Goal: Task Accomplishment & Management: Use online tool/utility

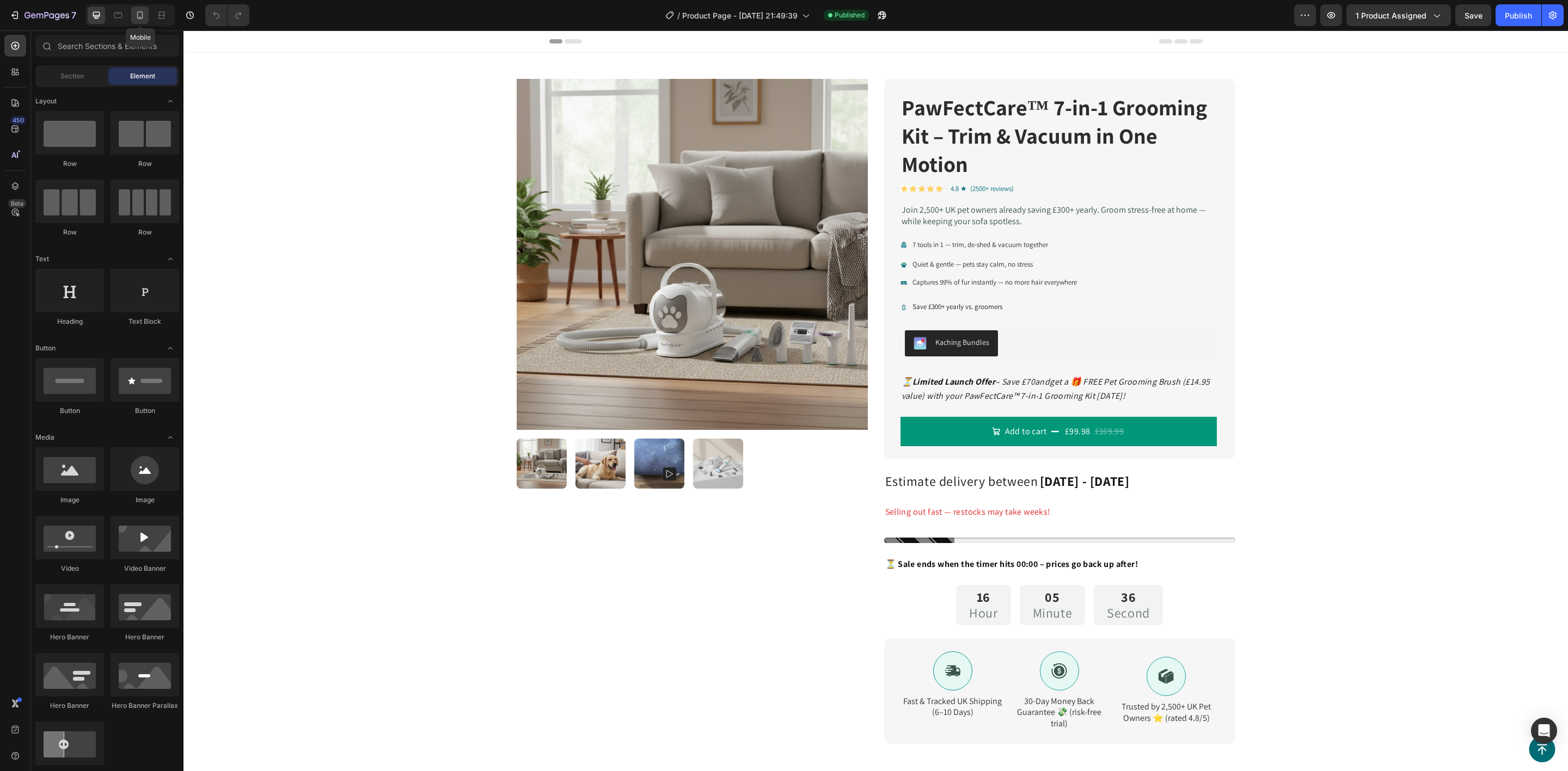
click at [144, 13] on icon at bounding box center [140, 15] width 11 height 11
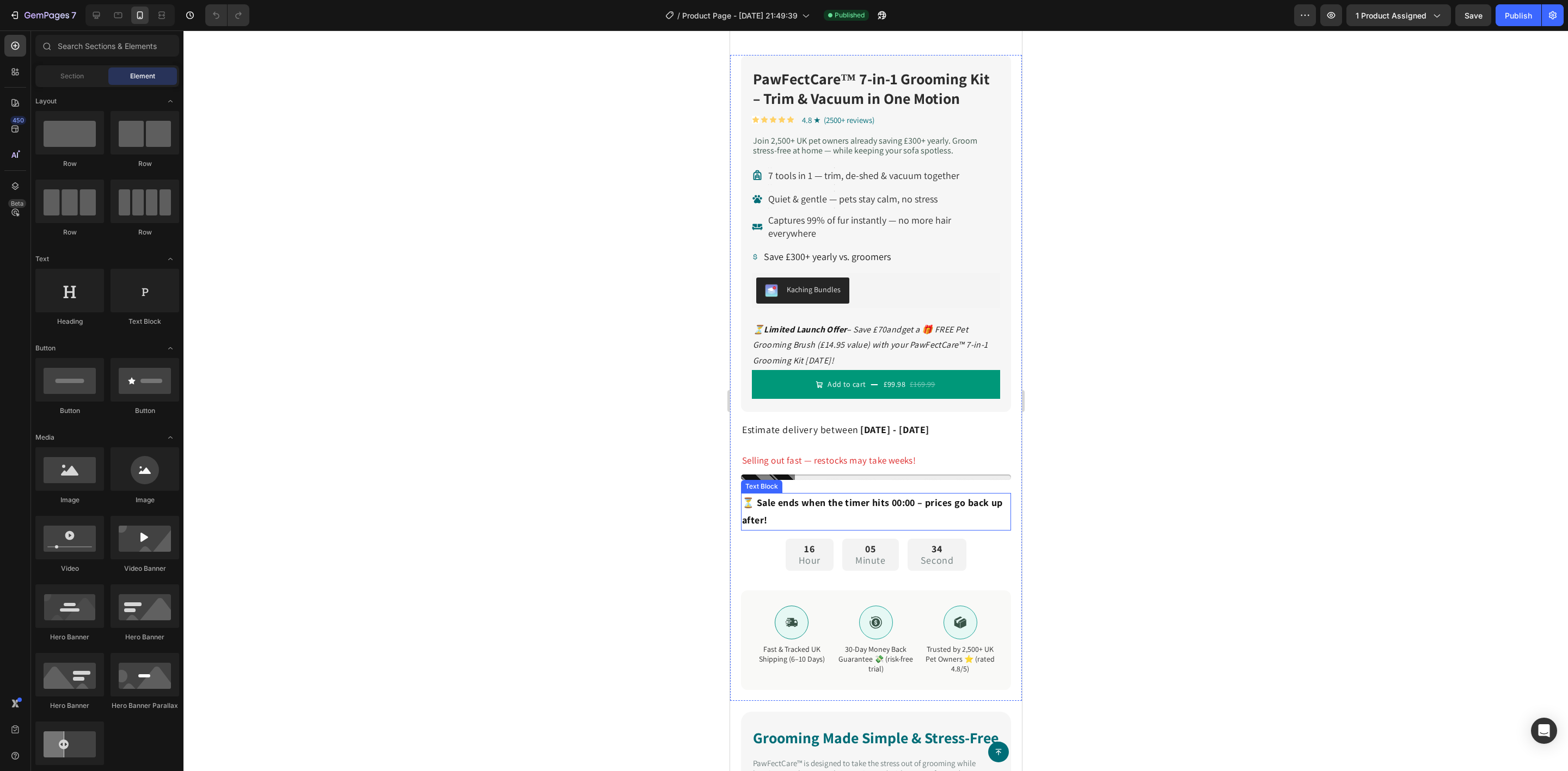
scroll to position [572, 0]
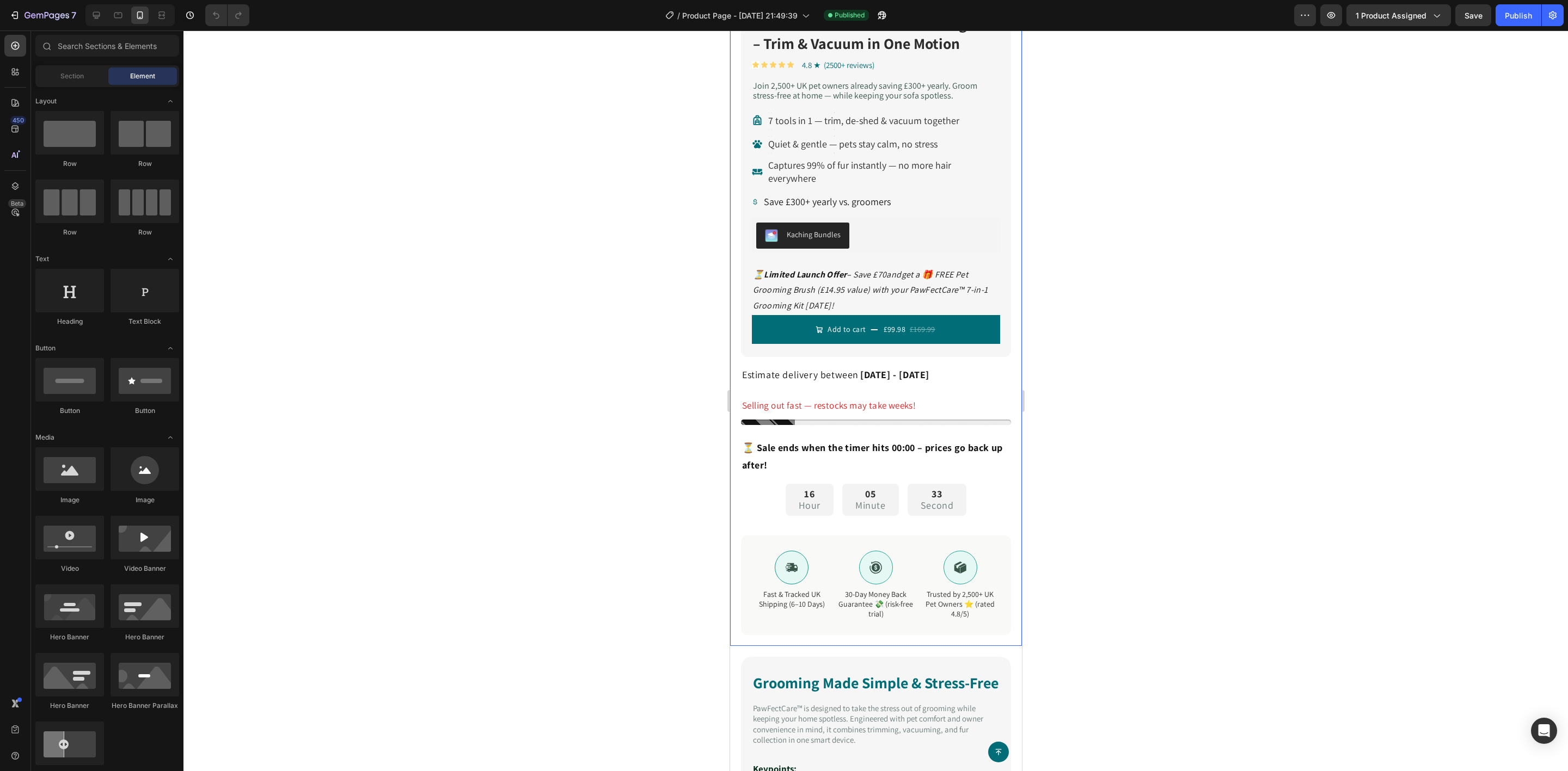
click at [802, 315] on button "Add to cart £99.98 £169.99" at bounding box center [875, 329] width 248 height 29
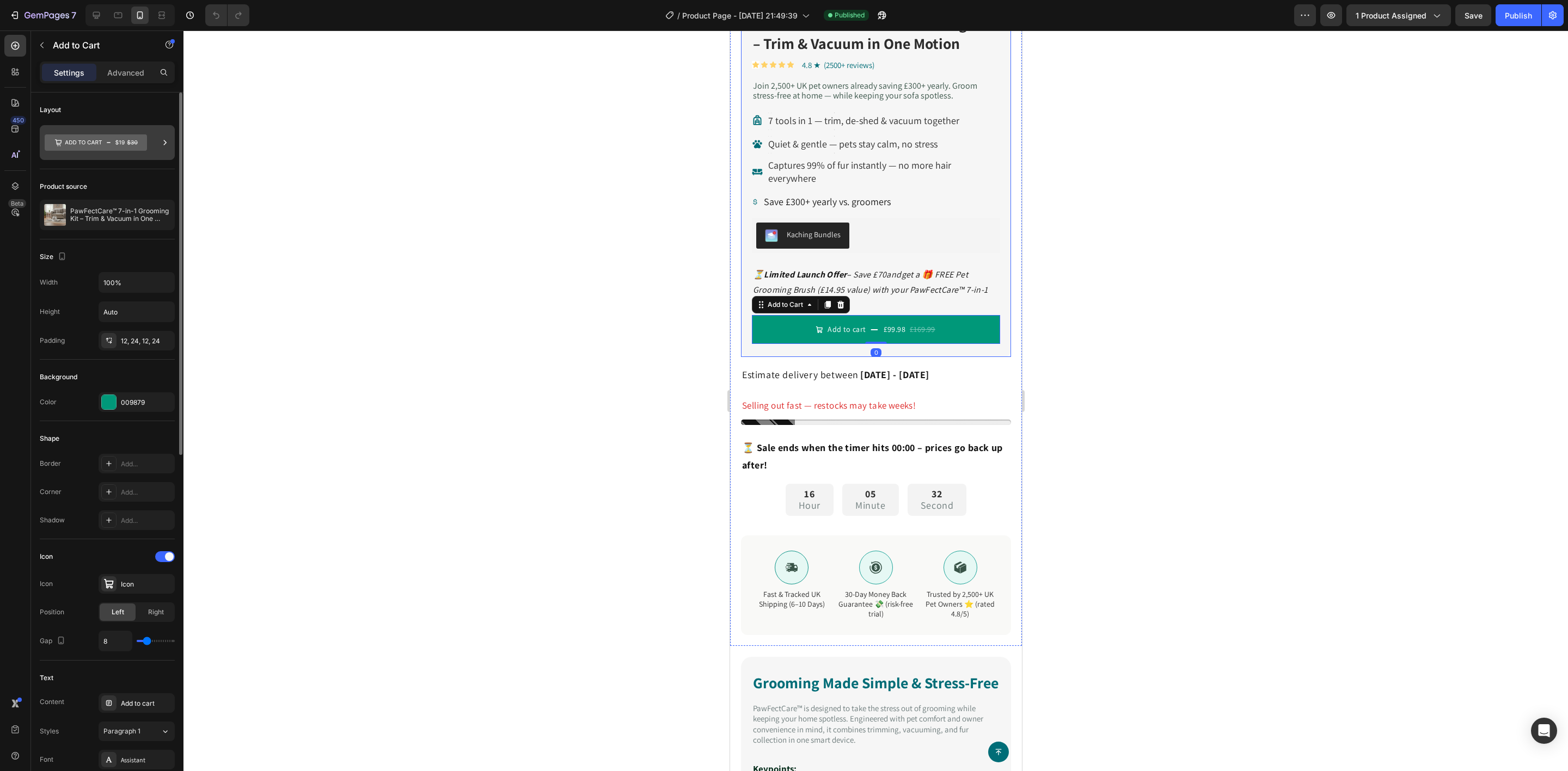
click at [94, 142] on icon at bounding box center [83, 142] width 37 height 4
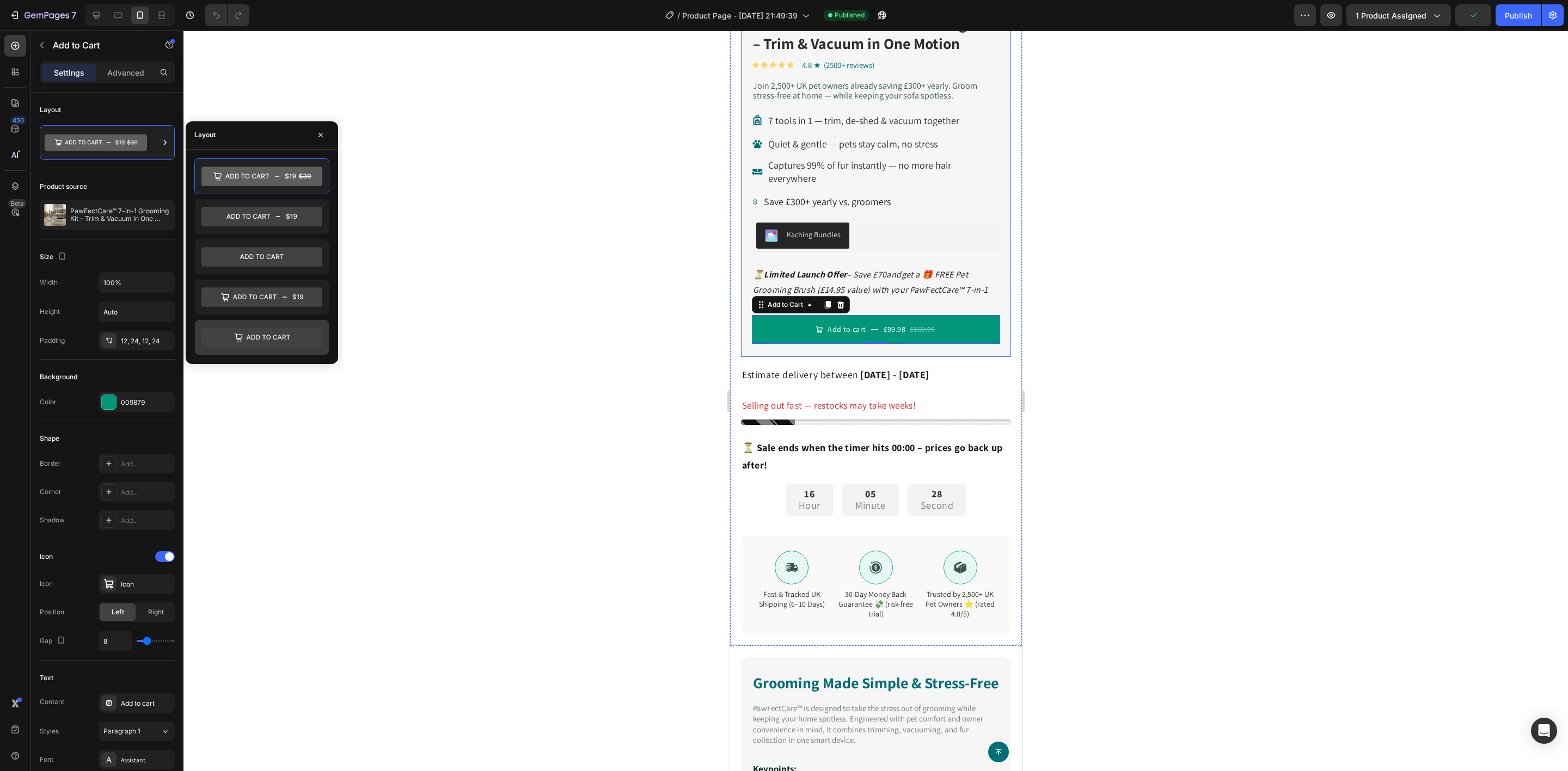
click at [247, 348] on icon at bounding box center [262, 337] width 121 height 22
click at [407, 366] on div at bounding box center [875, 401] width 1384 height 740
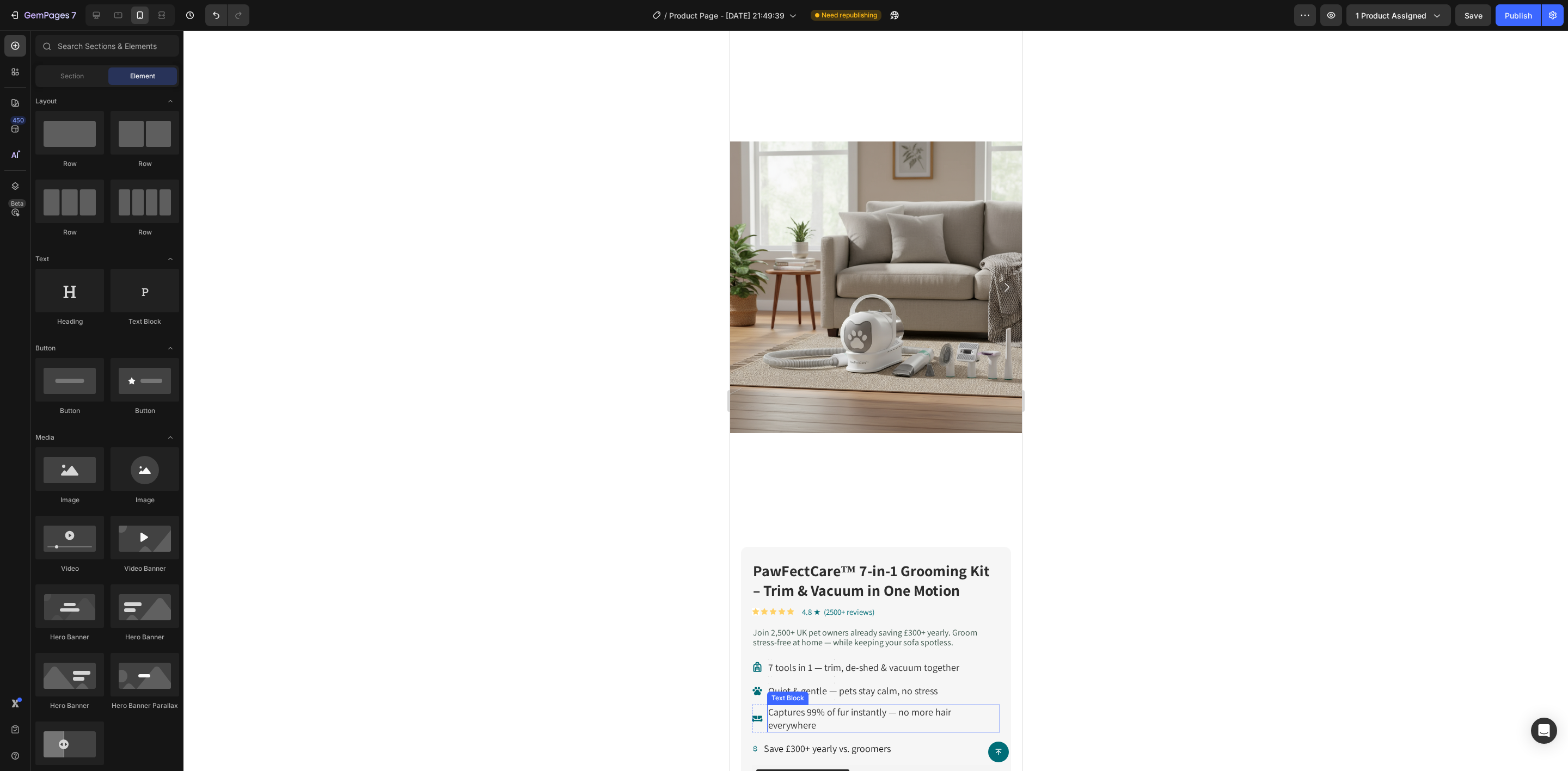
scroll to position [0, 0]
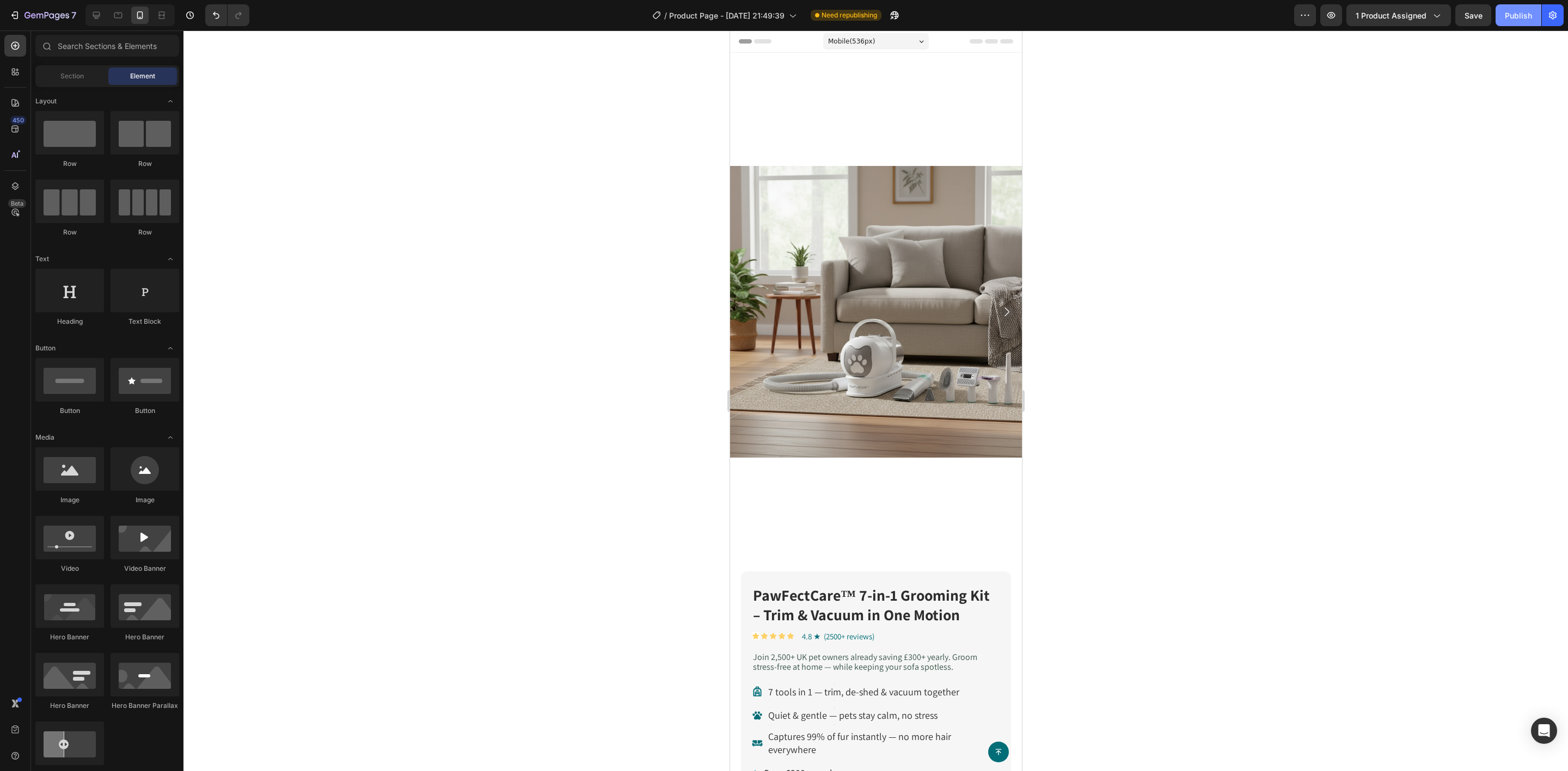
click at [1508, 21] on button "Publish" at bounding box center [1518, 15] width 46 height 22
click at [426, 441] on div at bounding box center [875, 401] width 1384 height 740
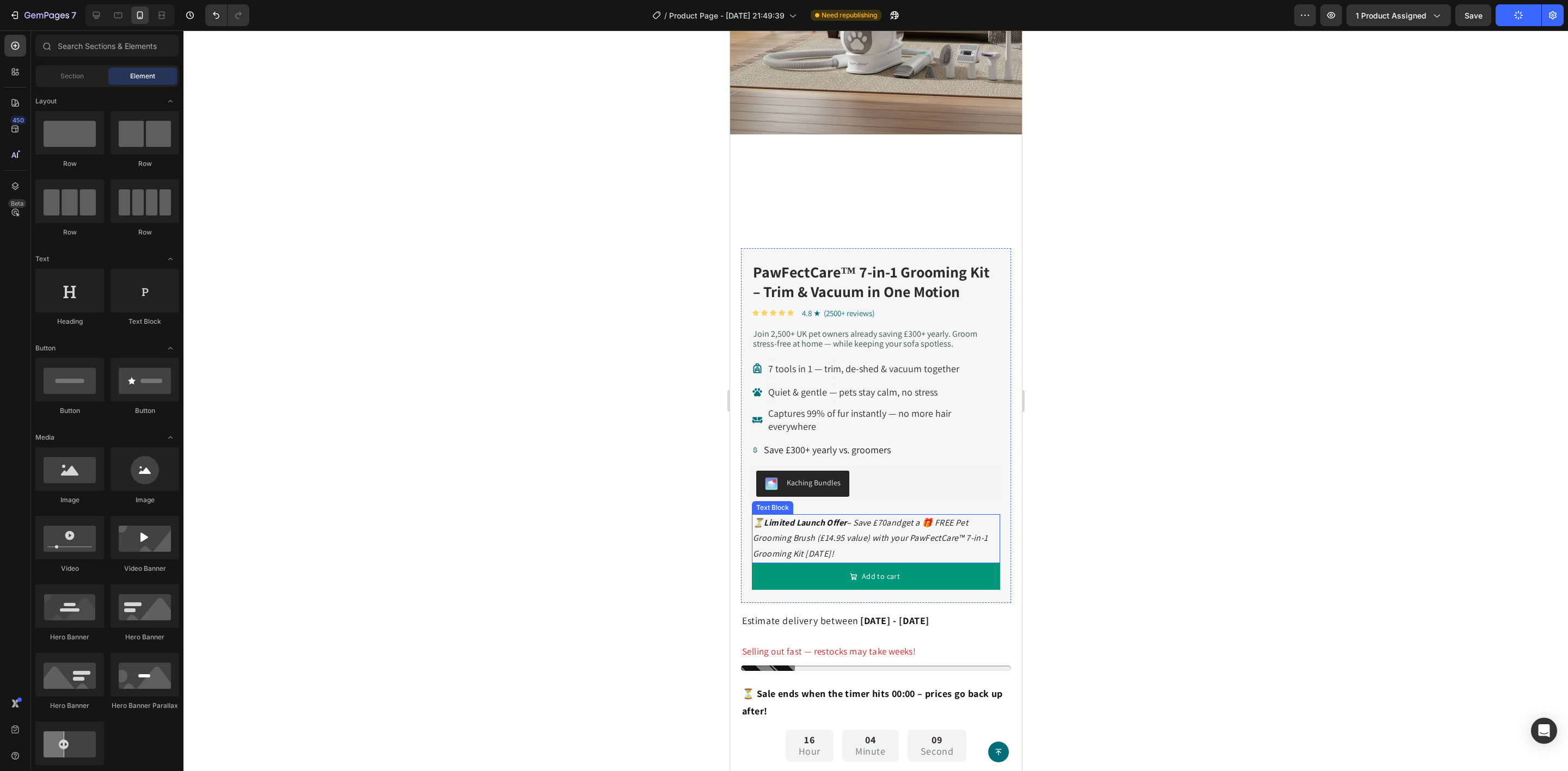
scroll to position [326, 0]
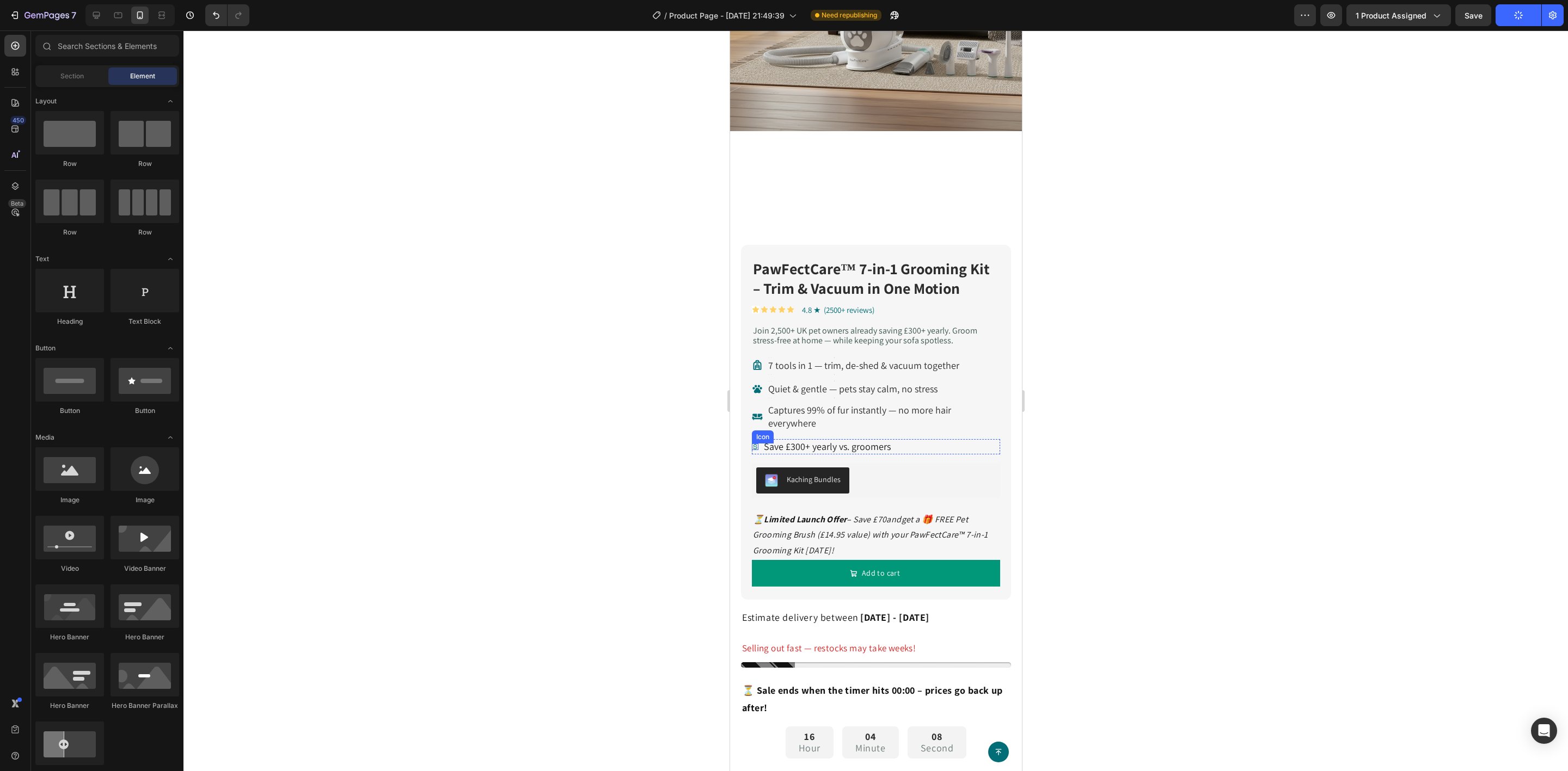
click at [752, 443] on icon at bounding box center [755, 446] width 6 height 6
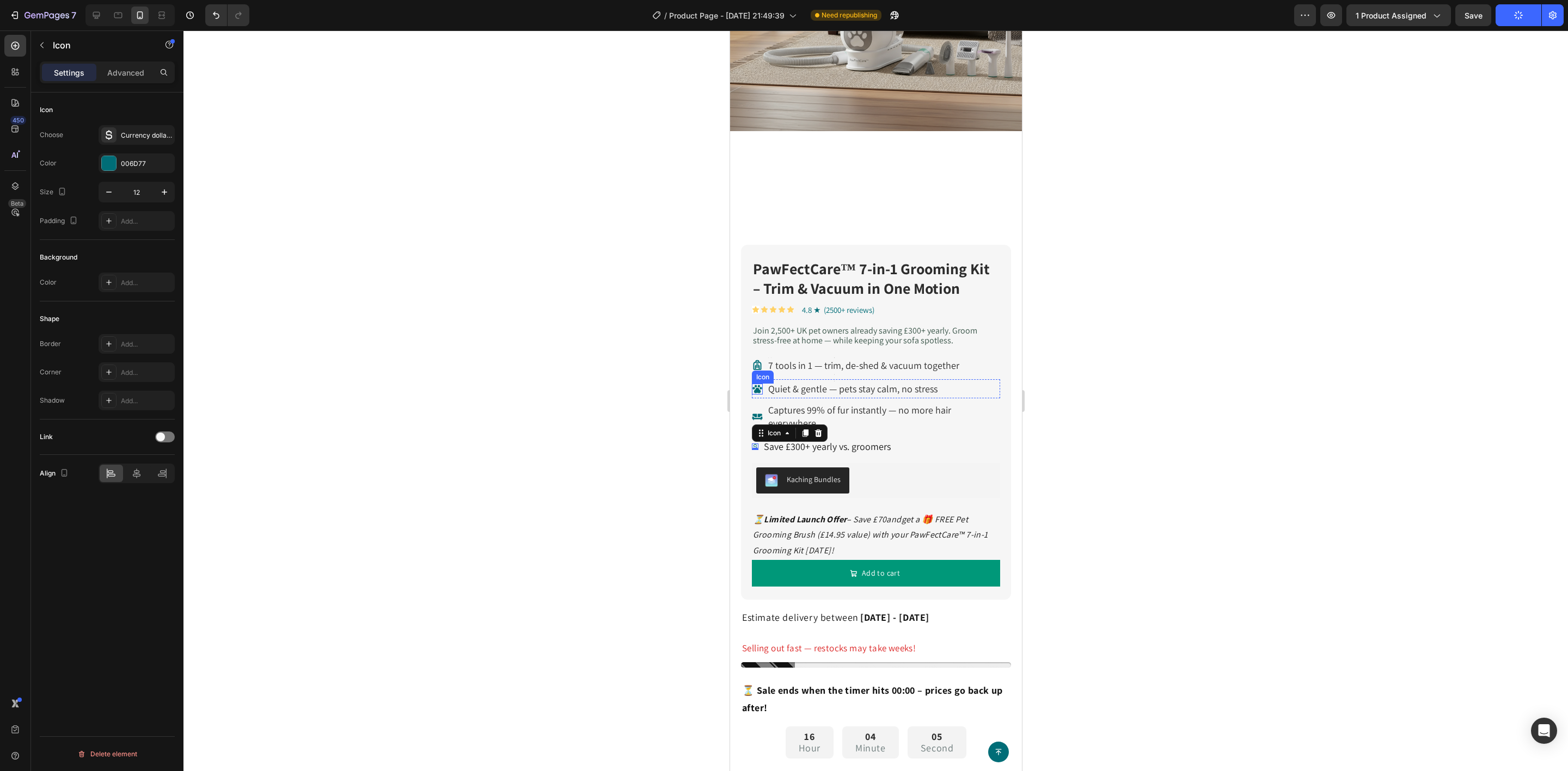
click at [757, 385] on icon at bounding box center [756, 389] width 10 height 8
click at [755, 443] on icon at bounding box center [755, 446] width 6 height 6
click at [135, 193] on input "12" at bounding box center [137, 192] width 36 height 20
type input "20"
click at [469, 354] on div at bounding box center [875, 401] width 1384 height 740
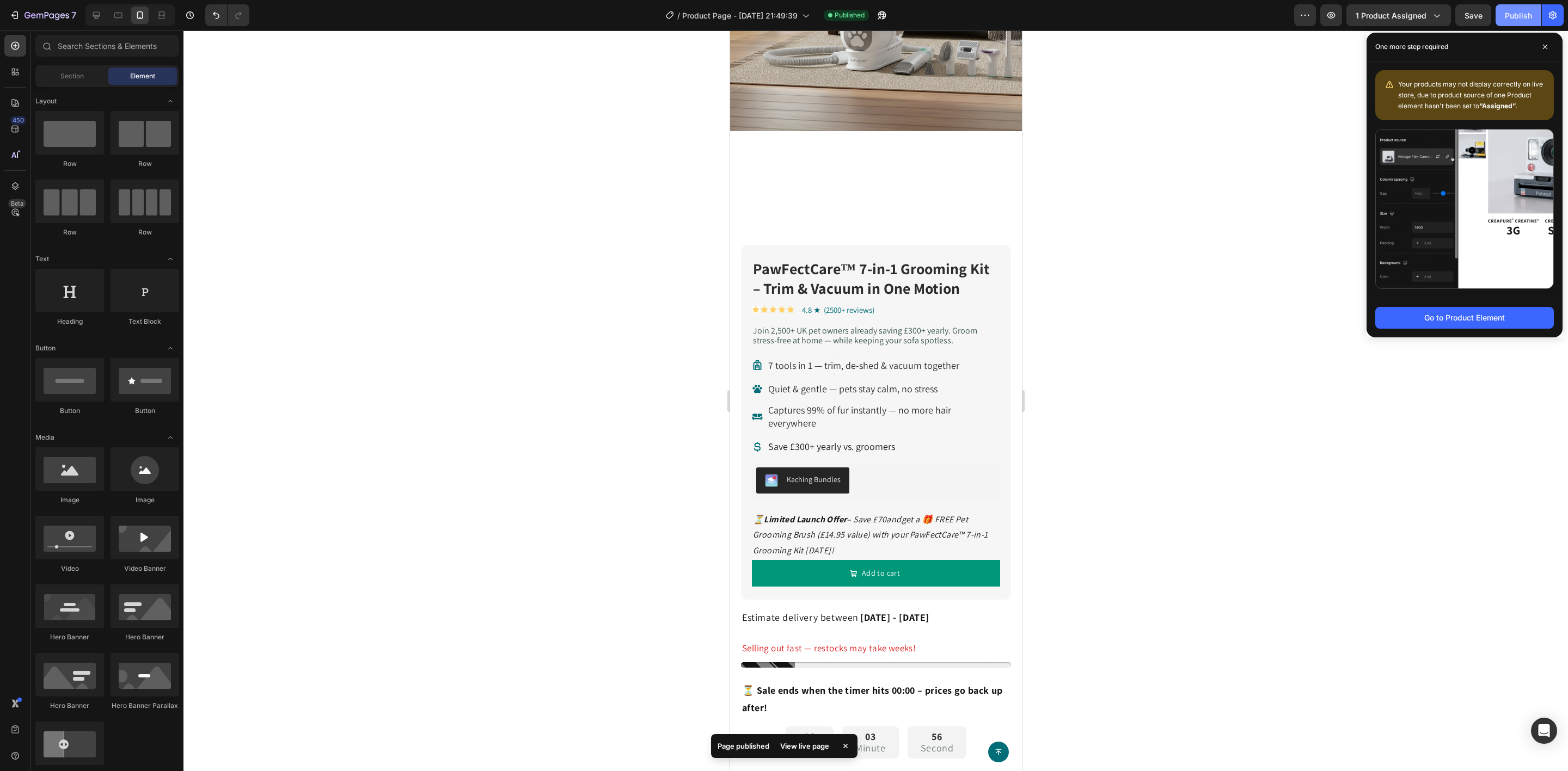
click at [1521, 10] on div "Publish" at bounding box center [1519, 15] width 27 height 12
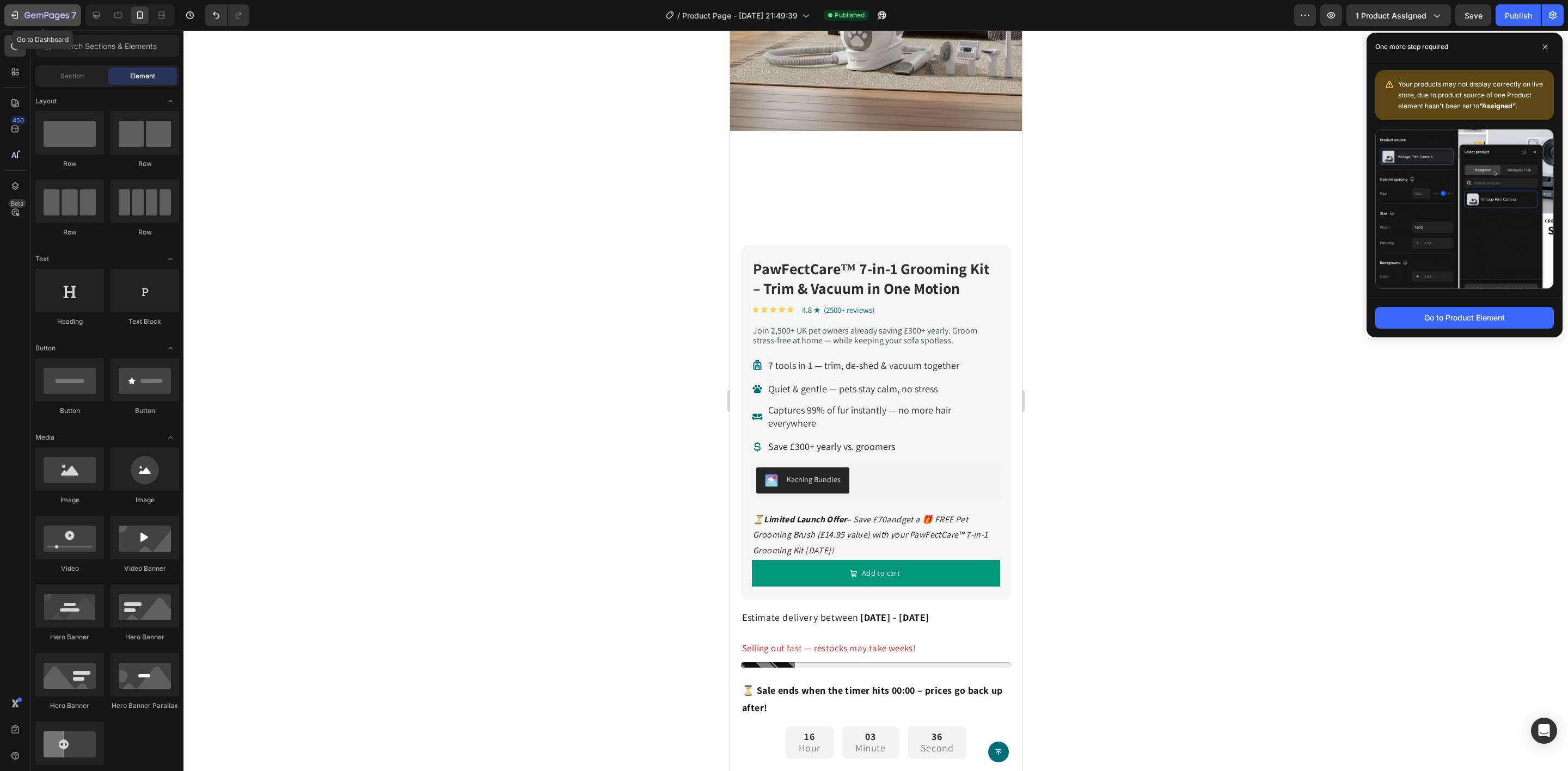
click at [16, 13] on icon "button" at bounding box center [14, 15] width 11 height 11
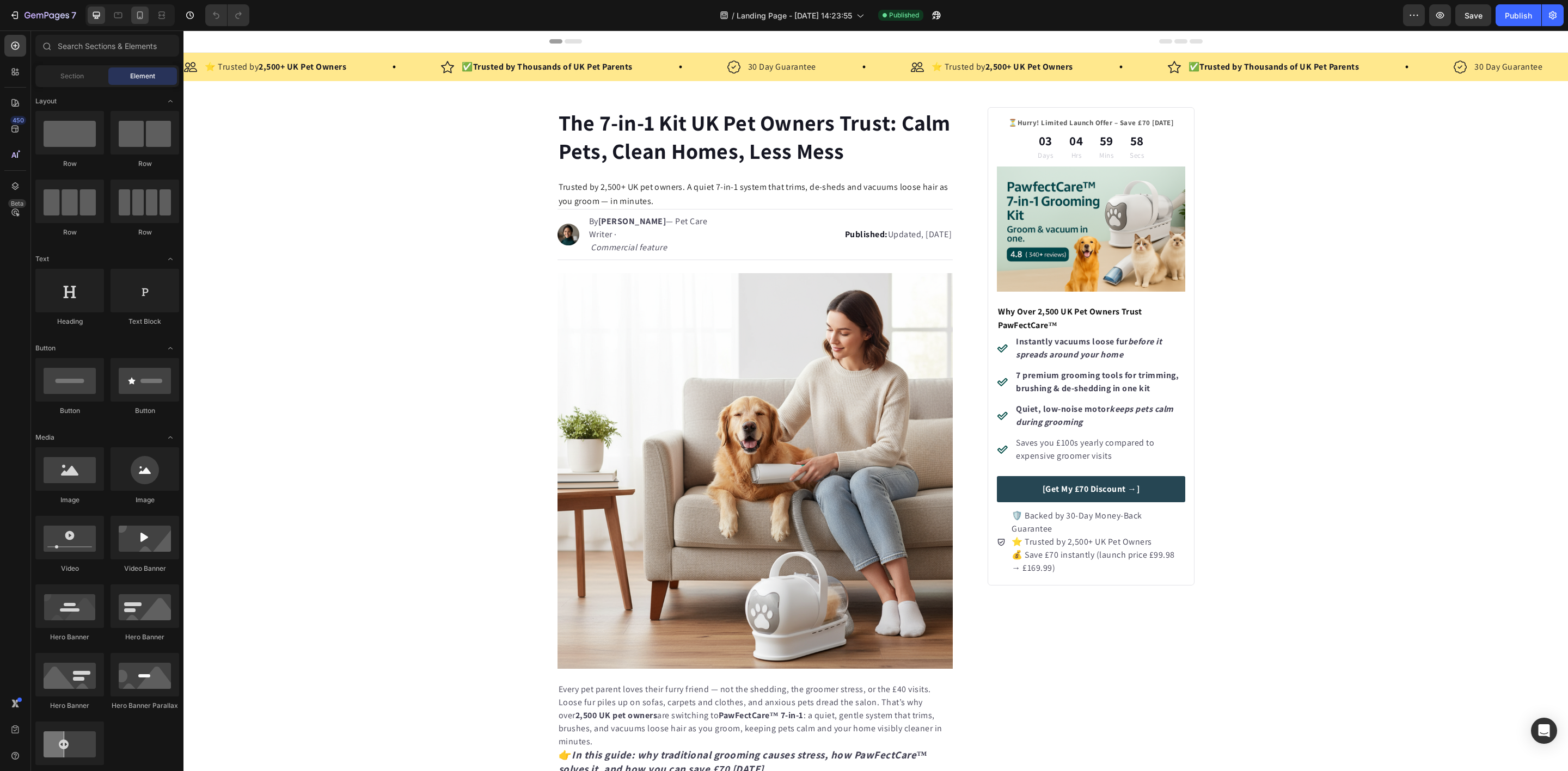
click at [144, 17] on icon at bounding box center [140, 15] width 11 height 11
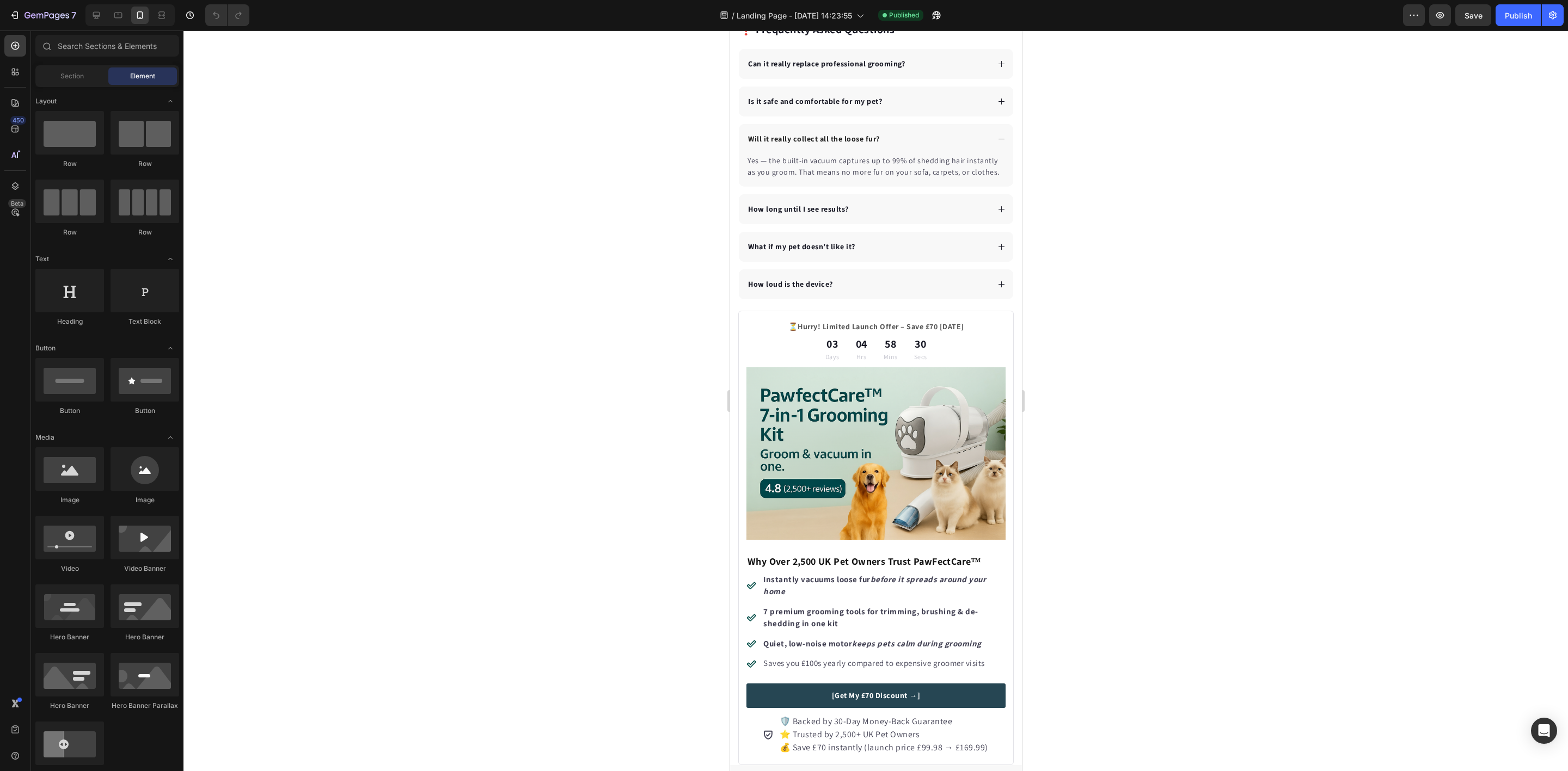
scroll to position [3276, 0]
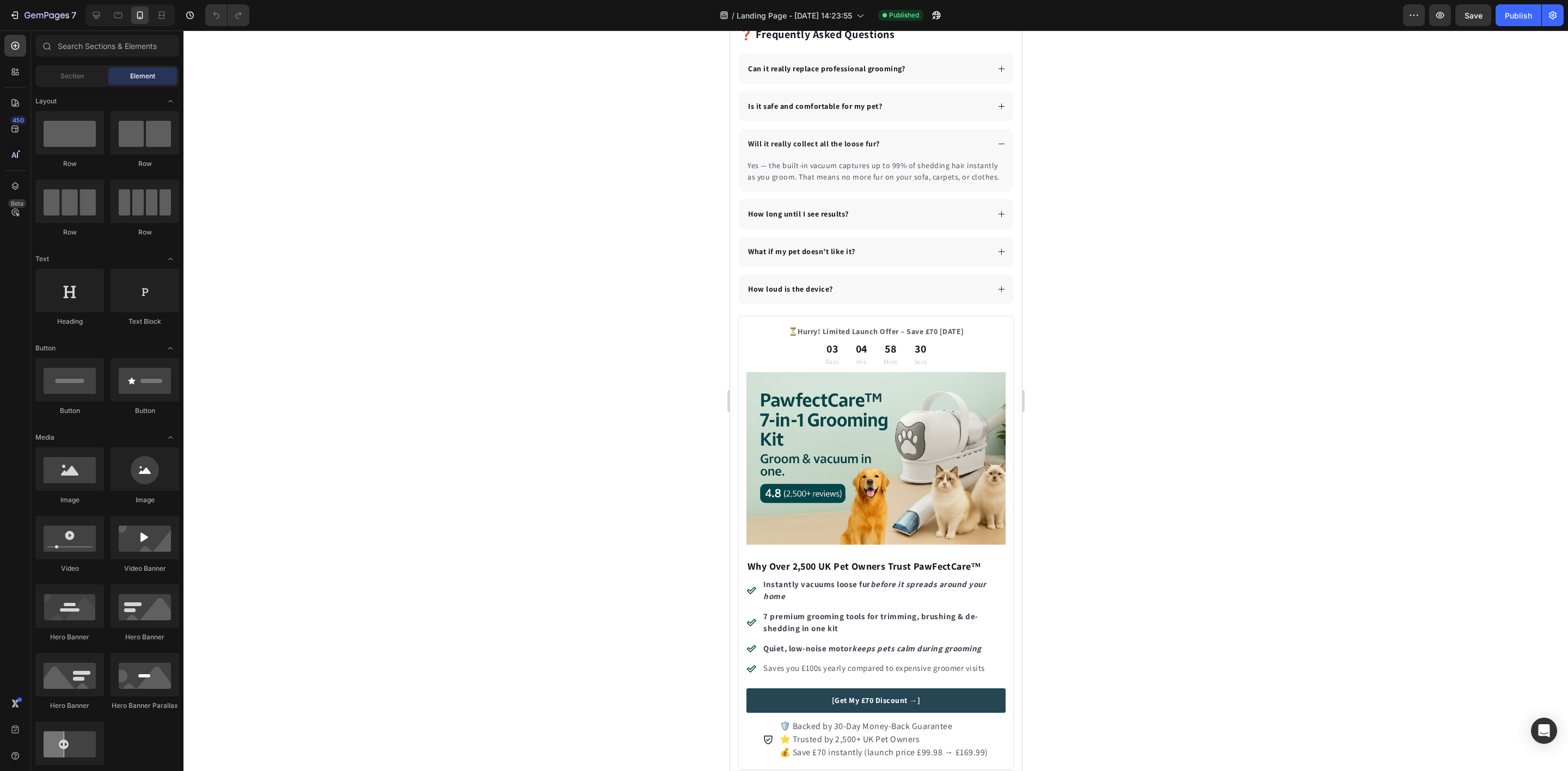
drag, startPoint x: 1017, startPoint y: 600, endPoint x: 1750, endPoint y: 622, distance: 733.3
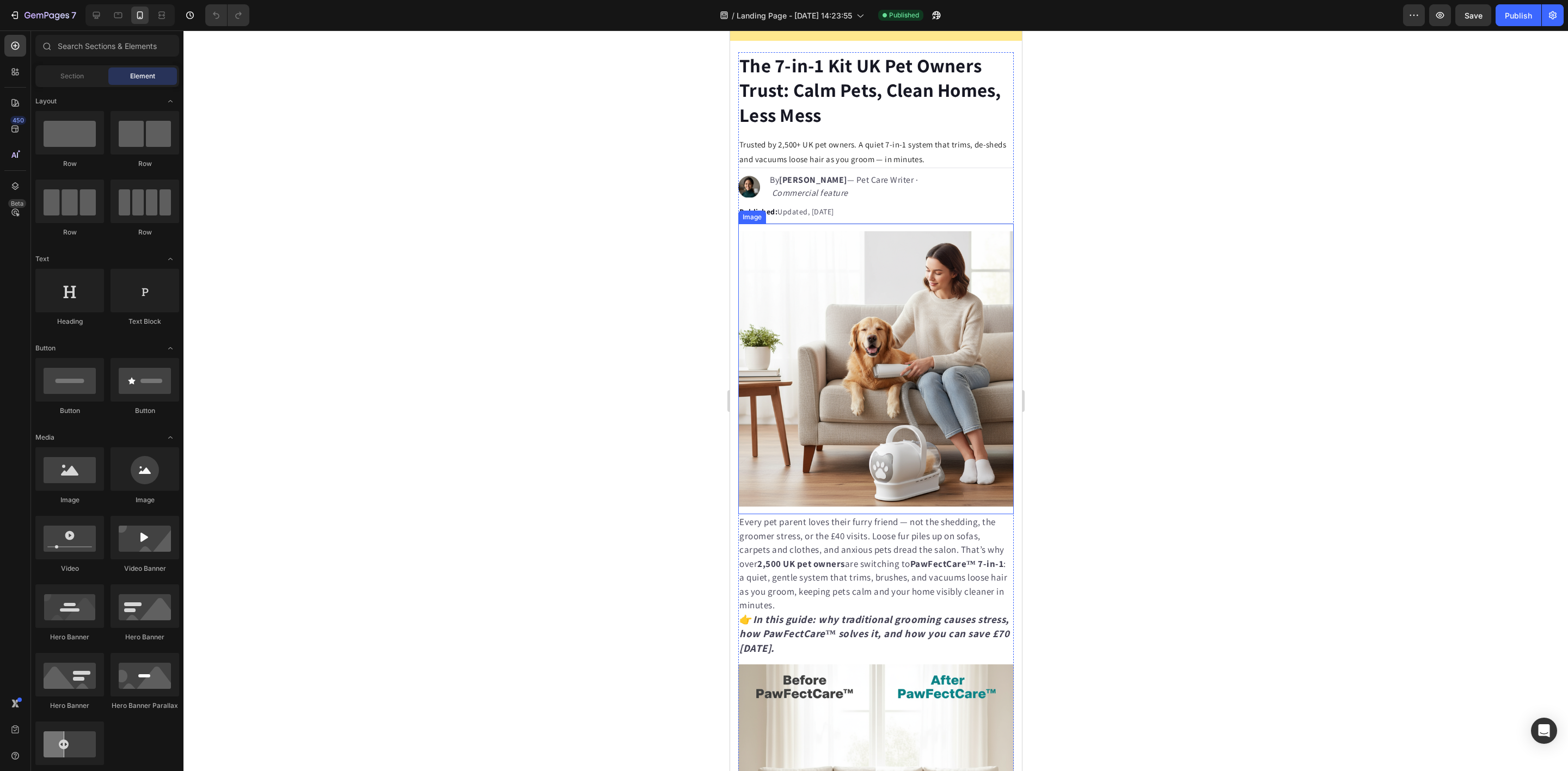
scroll to position [163, 0]
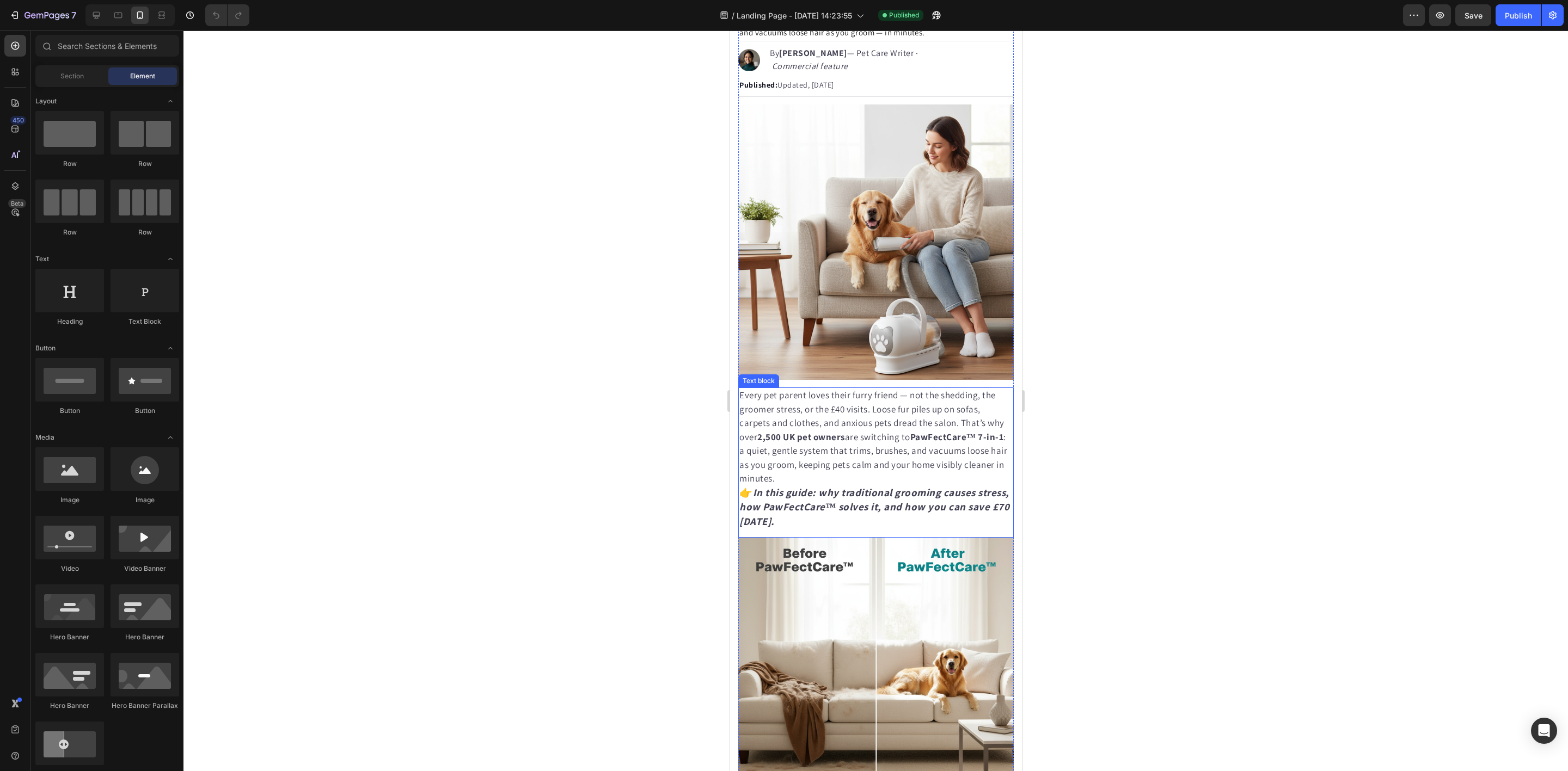
click at [741, 389] on p "Every pet parent loves their furry friend — not the shedding, the groomer stres…" at bounding box center [875, 459] width 273 height 140
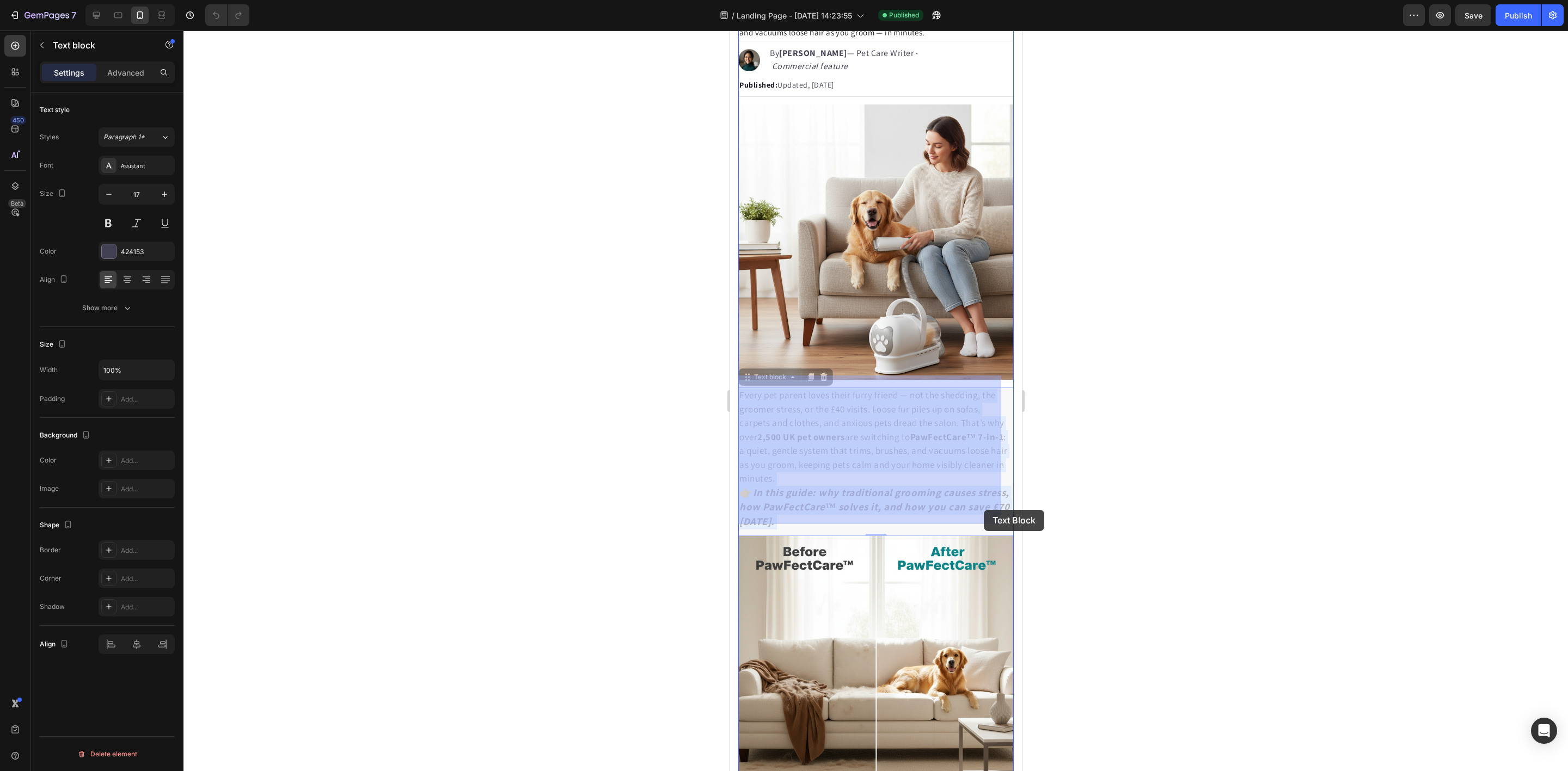
drag, startPoint x: 741, startPoint y: 381, endPoint x: 984, endPoint y: 510, distance: 275.1
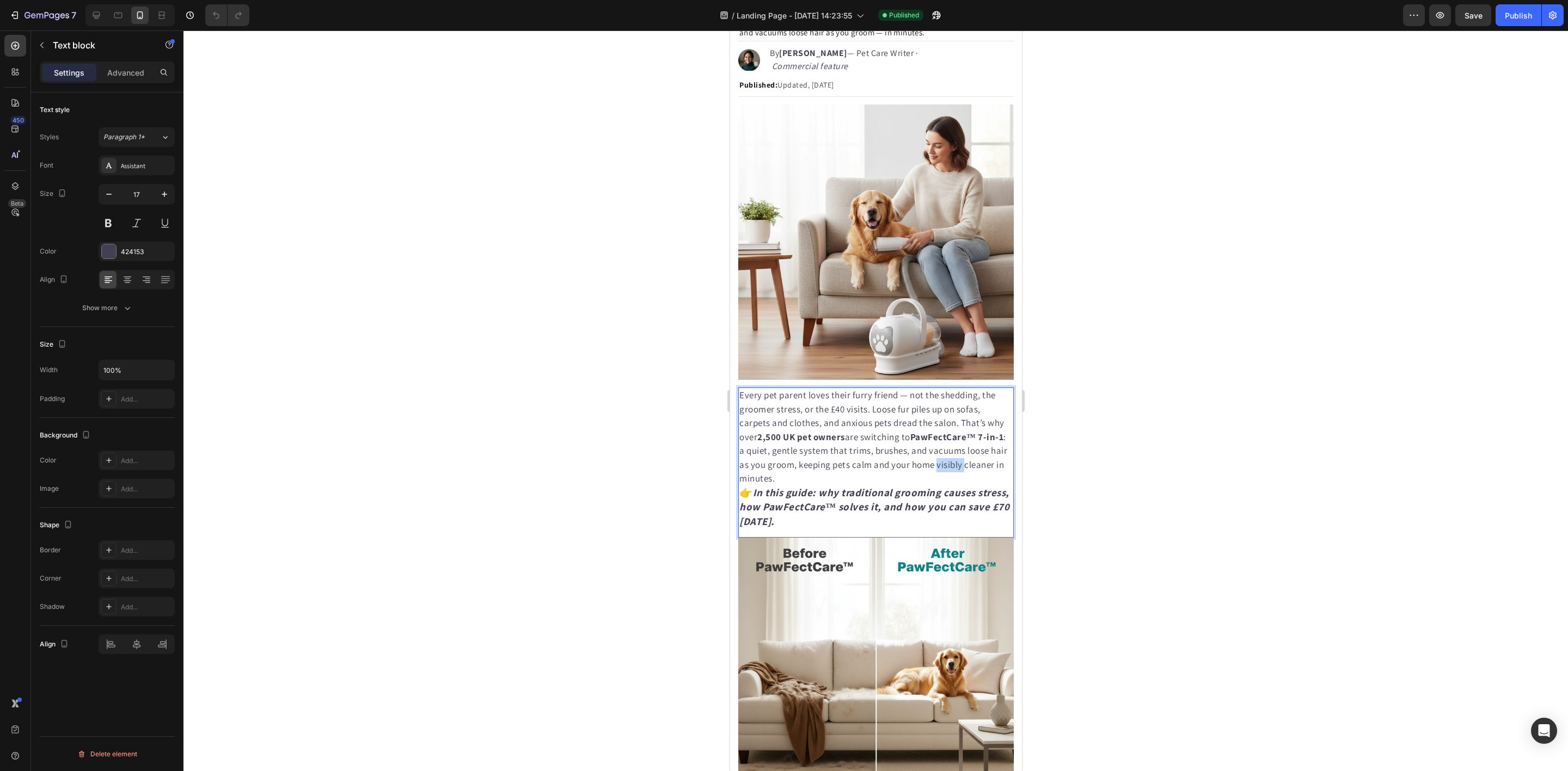
click at [841, 462] on p "Every pet parent loves their furry friend — not the shedding, the groomer stres…" at bounding box center [875, 459] width 273 height 140
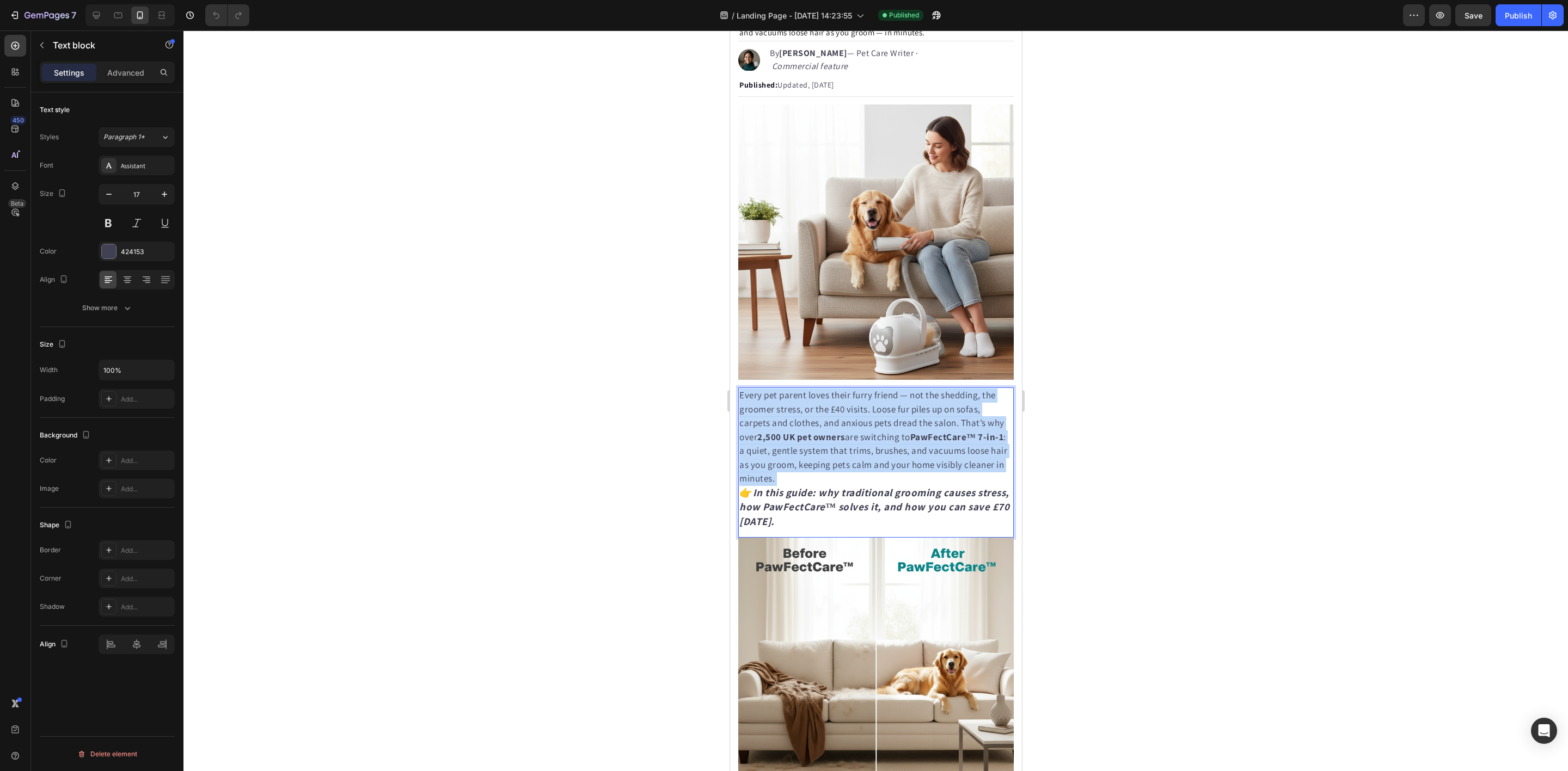
click at [841, 464] on p "Every pet parent loves their furry friend — not the shedding, the groomer stres…" at bounding box center [875, 459] width 273 height 140
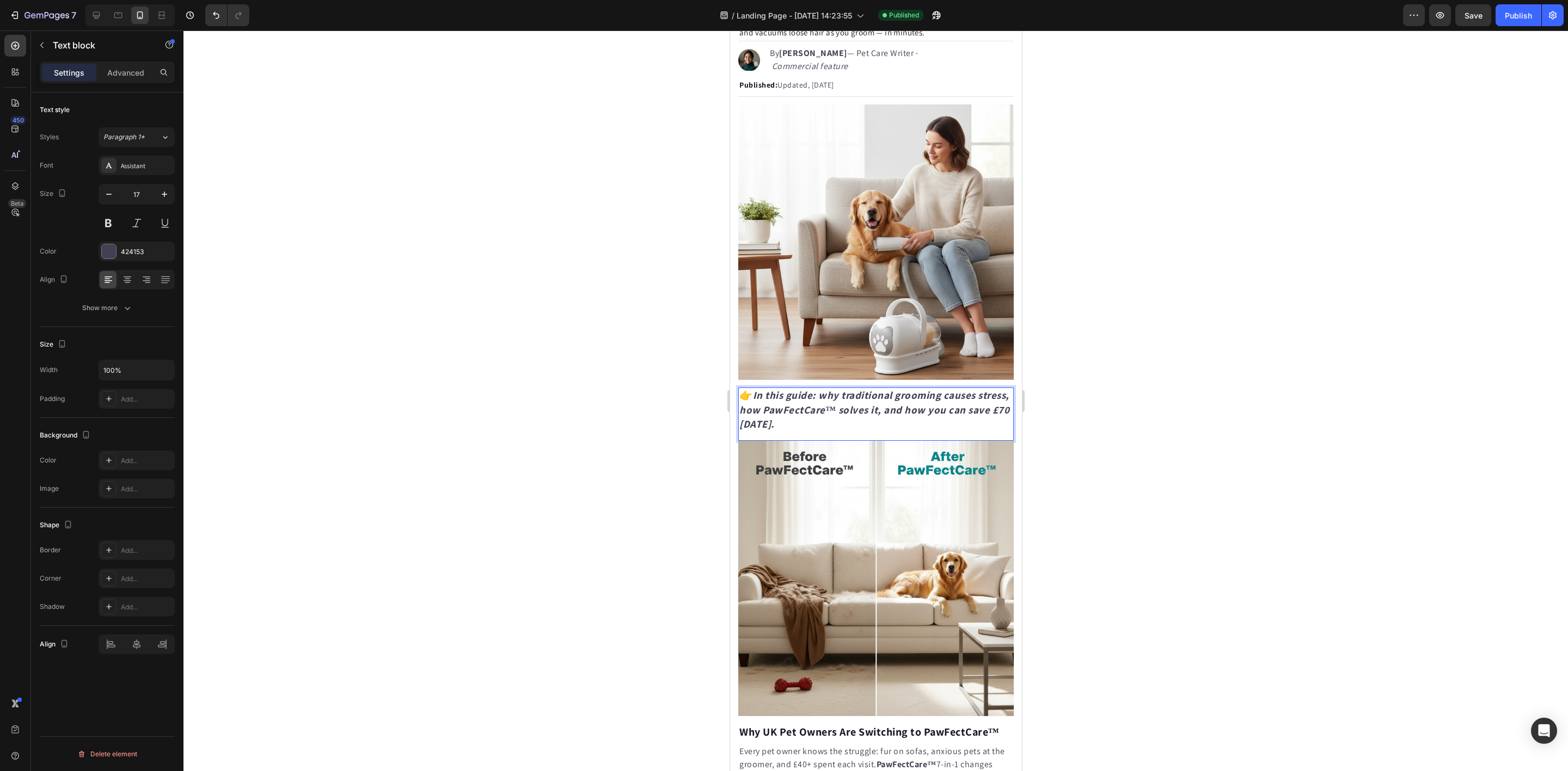
click at [818, 389] on strong "In this guide: why traditional grooming causes stress, how PawFectCare™ solves …" at bounding box center [874, 409] width 270 height 42
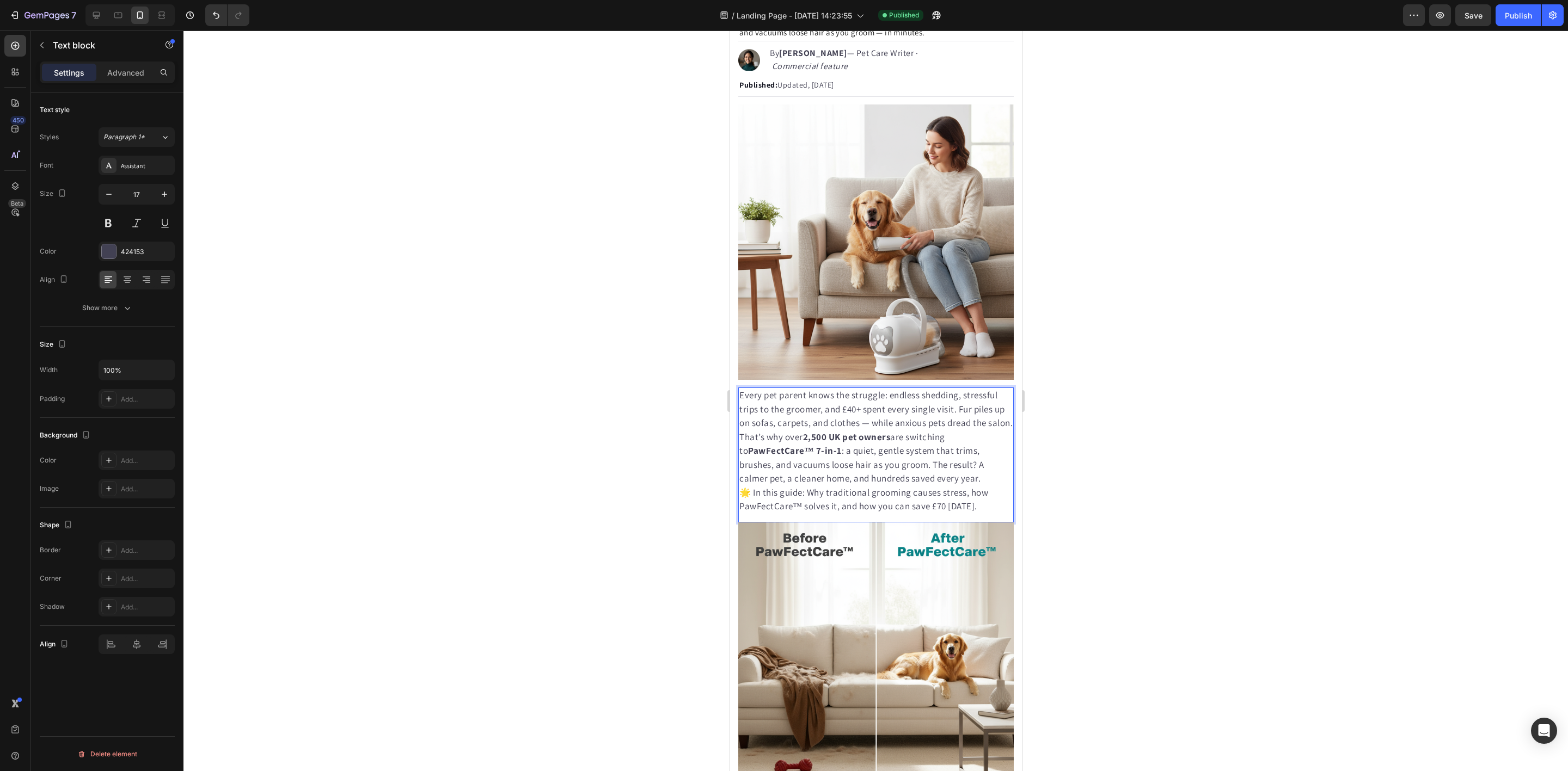
click at [1167, 399] on div at bounding box center [875, 401] width 1384 height 740
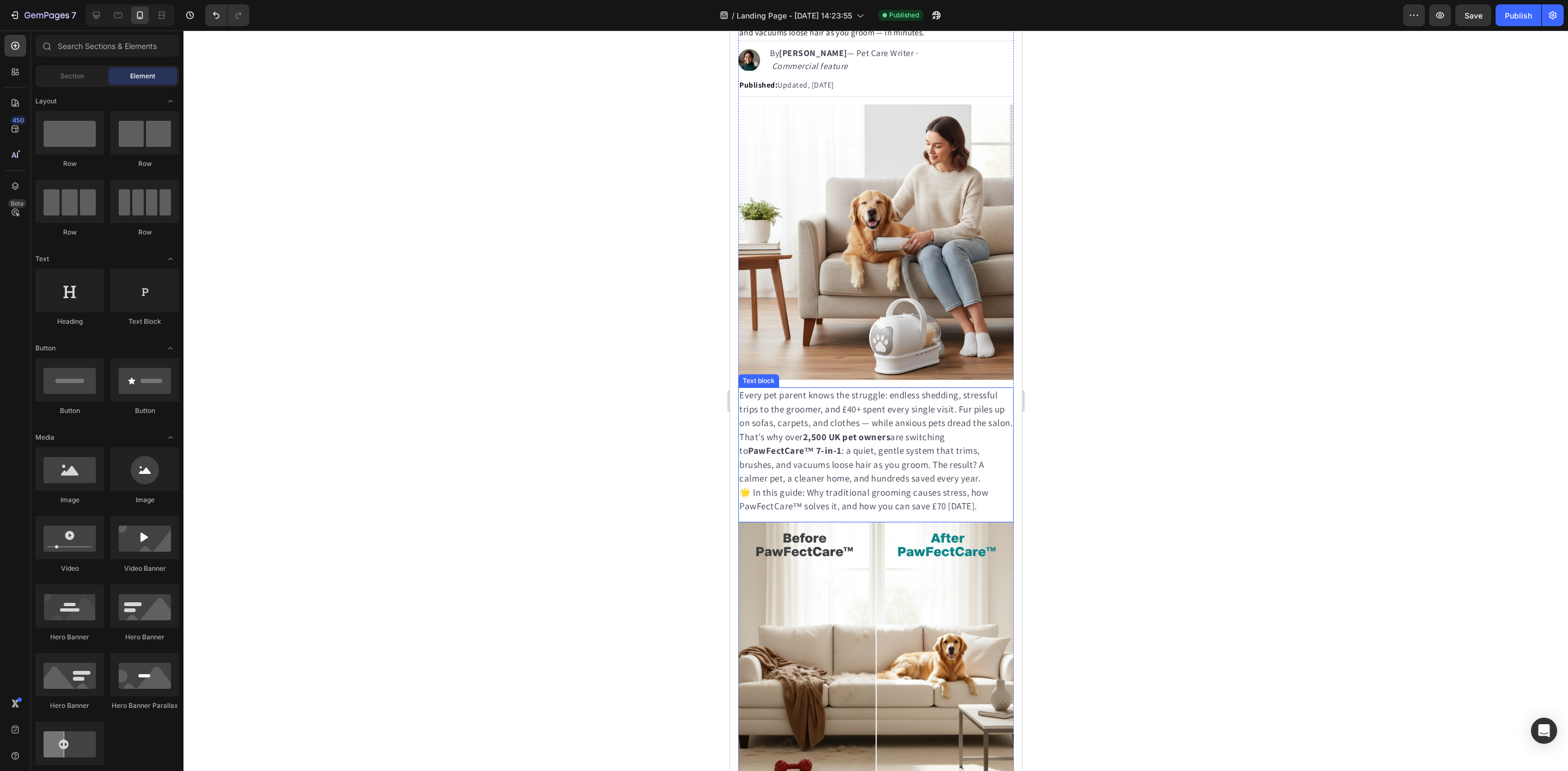
click at [754, 492] on p "🌟 In this guide: Why traditional grooming causes stress, how PawFectCare™ solve…" at bounding box center [875, 499] width 273 height 28
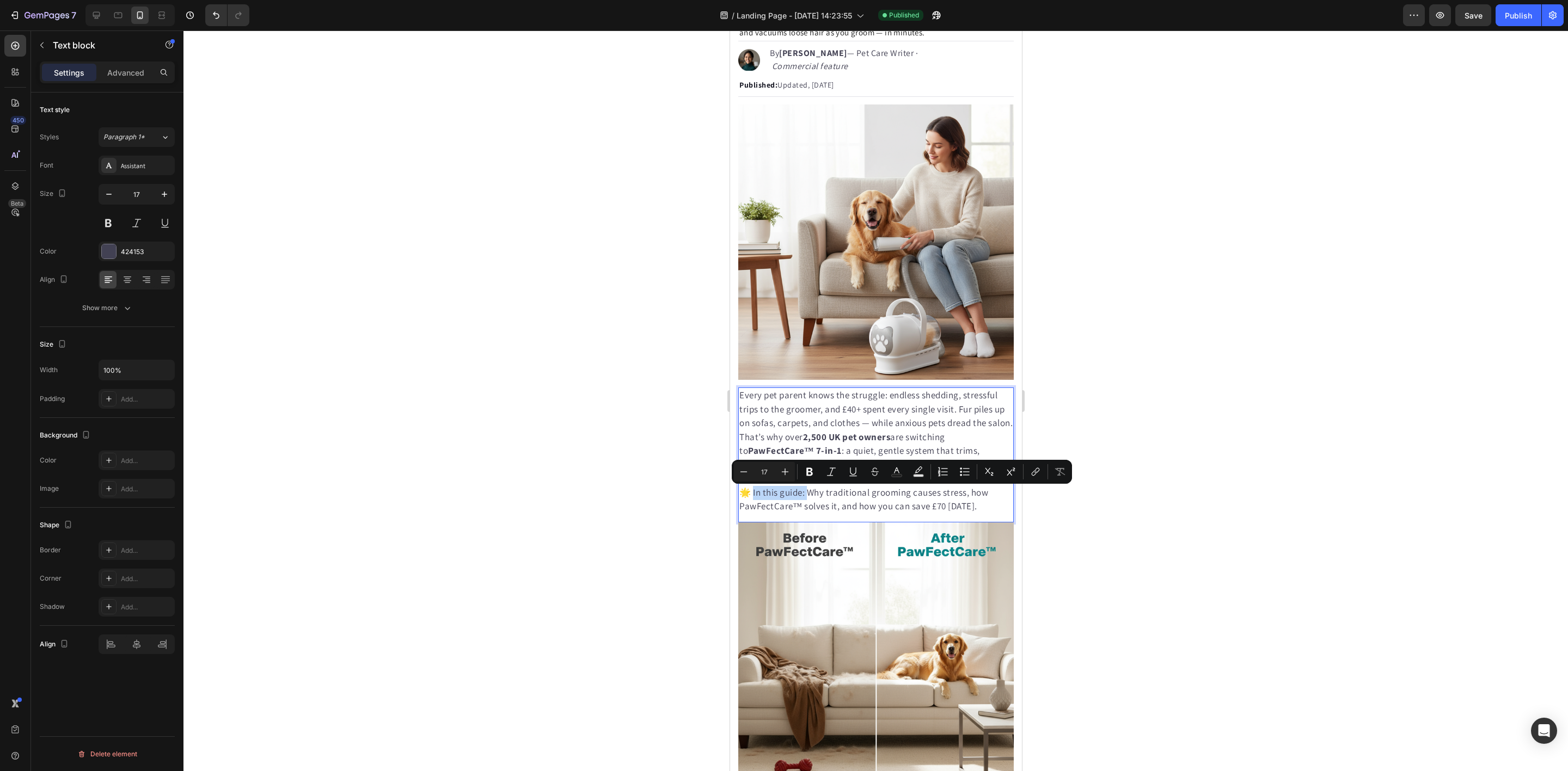
drag, startPoint x: 755, startPoint y: 495, endPoint x: 808, endPoint y: 498, distance: 53.1
click at [808, 498] on p "🌟 In this guide: Why traditional grooming causes stress, how PawFectCare™ solve…" at bounding box center [875, 499] width 273 height 28
click at [813, 471] on icon "Editor contextual toolbar" at bounding box center [809, 471] width 11 height 11
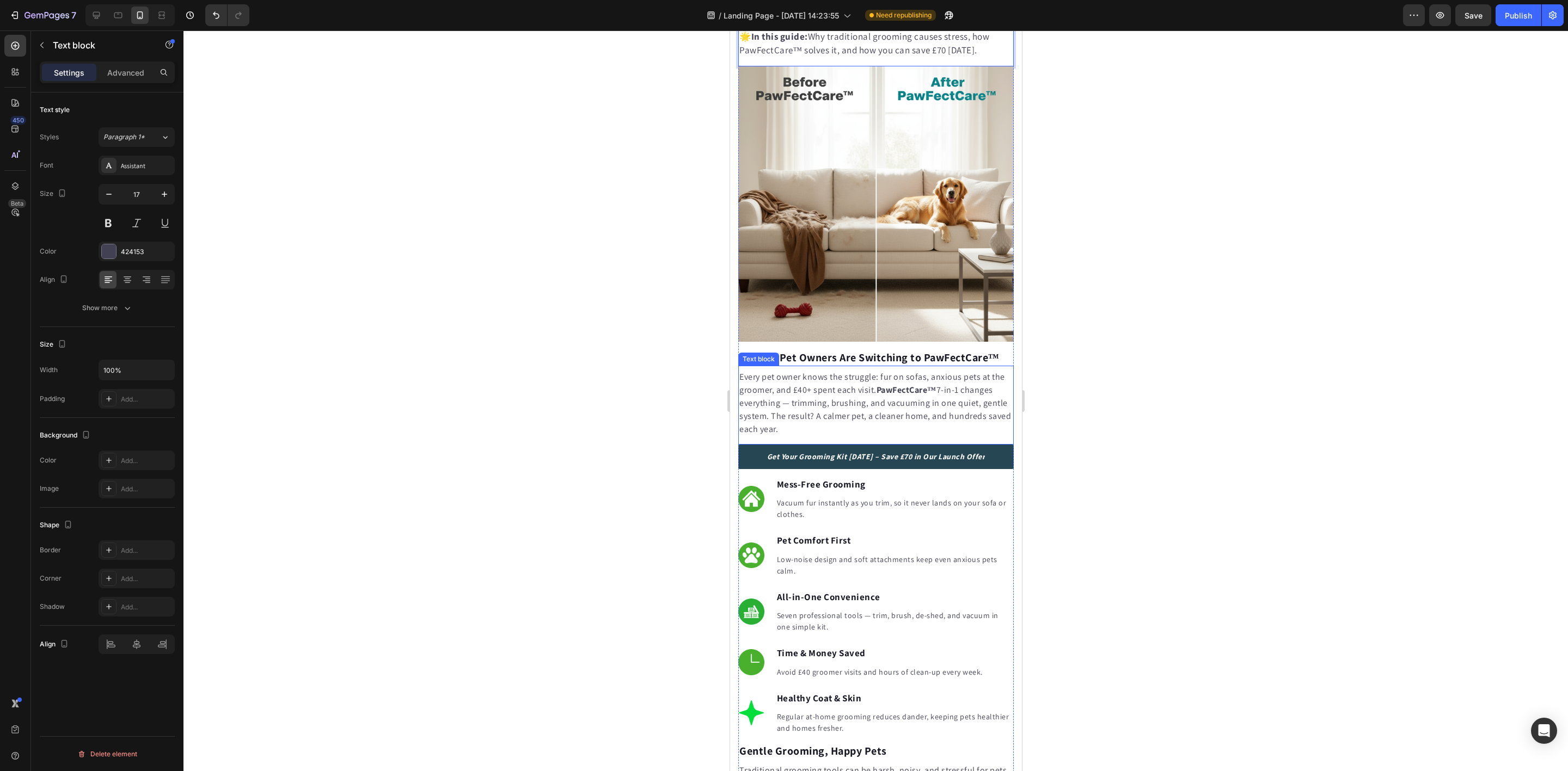
scroll to position [653, 0]
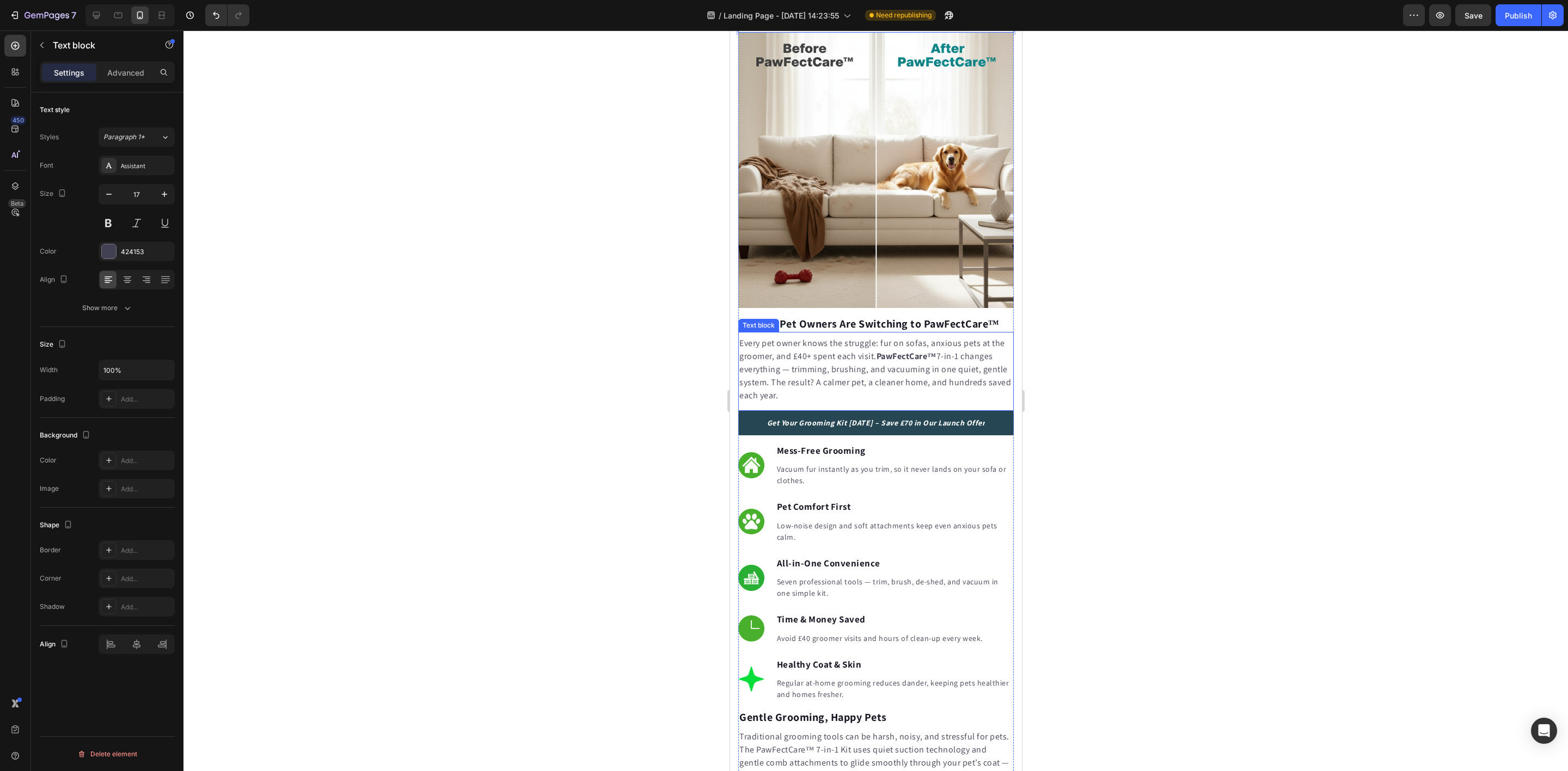
click at [773, 369] on p "Every pet owner knows the struggle: fur on sofas, anxious pets at the groomer, …" at bounding box center [875, 369] width 273 height 65
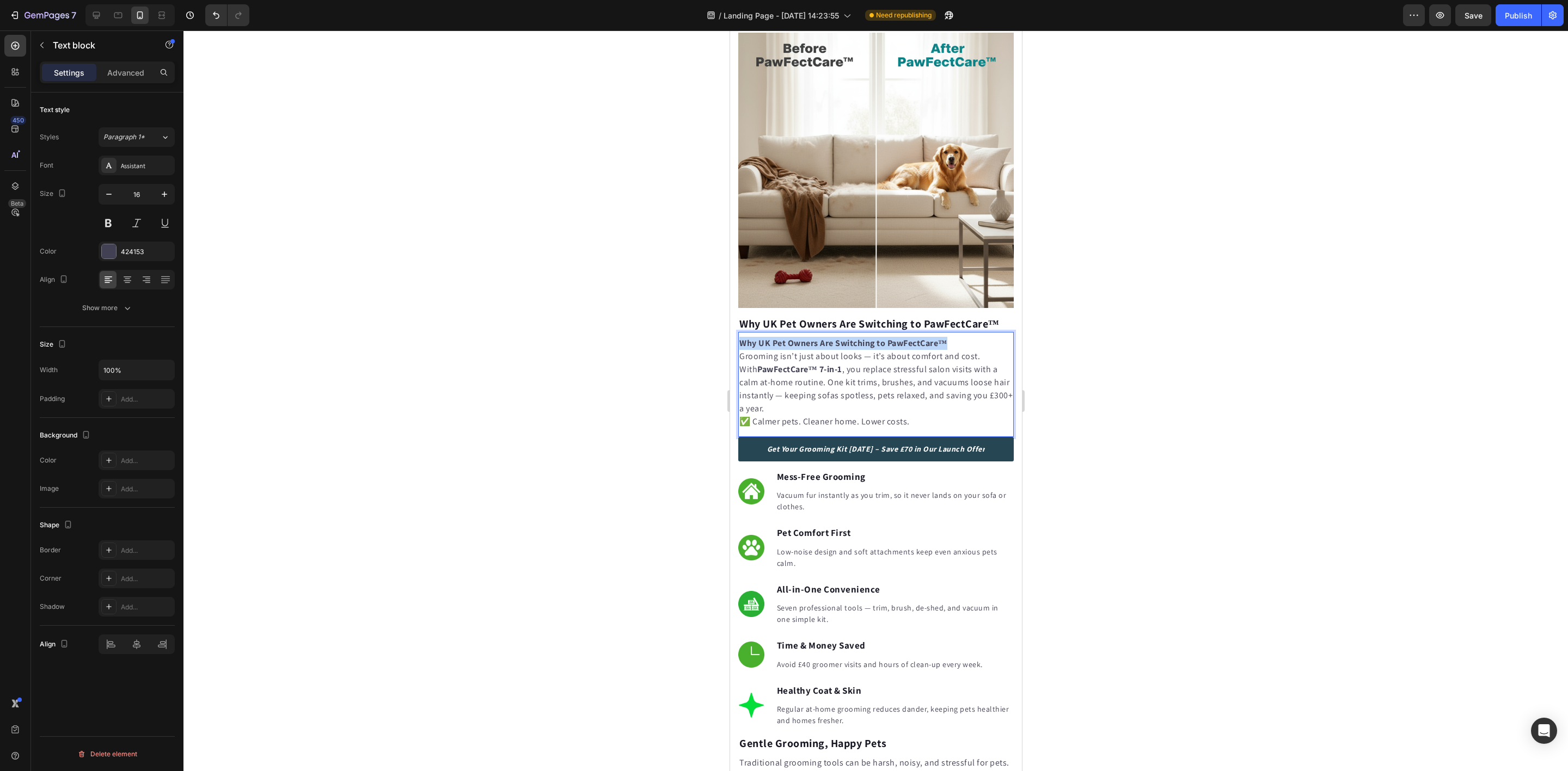
drag, startPoint x: 932, startPoint y: 345, endPoint x: 737, endPoint y: 345, distance: 195.0
click at [737, 345] on div "Why UK Pet Owners Are Switching to PawFectCare™ Grooming isn’t just about looks…" at bounding box center [875, 382] width 275 height 94
copy strong "Why UK Pet Owners Are Switching to PawFectCare™"
click at [840, 316] on h2 "Why UK Pet Owners Are Switching to PawFectCare™" at bounding box center [875, 323] width 275 height 16
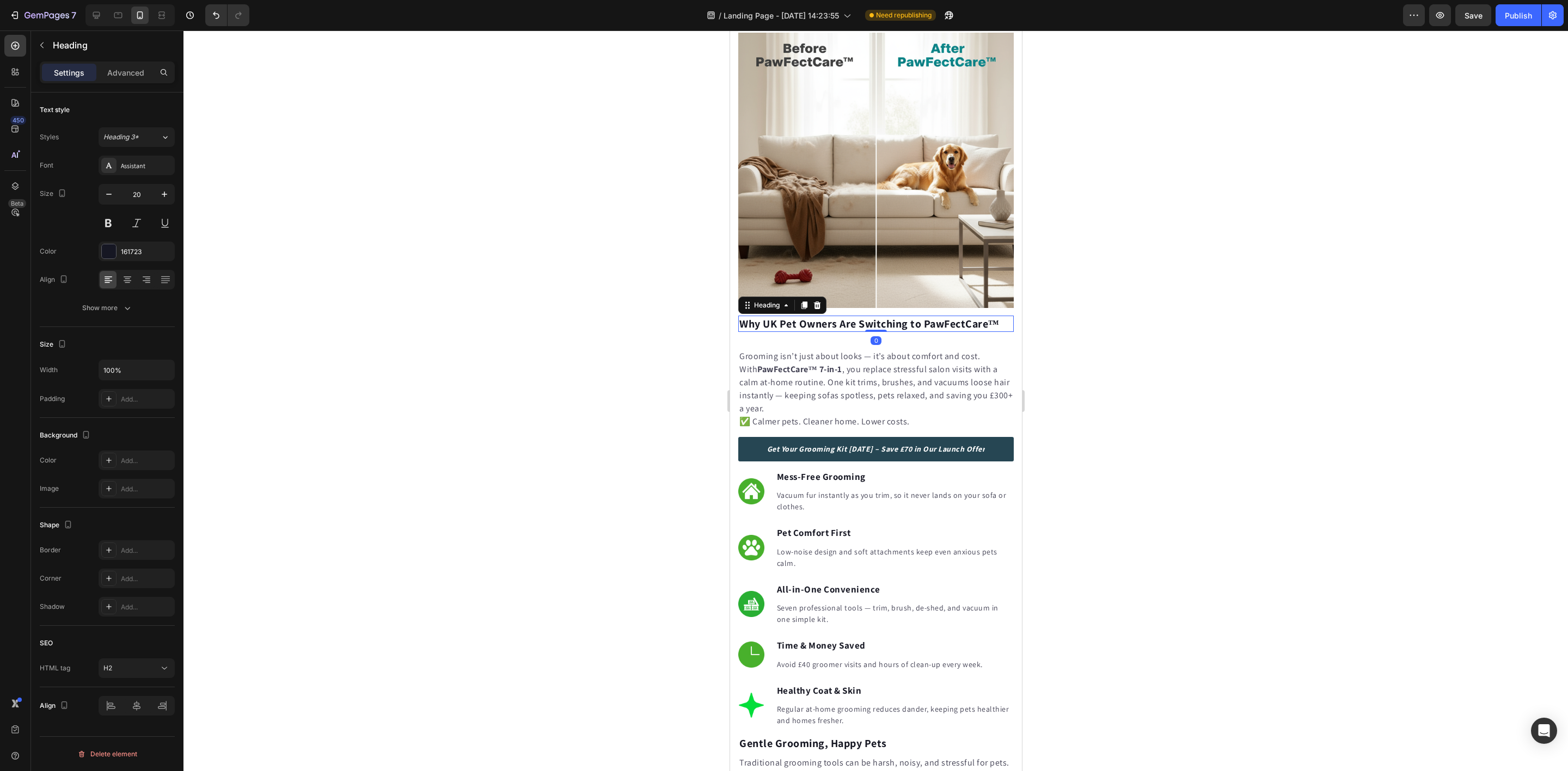
click at [839, 316] on h2 "Why UK Pet Owners Are Switching to PawFectCare™" at bounding box center [875, 323] width 275 height 16
click at [839, 317] on p "Why UK Pet Owners Are Switching to PawFectCare™" at bounding box center [875, 324] width 273 height 14
click at [771, 348] on p "⁠⁠⁠⁠⁠⁠⁠ Grooming isn’t just about looks — it’s about comfort and cost." at bounding box center [875, 350] width 273 height 26
click at [741, 359] on p "⁠⁠⁠⁠⁠⁠⁠ Grooming isn’t just about looks — it’s about comfort and cost." at bounding box center [875, 350] width 273 height 26
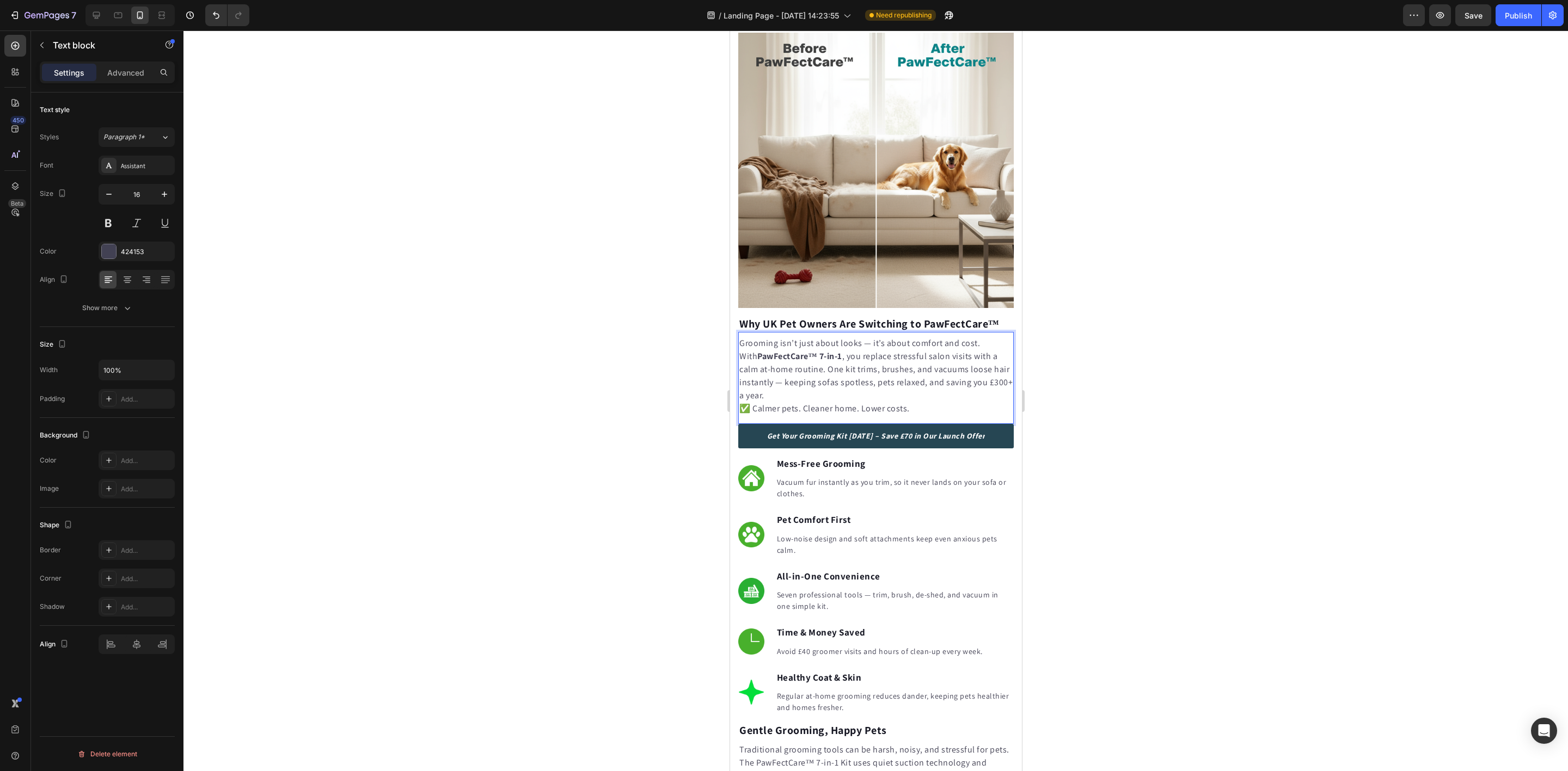
click at [560, 356] on div at bounding box center [875, 401] width 1384 height 740
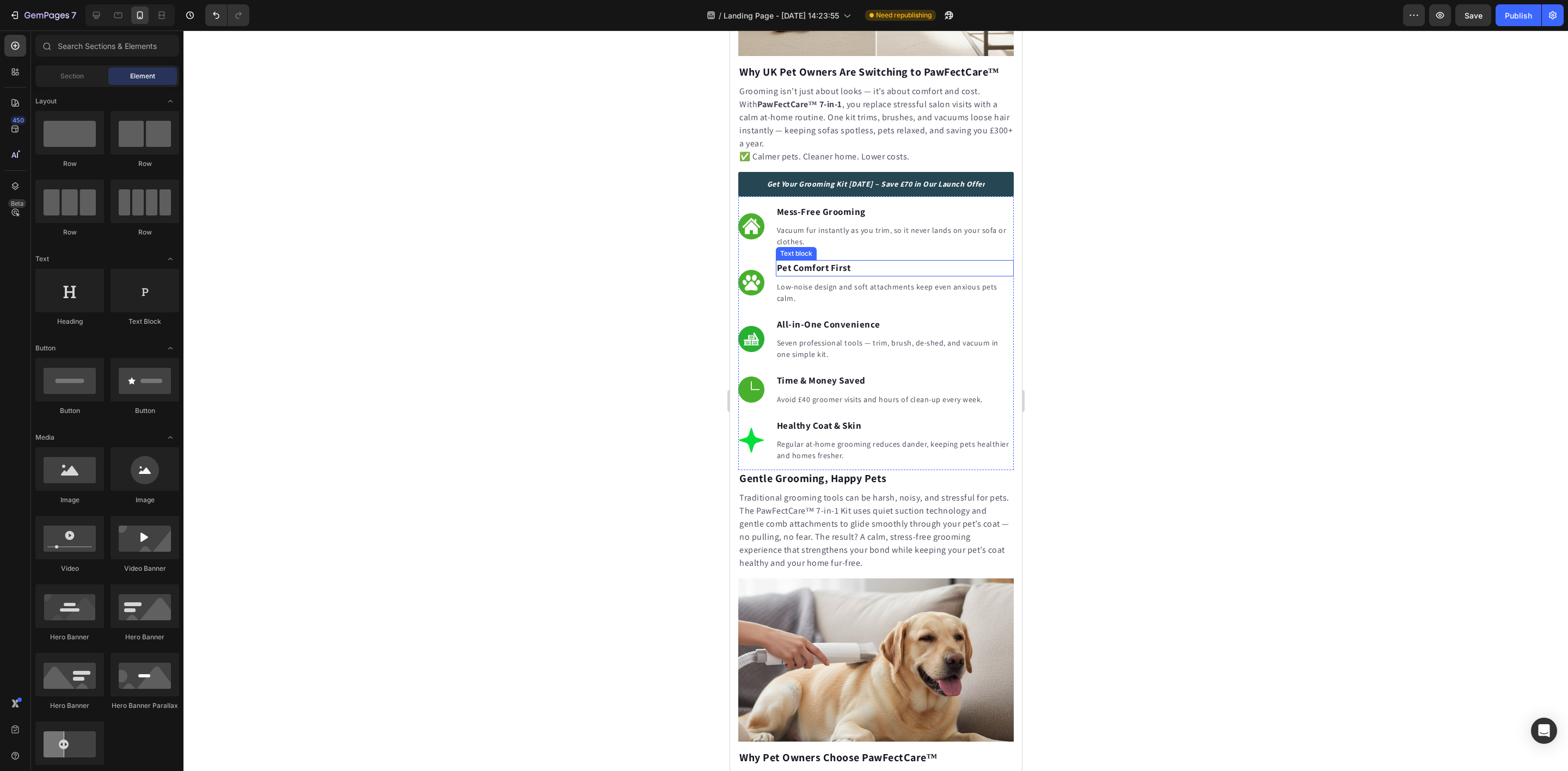
scroll to position [898, 0]
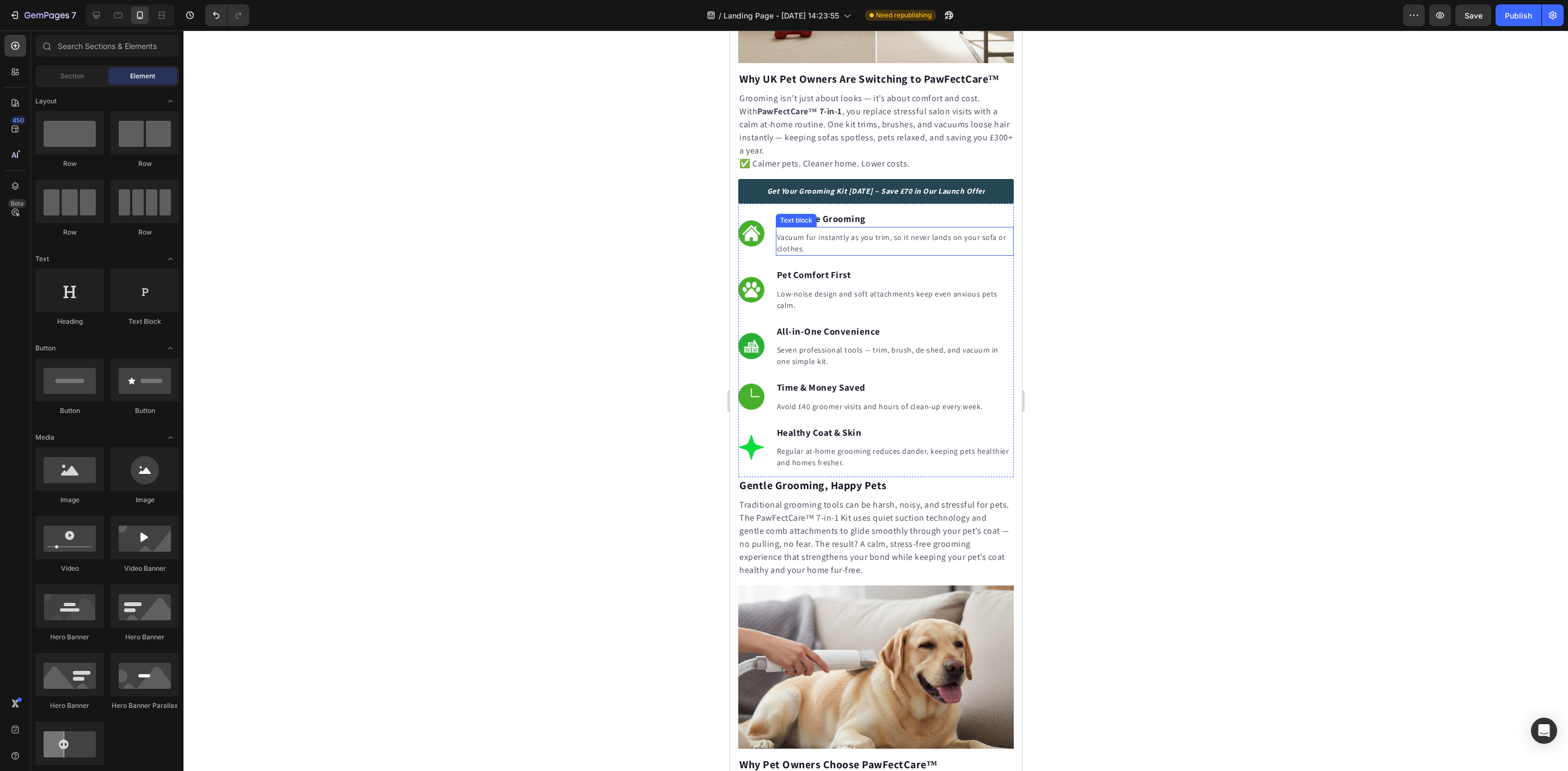
click at [820, 242] on p "Vacuum fur instantly as you trim, so it never lands on your sofa or clothes." at bounding box center [894, 243] width 236 height 23
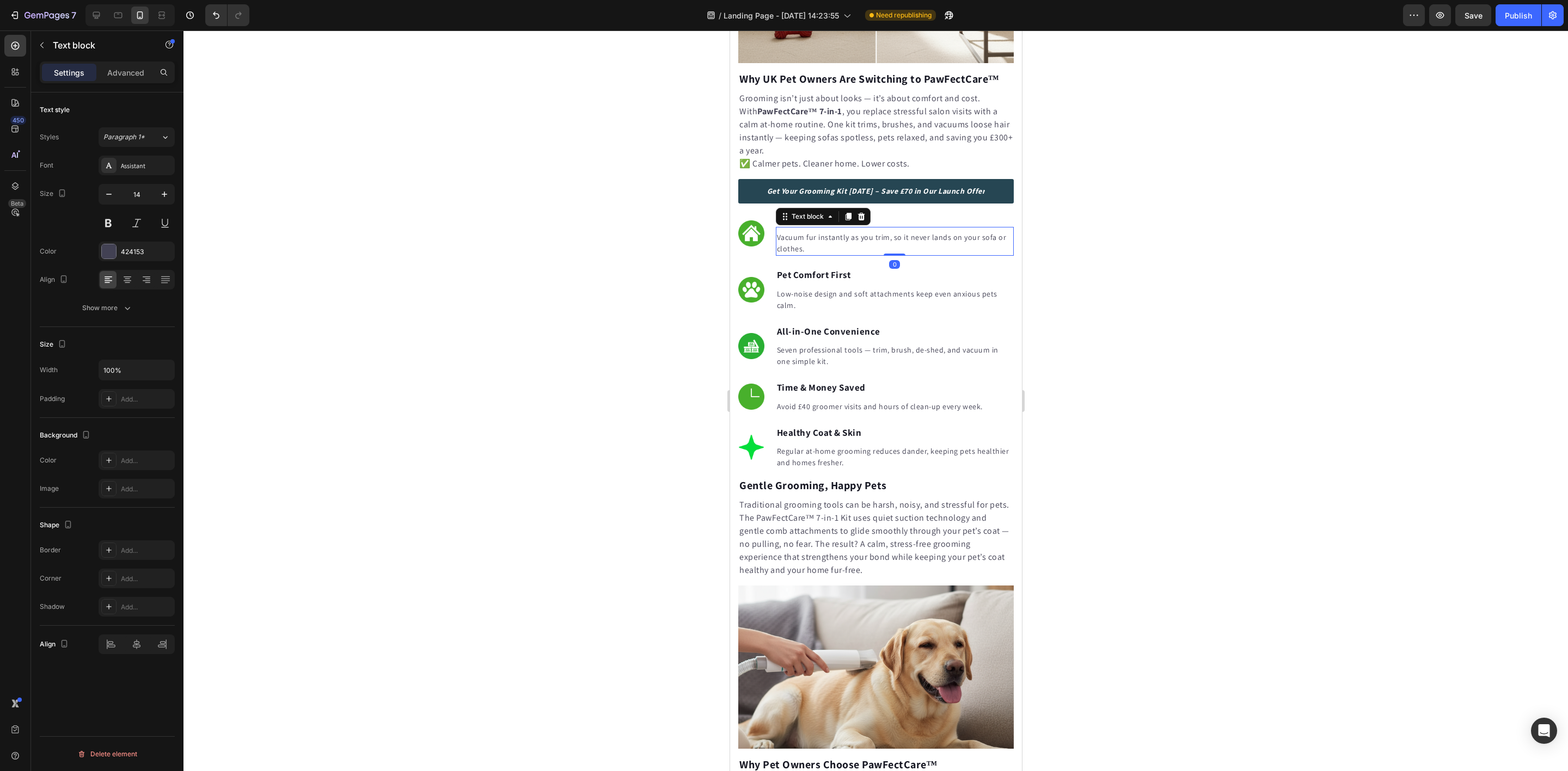
click at [820, 242] on p "Vacuum fur instantly as you trim, so it never lands on your sofa or clothes." at bounding box center [894, 243] width 236 height 23
click at [806, 292] on p "Low-noise design and soft attachments keep even anxious pets calm." at bounding box center [894, 300] width 236 height 23
click at [798, 303] on p "Low-noise design and soft attachments keep even anxious pets calm." at bounding box center [894, 300] width 236 height 23
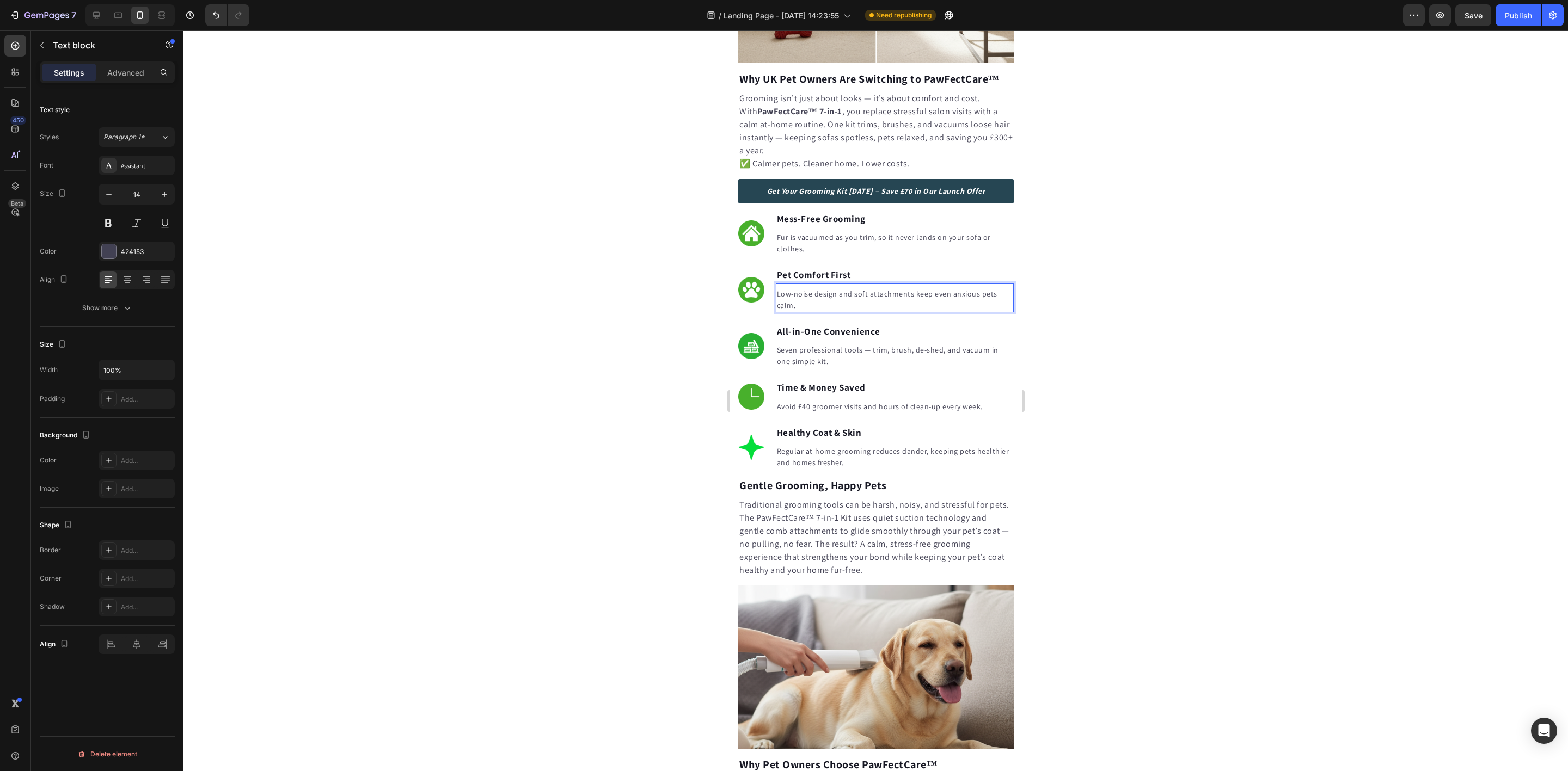
click at [798, 303] on p "Low-noise design and soft attachments keep even anxious pets calm." at bounding box center [894, 300] width 236 height 23
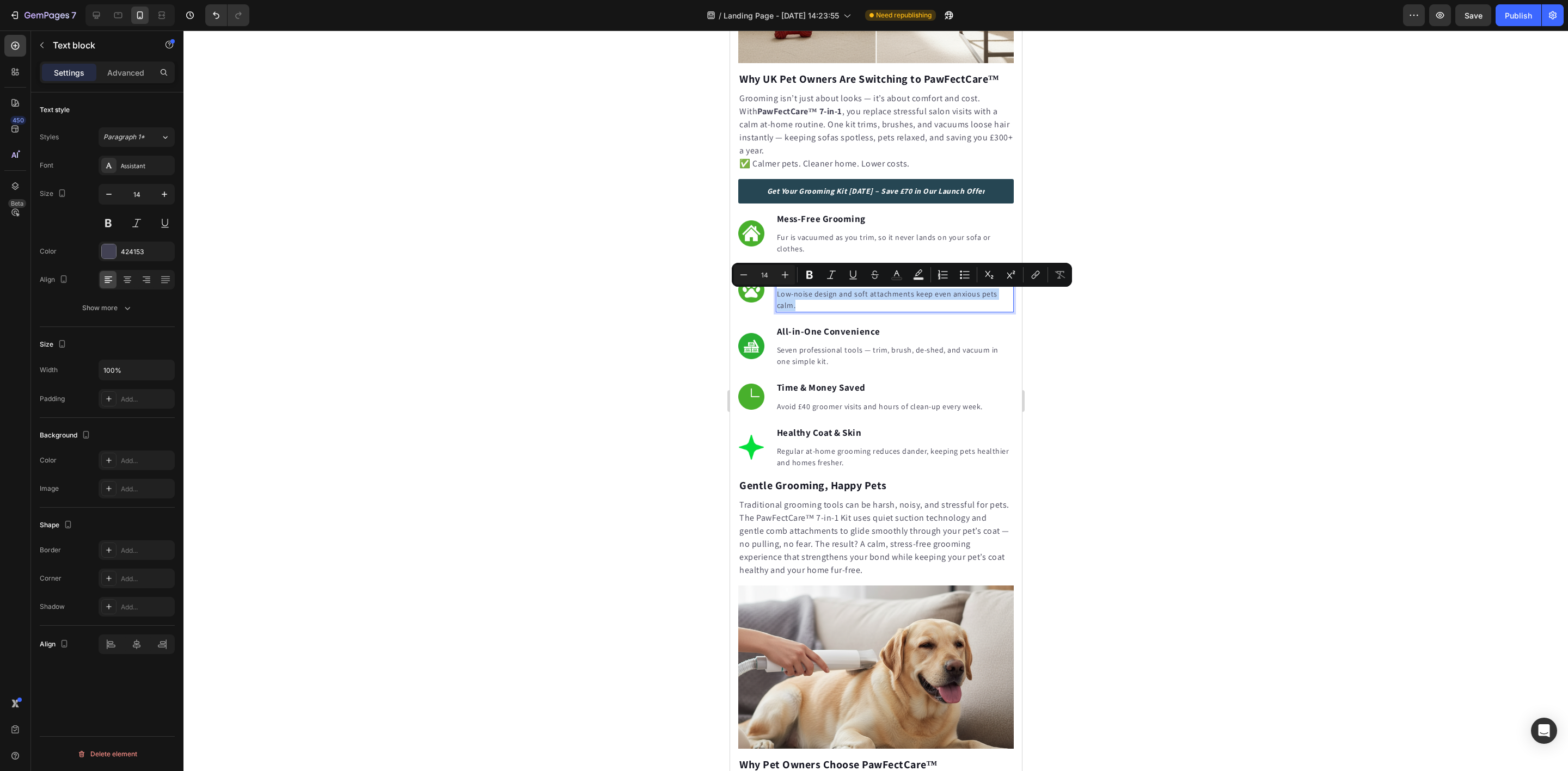
click at [799, 298] on p "Low-noise design and soft attachments keep even anxious pets calm." at bounding box center [894, 300] width 236 height 23
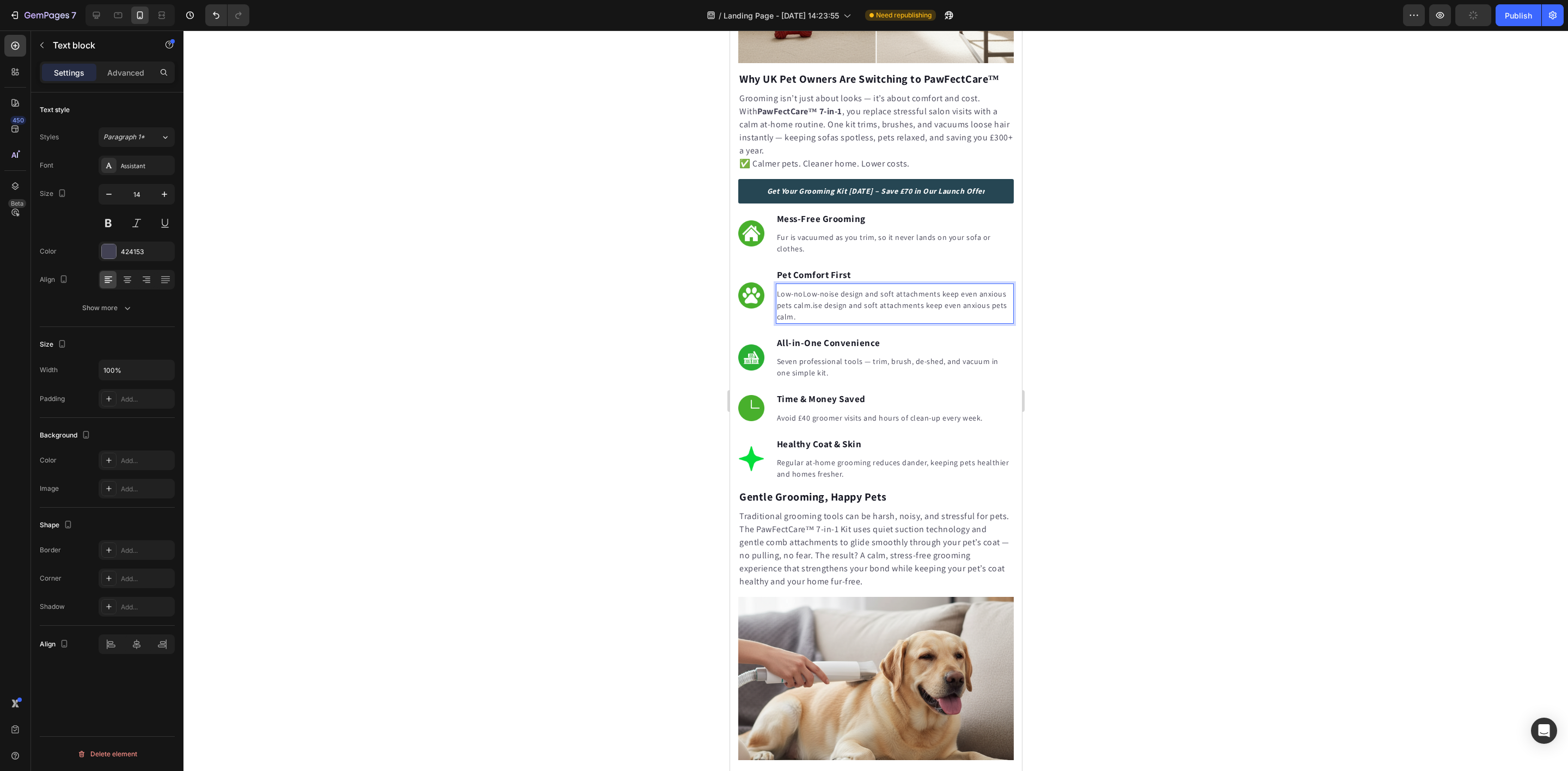
click at [838, 301] on p "Low-noLow-noise design and soft attachments keep even anxious pets calm.ise des…" at bounding box center [894, 305] width 236 height 34
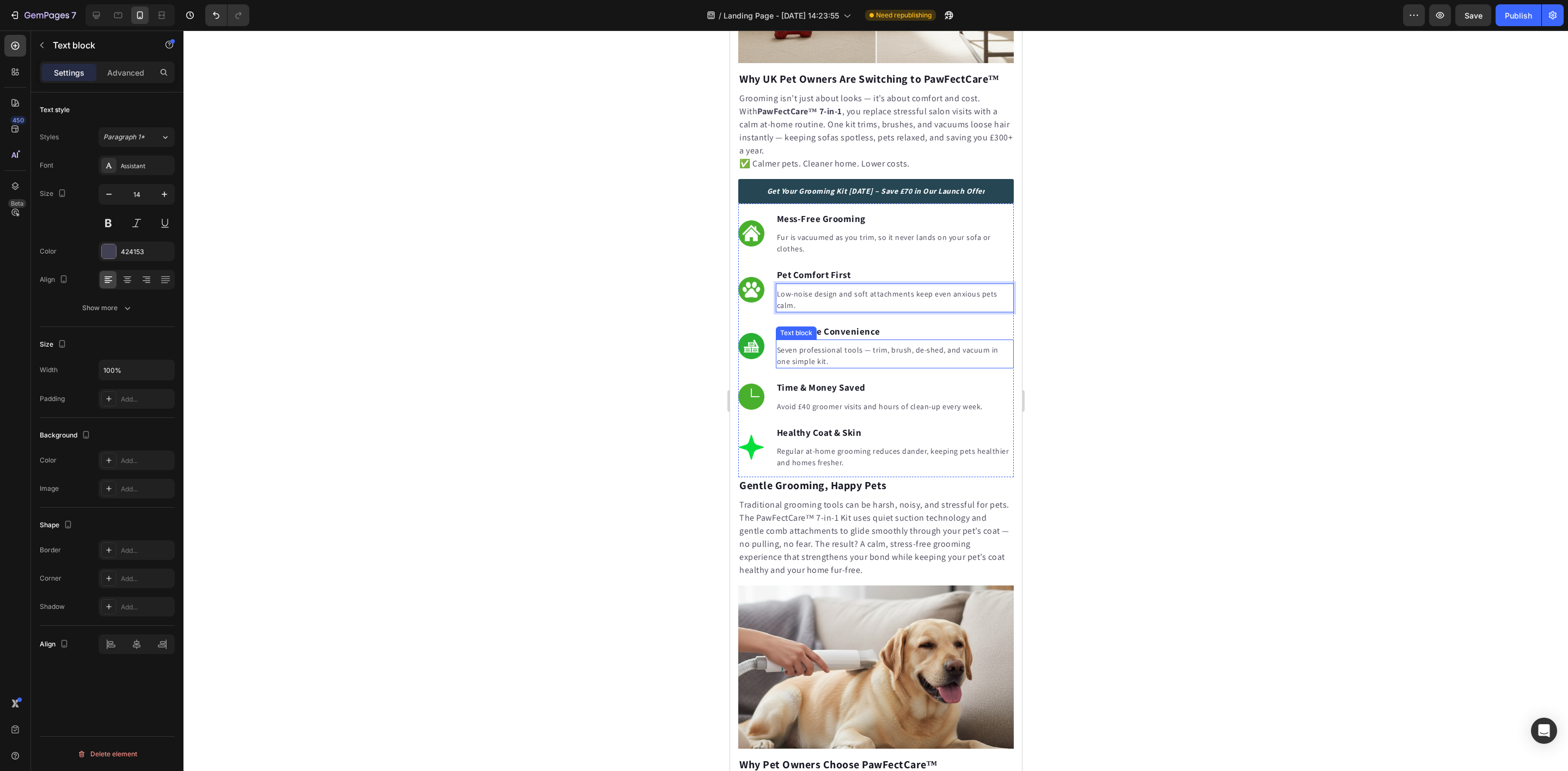
click at [832, 355] on p "Seven professional tools — trim, brush, de-shed, and vacuum in one simple kit." at bounding box center [894, 356] width 236 height 23
click at [817, 412] on p "Avoid £40 groomer visits and hours of clean-up every week." at bounding box center [894, 407] width 236 height 12
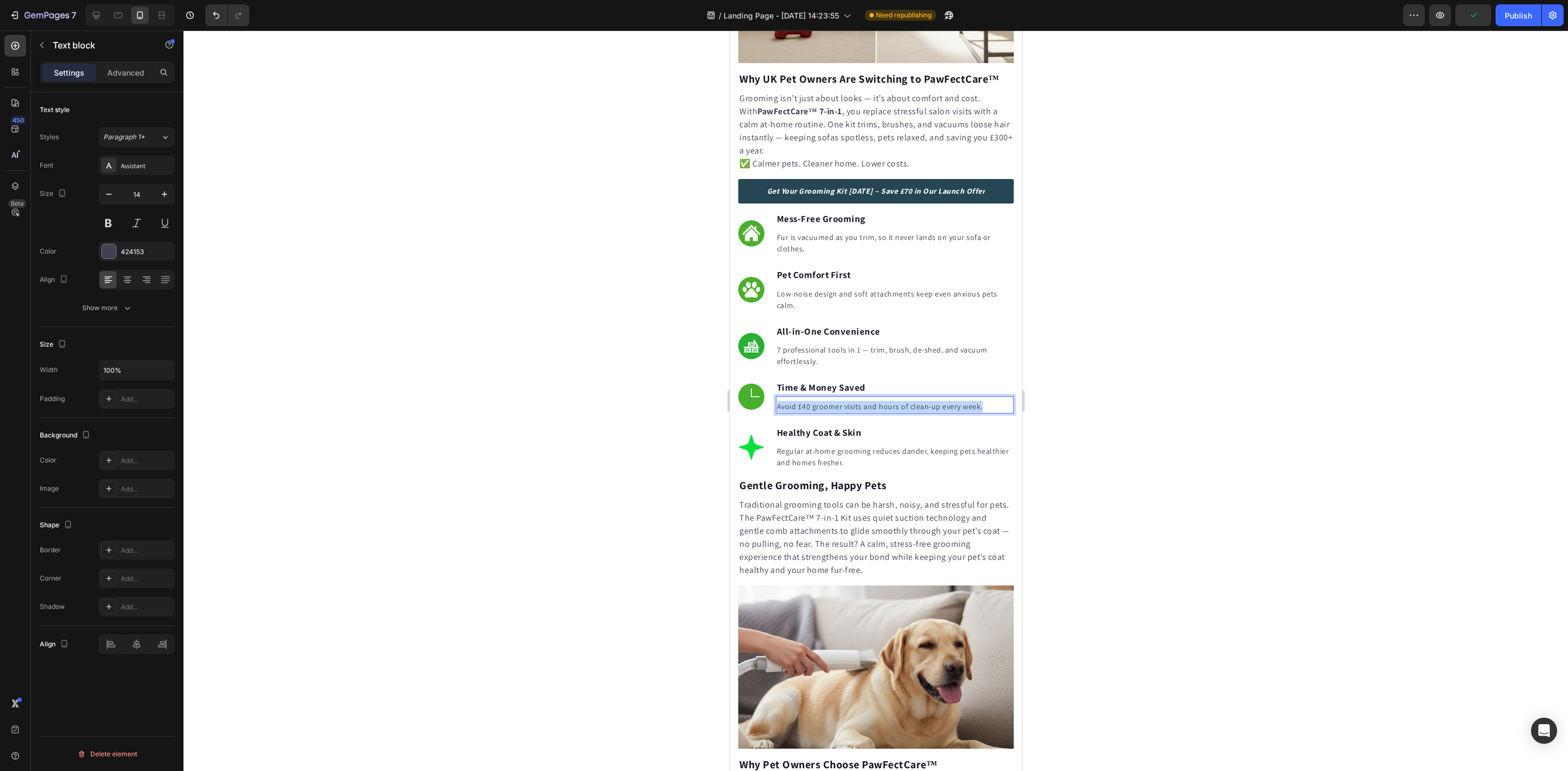
click at [817, 412] on p "Avoid £40 groomer visits and hours of clean-up every week." at bounding box center [894, 407] width 236 height 12
click at [814, 465] on p "Regular at-home grooming reduces dander, keeping pets healthier and homes fresh…" at bounding box center [894, 457] width 236 height 23
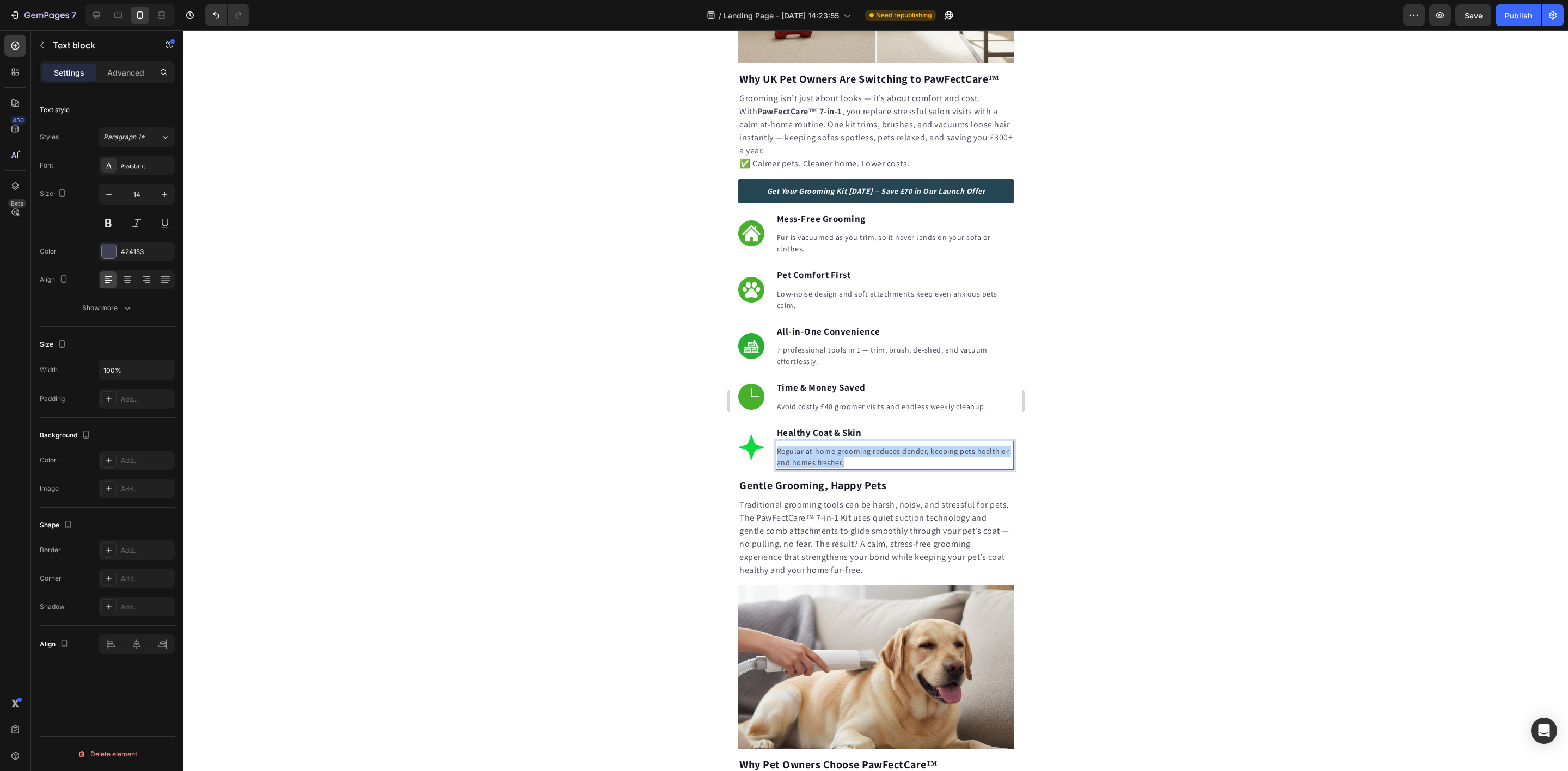
click at [814, 465] on p "Regular at-home grooming reduces dander, keeping pets healthier and homes fresh…" at bounding box center [894, 457] width 236 height 23
click at [540, 432] on div at bounding box center [875, 401] width 1384 height 740
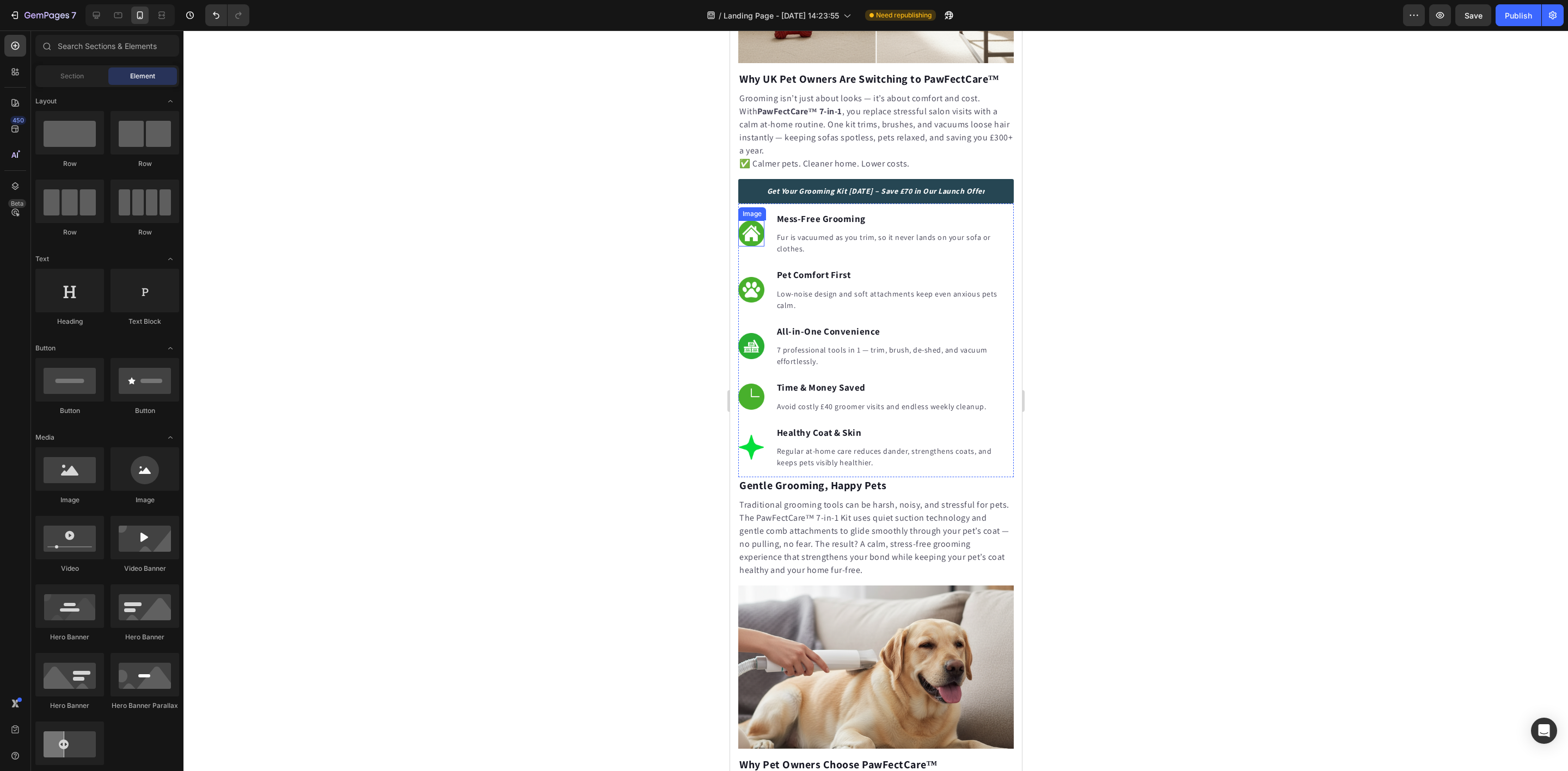
click at [752, 237] on img at bounding box center [750, 233] width 26 height 26
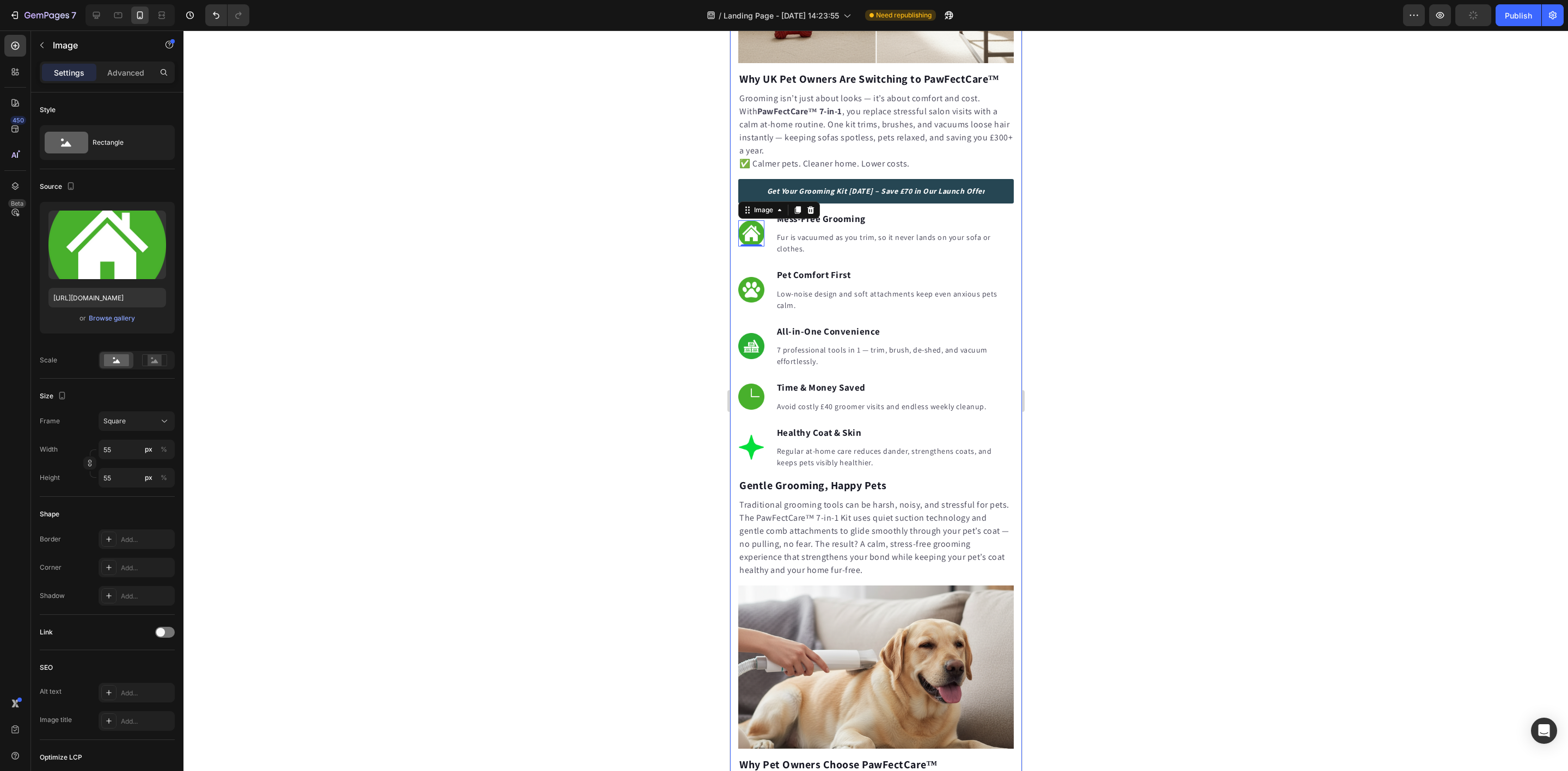
click at [429, 432] on div at bounding box center [875, 401] width 1384 height 740
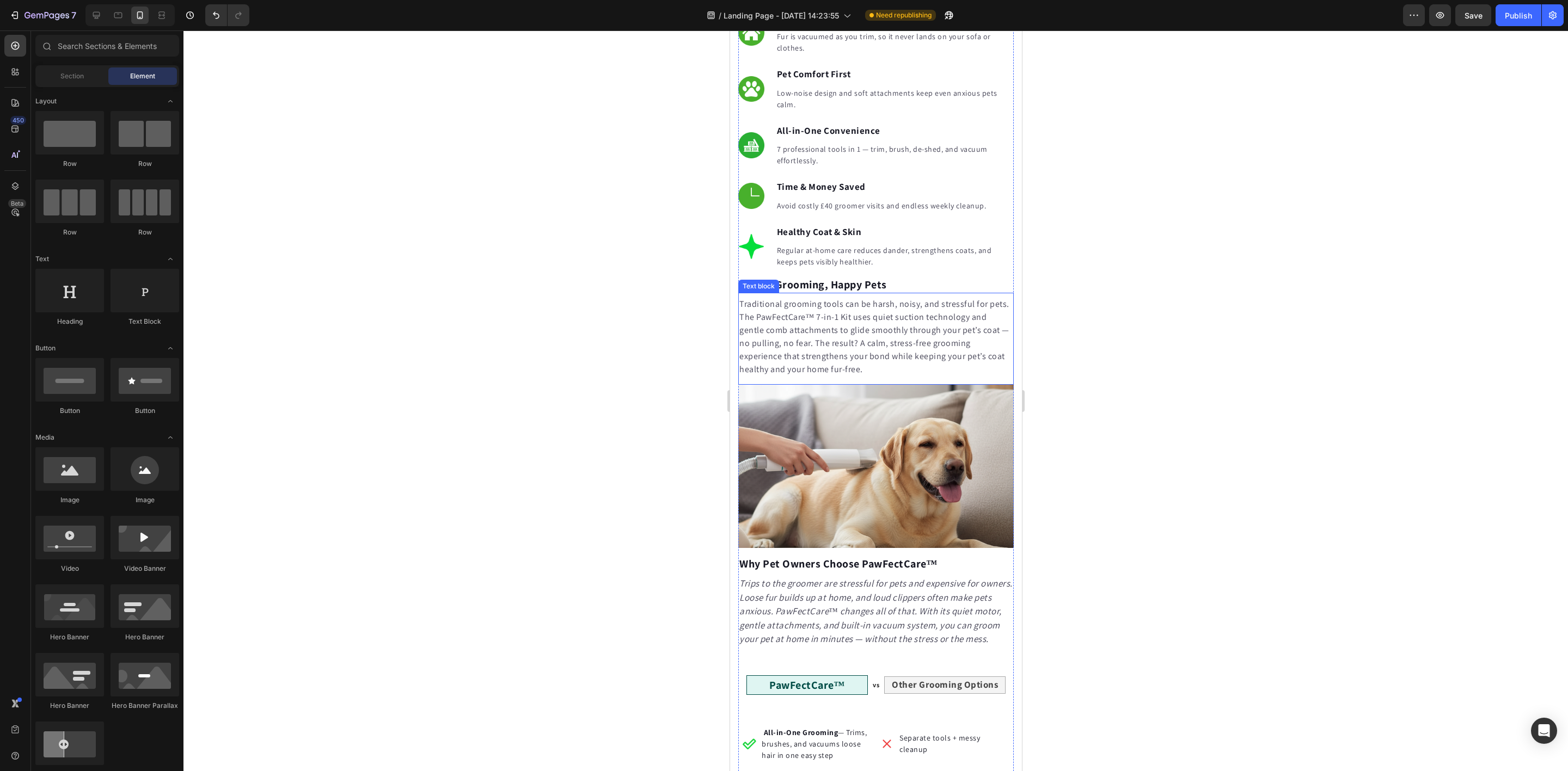
scroll to position [1224, 0]
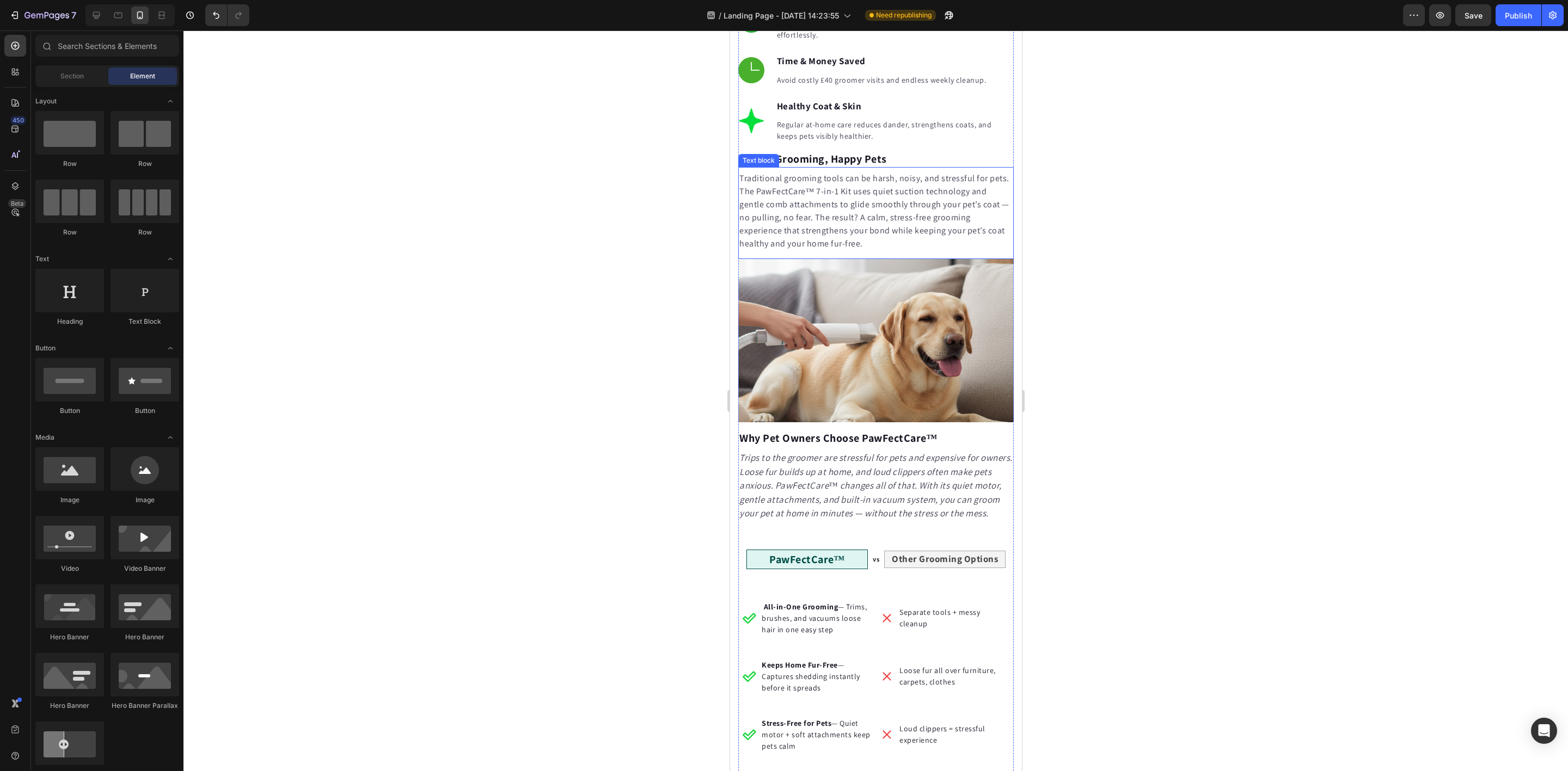
click at [827, 224] on p "Traditional grooming tools can be harsh, noisy, and stressful for pets. The Paw…" at bounding box center [875, 211] width 273 height 78
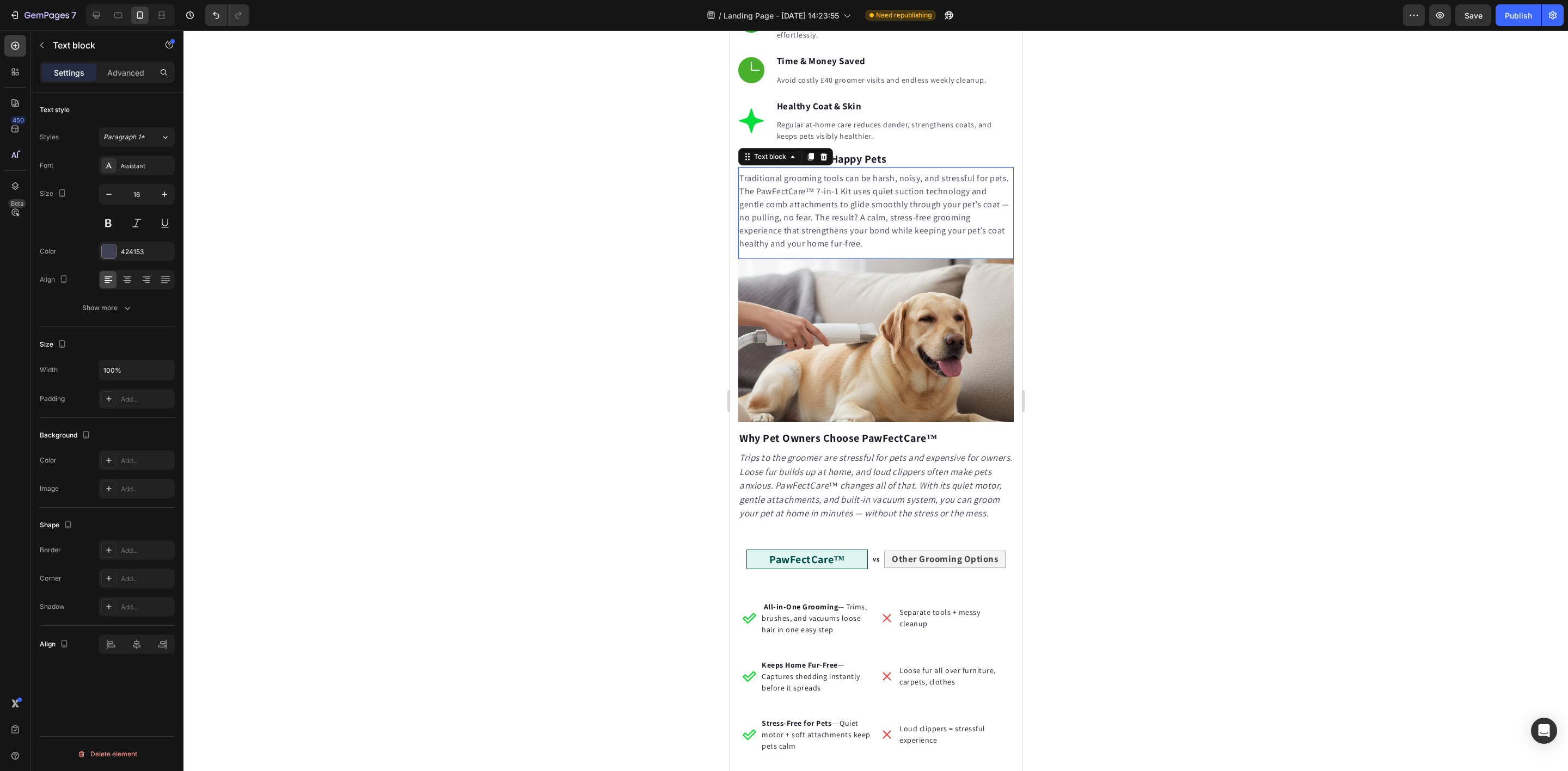
click at [827, 224] on p "Traditional grooming tools can be harsh, noisy, and stressful for pets. The Paw…" at bounding box center [875, 211] width 273 height 78
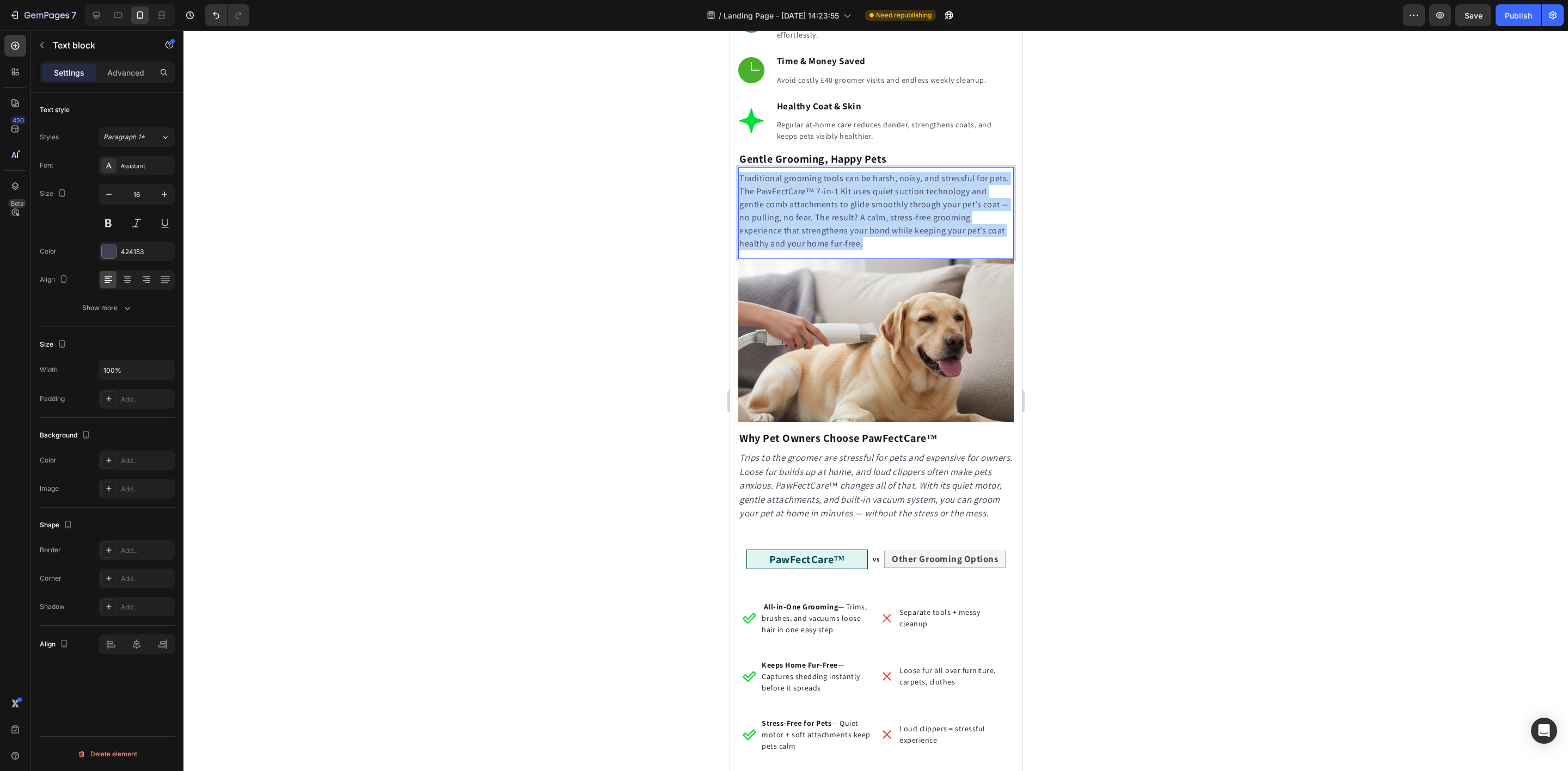
click at [827, 224] on p "Traditional grooming tools can be harsh, noisy, and stressful for pets. The Paw…" at bounding box center [875, 211] width 273 height 78
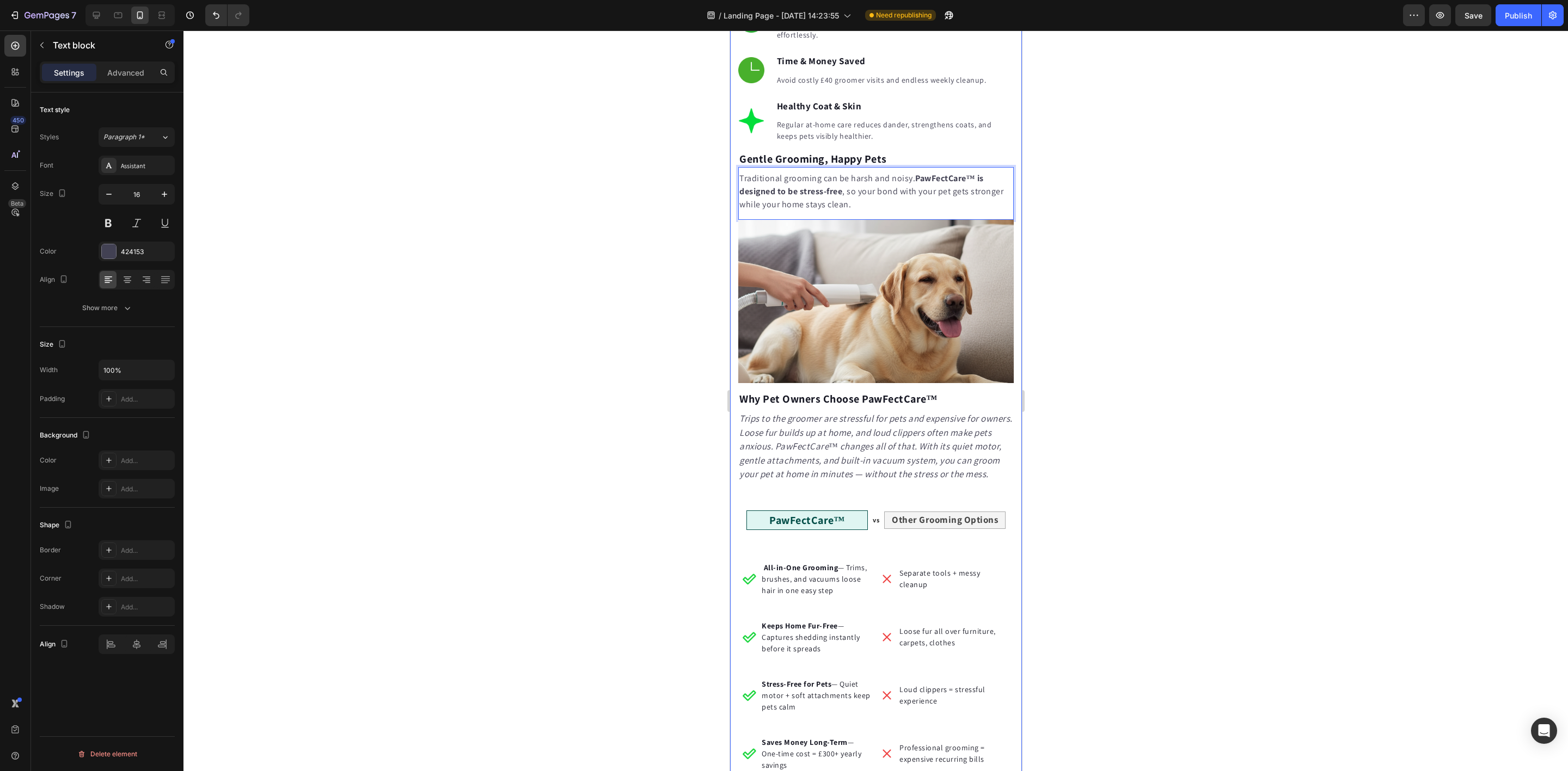
click at [574, 208] on div at bounding box center [875, 401] width 1384 height 740
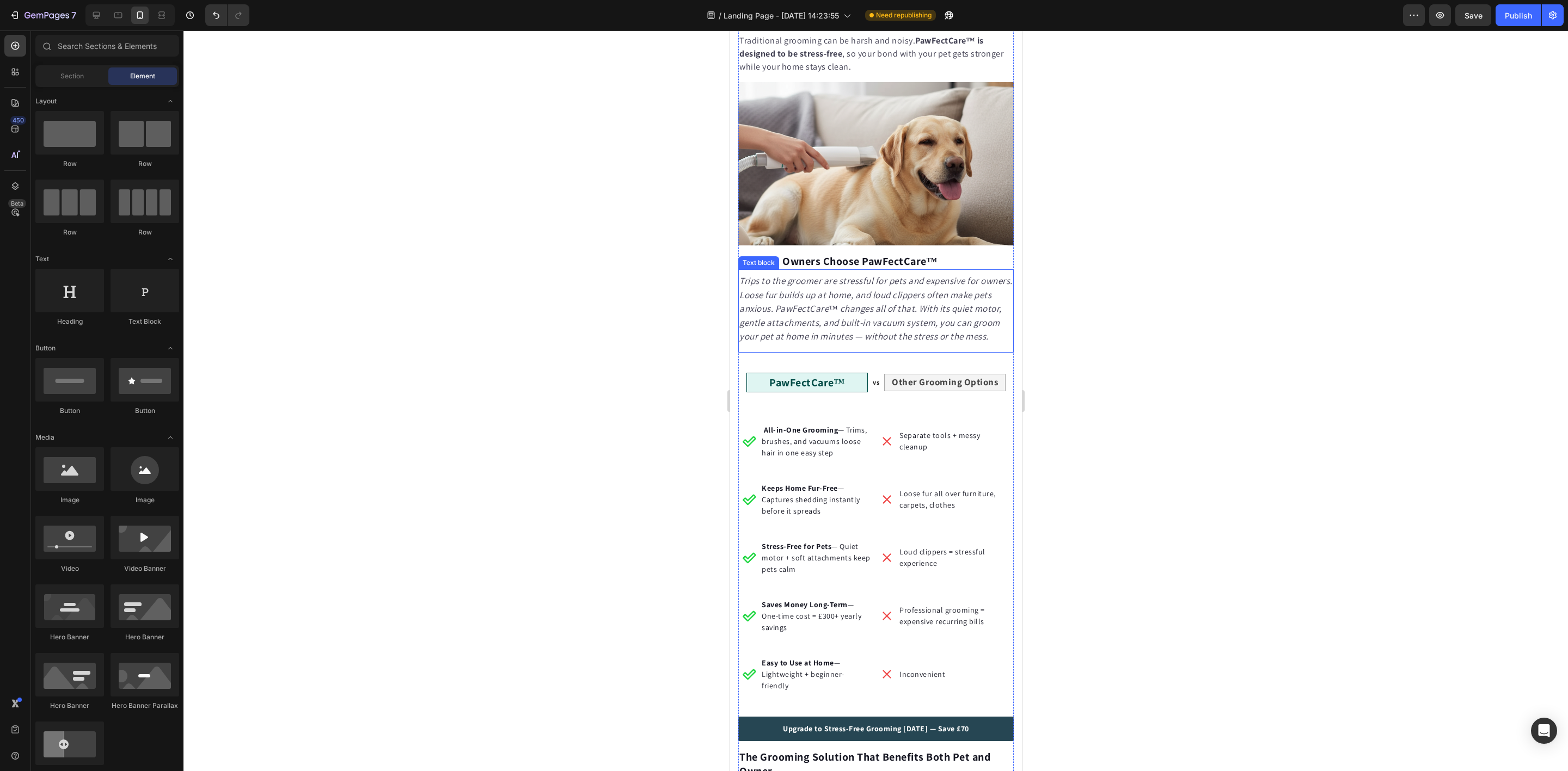
scroll to position [1387, 0]
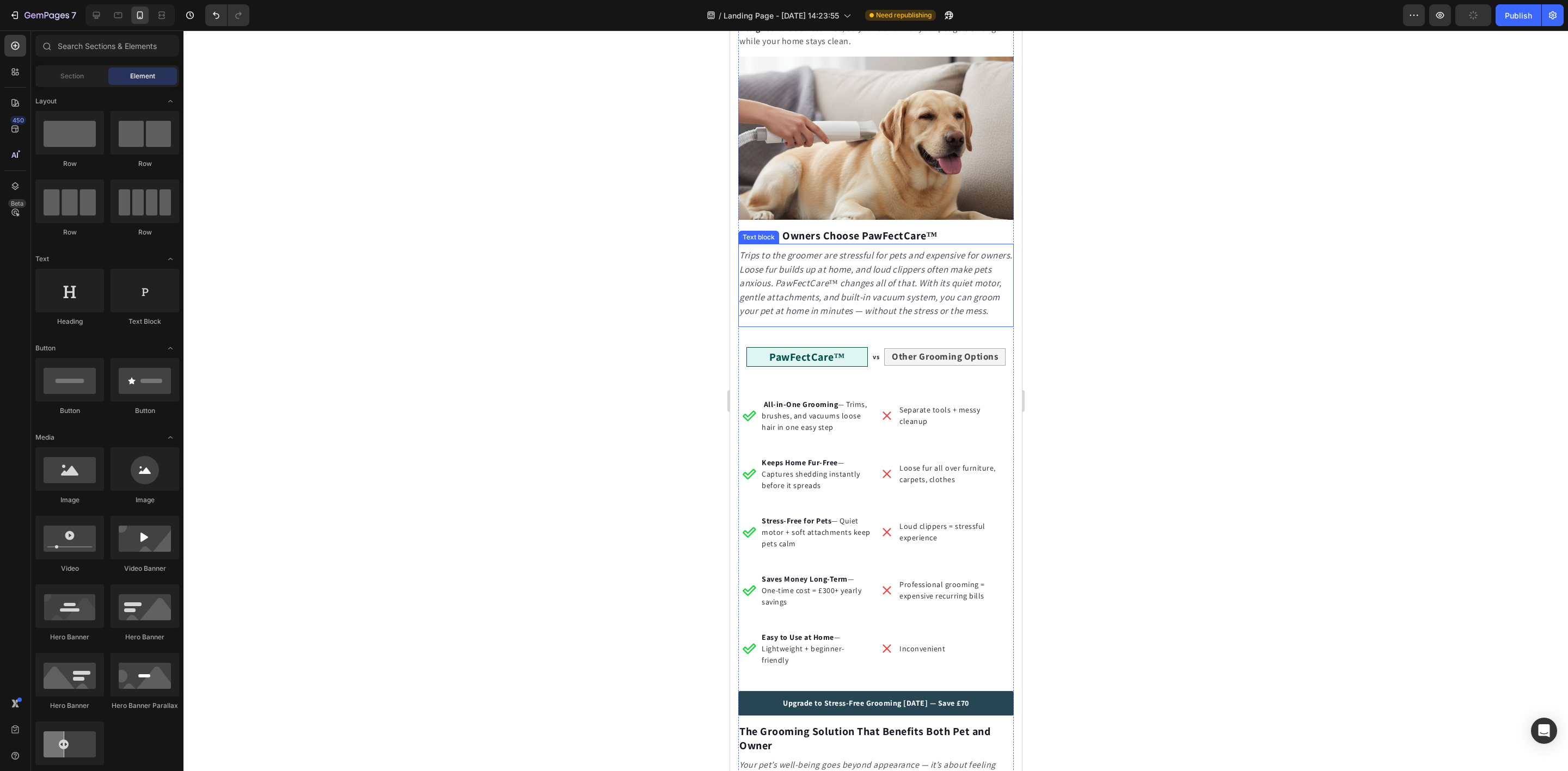
click at [816, 282] on icon "Trips to the groomer are stressful for pets and expensive for owners. Loose fur…" at bounding box center [875, 282] width 273 height 67
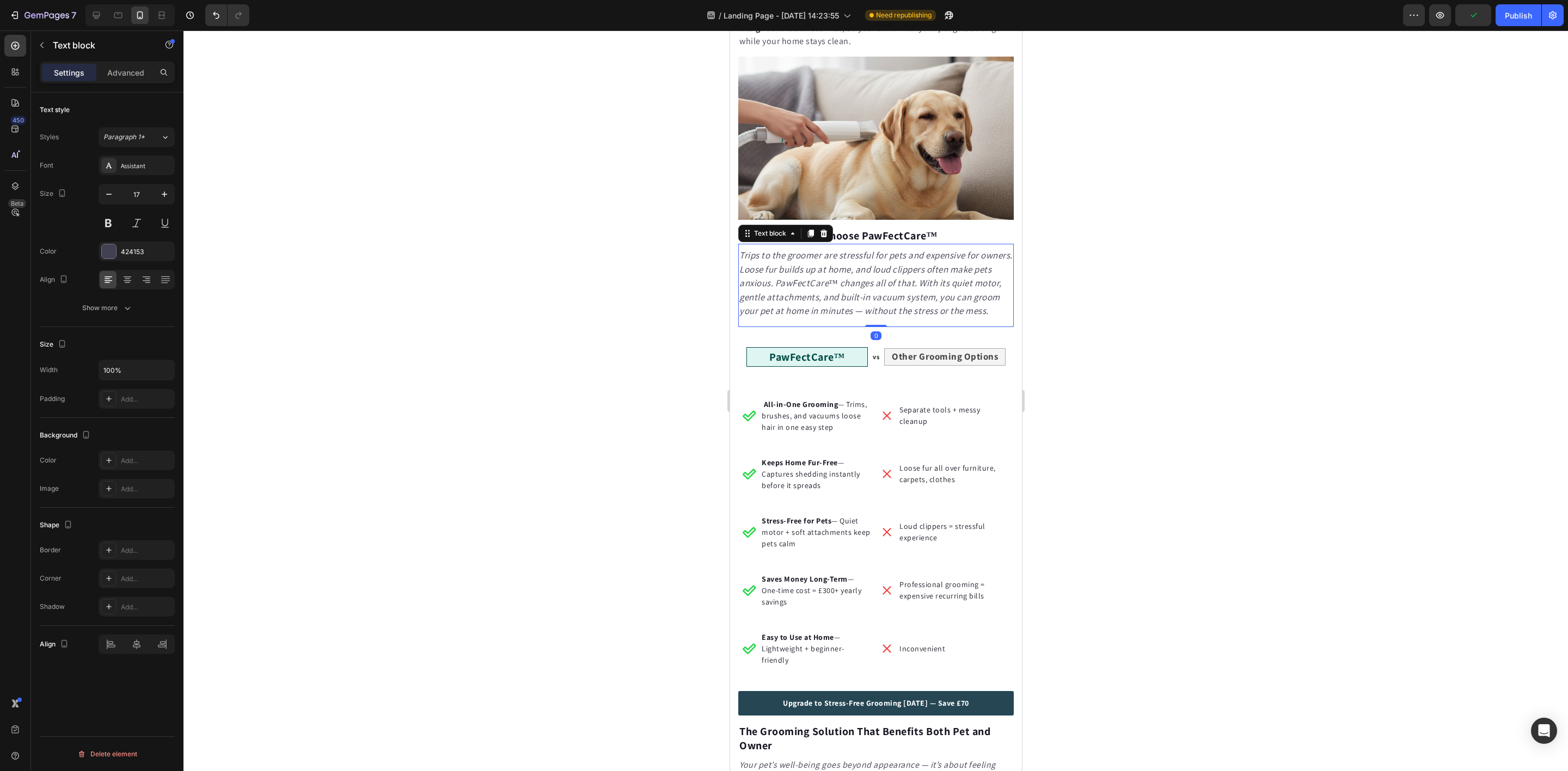
click at [816, 282] on icon "Trips to the groomer are stressful for pets and expensive for owners. Loose fur…" at bounding box center [875, 282] width 273 height 67
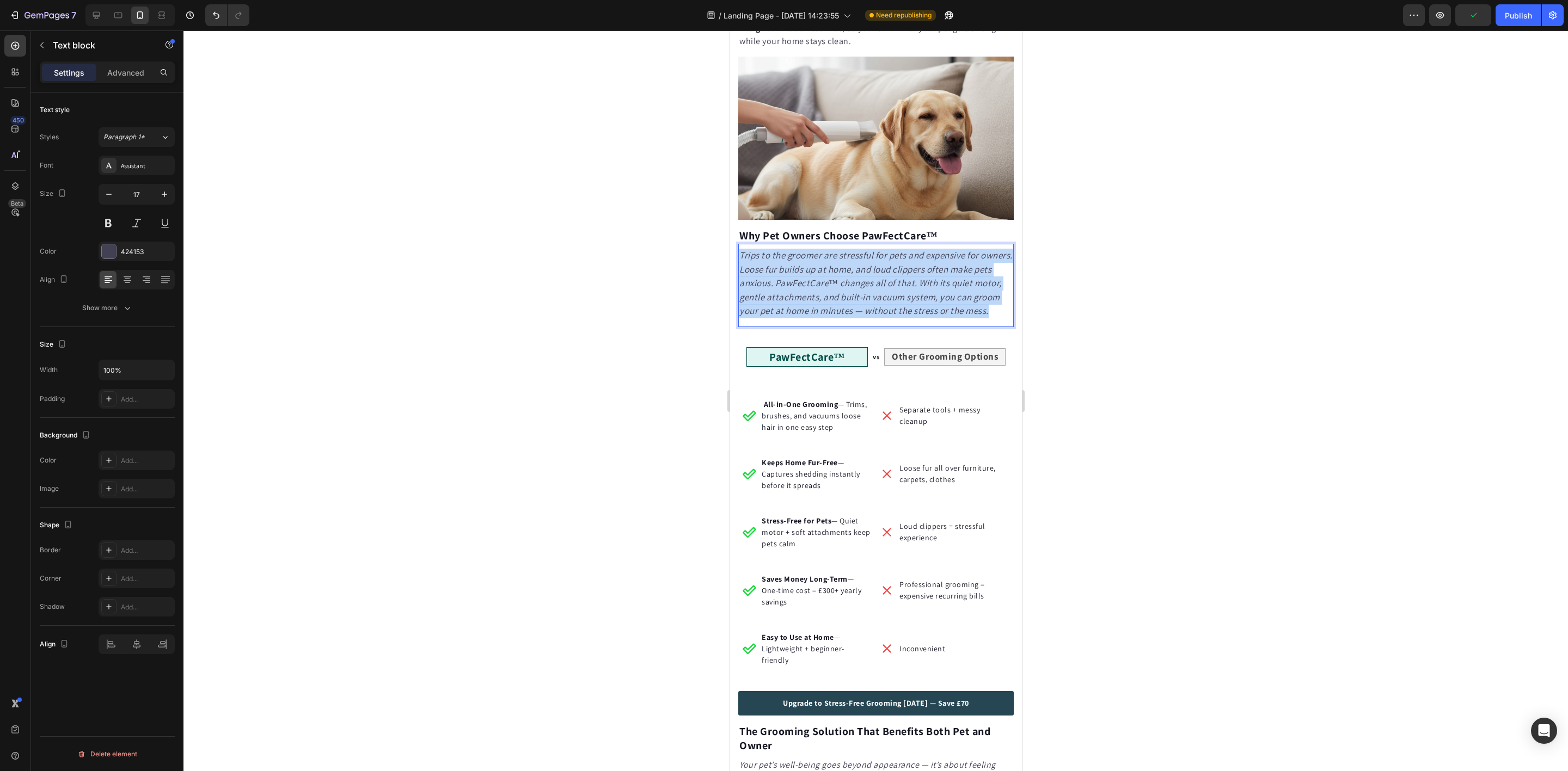
click at [816, 282] on icon "Trips to the groomer are stressful for pets and expensive for owners. Loose fur…" at bounding box center [875, 282] width 273 height 67
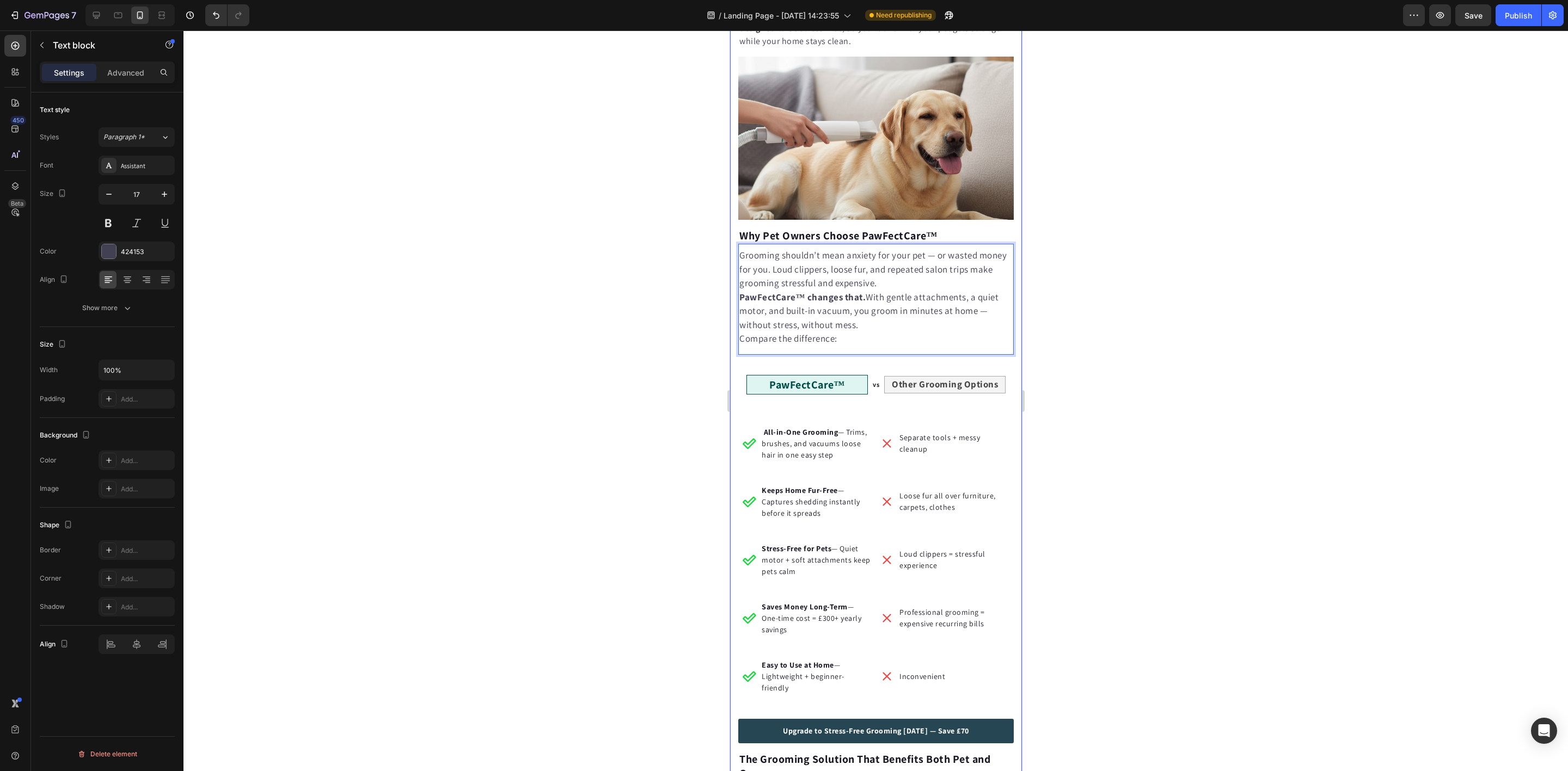
click at [666, 386] on div at bounding box center [875, 401] width 1384 height 740
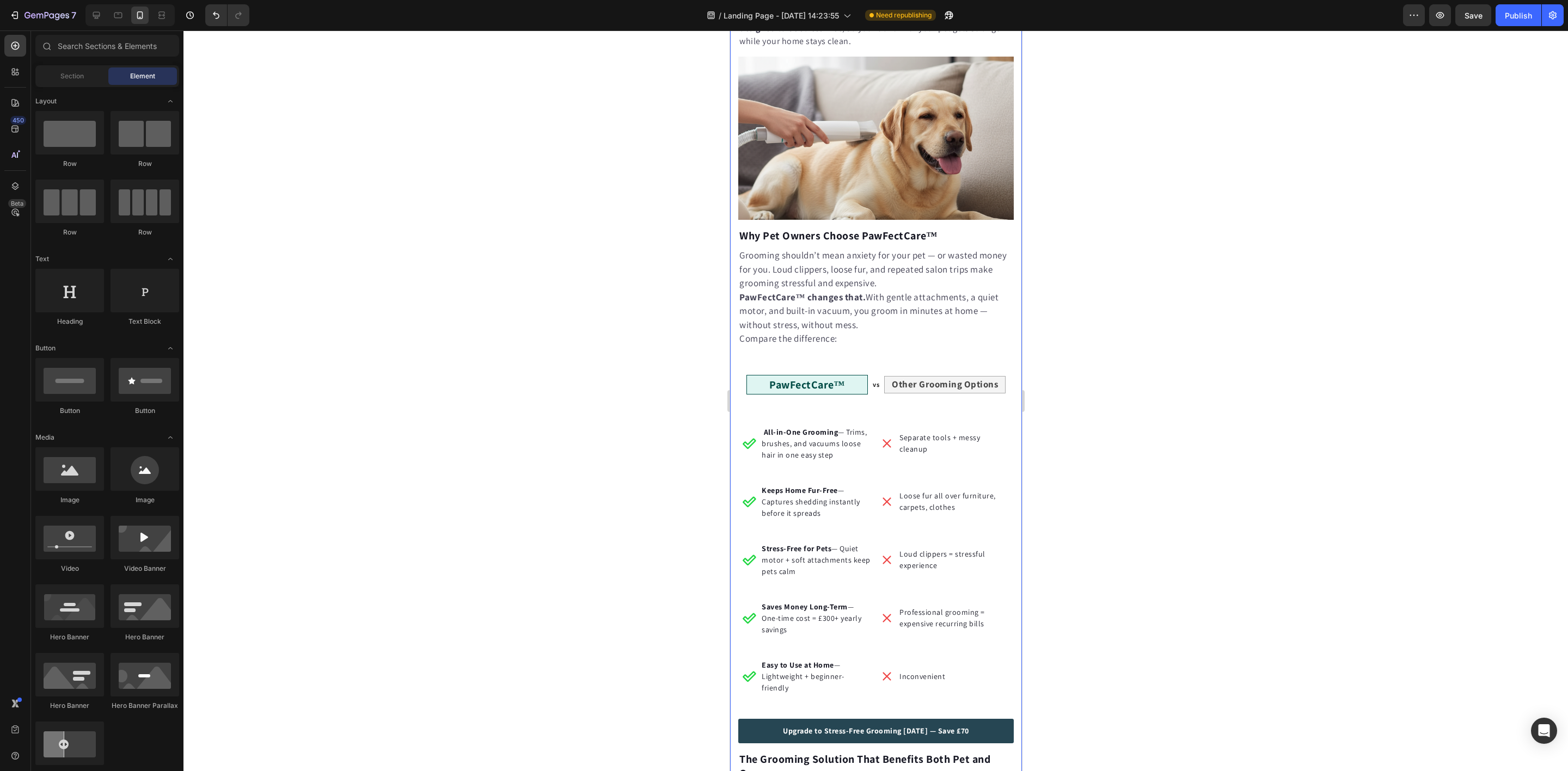
click at [780, 355] on div "Grooming shouldn’t mean anxiety for your pet — or wasted money for you. Loud cl…" at bounding box center [875, 299] width 275 height 111
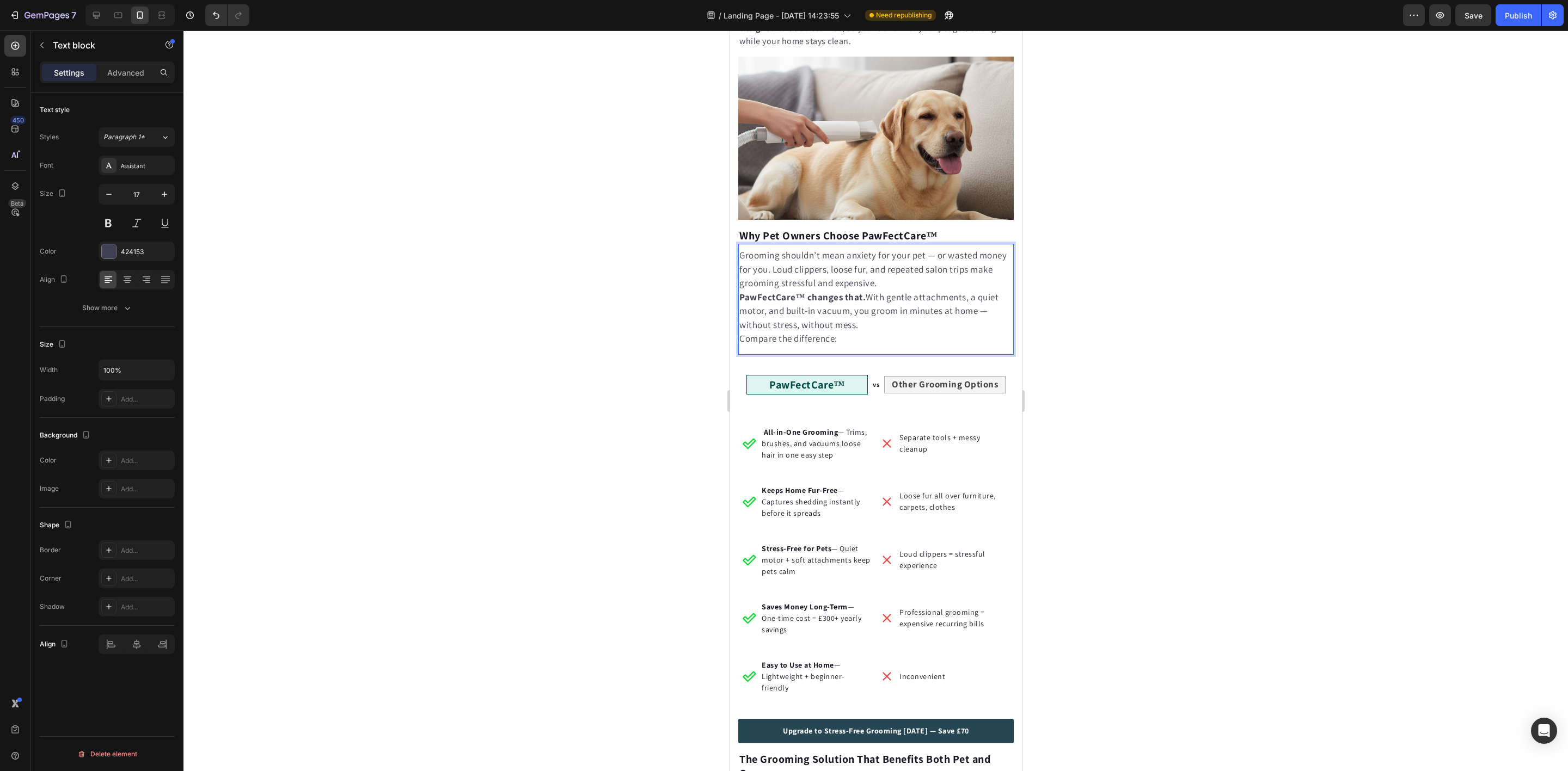
click at [623, 353] on div at bounding box center [875, 401] width 1384 height 740
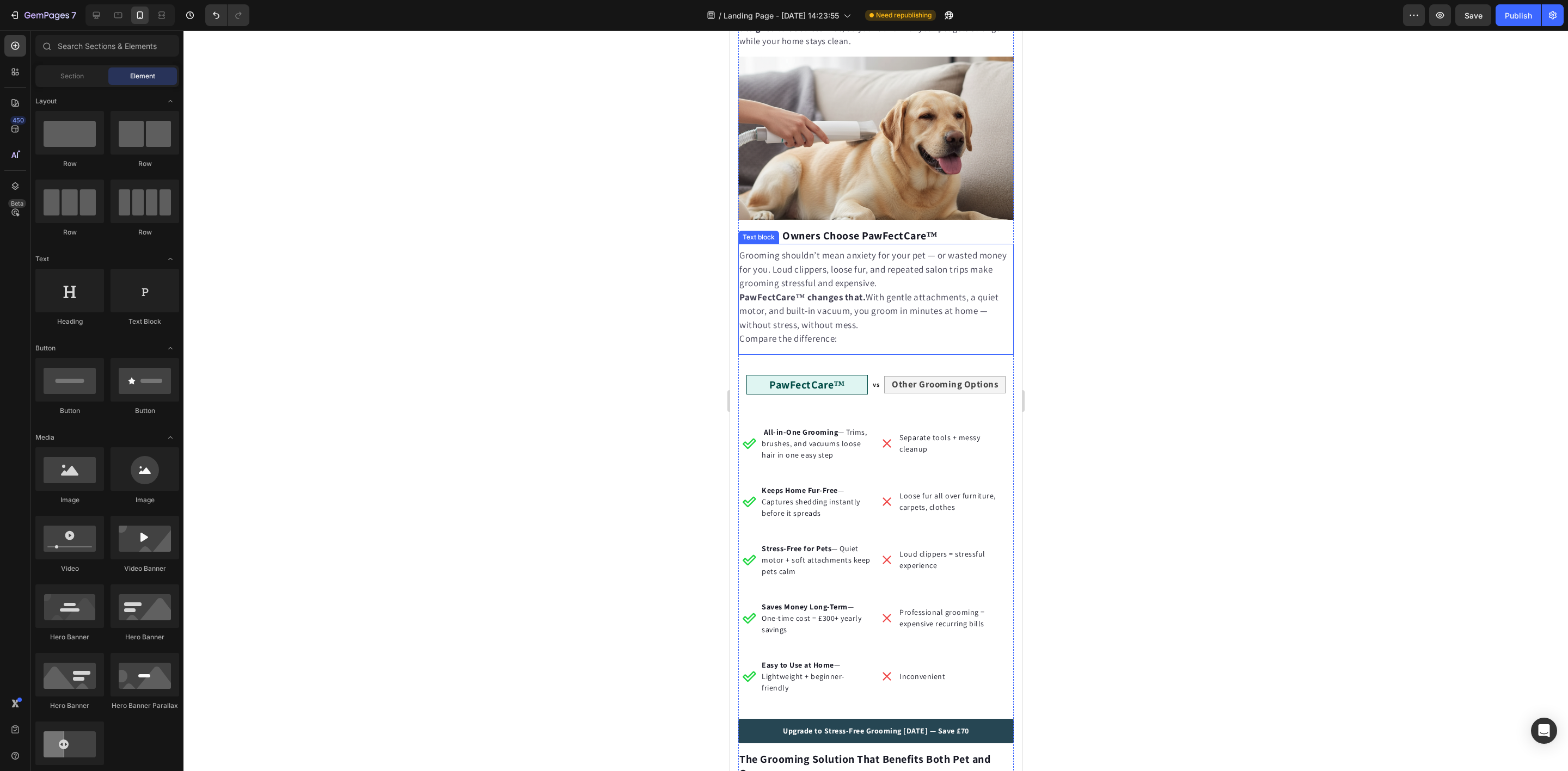
click at [838, 343] on p "Compare the difference:" at bounding box center [875, 339] width 273 height 14
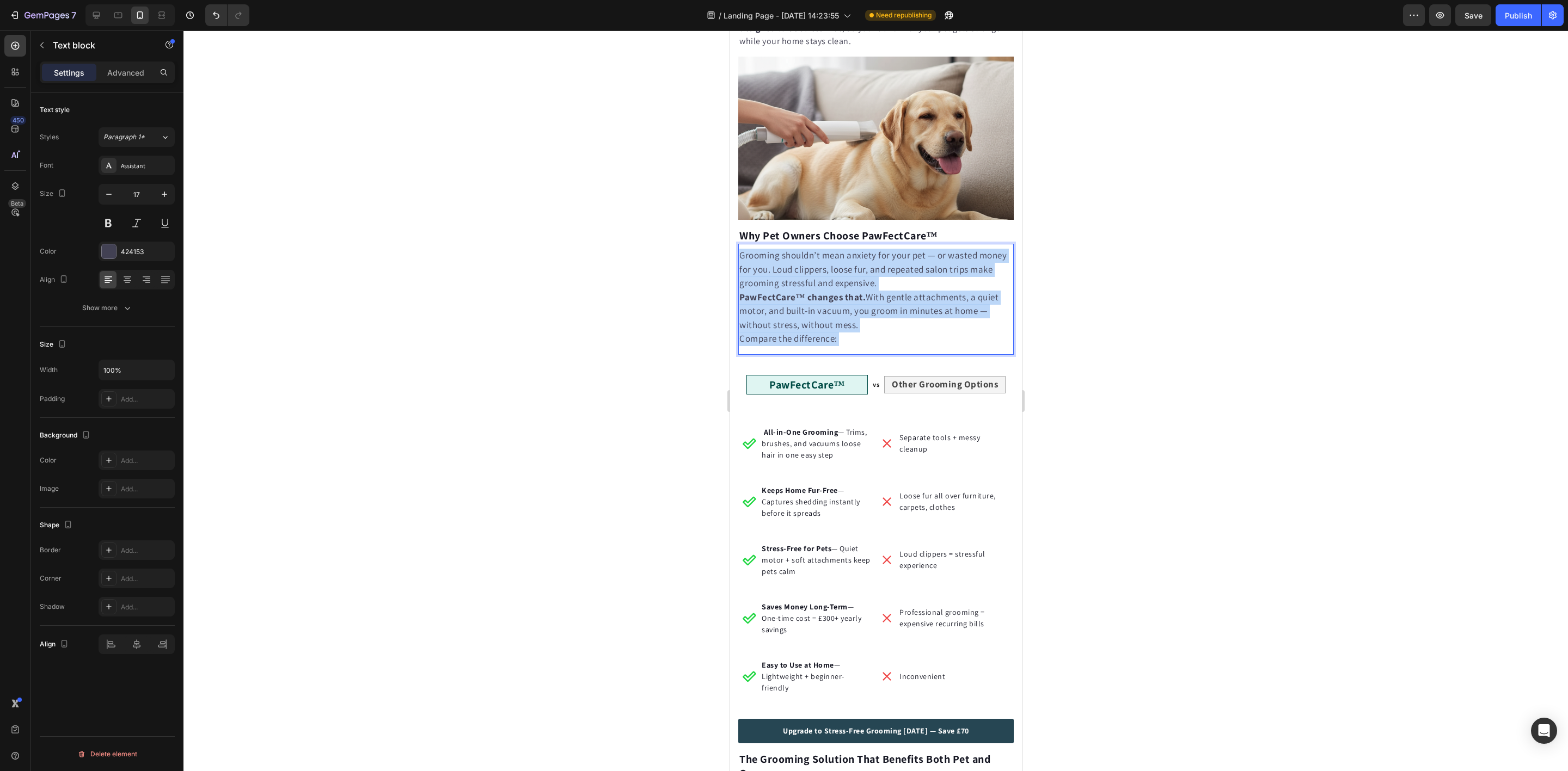
drag, startPoint x: 838, startPoint y: 342, endPoint x: 752, endPoint y: 340, distance: 86.0
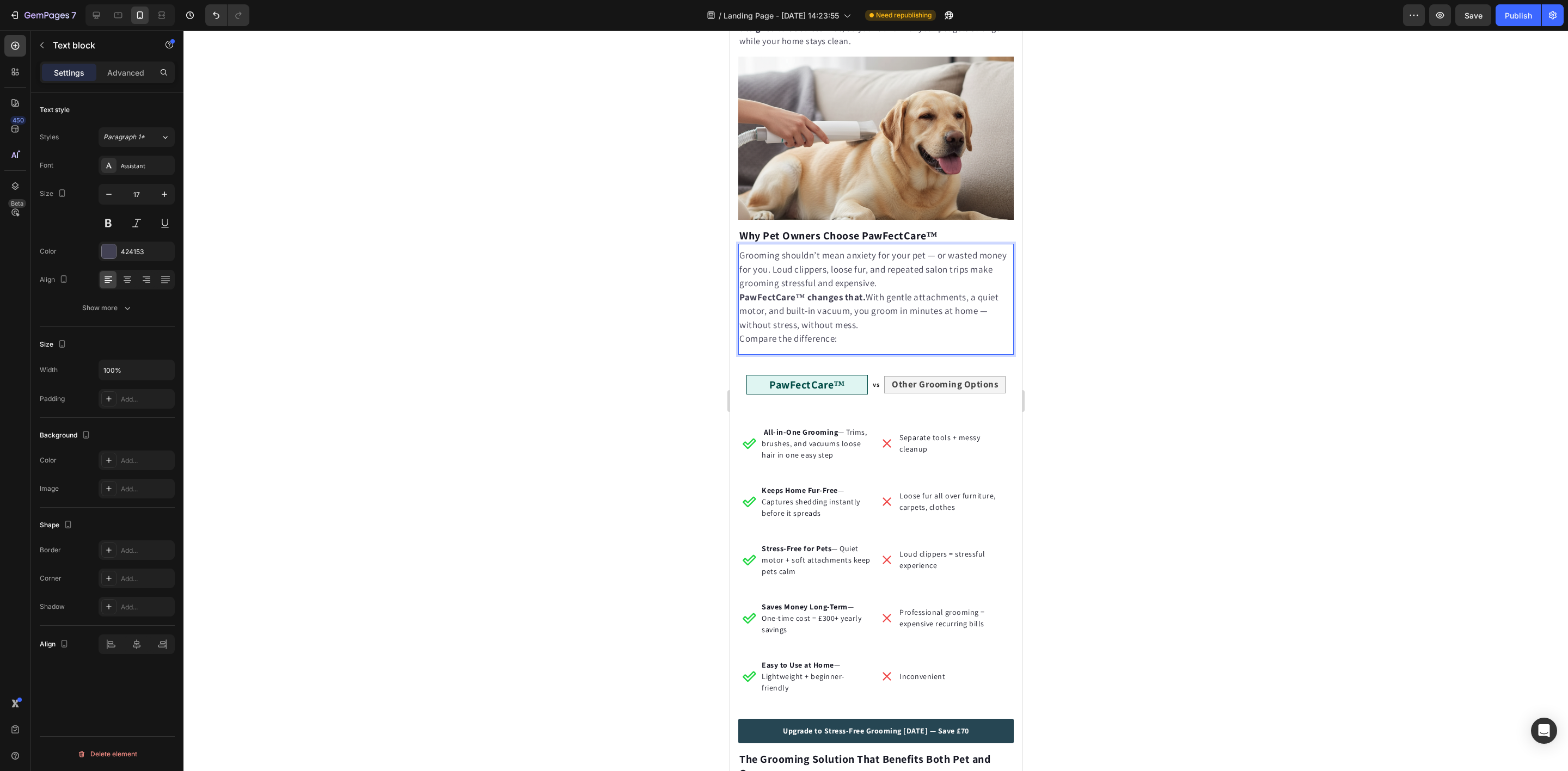
click at [752, 343] on p "Compare the difference:" at bounding box center [875, 339] width 273 height 14
drag, startPoint x: 754, startPoint y: 345, endPoint x: 875, endPoint y: 348, distance: 121.0
click at [875, 346] on p "Compare the difference:" at bounding box center [875, 339] width 273 height 14
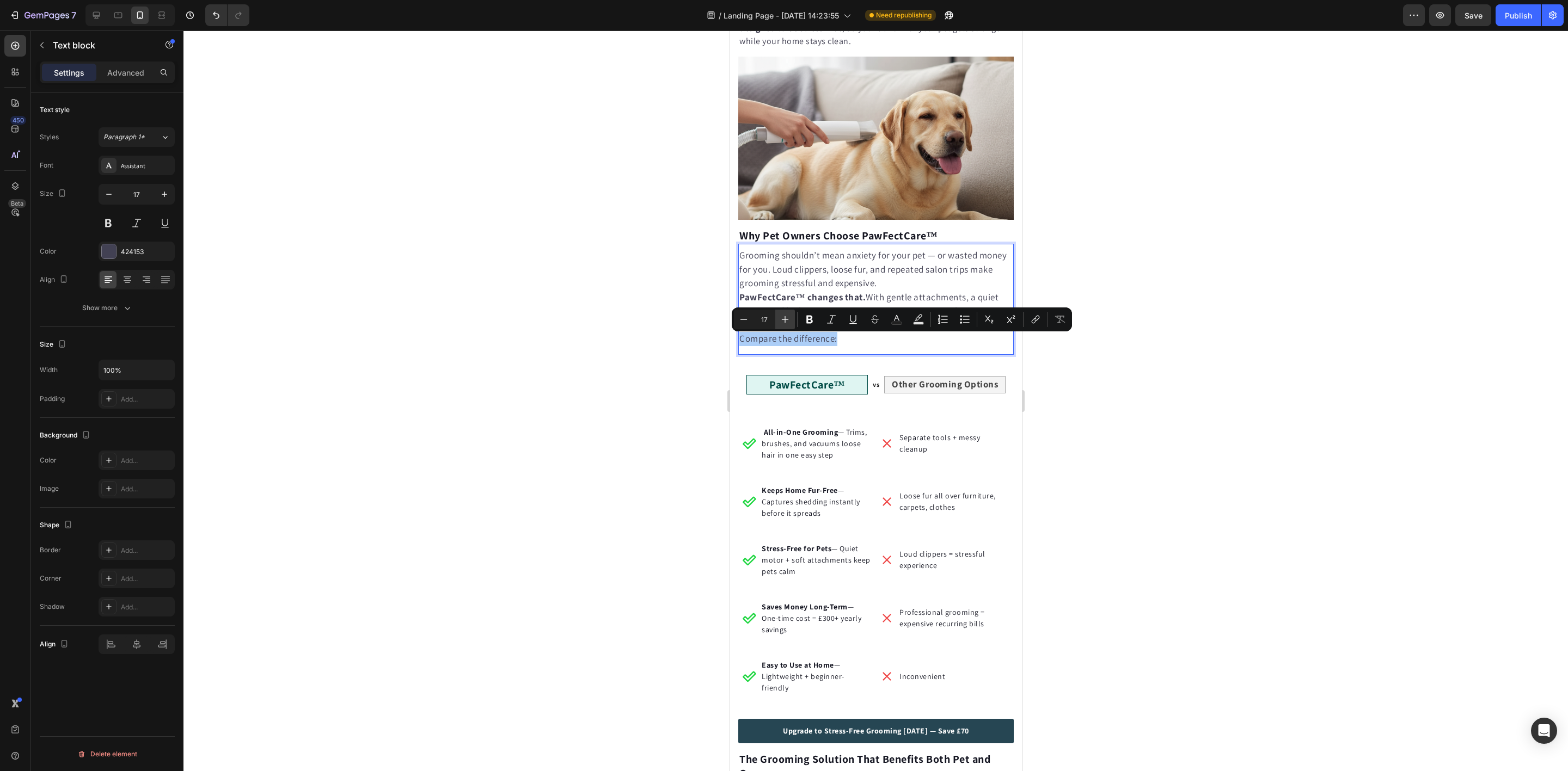
click at [784, 321] on icon "Editor contextual toolbar" at bounding box center [785, 319] width 11 height 11
click at [784, 320] on icon "Editor contextual toolbar" at bounding box center [785, 319] width 11 height 11
click at [783, 320] on icon "Editor contextual toolbar" at bounding box center [785, 319] width 7 height 7
type input "20"
click at [811, 319] on icon "Editor contextual toolbar" at bounding box center [809, 319] width 6 height 8
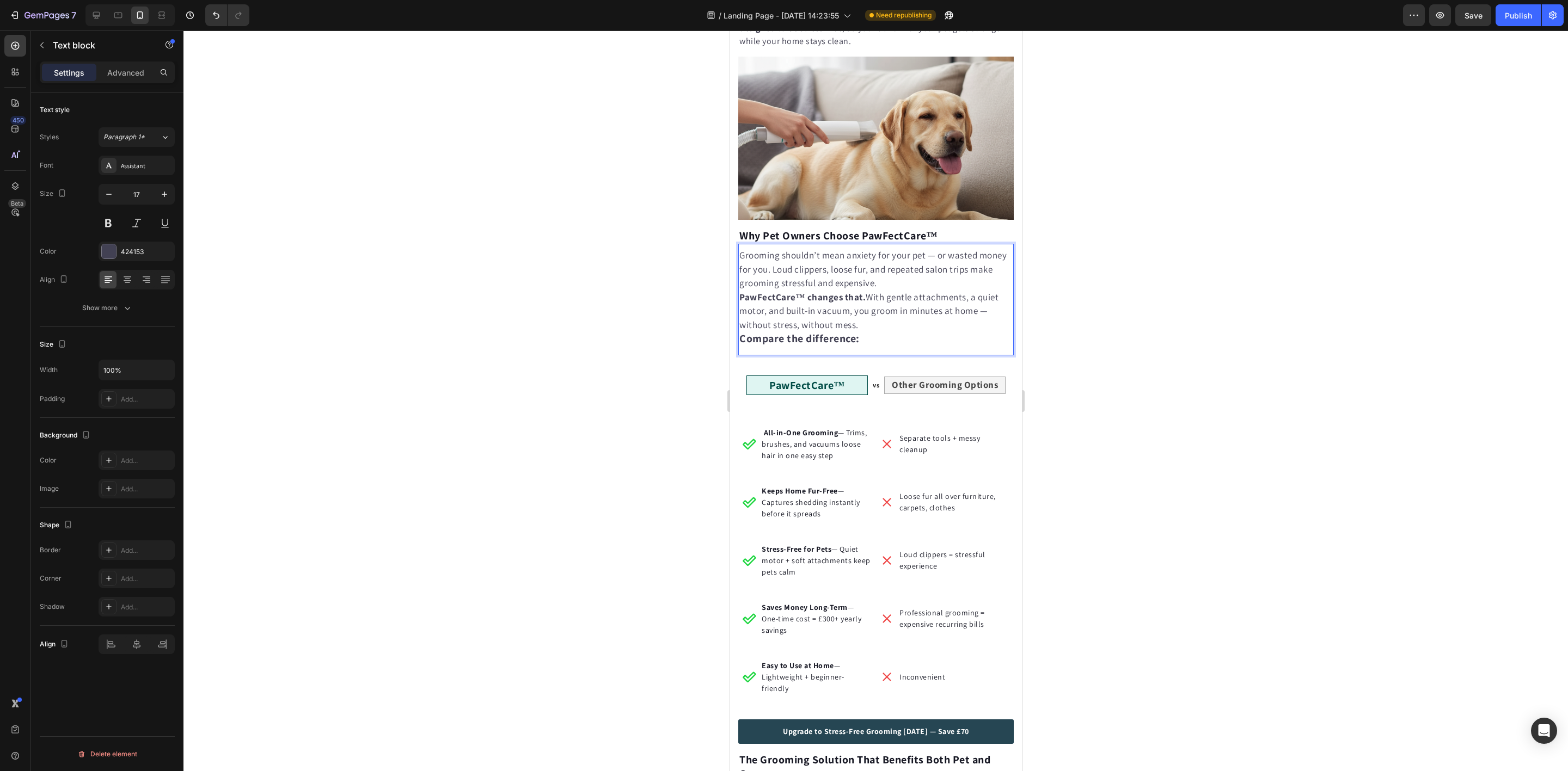
click at [611, 340] on div at bounding box center [875, 401] width 1384 height 740
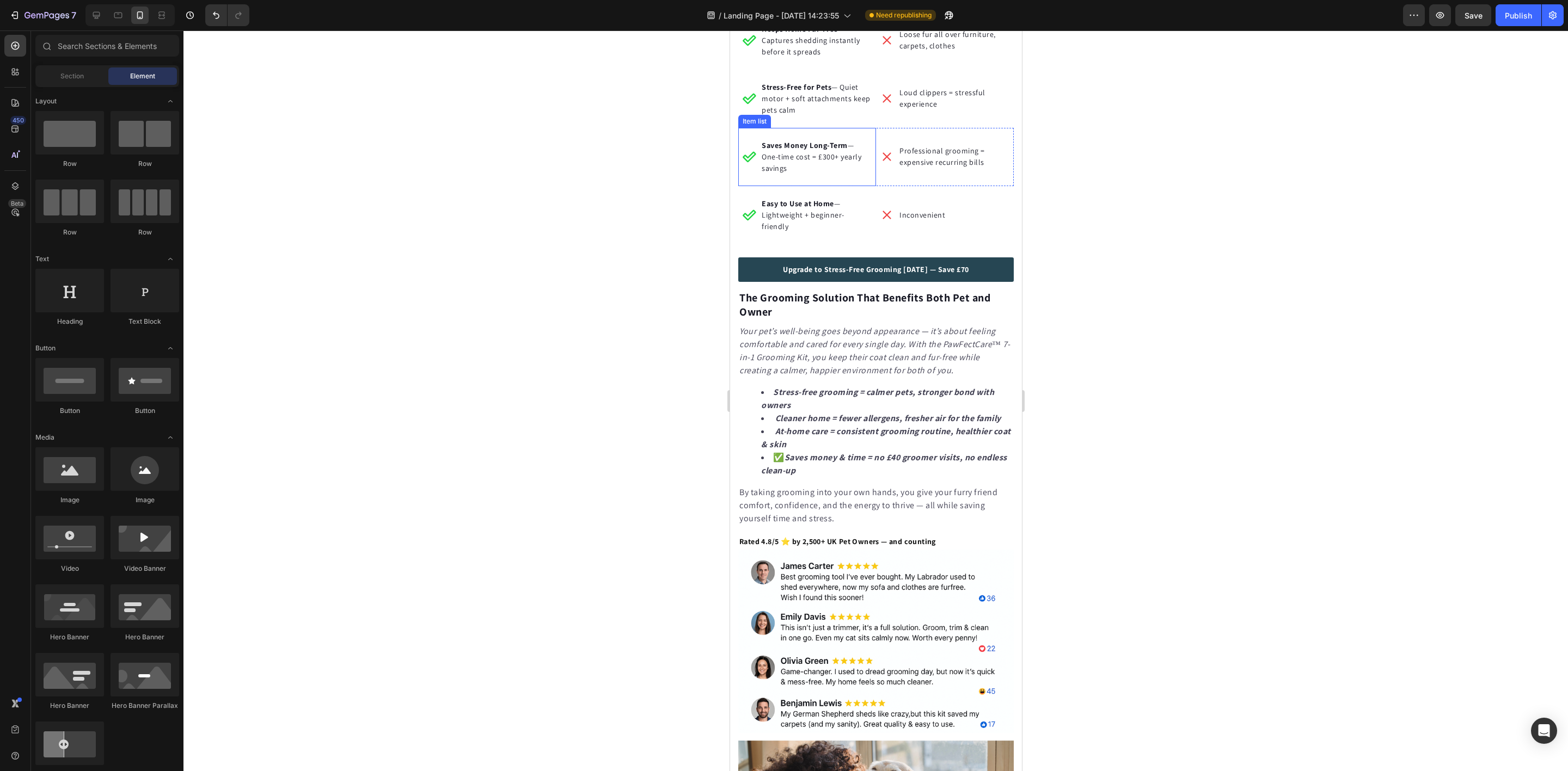
scroll to position [1877, 0]
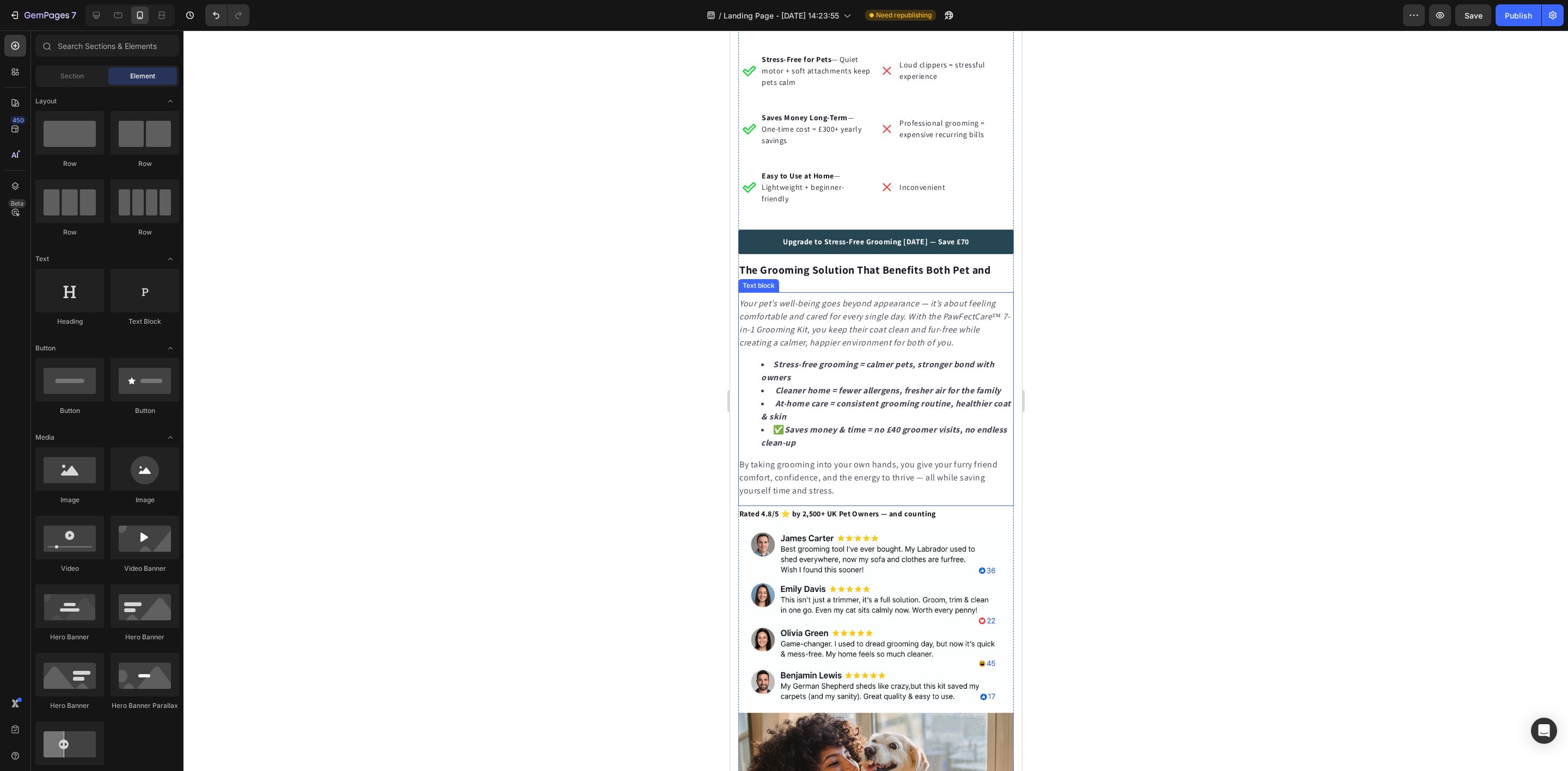
click at [743, 309] on icon "Your pet’s well-being goes beyond appearance — it’s about feeling comfortable a…" at bounding box center [874, 323] width 271 height 51
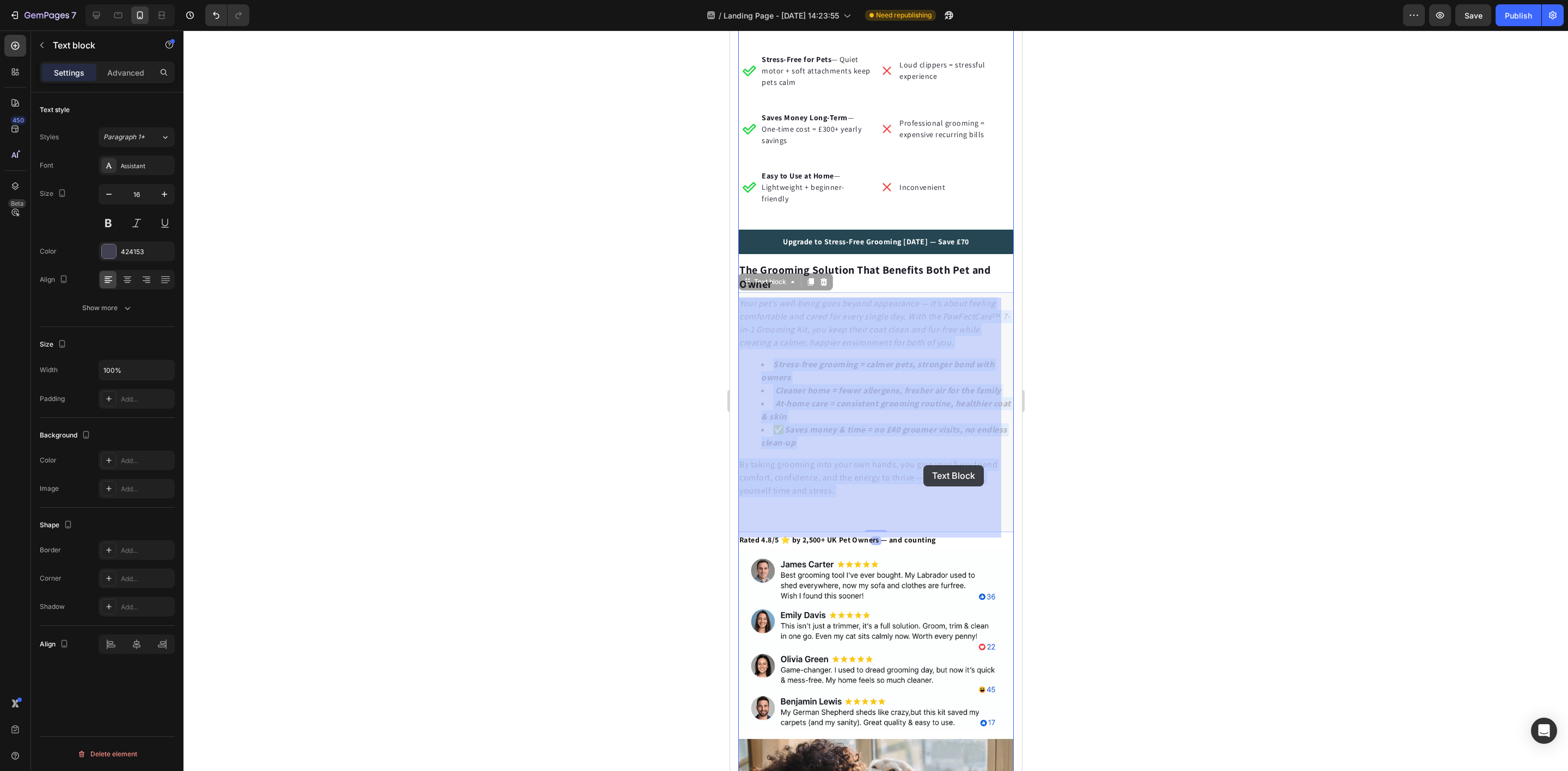
drag, startPoint x: 741, startPoint y: 307, endPoint x: 831, endPoint y: 408, distance: 135.3
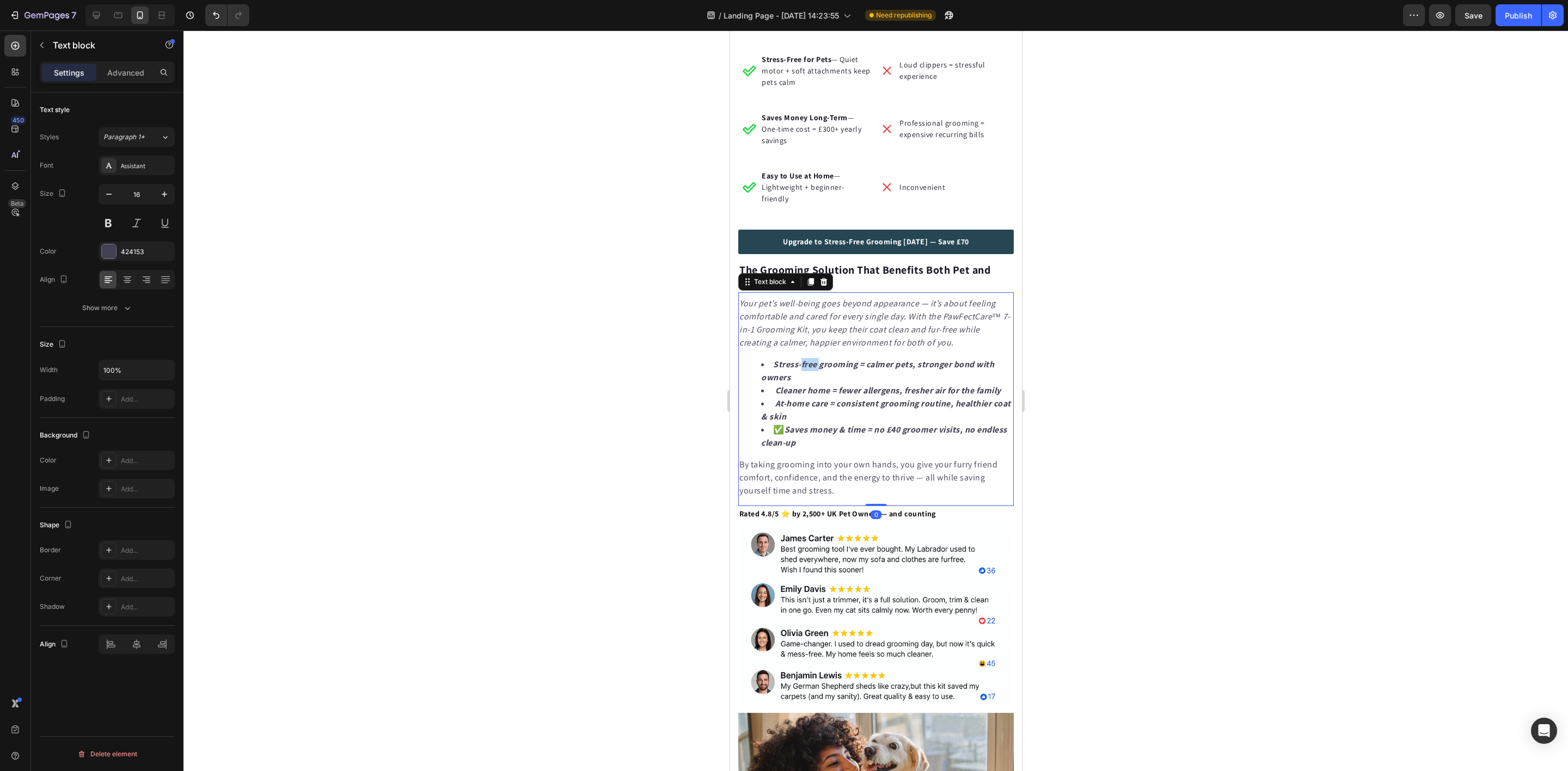
click at [813, 382] on strong "Stress-free grooming = calmer pets, stronger bond with owners" at bounding box center [877, 371] width 233 height 24
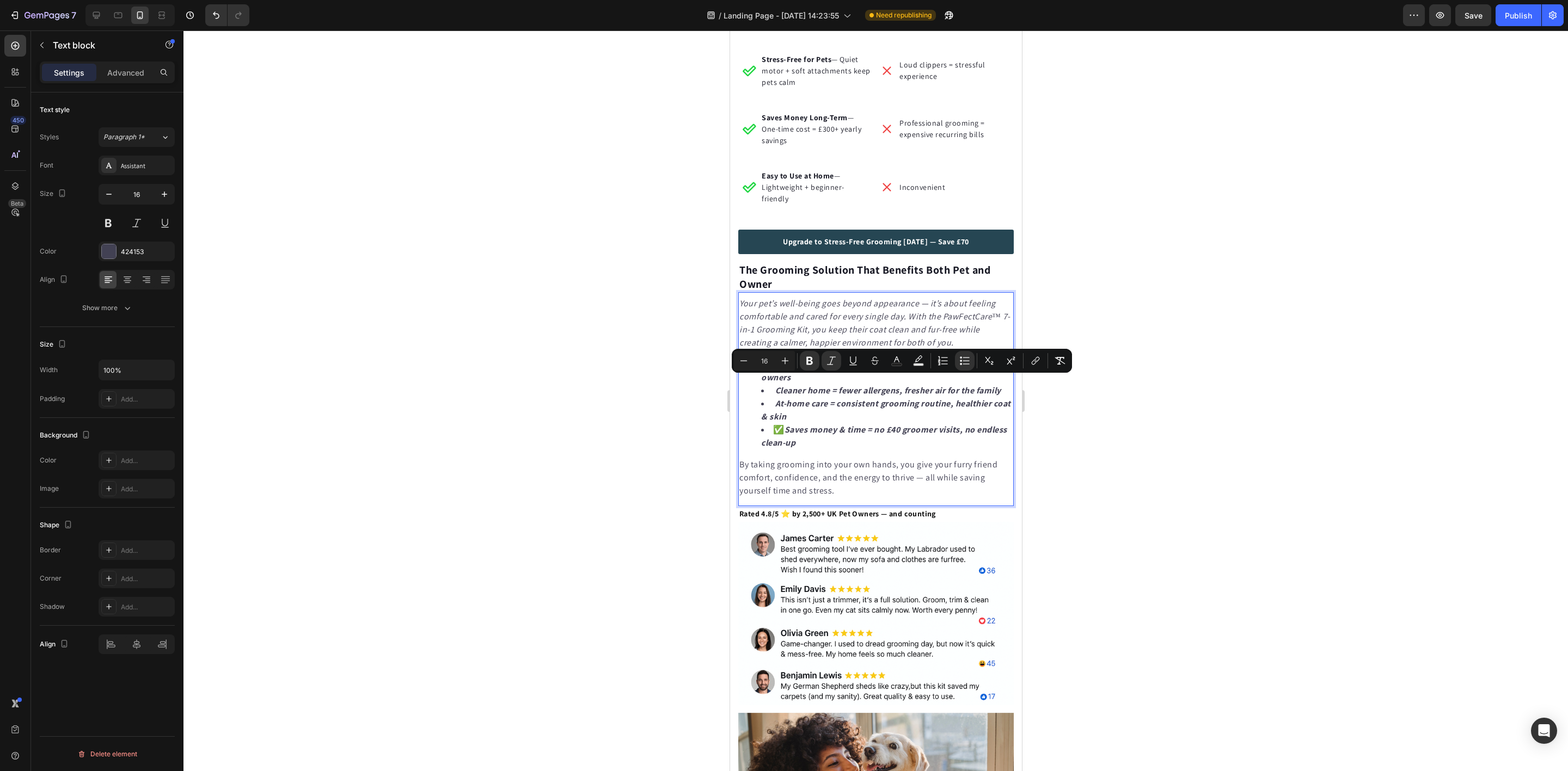
click at [769, 327] on p "Your pet’s well-being goes beyond appearance — it’s about feeling comfortable a…" at bounding box center [875, 323] width 273 height 52
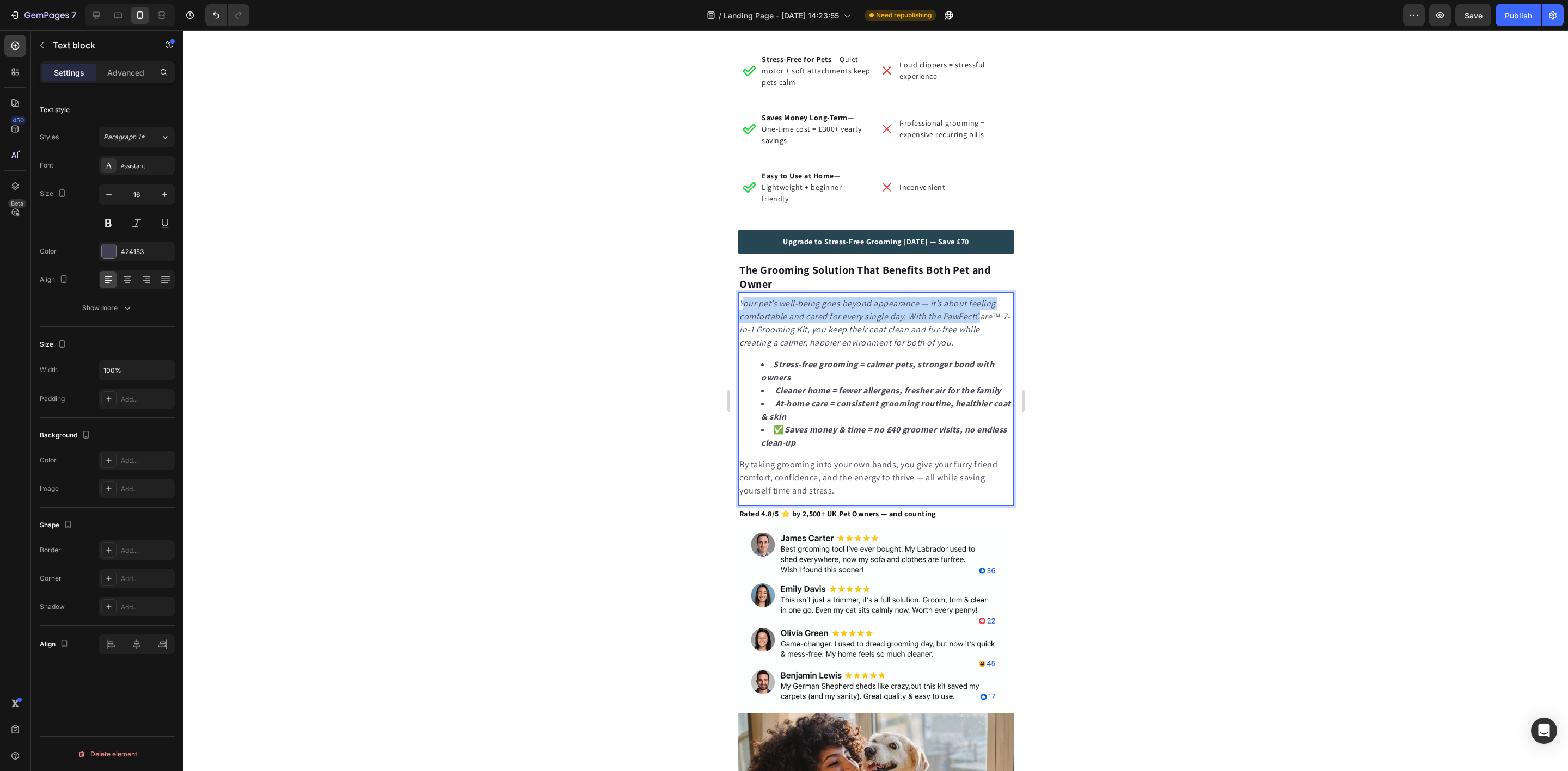
click at [773, 338] on icon "Your pet’s well-being goes beyond appearance — it’s about feeling comfortable a…" at bounding box center [874, 323] width 271 height 51
click at [736, 303] on div "The 7-in-1 Kit UK Pet Owners Trust: Calm Pets, Clean Homes, Less Mess Heading T…" at bounding box center [875, 183] width 292 height 3944
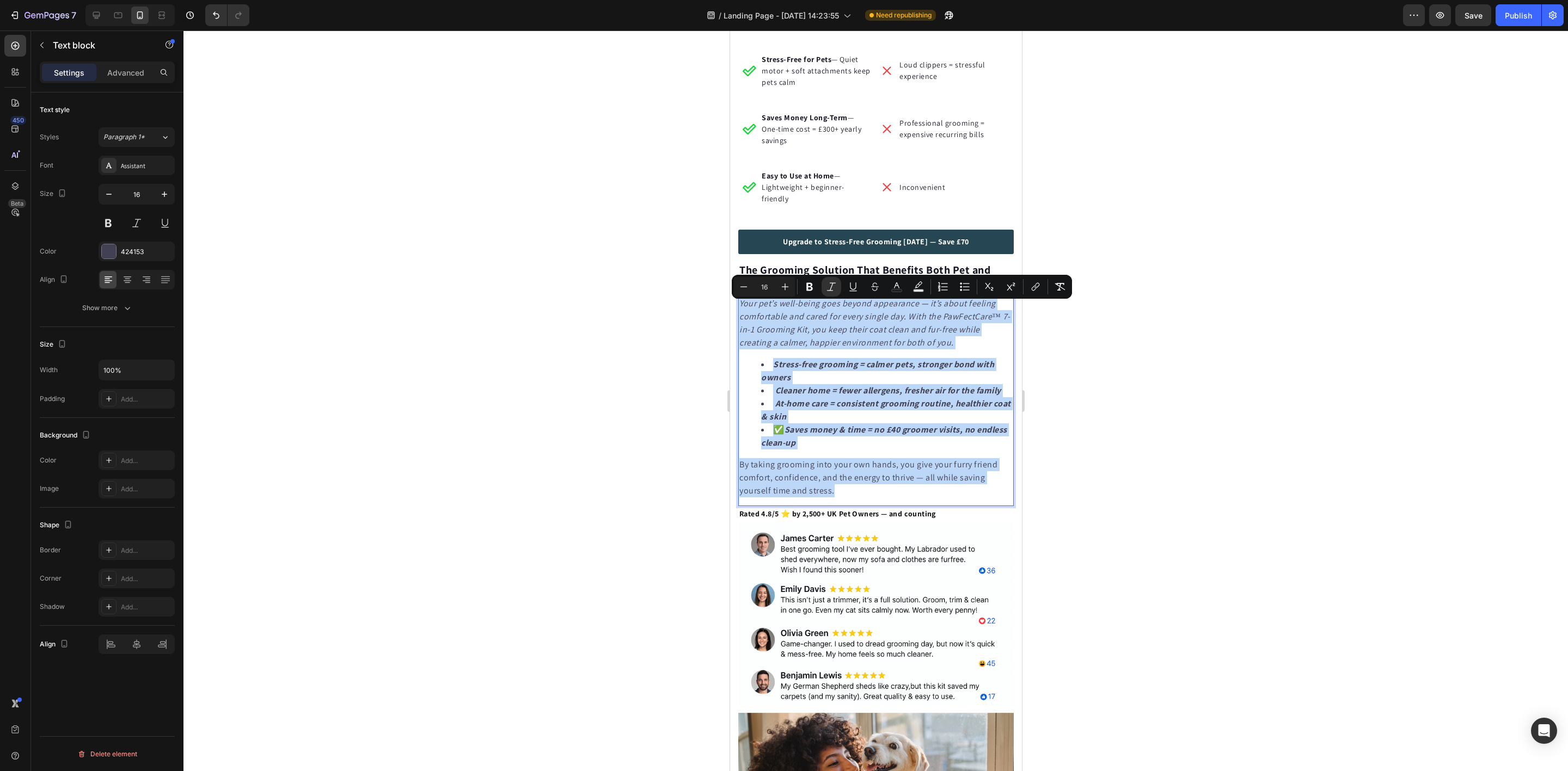
drag, startPoint x: 742, startPoint y: 309, endPoint x: 982, endPoint y: 526, distance: 323.6
click at [983, 498] on div "Your pet’s well-being goes beyond appearance — it’s about feeling comfortable a…" at bounding box center [875, 397] width 275 height 203
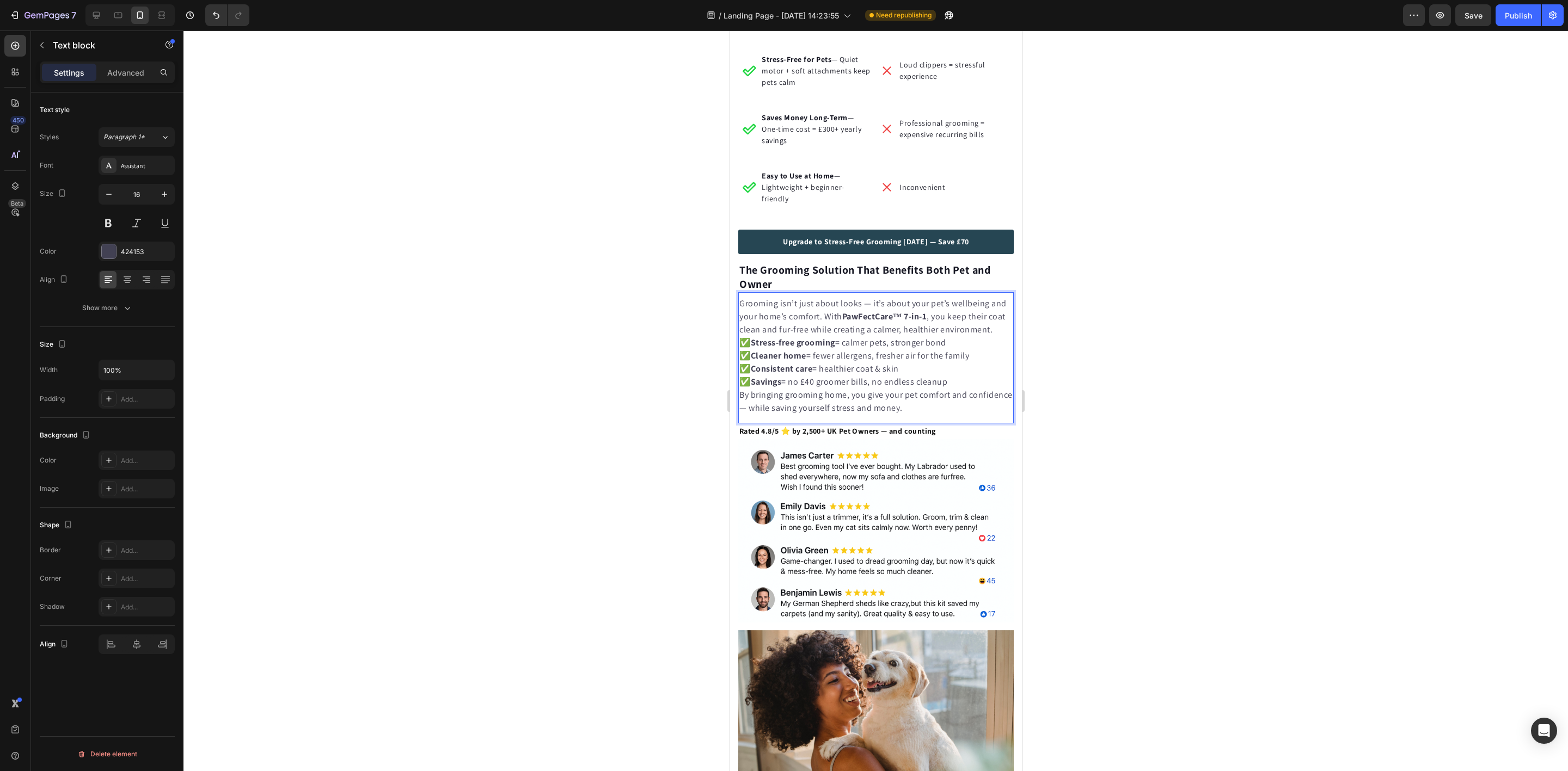
click at [594, 386] on div at bounding box center [875, 401] width 1384 height 740
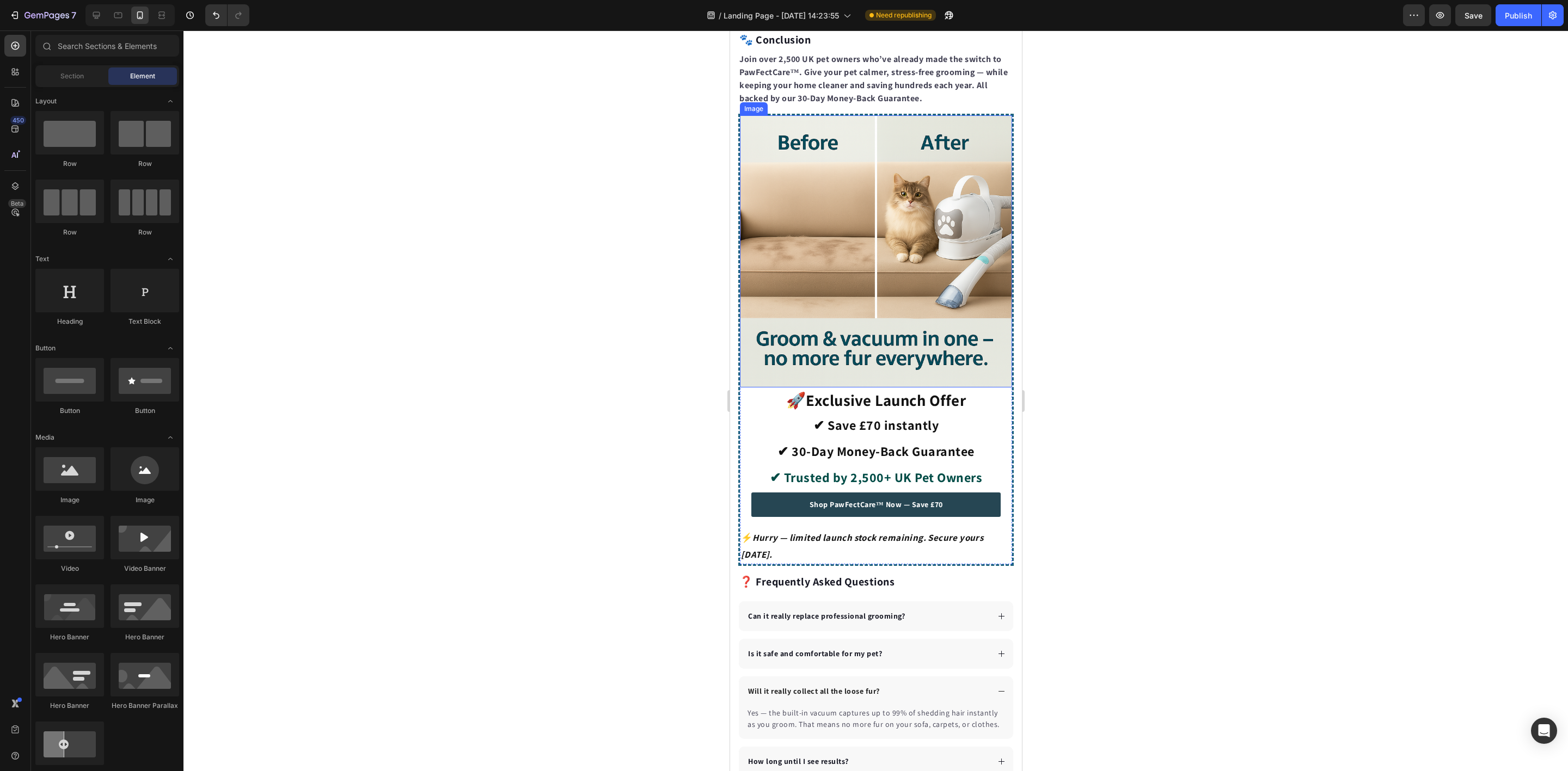
scroll to position [2693, 0]
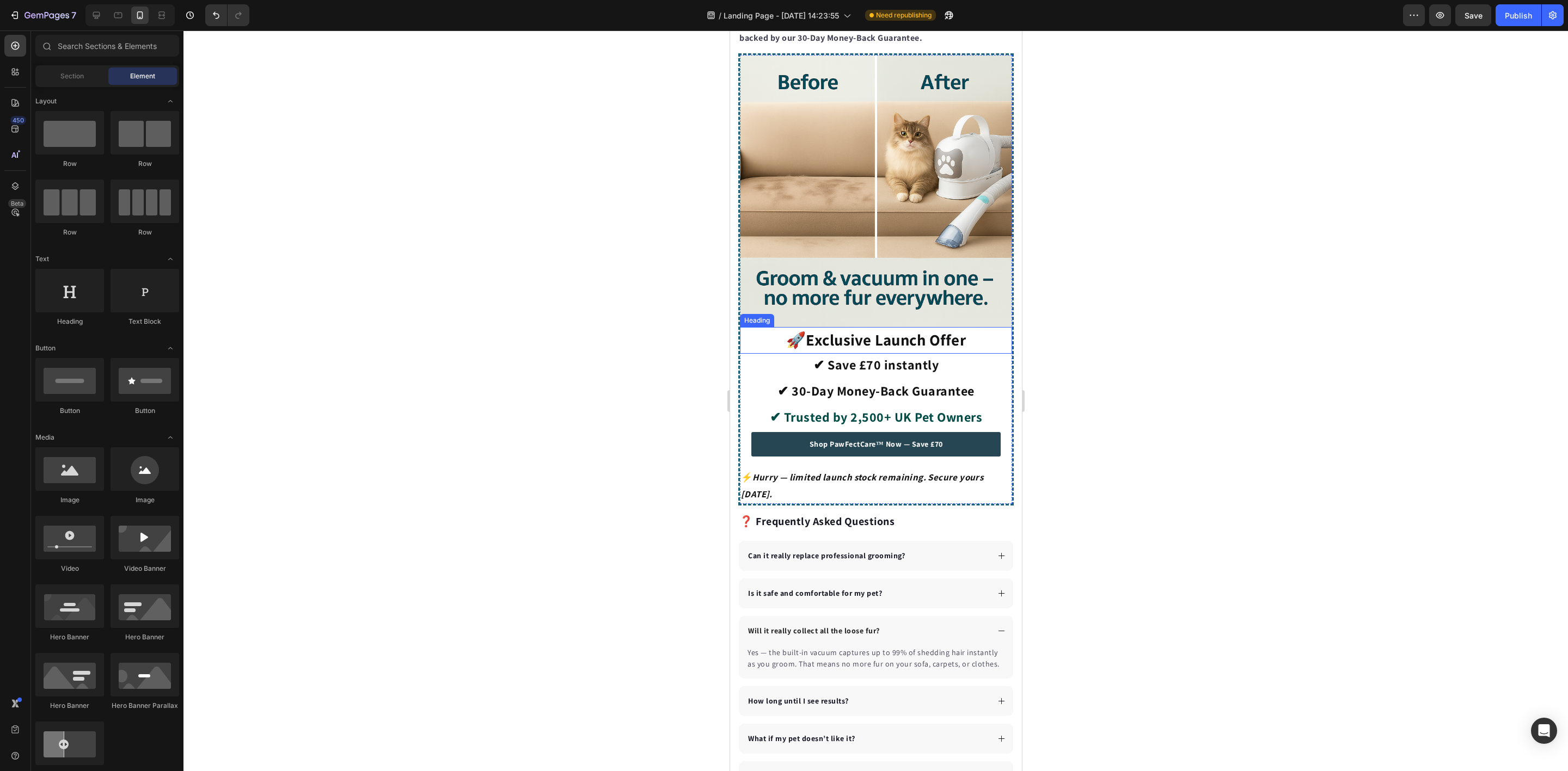
click at [868, 332] on strong "Exclusive Launch Offer" at bounding box center [885, 339] width 160 height 21
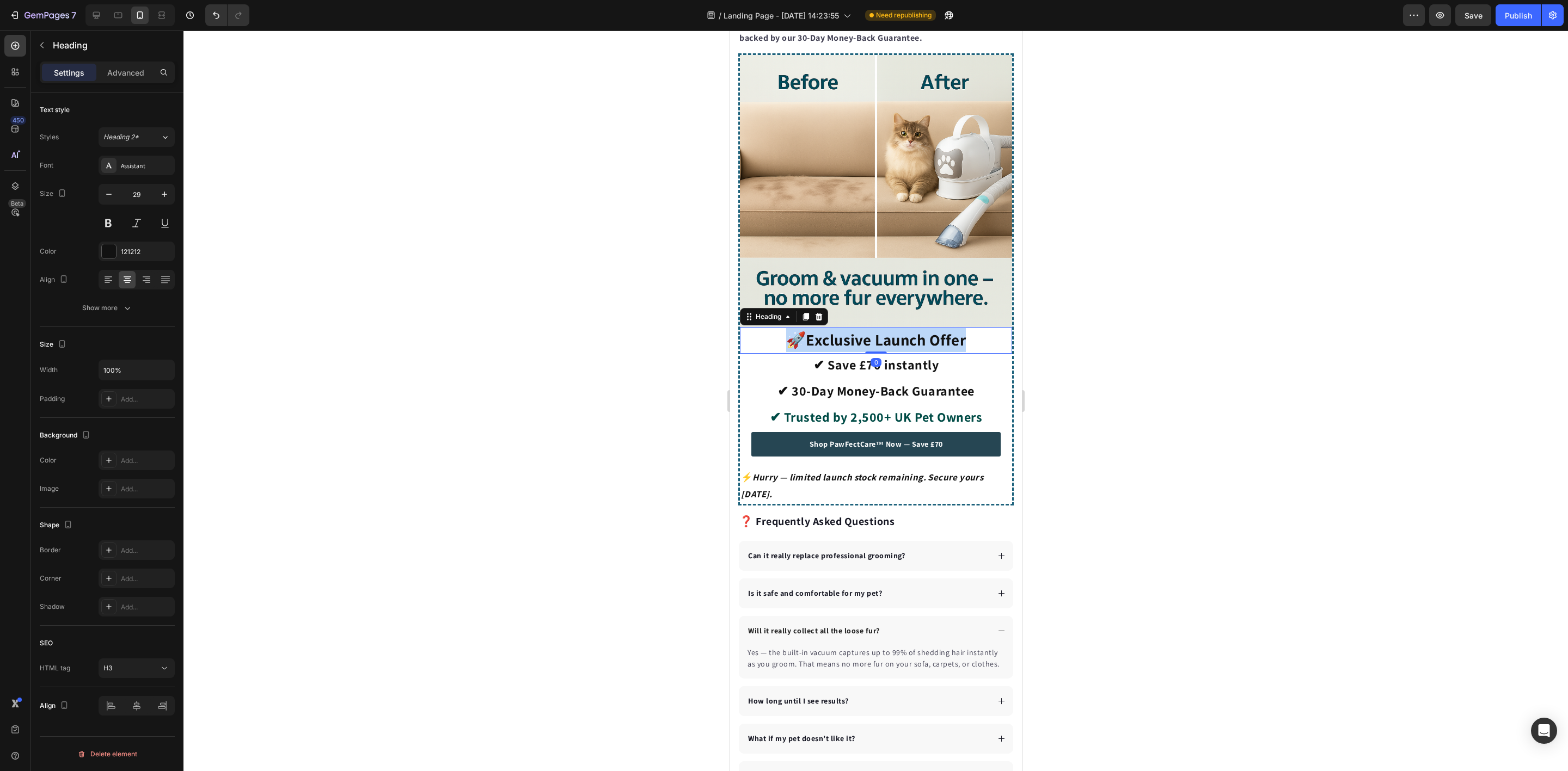
click at [870, 332] on strong "Exclusive Launch Offer" at bounding box center [885, 339] width 160 height 21
click at [856, 355] on p "✔ Save £70 instantly" at bounding box center [875, 364] width 247 height 20
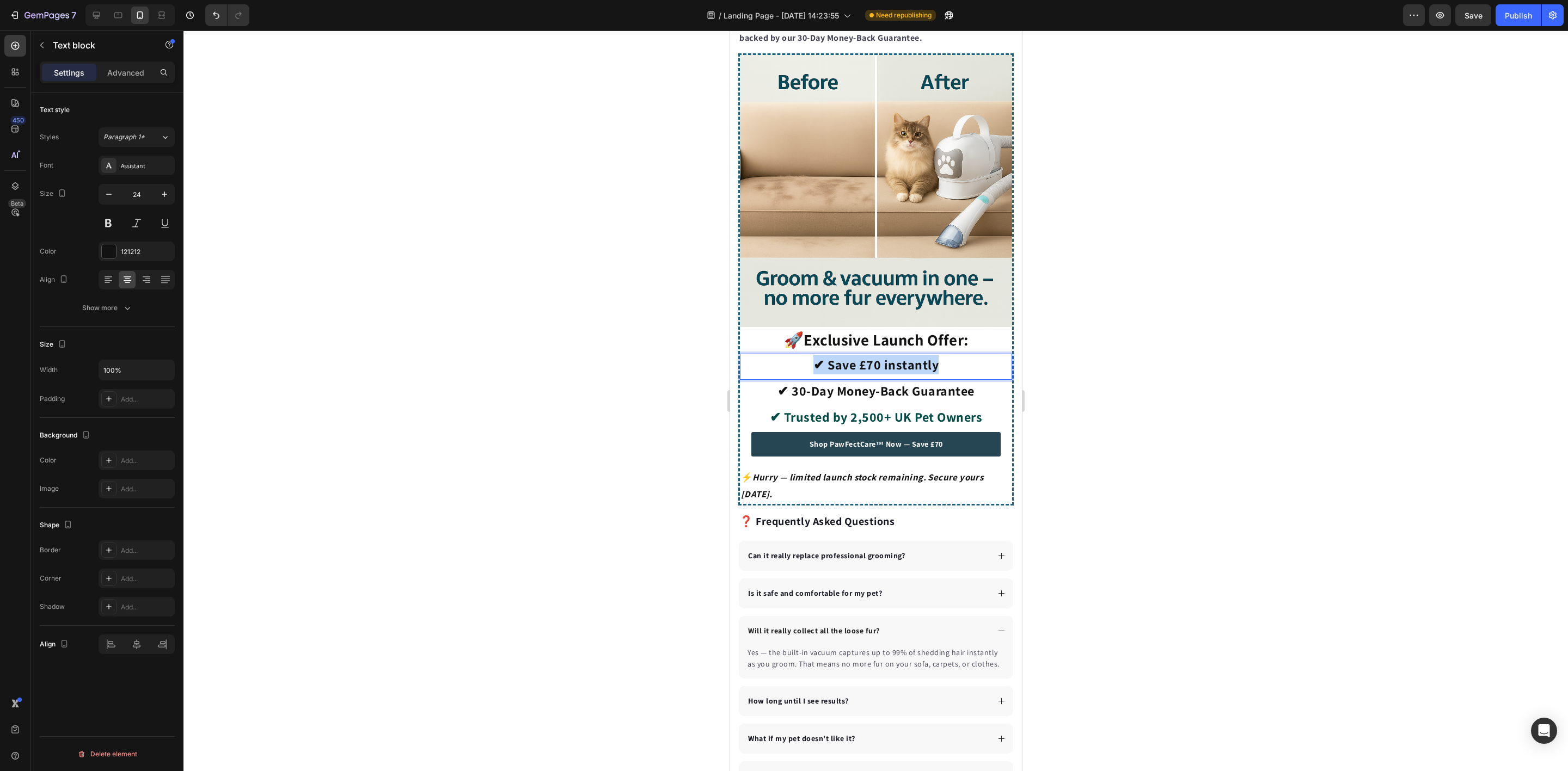
click at [856, 355] on p "✔ Save £70 instantly" at bounding box center [875, 364] width 247 height 20
click at [874, 382] on p "✔ 30-Day Money-Back Guarantee" at bounding box center [875, 391] width 247 height 20
click at [873, 381] on p "✔ 30-Day Money-Back Guarantee" at bounding box center [875, 391] width 247 height 20
click at [847, 407] on p "✔ Trusted by 2,500+ UK Pet Owners" at bounding box center [875, 416] width 247 height 20
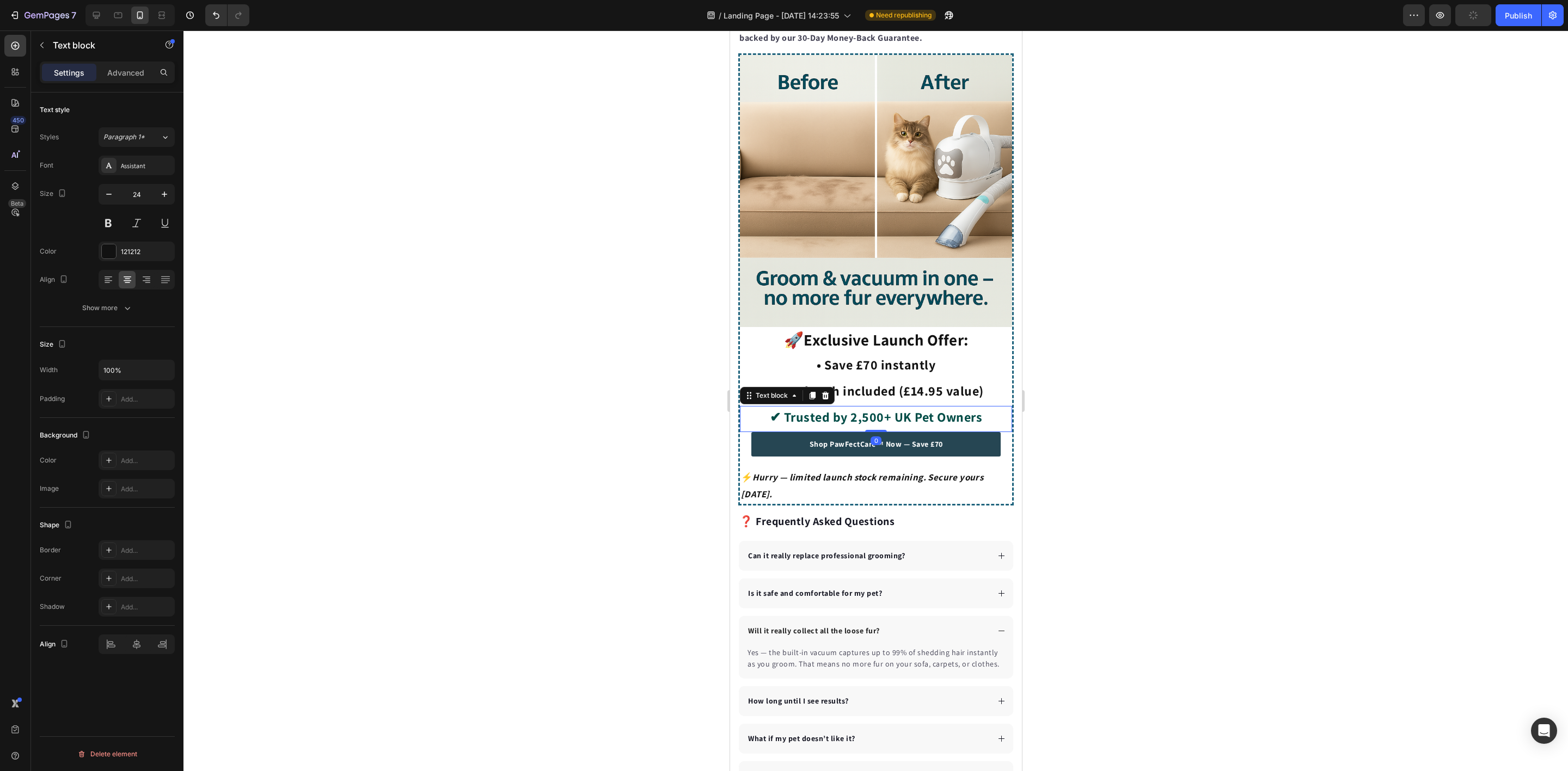
click at [847, 407] on p "✔ Trusted by 2,500+ UK Pet Owners" at bounding box center [875, 416] width 247 height 20
click at [1096, 387] on div at bounding box center [875, 401] width 1384 height 740
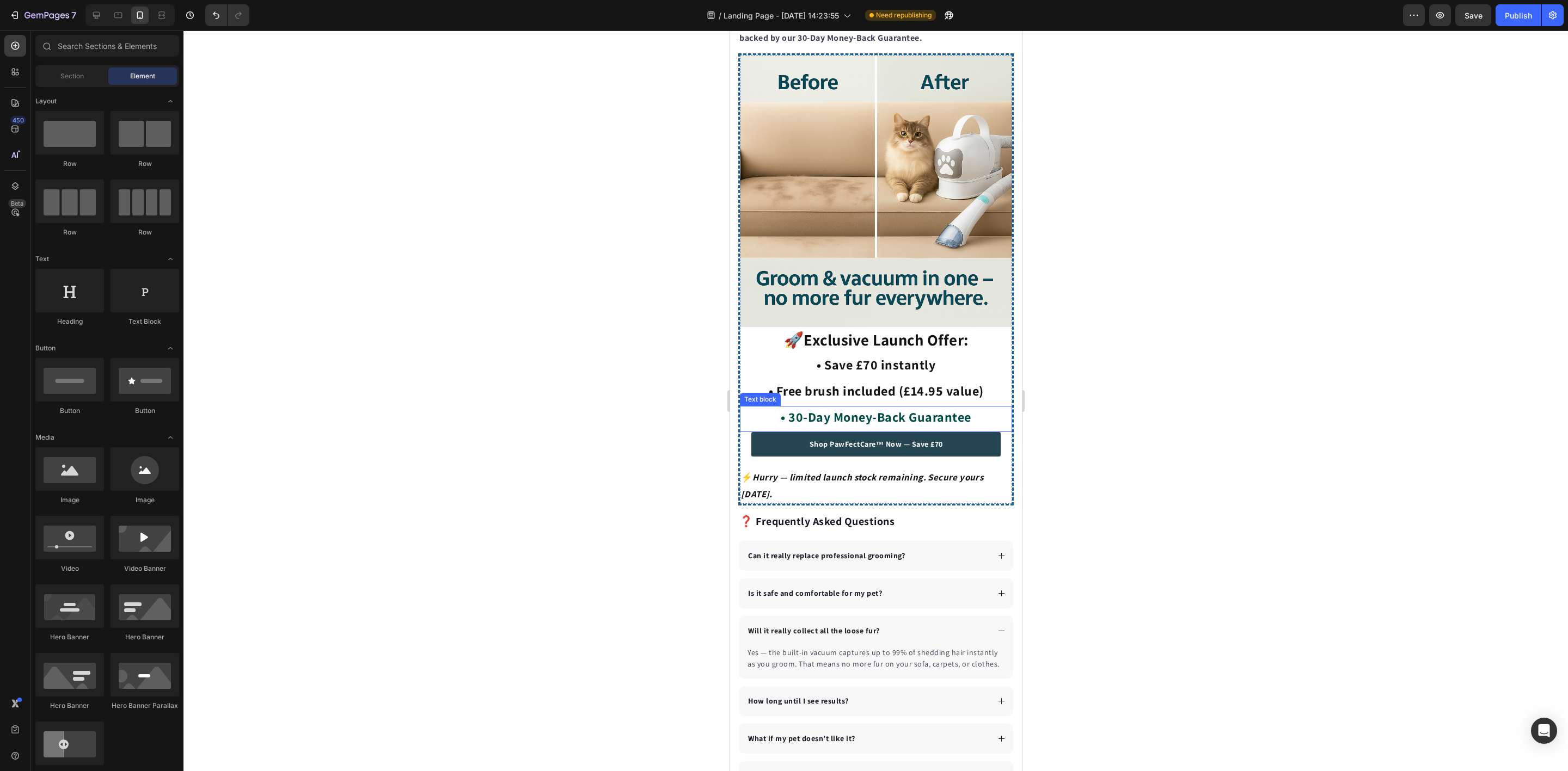
click at [933, 407] on p "• 30-Day Money-Back Guarantee" at bounding box center [875, 416] width 247 height 20
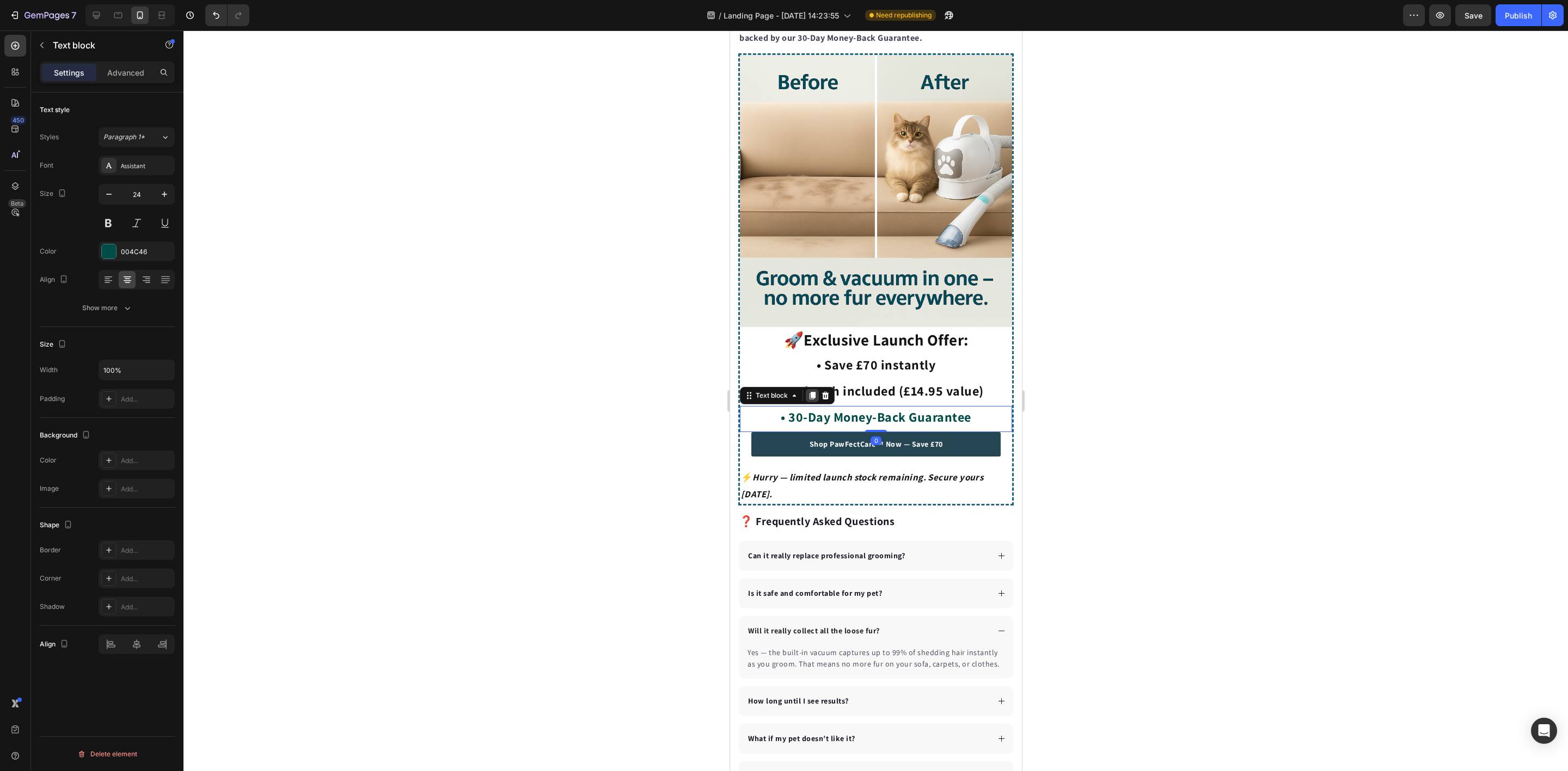
click at [814, 393] on icon at bounding box center [811, 396] width 6 height 8
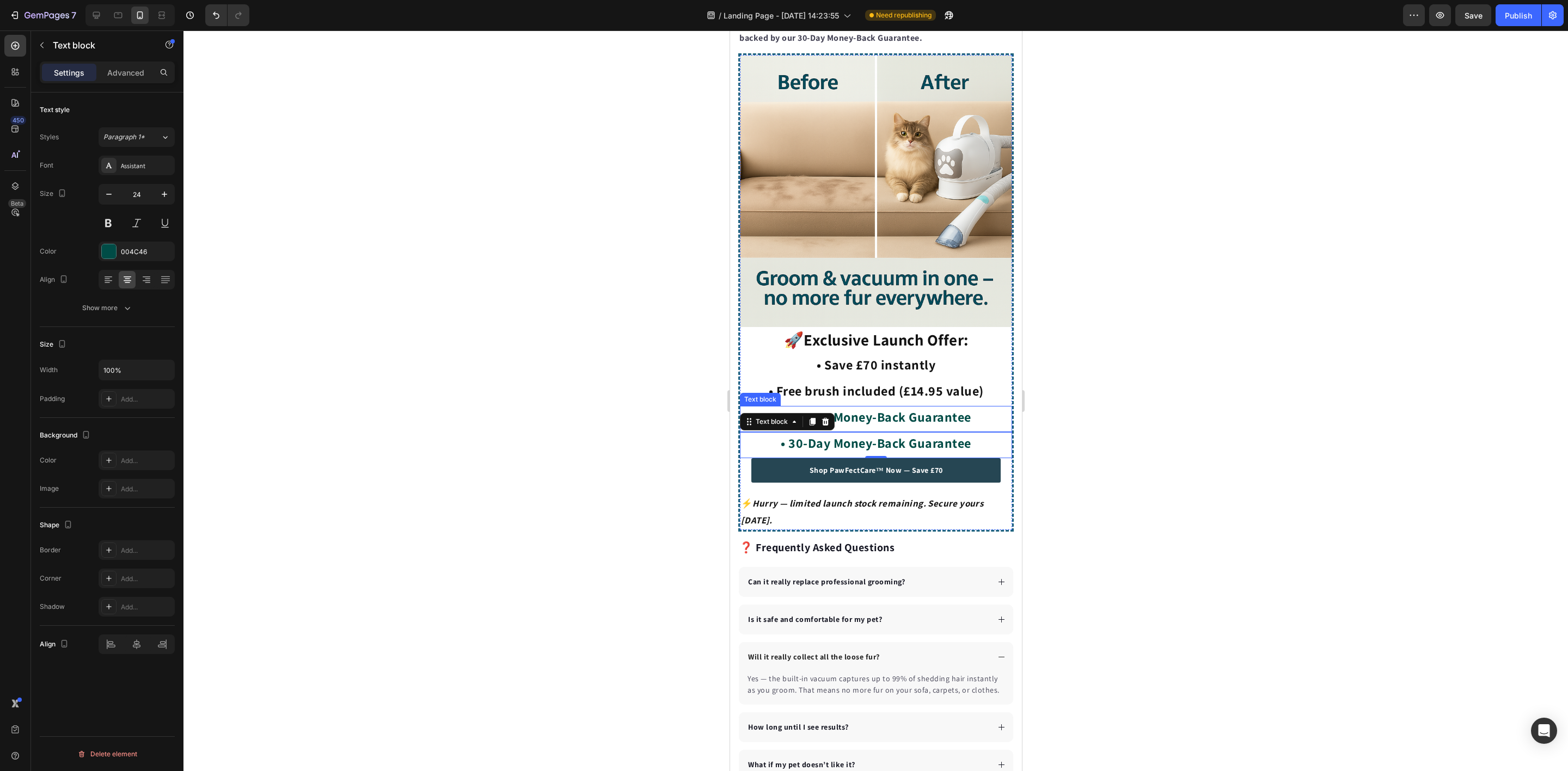
click at [866, 434] on p "• 30-Day Money-Back Guarantee" at bounding box center [875, 443] width 247 height 20
click at [947, 412] on p "• 30-Day Money-Back Guarantee" at bounding box center [875, 416] width 247 height 20
click at [131, 253] on div "004C46" at bounding box center [136, 251] width 31 height 10
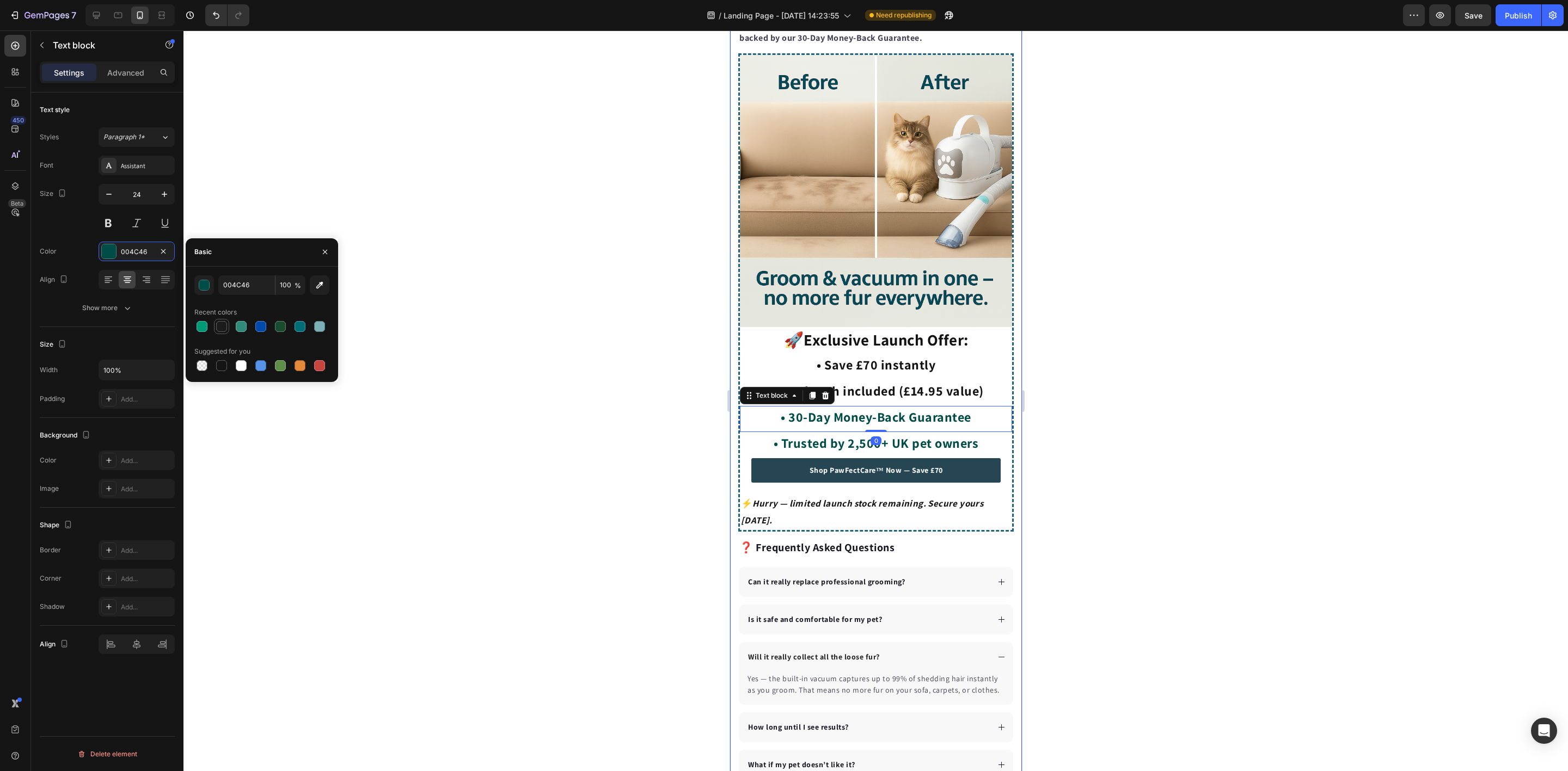
click at [215, 325] on div at bounding box center [221, 326] width 13 height 13
type input "1C1C1C"
click at [483, 348] on div at bounding box center [875, 401] width 1384 height 740
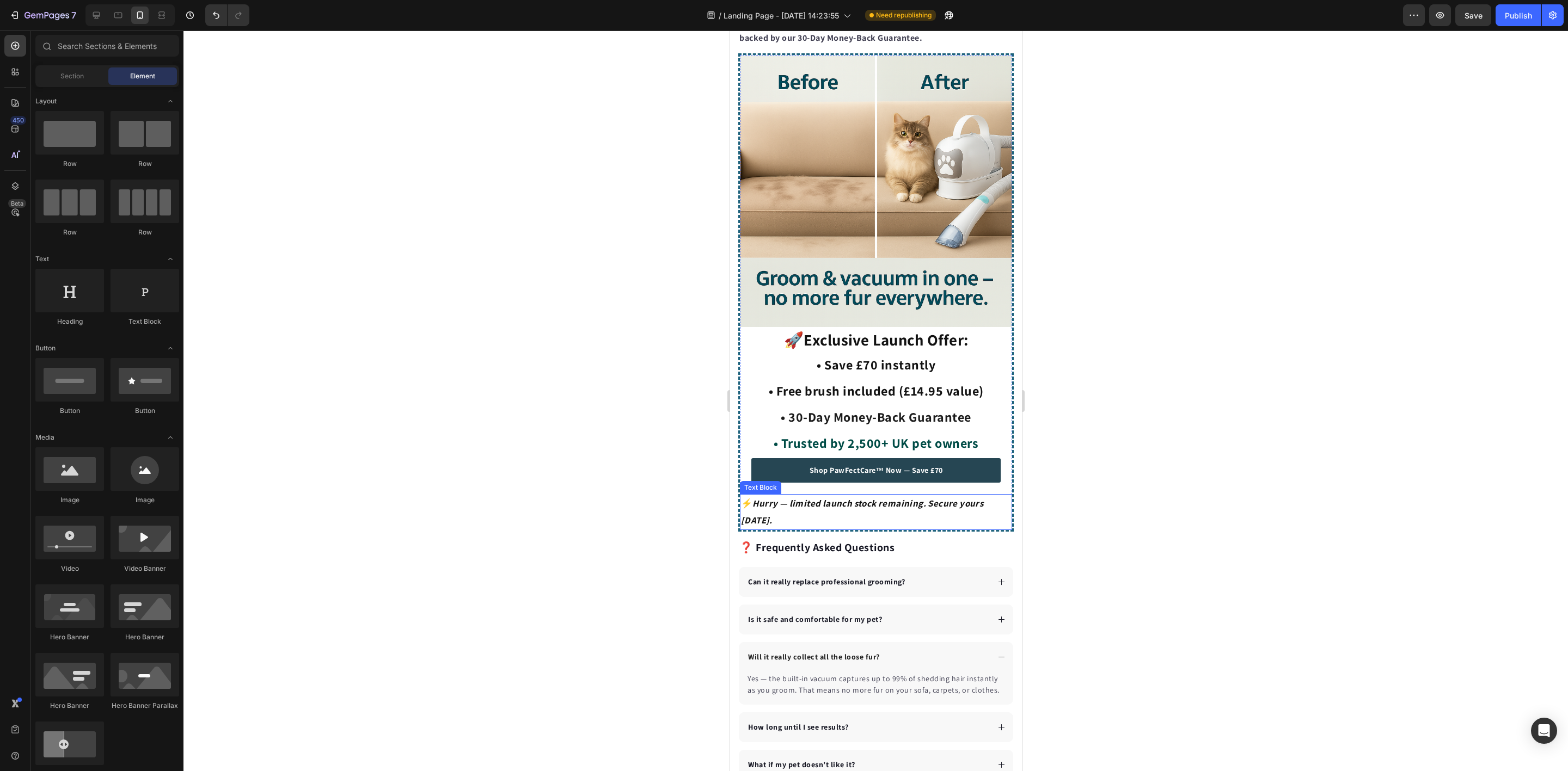
click at [806, 497] on strong "Hurry — limited launch stock remaining. Secure yours today." at bounding box center [861, 511] width 242 height 29
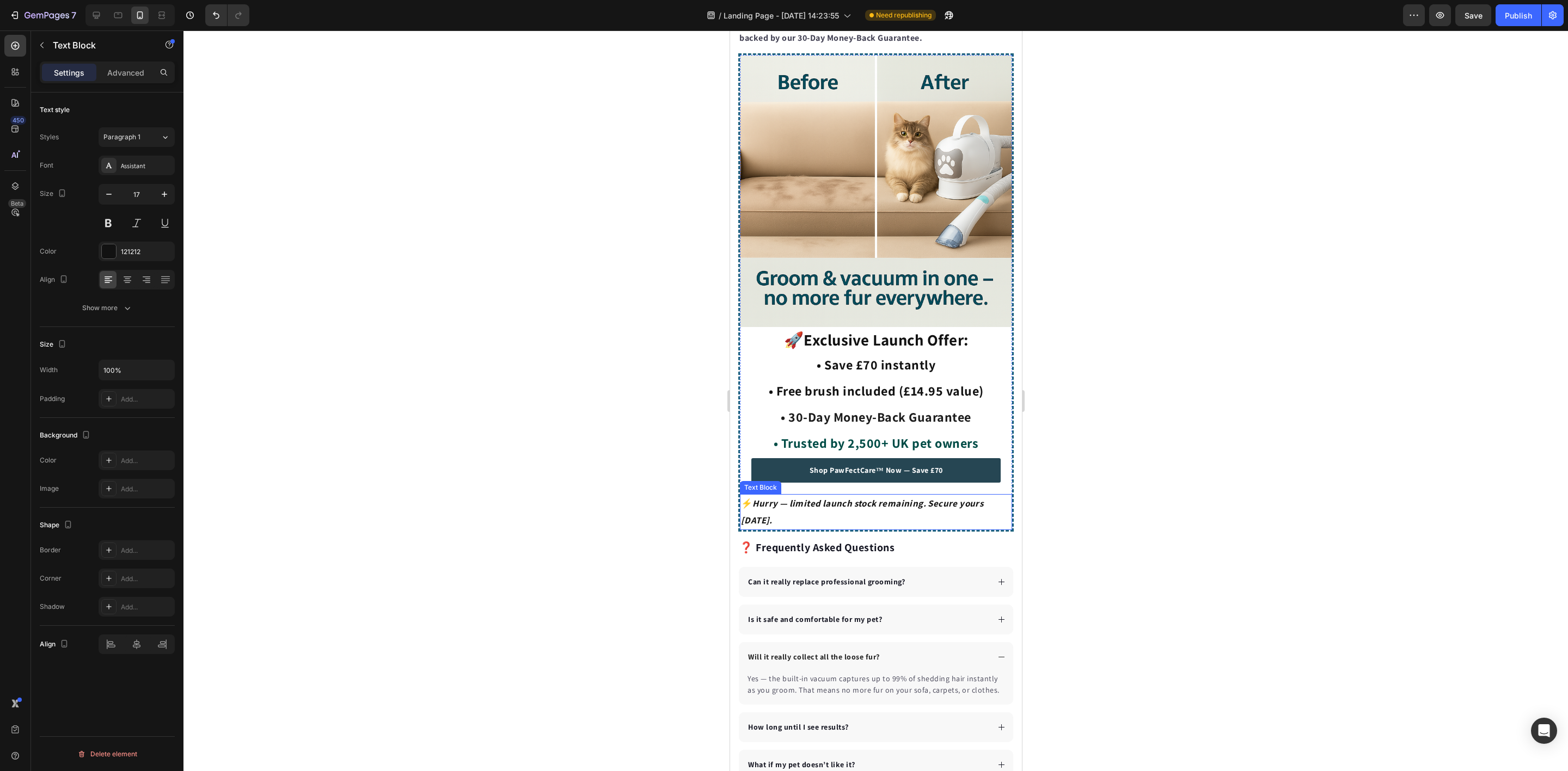
click at [806, 497] on strong "Hurry — limited launch stock remaining. Secure yours today." at bounding box center [861, 511] width 242 height 29
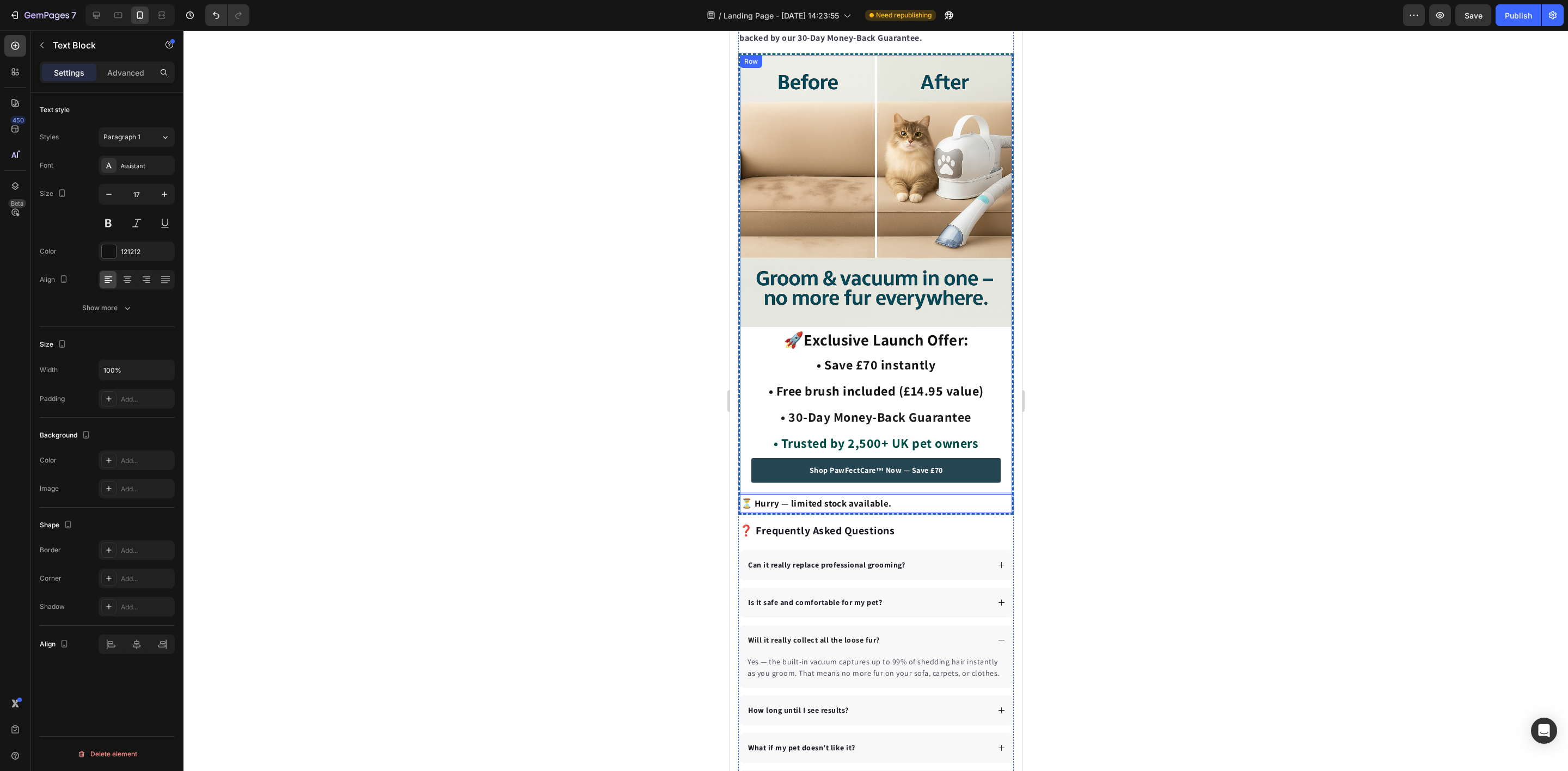
click at [551, 441] on div at bounding box center [875, 401] width 1384 height 740
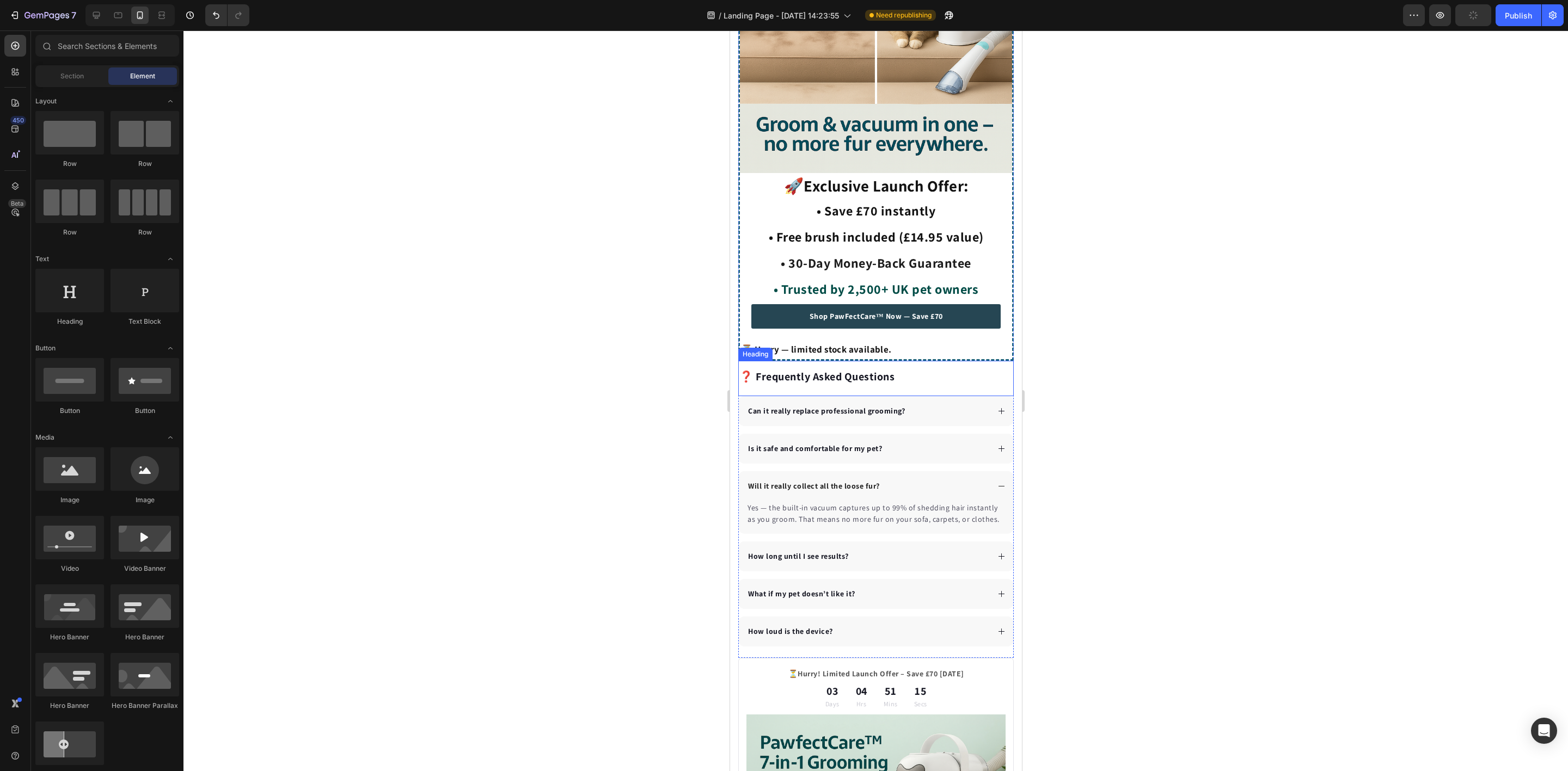
scroll to position [2856, 0]
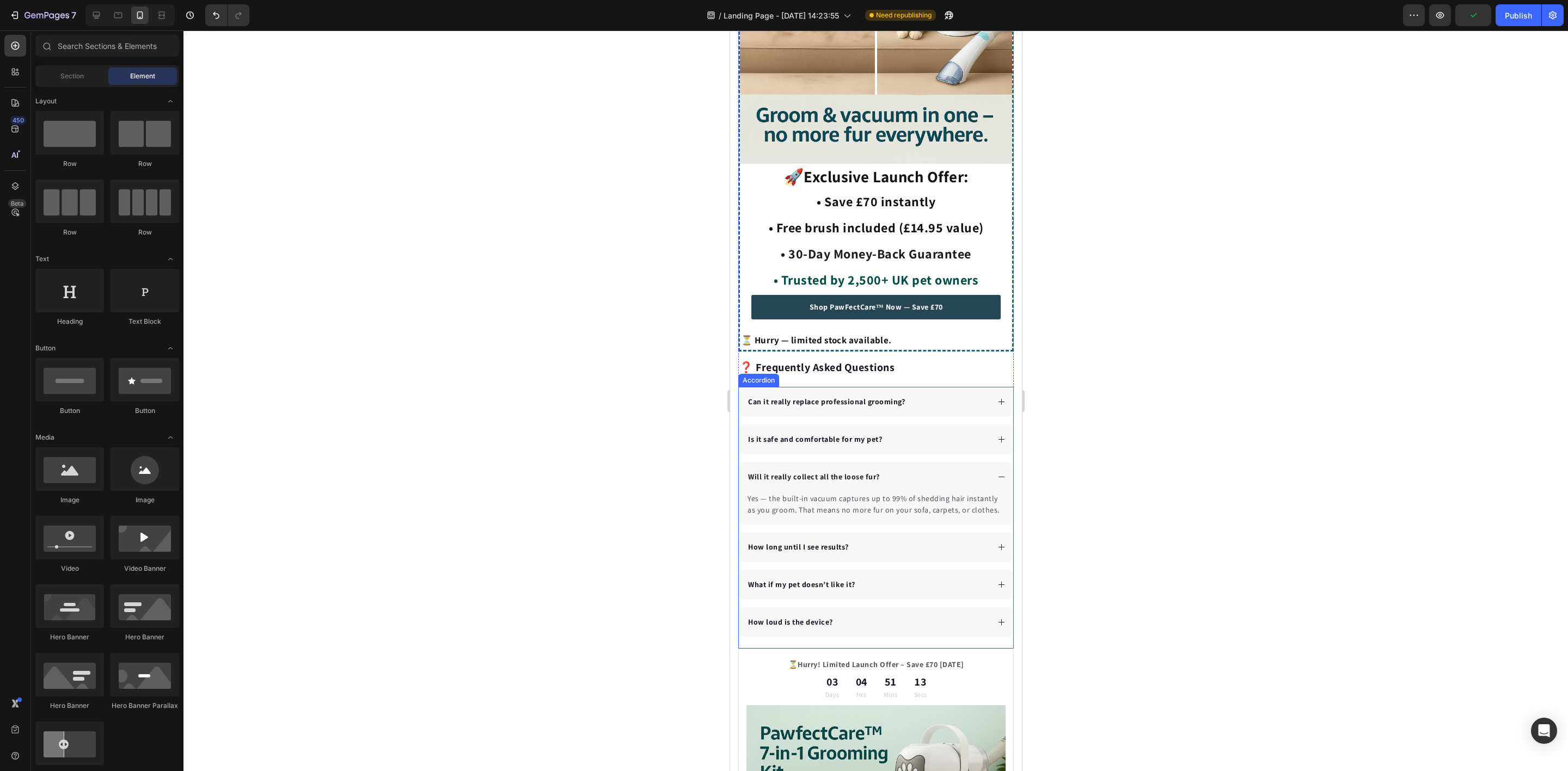
click at [976, 394] on div "Can it really replace professional grooming?" at bounding box center [875, 402] width 275 height 30
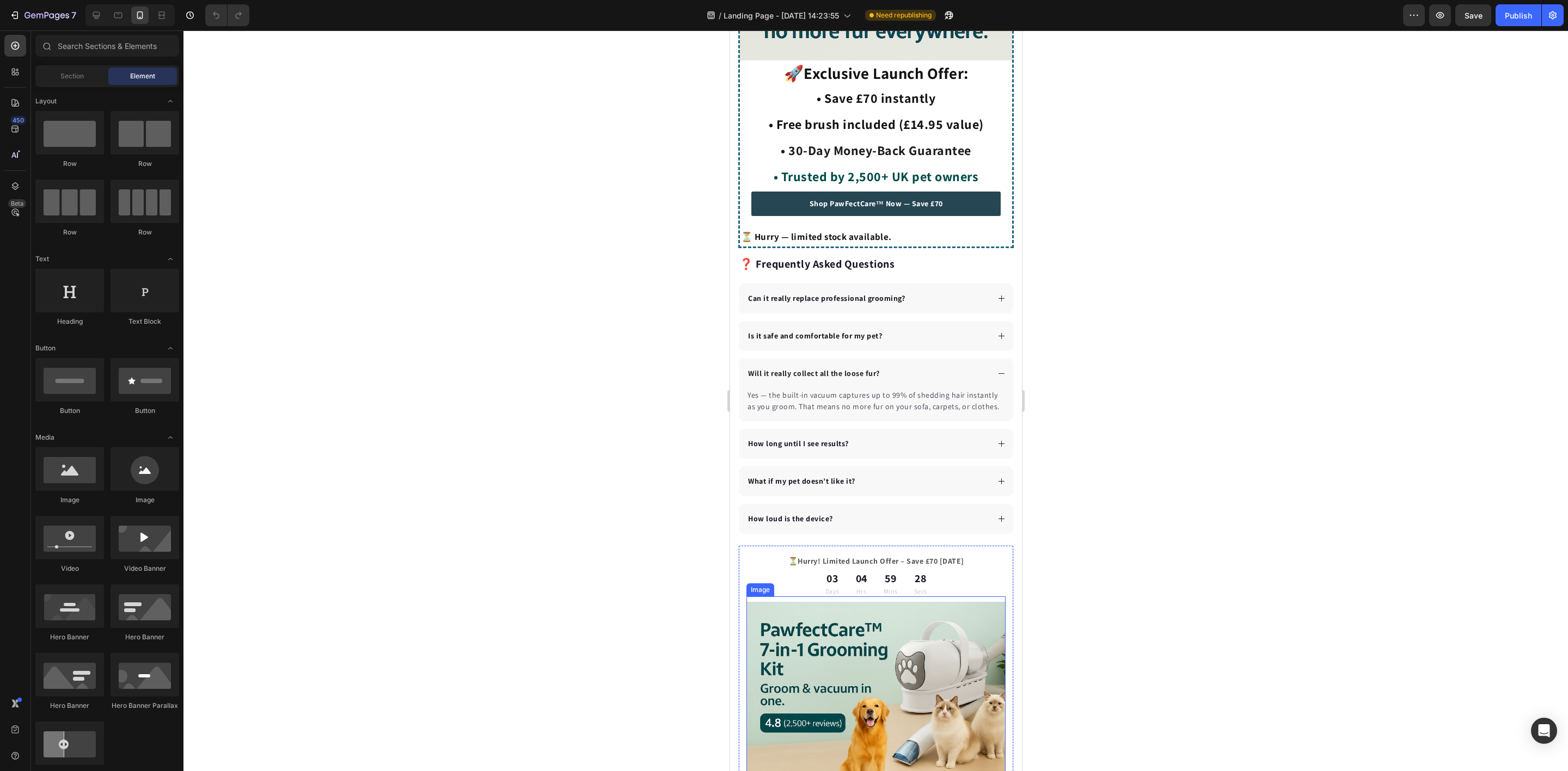
scroll to position [2965, 0]
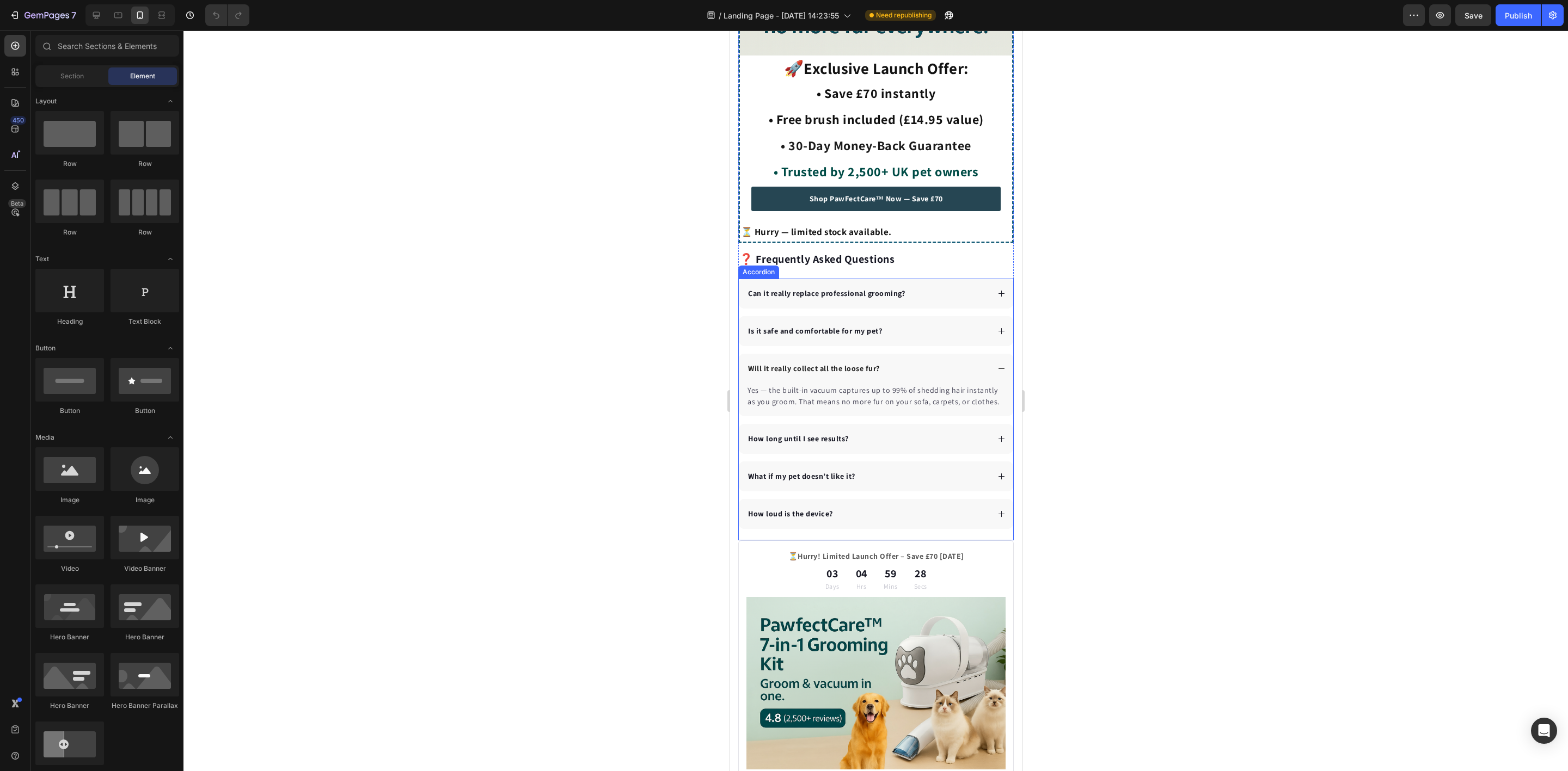
click at [985, 289] on div "Can it really replace professional grooming?" at bounding box center [875, 293] width 275 height 30
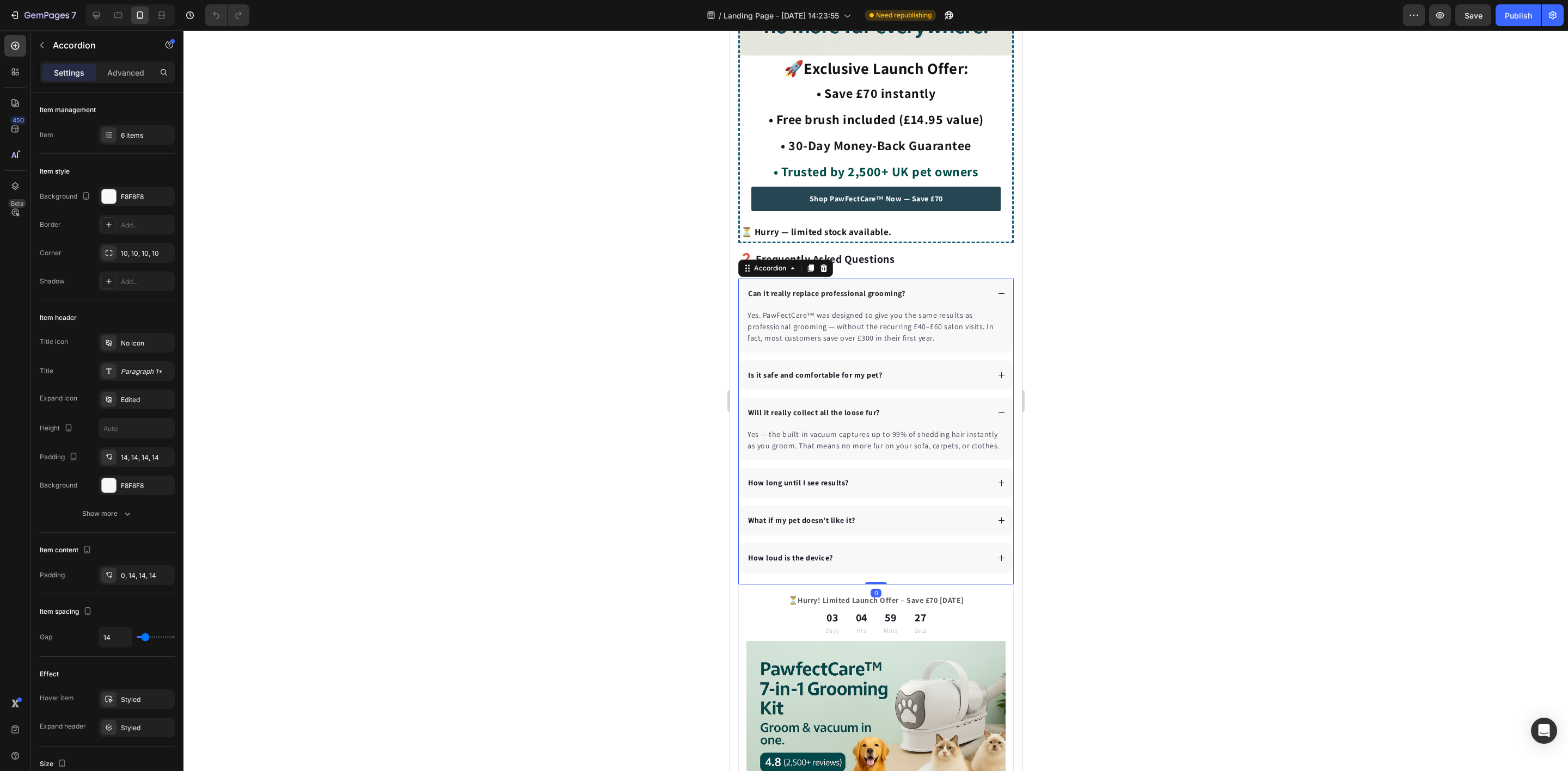
click at [983, 366] on div "Is it safe and comfortable for my pet?" at bounding box center [875, 375] width 275 height 30
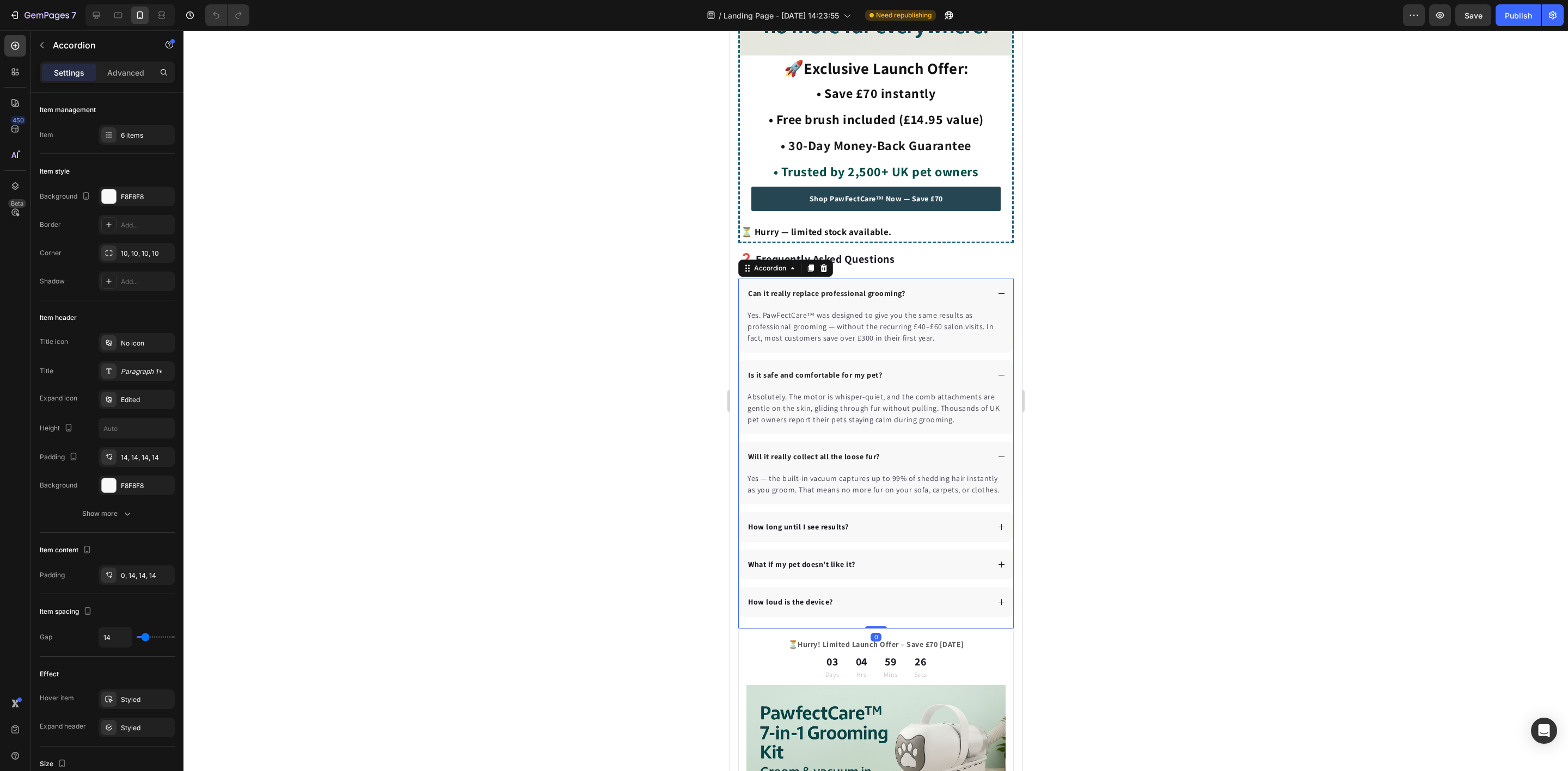
click at [856, 528] on div "How long until I see results?" at bounding box center [875, 527] width 275 height 30
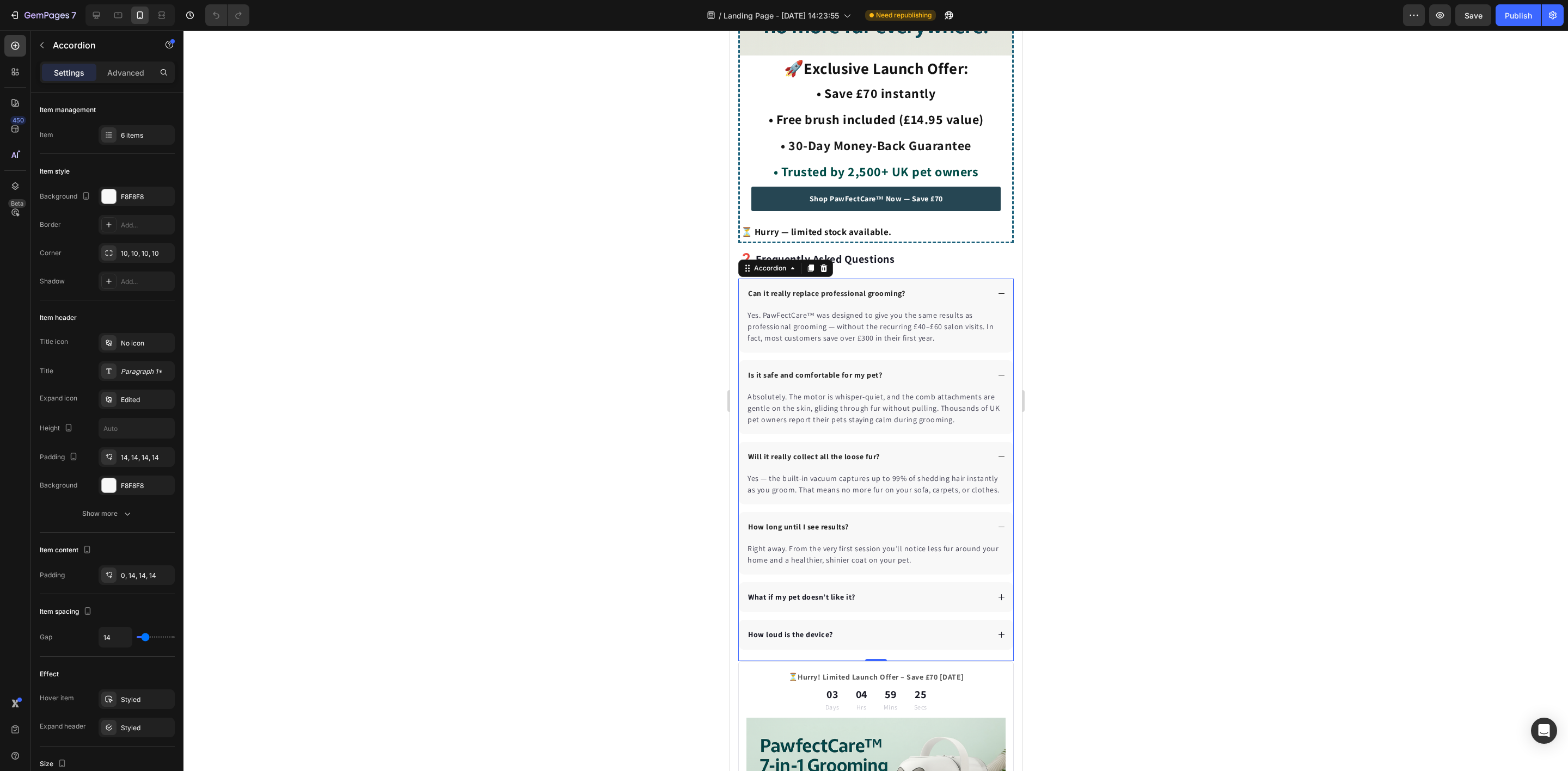
click at [827, 592] on strong "What if my pet doesn’t like it?" at bounding box center [801, 597] width 107 height 10
click at [899, 640] on div "How loud is the device?" at bounding box center [875, 634] width 275 height 30
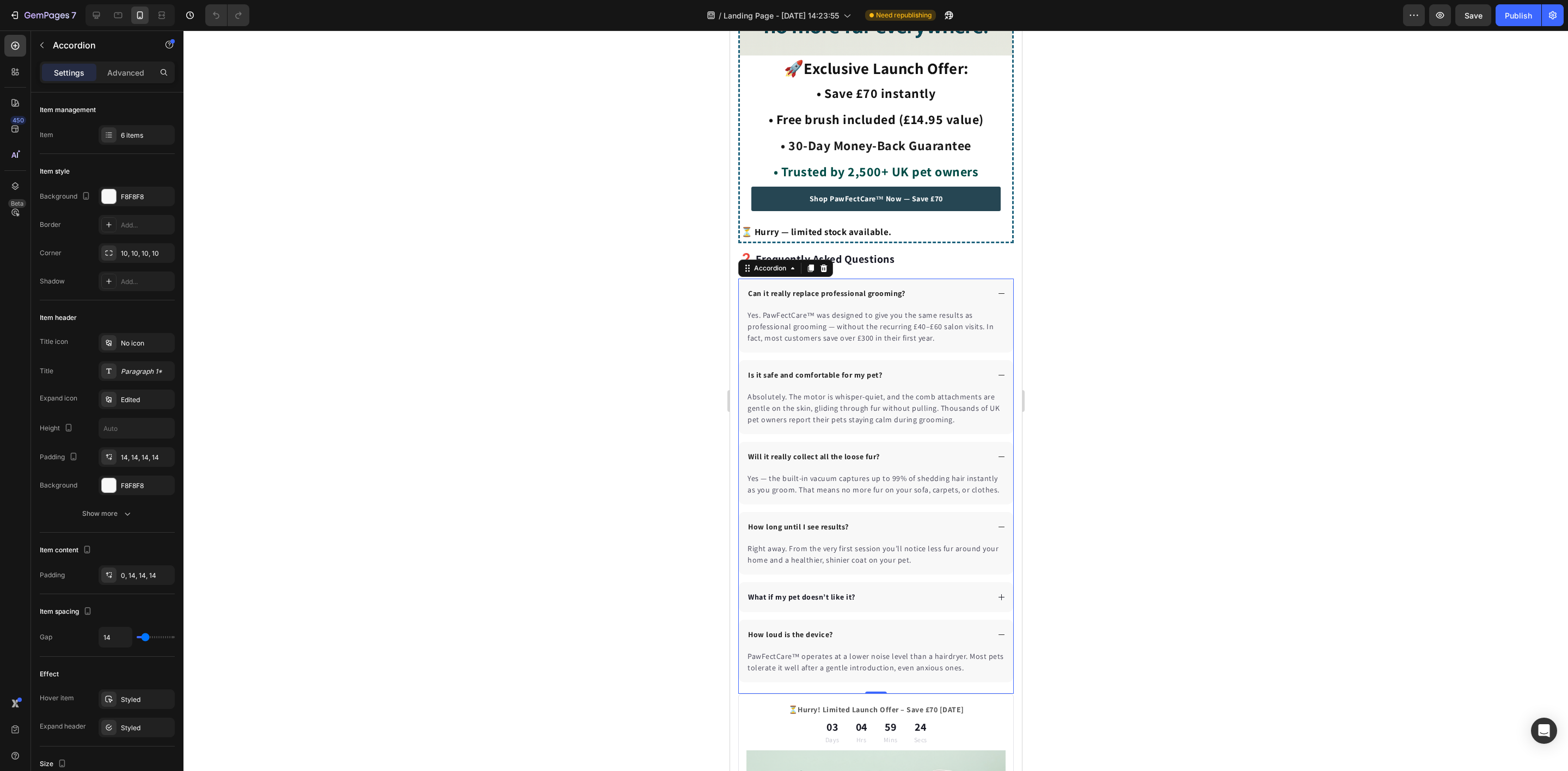
click at [961, 591] on div "What if my pet doesn’t like it?" at bounding box center [866, 597] width 242 height 15
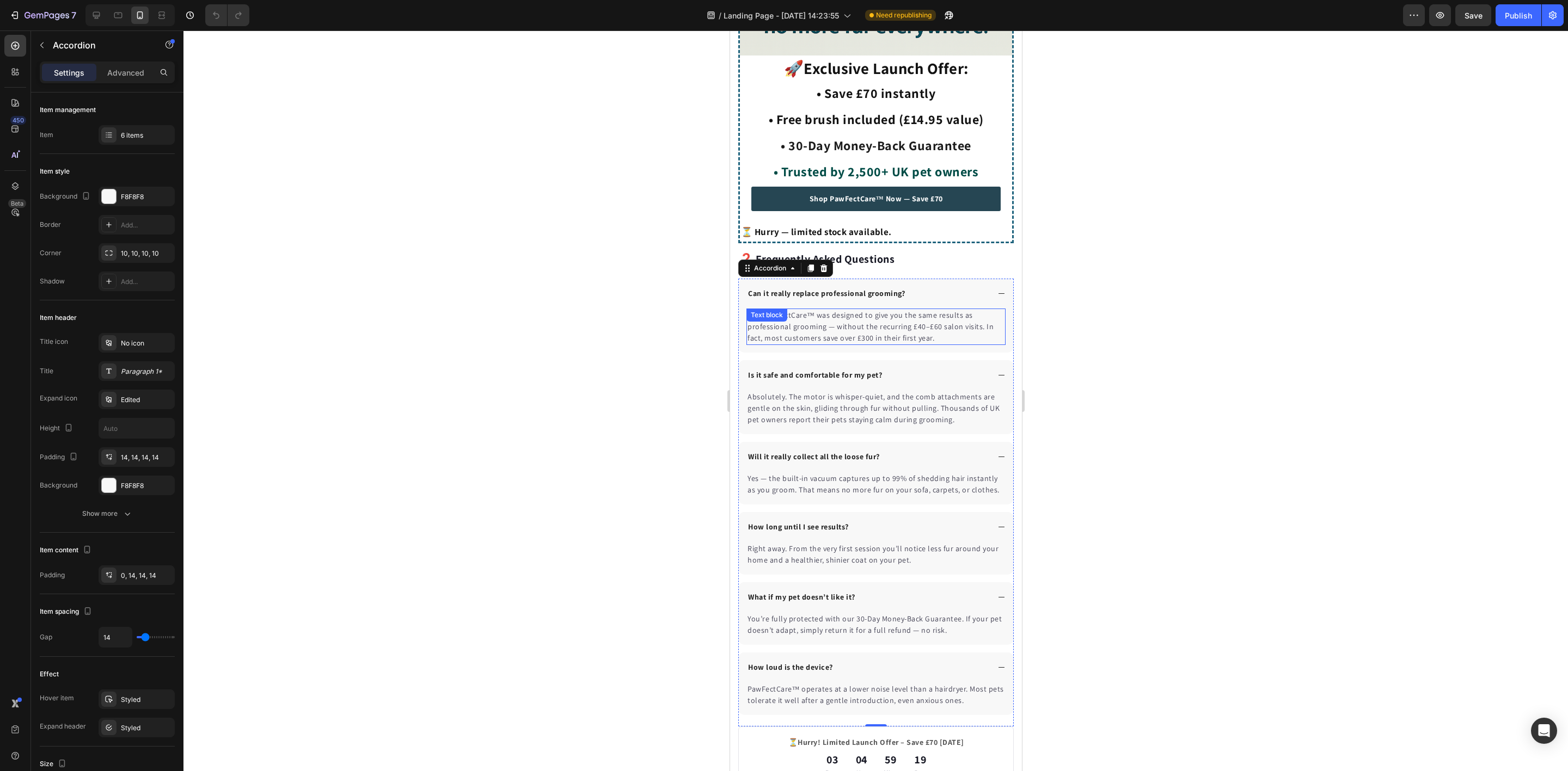
click at [813, 315] on p "Yes. PawFectCare™ was designed to give you the same results as professional gro…" at bounding box center [875, 326] width 257 height 34
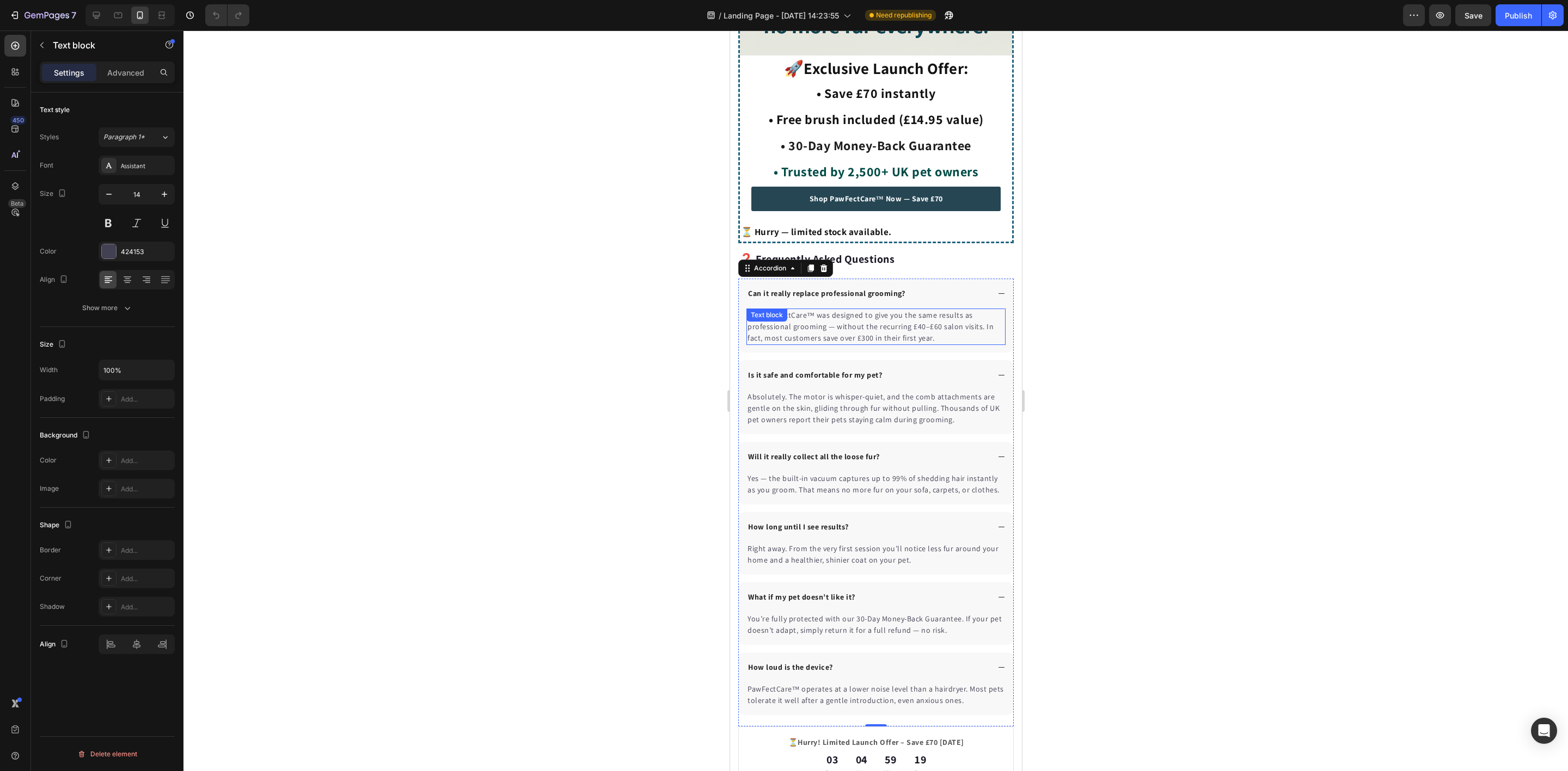
click at [813, 315] on div "Yes. PawFectCare™ was designed to give you the same results as professional gro…" at bounding box center [875, 326] width 259 height 37
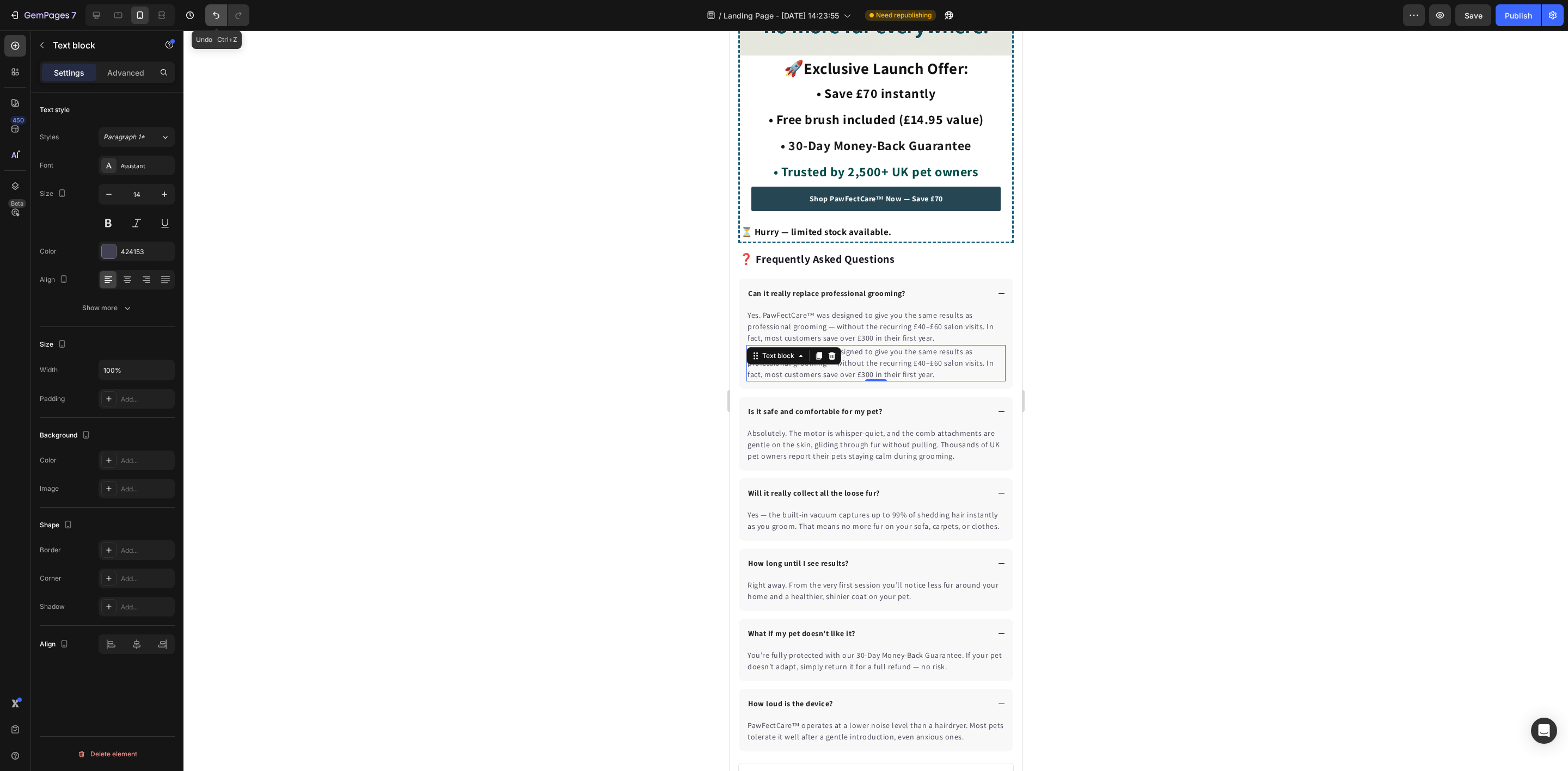
click at [221, 15] on icon "Undo/Redo" at bounding box center [216, 15] width 11 height 11
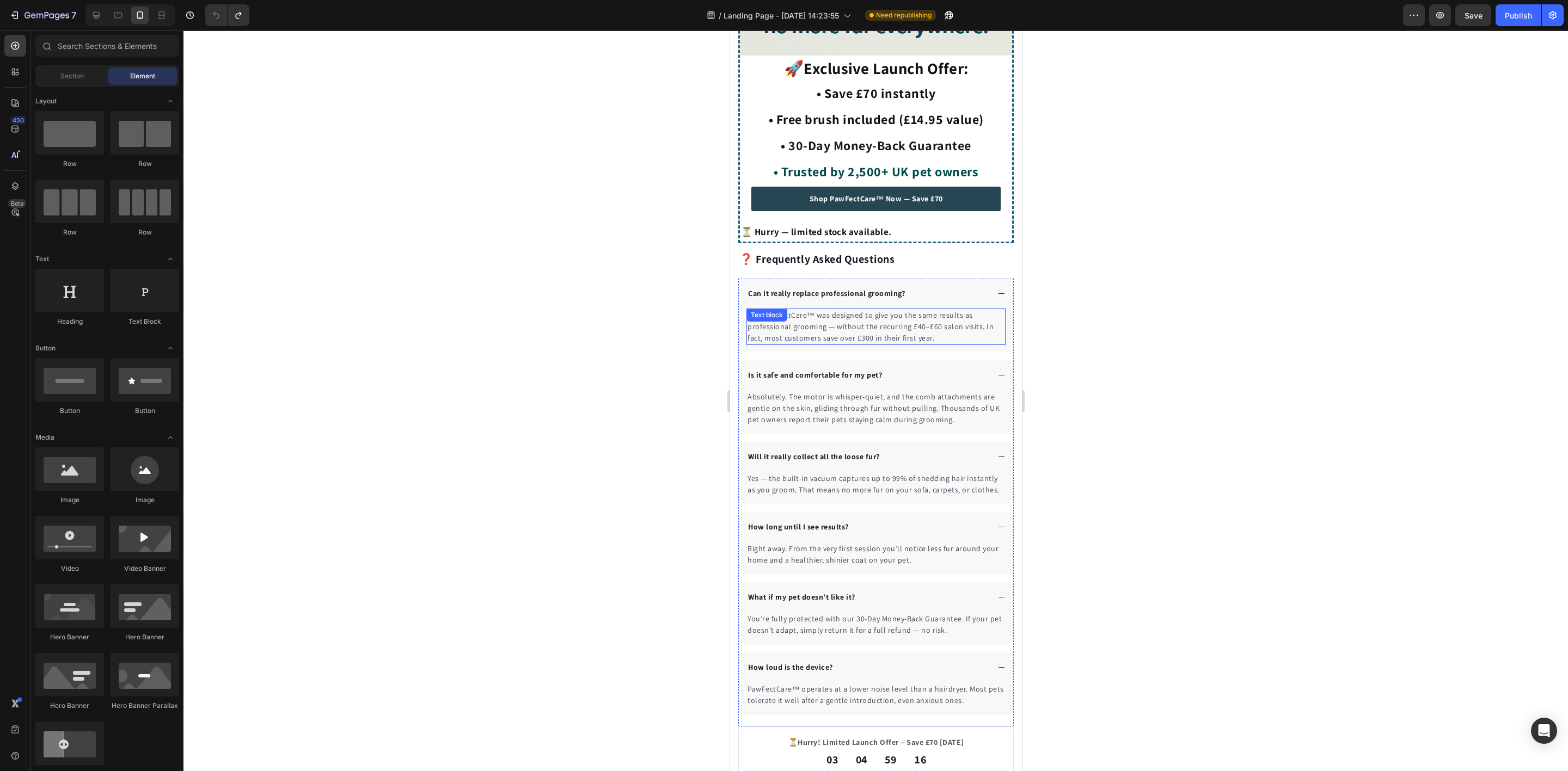
click at [880, 318] on p "Yes. PawFectCare™ was designed to give you the same results as professional gro…" at bounding box center [875, 326] width 257 height 34
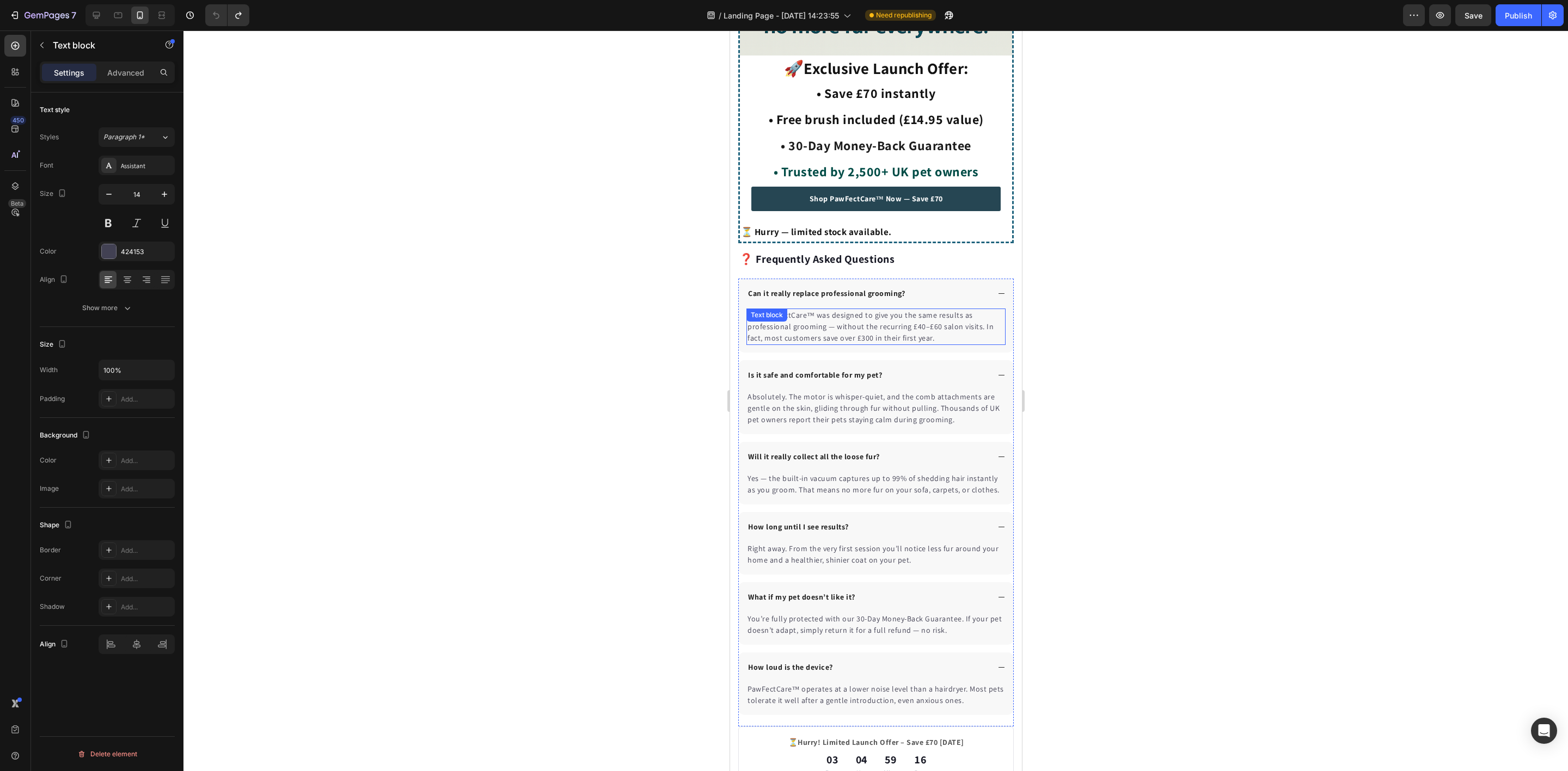
click at [881, 318] on p "Yes. PawFectCare™ was designed to give you the same results as professional gro…" at bounding box center [875, 326] width 257 height 34
click at [883, 319] on p "Yes. PawFectCare™ was designed to give you the same results as professional gro…" at bounding box center [875, 326] width 257 height 34
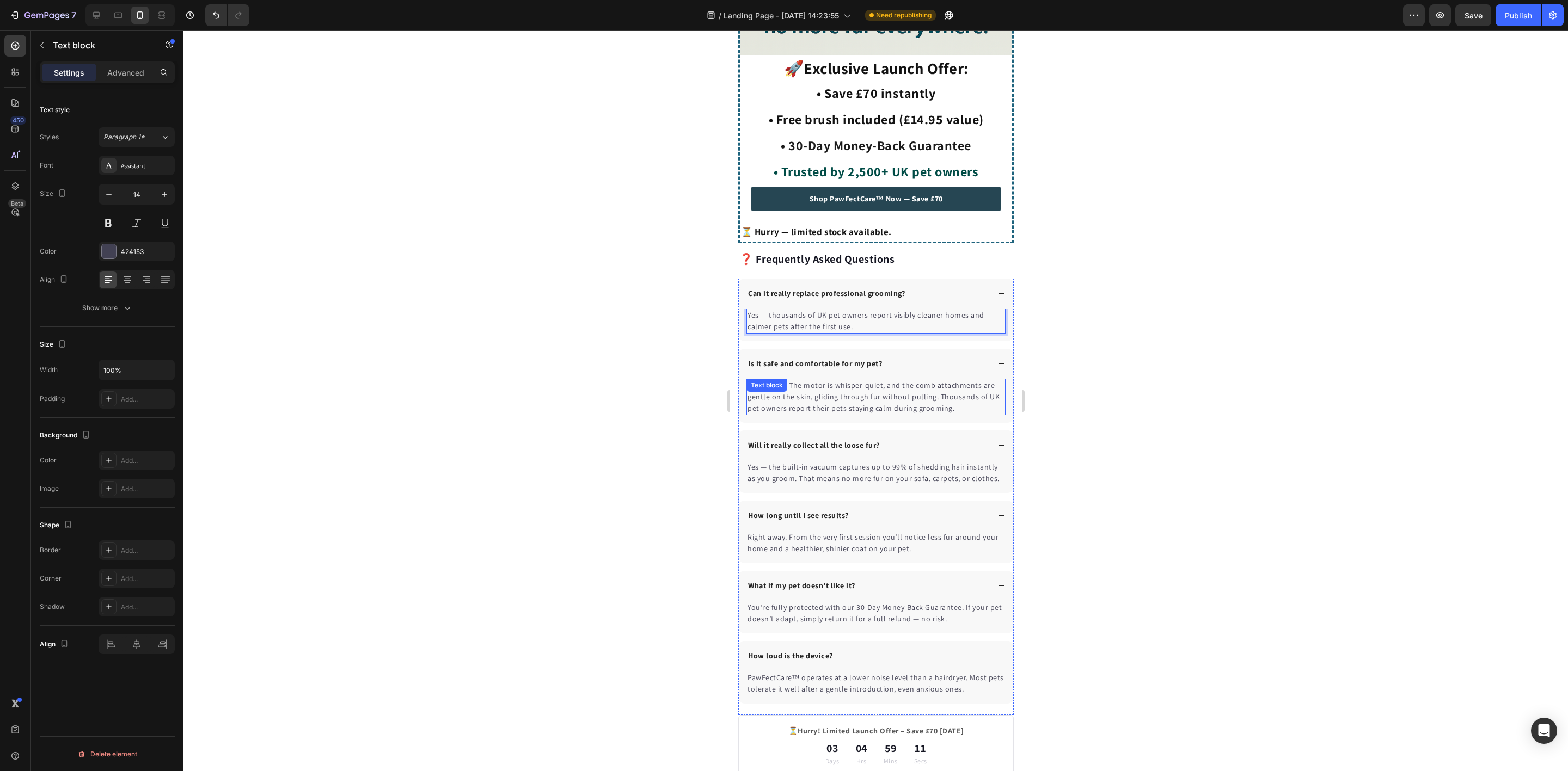
click at [943, 389] on p "Absolutely. The motor is whisper-quiet, and the comb attachments are gentle on …" at bounding box center [875, 396] width 257 height 34
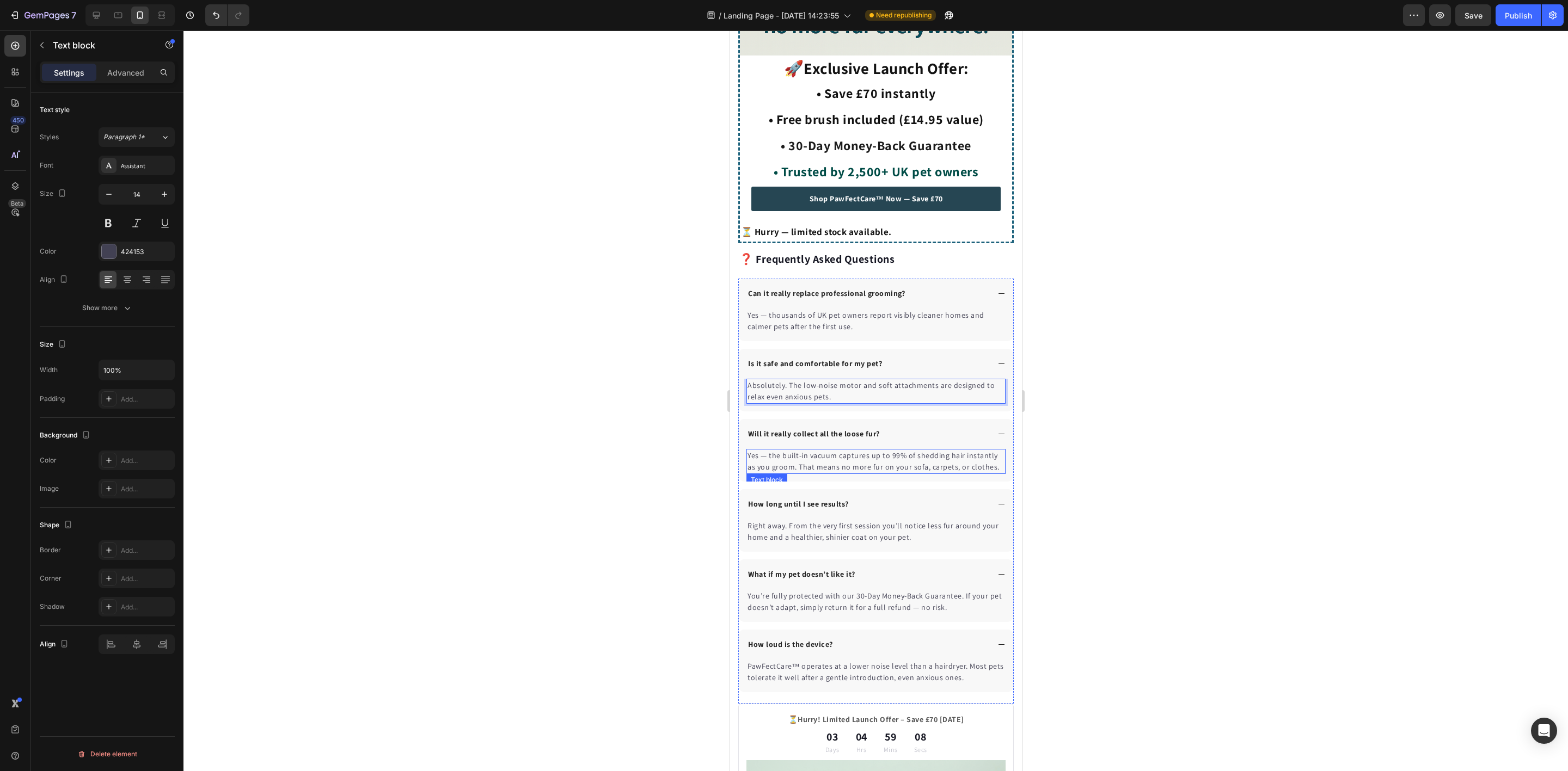
click at [945, 453] on p "Yes — the built-in vacuum captures up to 99% of shedding hair instantly as you …" at bounding box center [875, 461] width 257 height 23
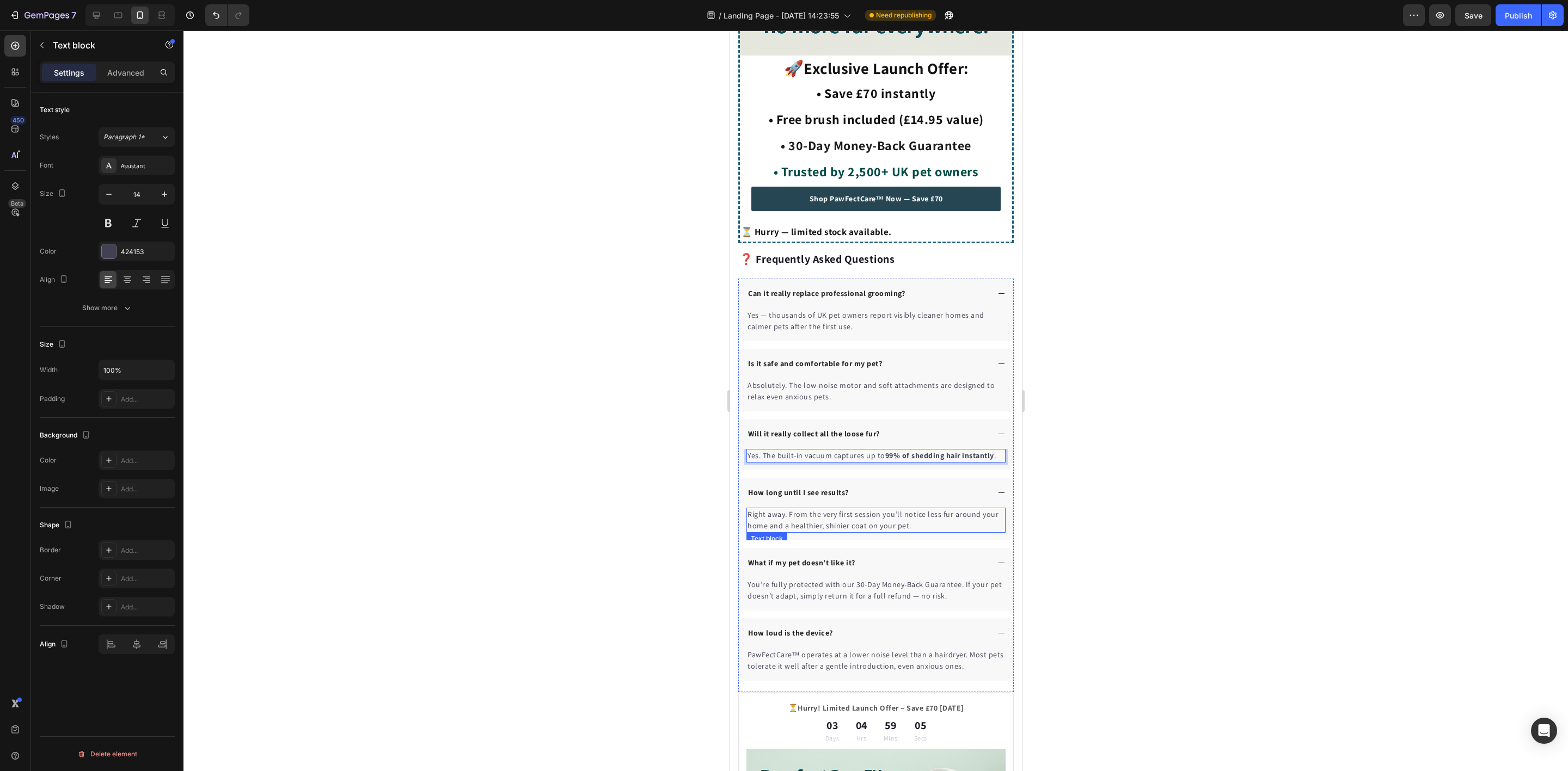
click at [829, 519] on p "Right away. From the very first session you’ll notice less fur around your home…" at bounding box center [875, 520] width 257 height 23
click at [829, 521] on p "Right away. From the very first session you’ll notice less fur around your home…" at bounding box center [875, 520] width 257 height 23
click at [829, 521] on p "Right away. From the very first session you’ll notice less fur around your home…" at bounding box center [875, 520] width 257 height 23
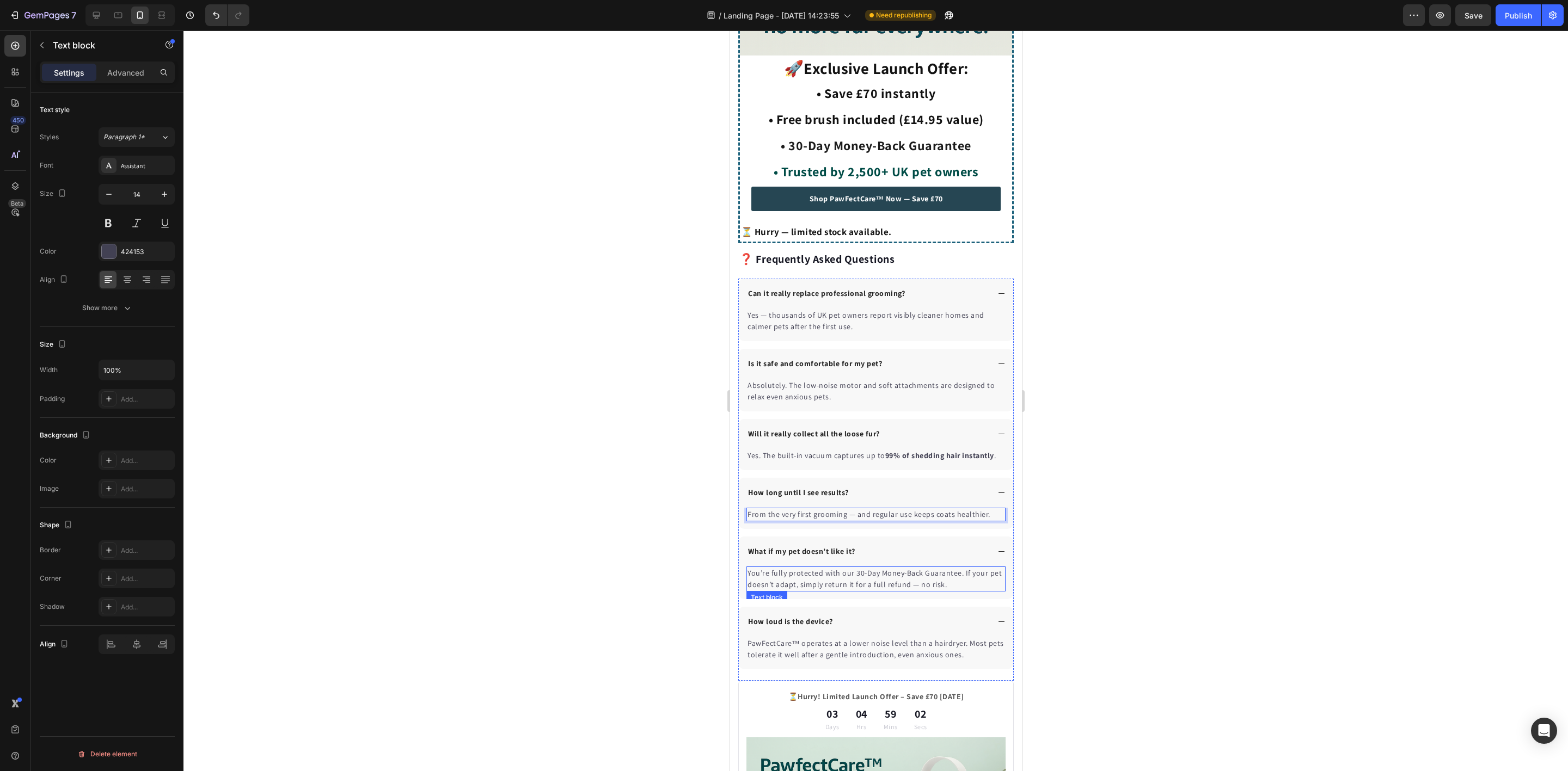
click at [902, 578] on p "You’re fully protected with our 30-Day Money-Back Guarantee. If your pet doesn’…" at bounding box center [875, 579] width 257 height 23
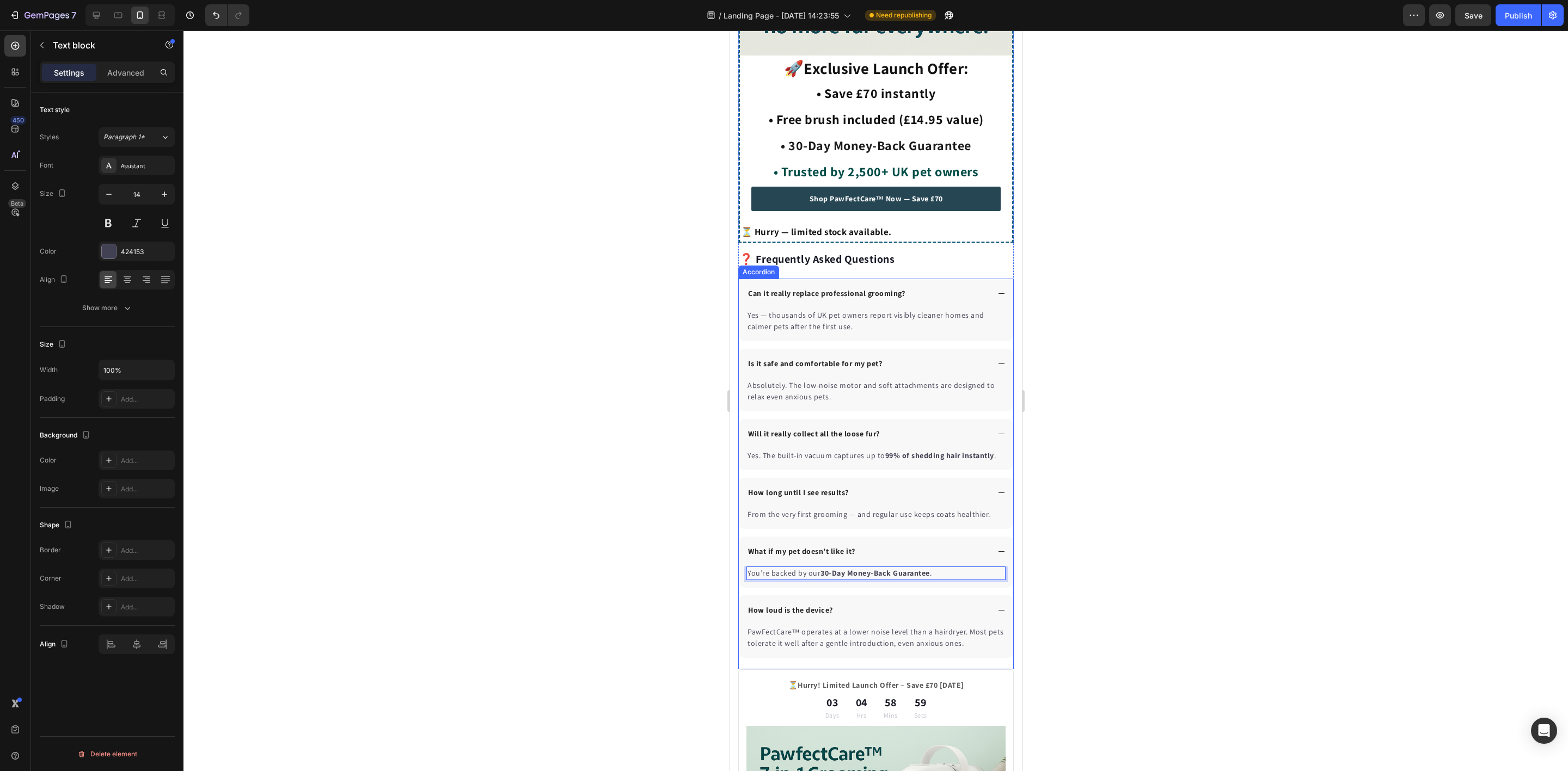
click at [856, 637] on p "PawFectCare™ operates at a lower noise level than a hairdryer. Most pets tolera…" at bounding box center [875, 638] width 257 height 23
click at [856, 639] on p "PawFectCare™ operates at a lower noise level than a hairdryer. Most pets tolera…" at bounding box center [875, 638] width 257 height 23
click at [857, 640] on p "PawFectCare™ operates at a lower noise level than a hairdryer. Most pets tolera…" at bounding box center [875, 638] width 257 height 23
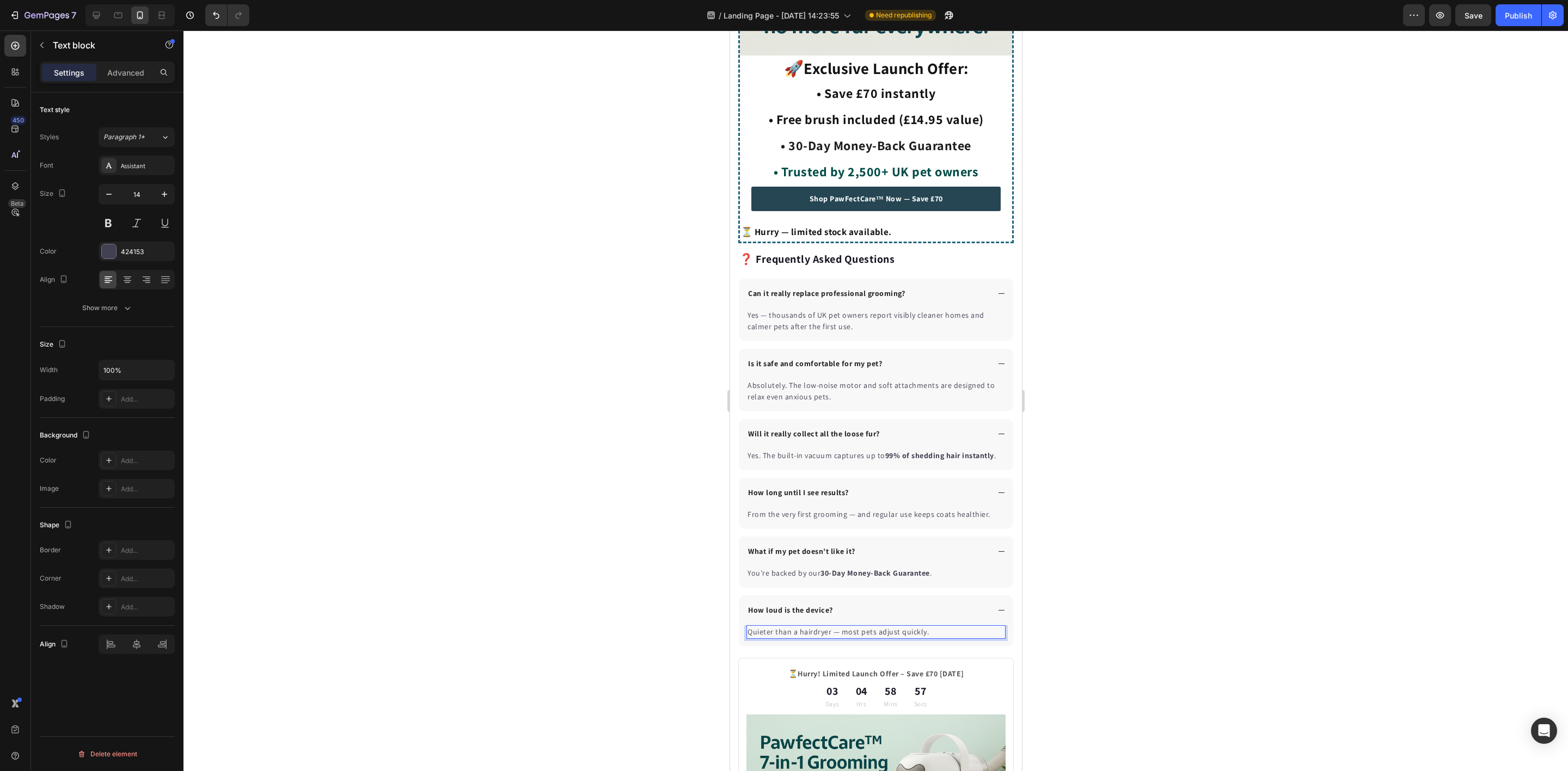
click at [1147, 589] on div at bounding box center [875, 401] width 1384 height 740
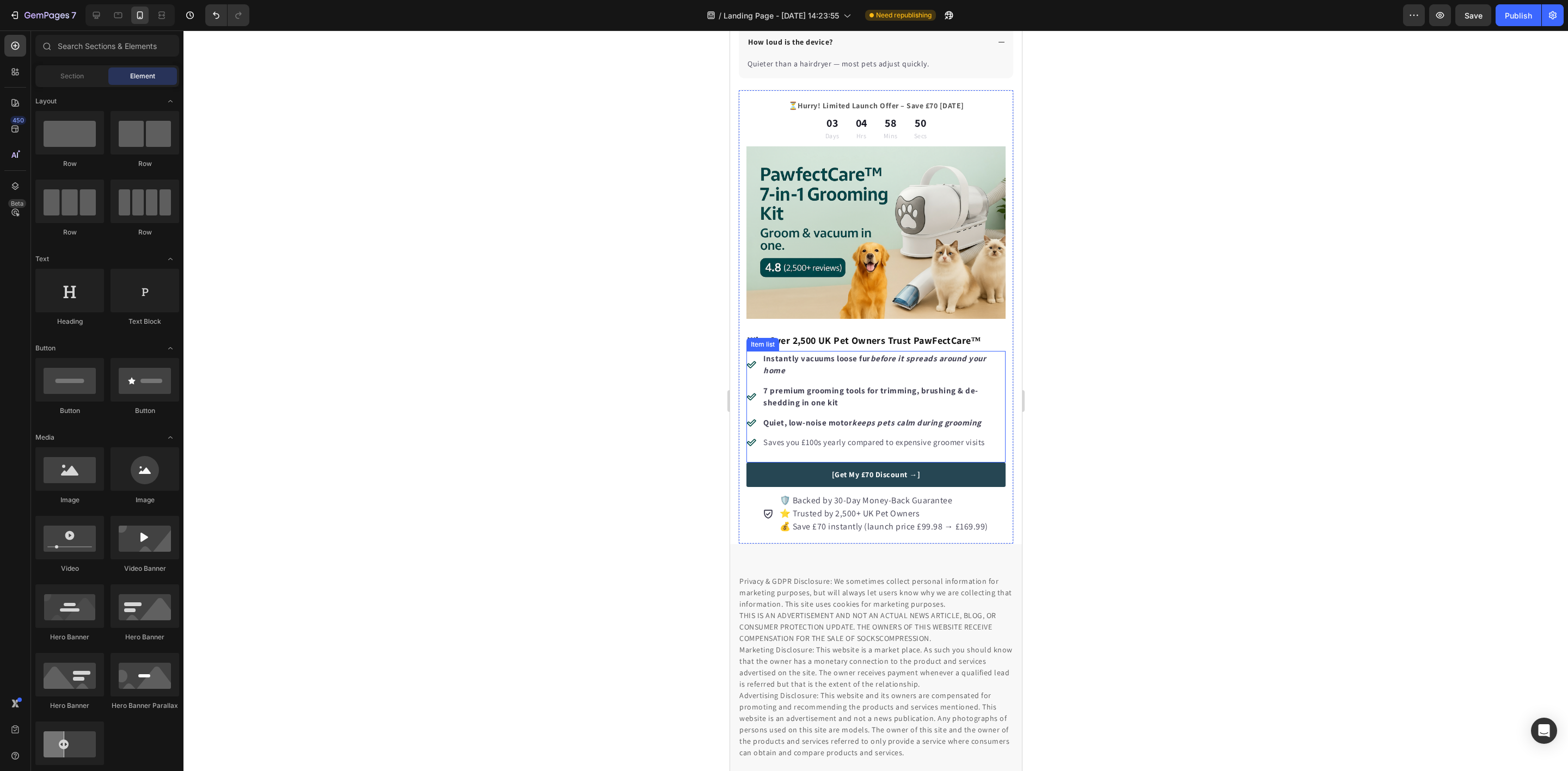
scroll to position [3536, 0]
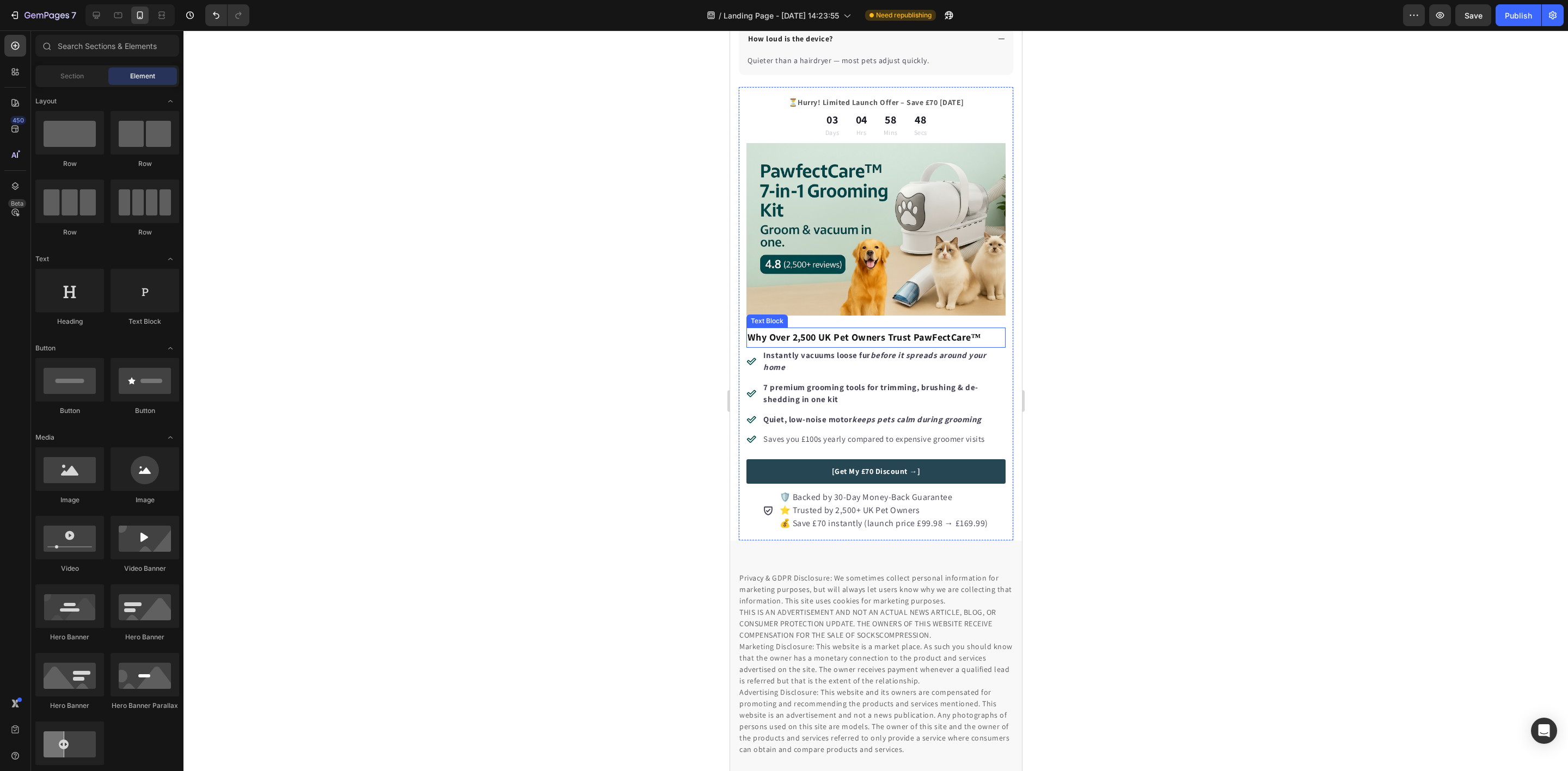
click at [827, 351] on strong "Instantly vacuums loose fur" at bounding box center [816, 355] width 107 height 10
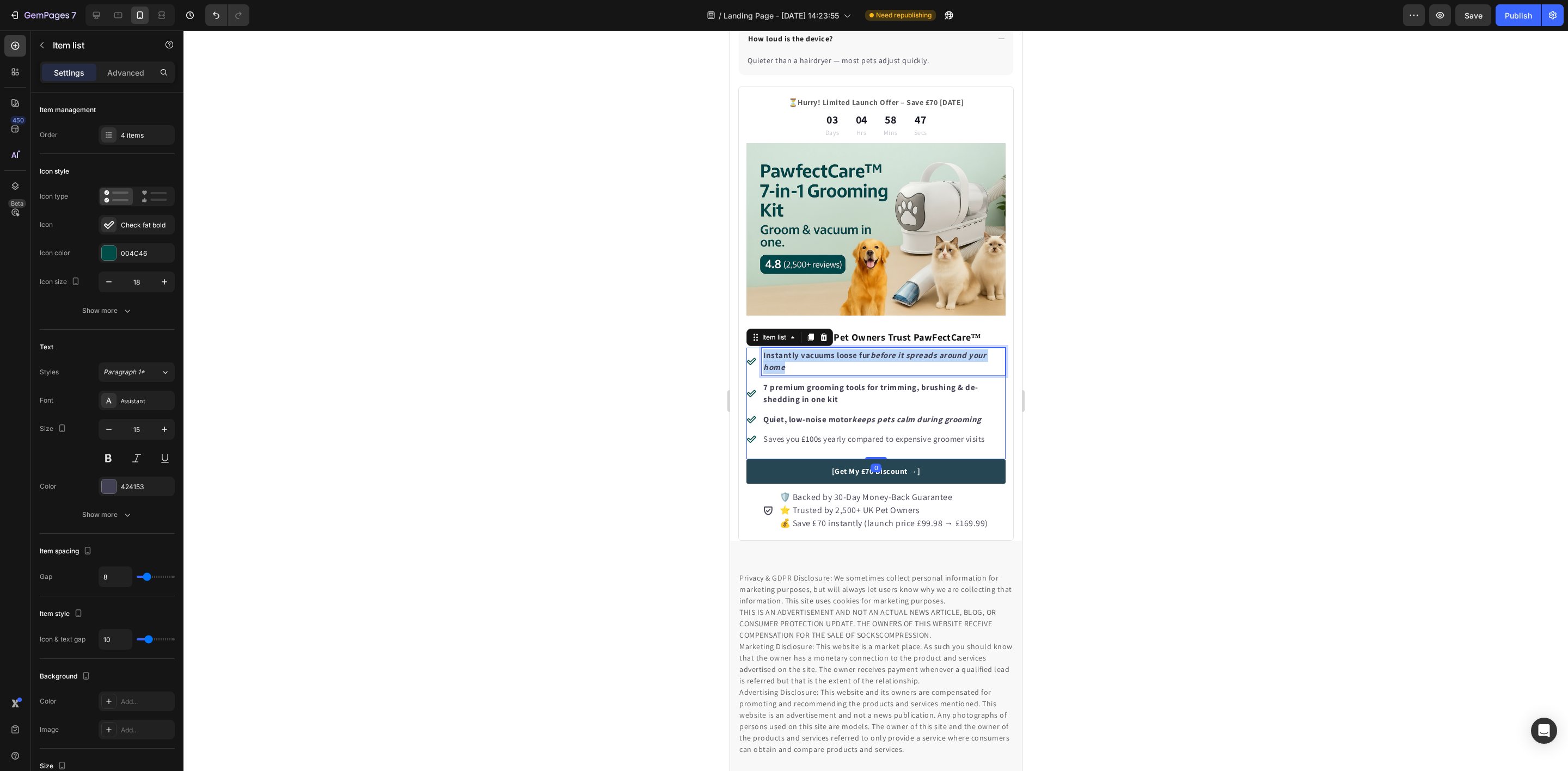
click at [827, 351] on strong "Instantly vacuums loose fur" at bounding box center [816, 355] width 107 height 10
drag, startPoint x: 775, startPoint y: 354, endPoint x: 765, endPoint y: 354, distance: 10.0
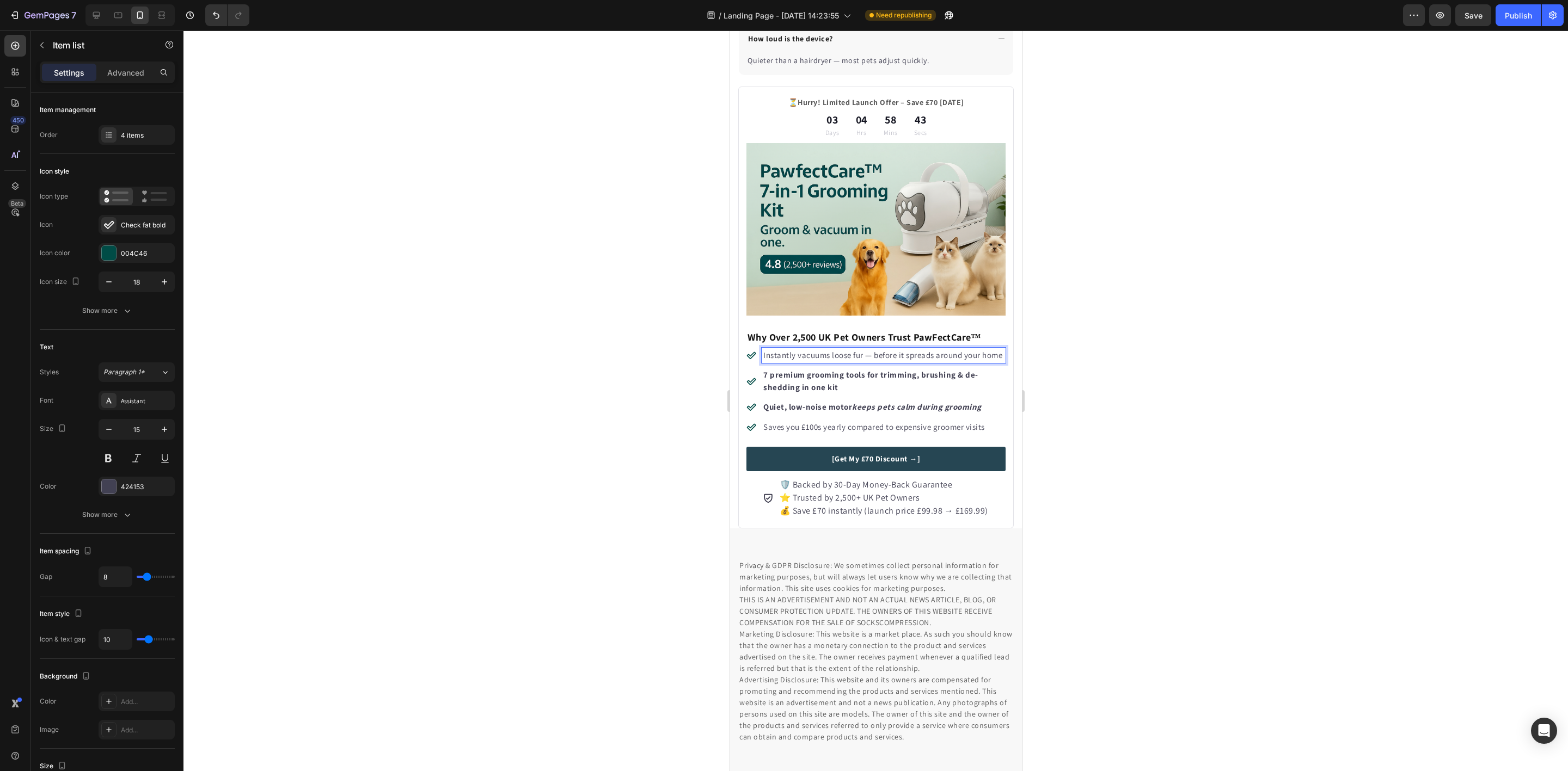
click at [811, 389] on strong "7 premium grooming tools for trimming, brushing & de-shedding in one kit" at bounding box center [870, 381] width 215 height 23
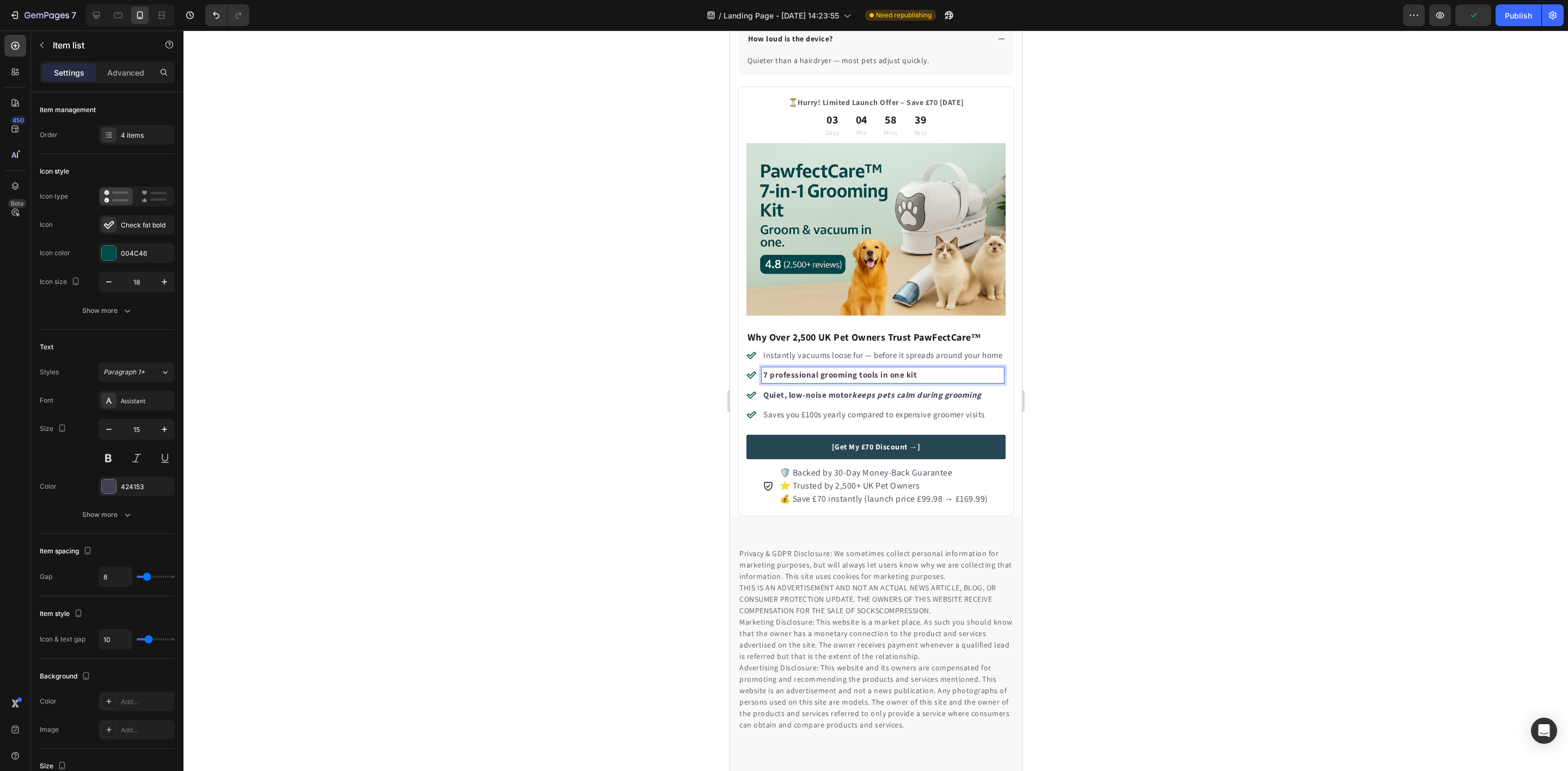
click at [826, 400] on strong "Quiet, low-noise motor" at bounding box center [807, 394] width 89 height 10
click at [841, 421] on p "Saves you £100s yearly compared to expensive groomer visits" at bounding box center [882, 415] width 239 height 13
click at [841, 421] on p "Saves you £100s yearly compared to expensive groomer visits" at bounding box center [882, 415] width 239 height 13
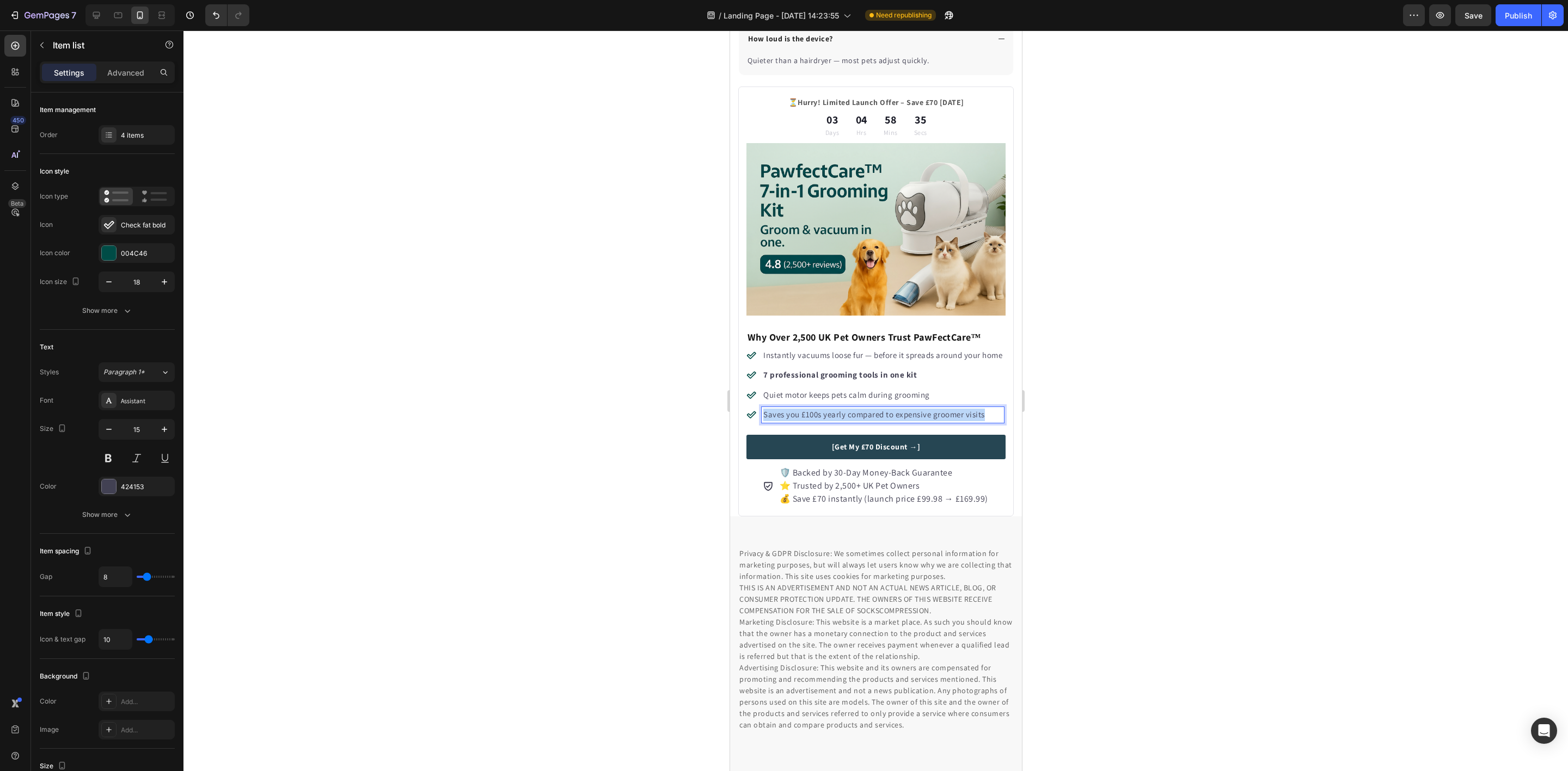
click at [841, 421] on p "Saves you £100s yearly compared to expensive groomer visits" at bounding box center [882, 415] width 239 height 13
click at [820, 491] on span "⭐ Trusted by 2,500+ UK Pet Owners" at bounding box center [849, 486] width 141 height 12
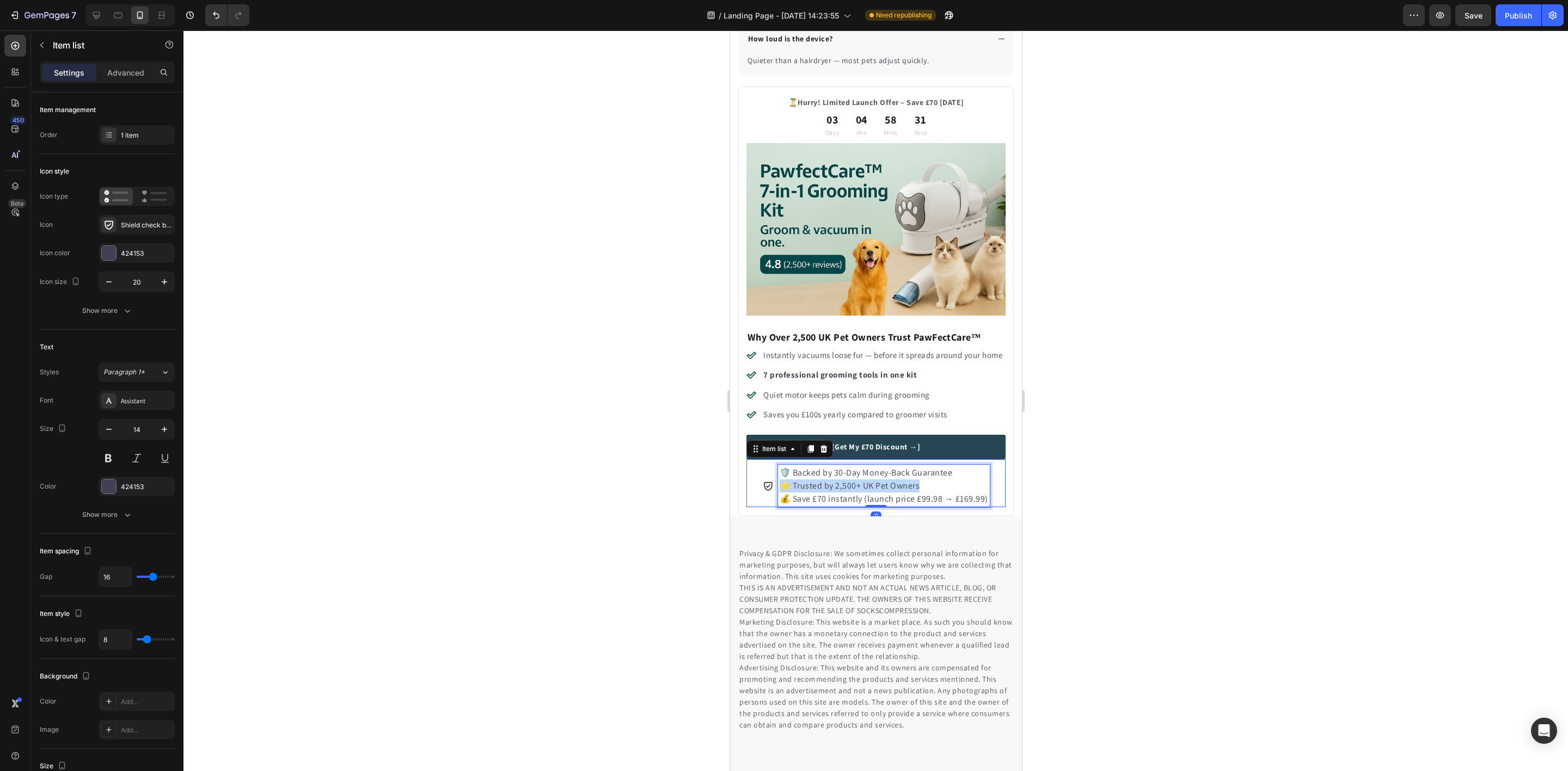
click at [820, 491] on span "⭐ Trusted by 2,500+ UK Pet Owners" at bounding box center [849, 486] width 141 height 12
click at [629, 443] on div at bounding box center [875, 401] width 1384 height 740
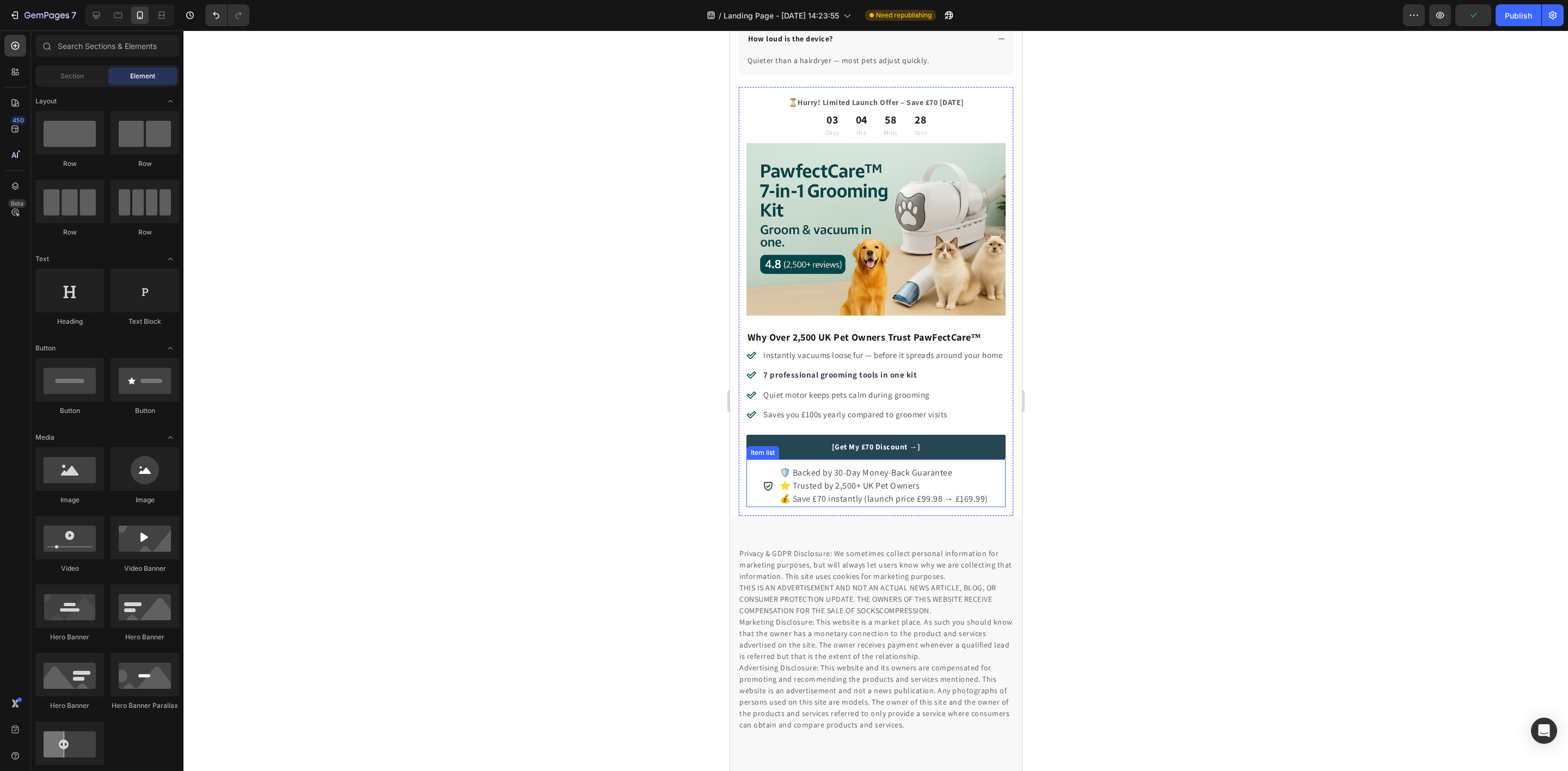
click at [793, 479] on span "🛡️ Backed by 30-Day Money-Back Guarantee" at bounding box center [866, 473] width 173 height 12
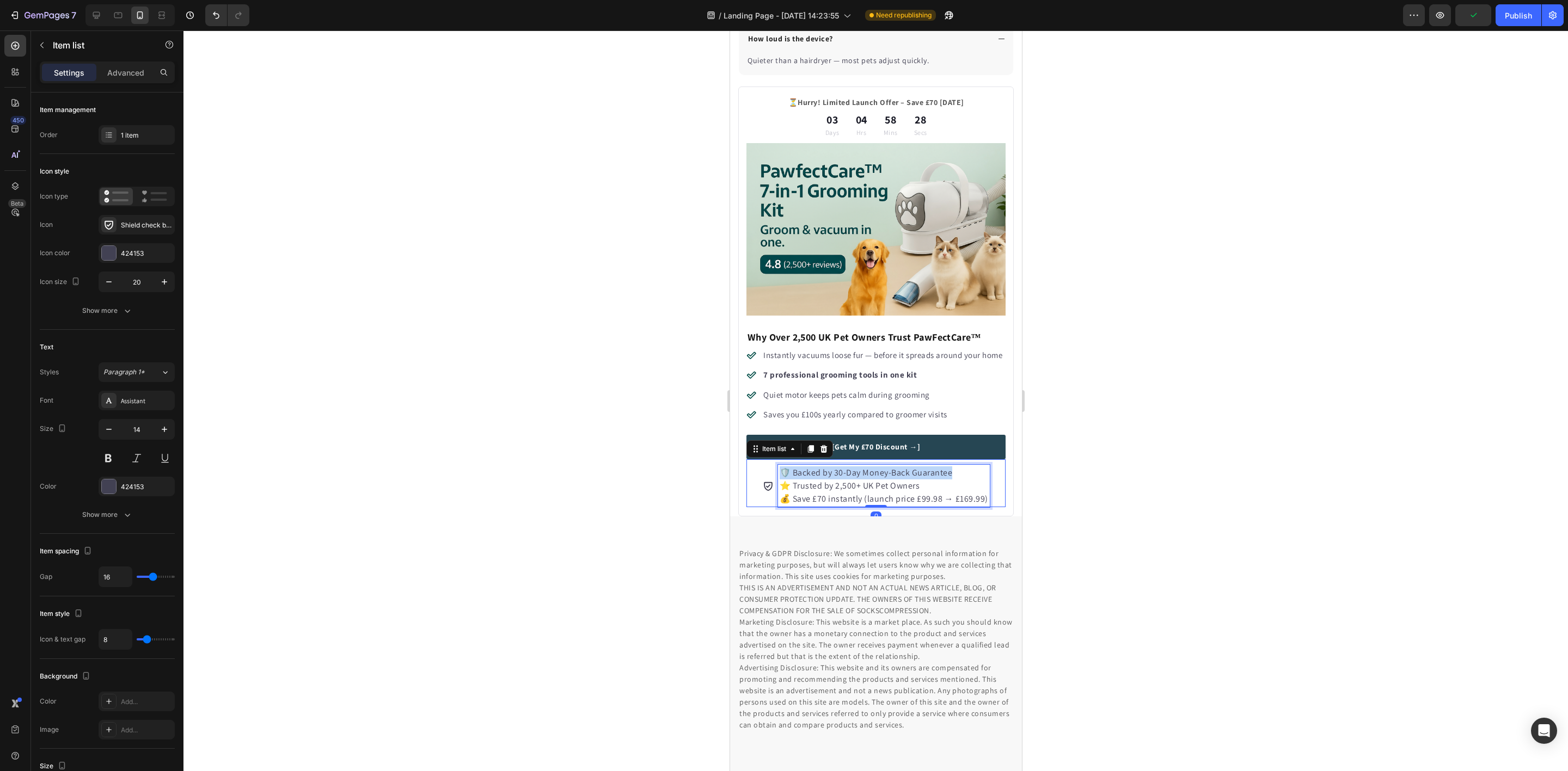
click at [795, 479] on span "🛡️ Backed by 30-Day Money-Back Guarantee" at bounding box center [866, 473] width 173 height 12
click at [819, 489] on span "⭐ Trusted by 2,500+ UK Pet Owners" at bounding box center [849, 484] width 141 height 12
click at [819, 489] on span "⭐ Trusted 2,500+ UK Pet Owners" at bounding box center [843, 484] width 129 height 12
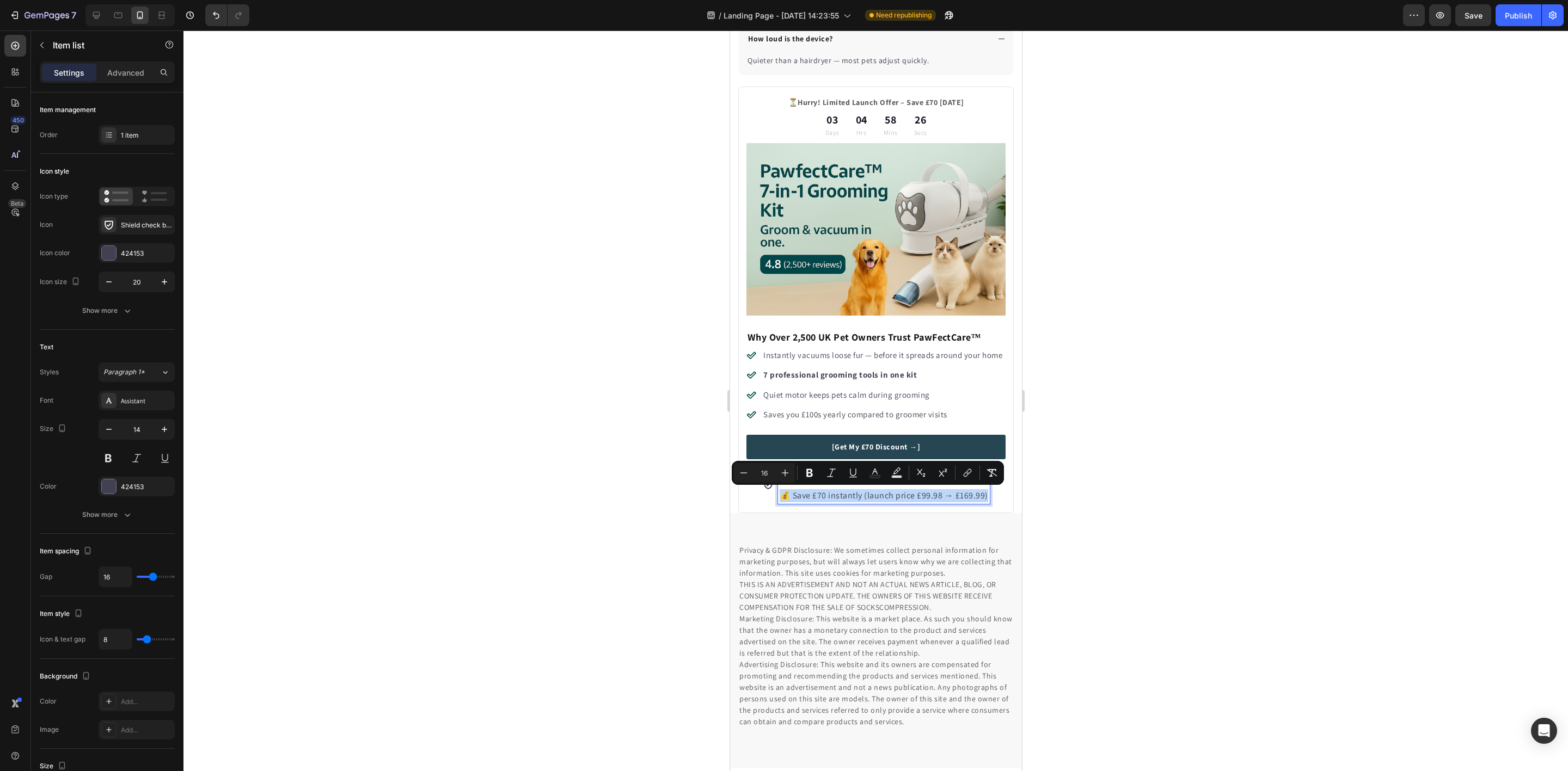
click at [819, 500] on p "💰 Save £70 instantly (launch price £99.98 → £169.99)" at bounding box center [883, 496] width 209 height 13
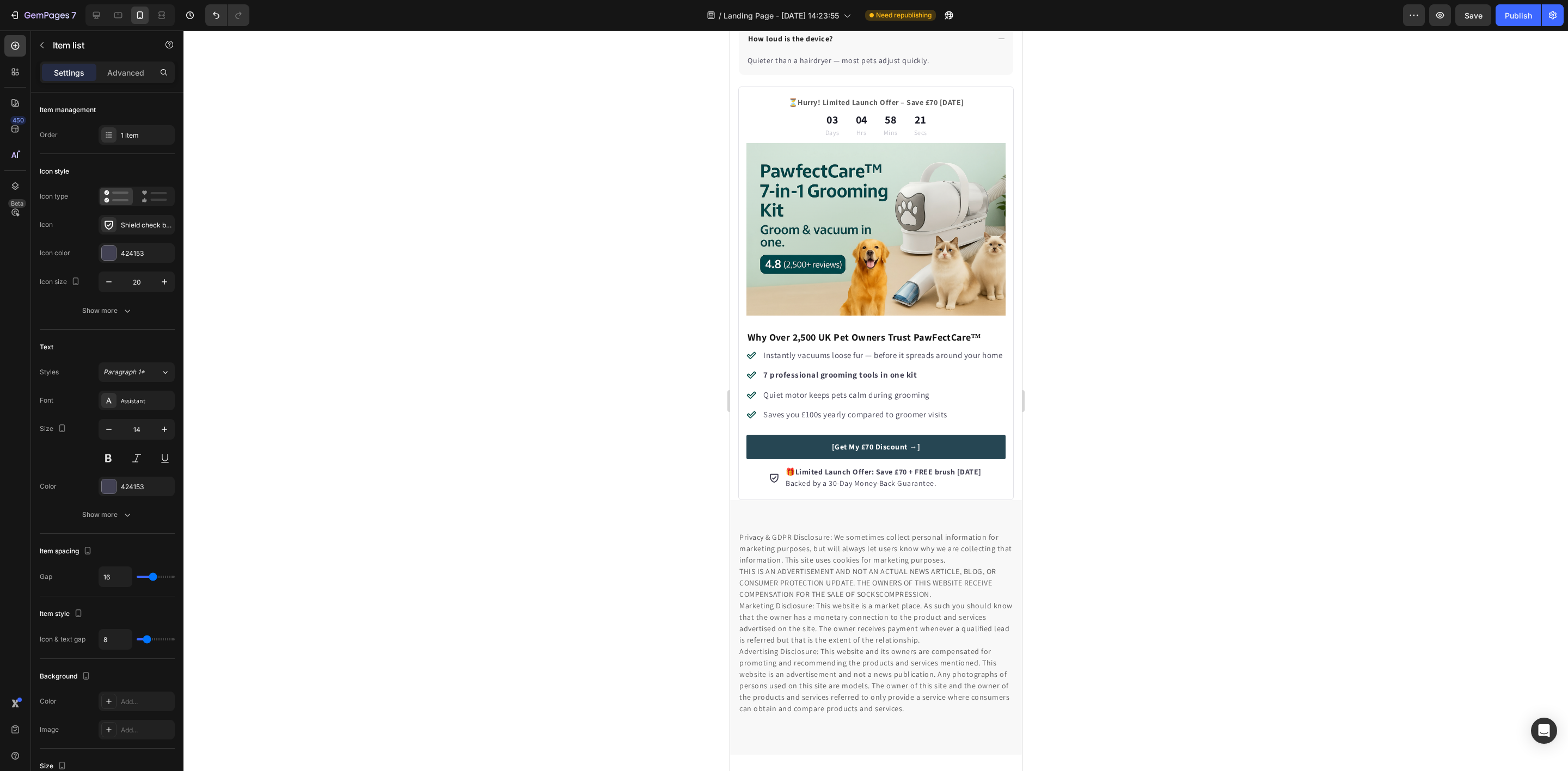
click at [1125, 487] on div at bounding box center [875, 401] width 1384 height 740
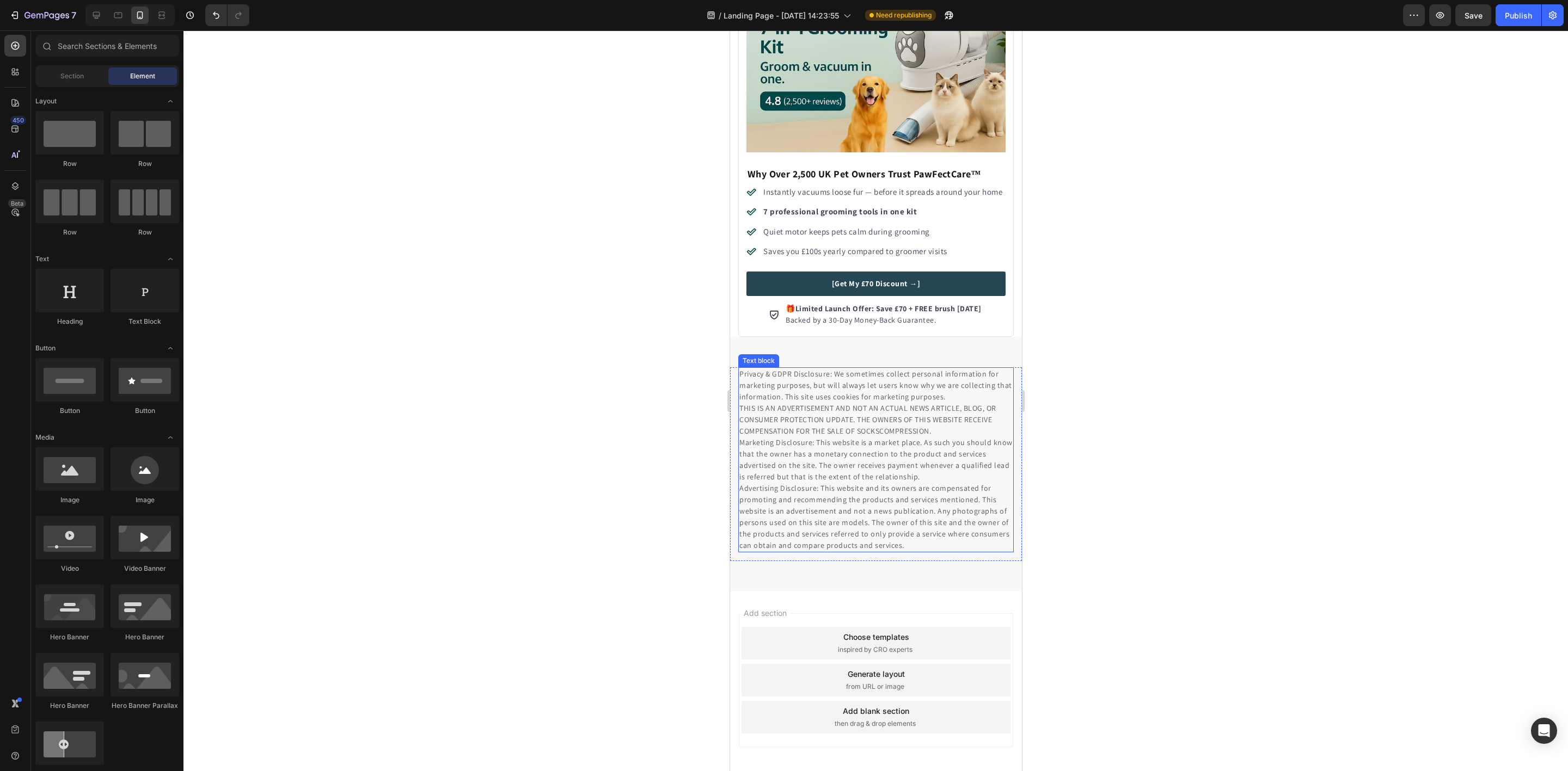
scroll to position [3763, 0]
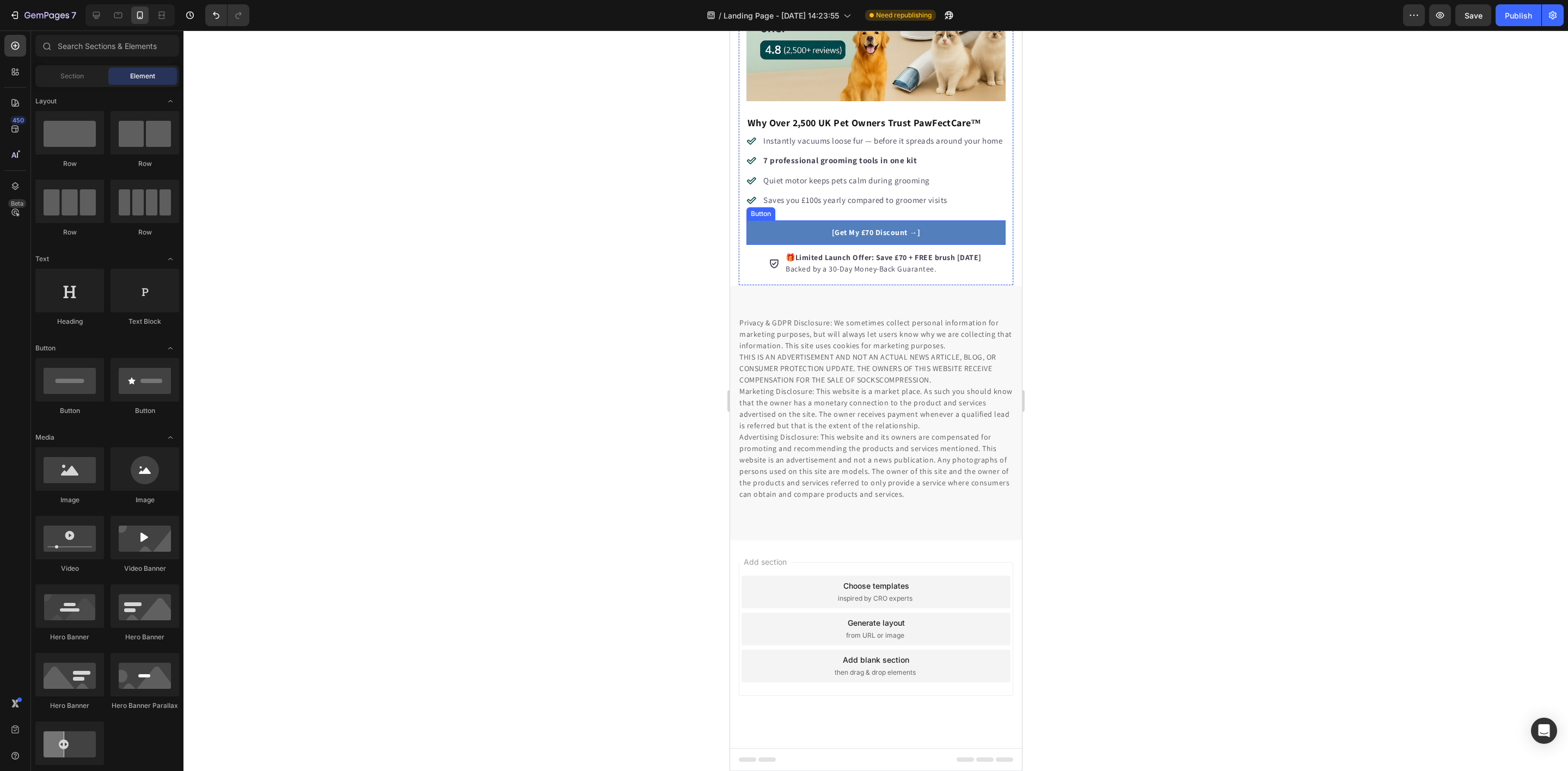
drag, startPoint x: 803, startPoint y: 228, endPoint x: 790, endPoint y: 233, distance: 13.9
click at [802, 228] on link "[Get My £70 Discount →]" at bounding box center [875, 233] width 259 height 24
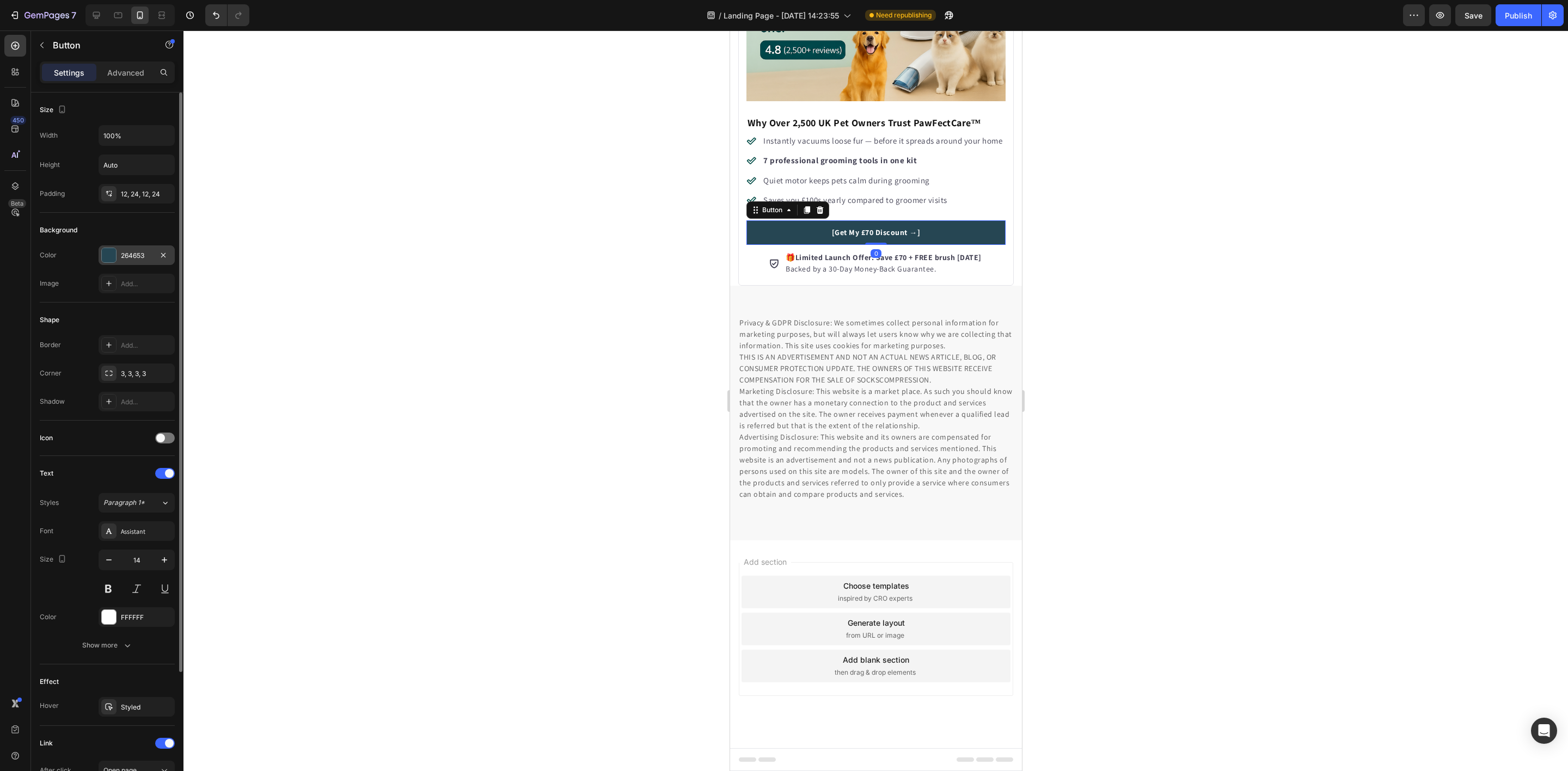
click at [144, 255] on div "264653" at bounding box center [136, 255] width 31 height 10
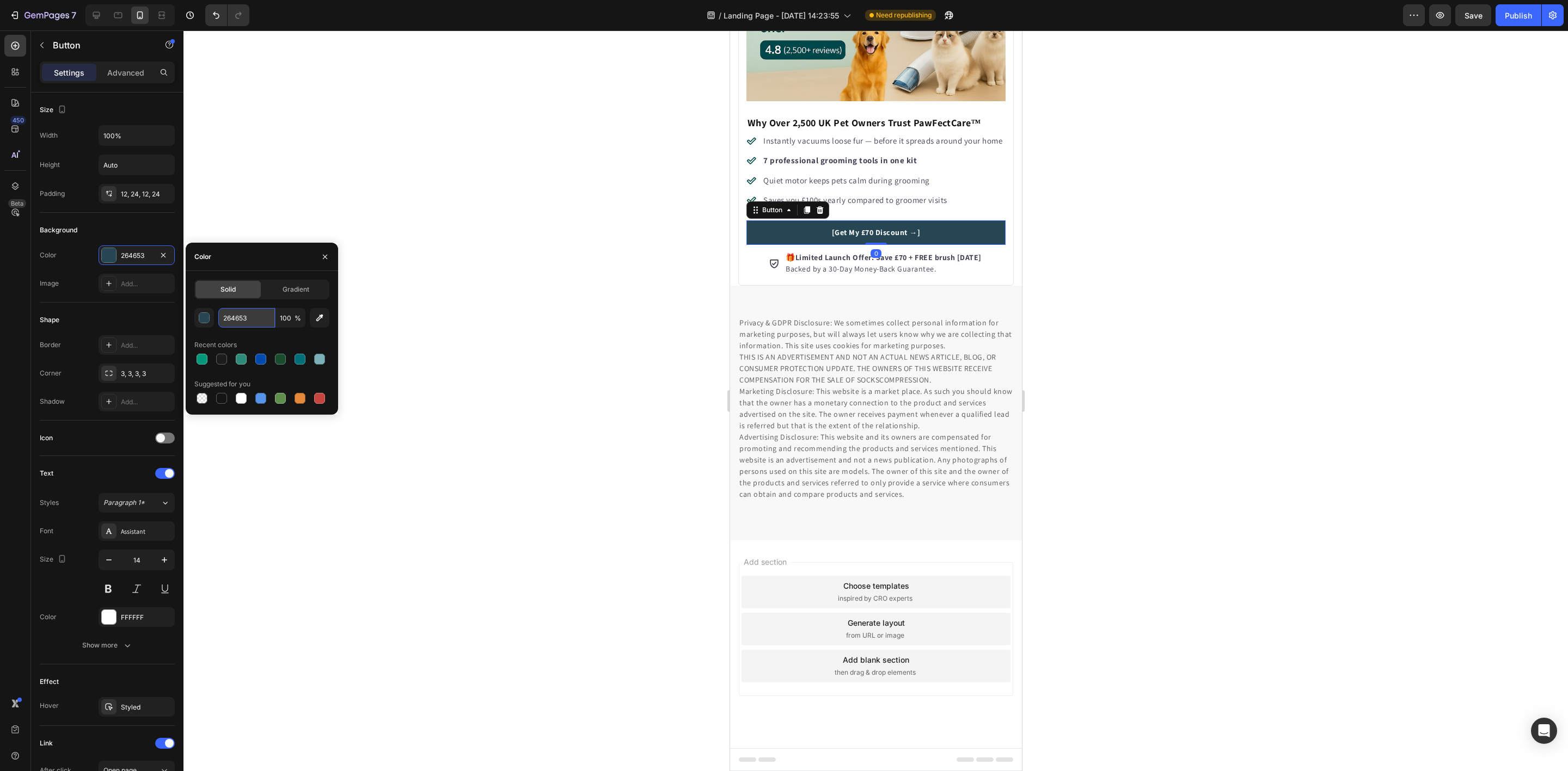
click at [237, 316] on input "264653" at bounding box center [246, 318] width 56 height 20
paste input "#E63946"
click at [264, 334] on div "#E63946 100 % Recent colors Suggested for you" at bounding box center [262, 357] width 135 height 98
type input "E63946"
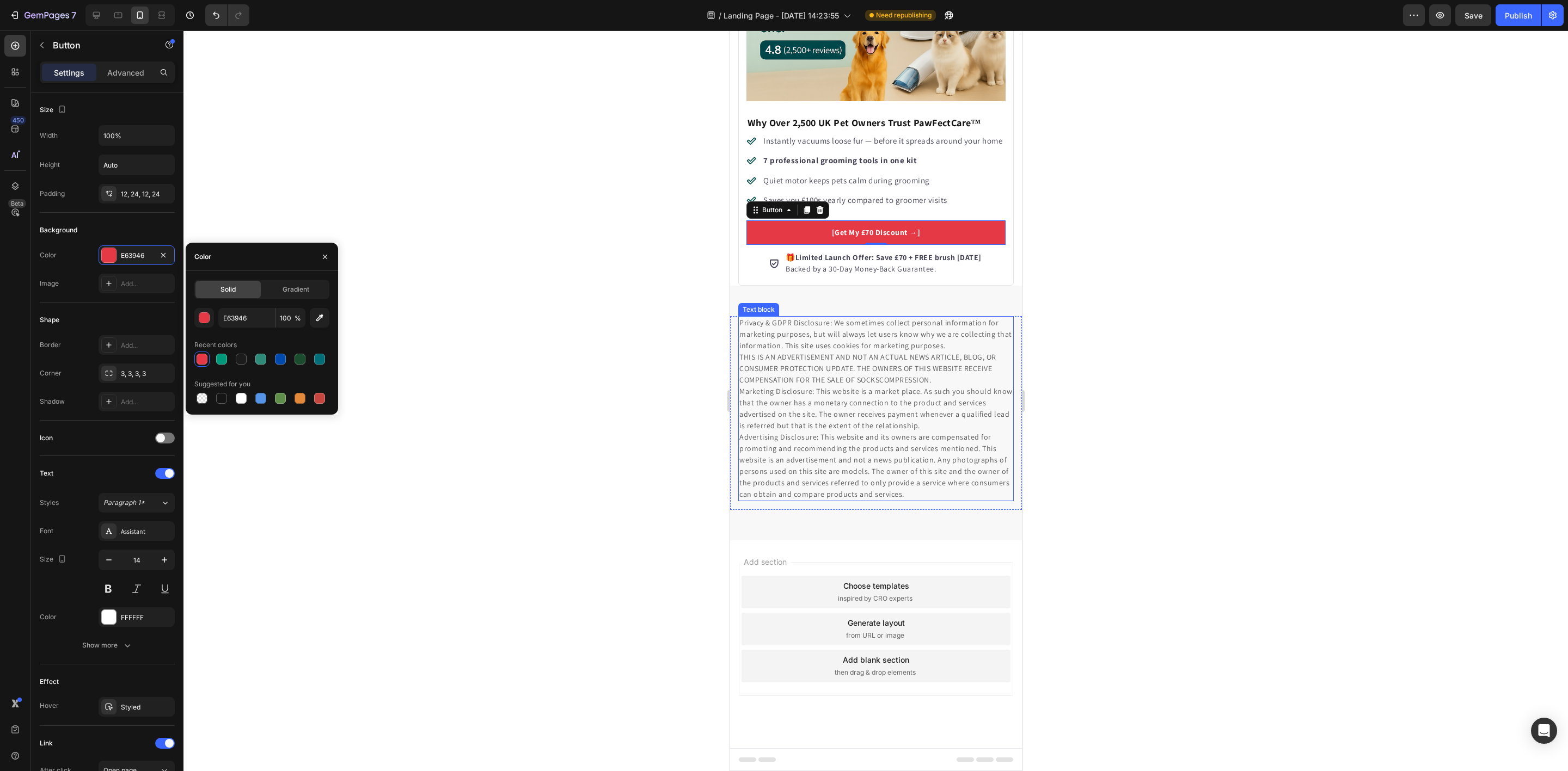
drag, startPoint x: 614, startPoint y: 368, endPoint x: 621, endPoint y: 369, distance: 7.1
click at [613, 368] on div at bounding box center [875, 401] width 1384 height 740
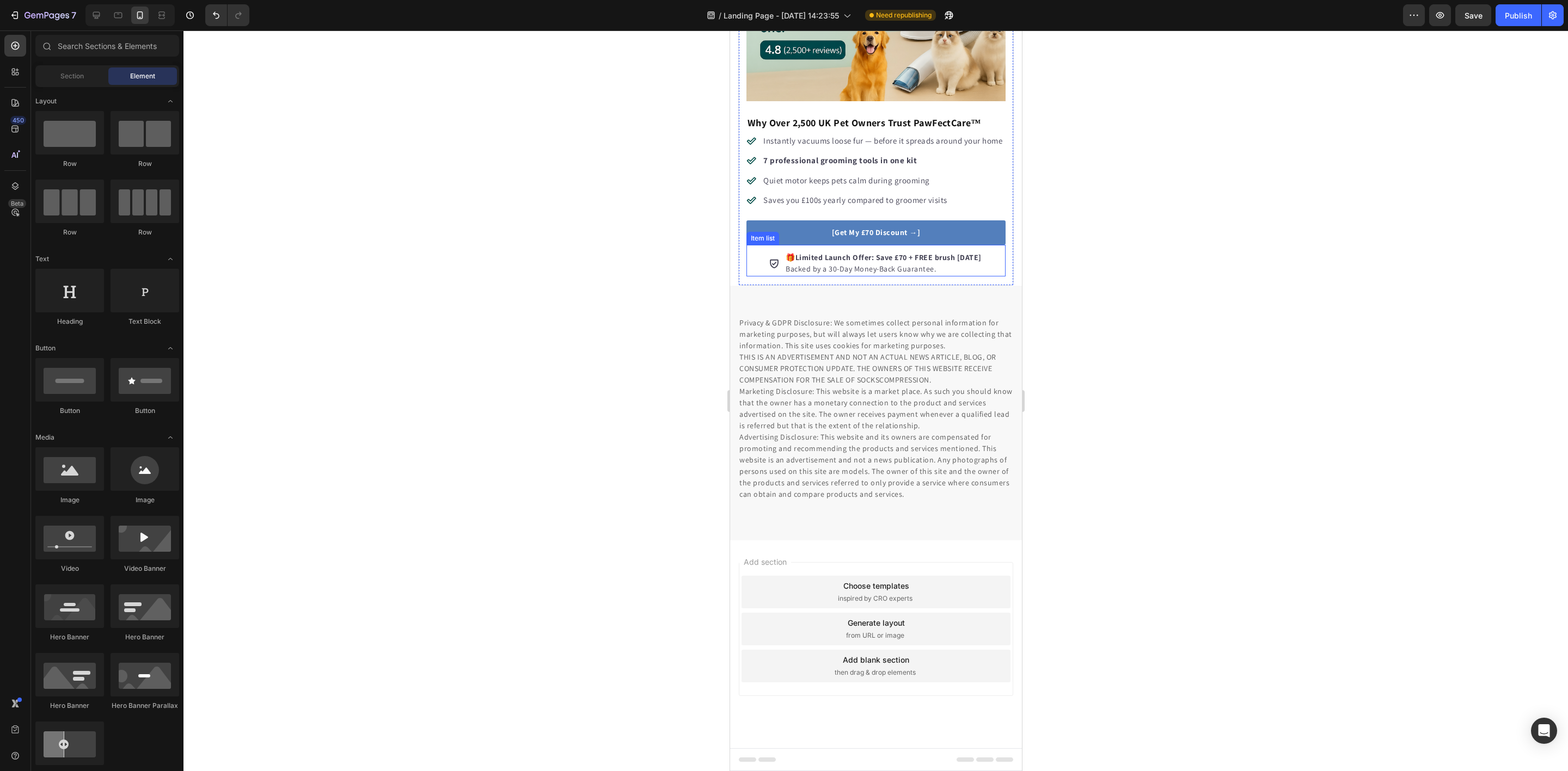
click at [782, 228] on link "[Get My £70 Discount →]" at bounding box center [875, 233] width 259 height 24
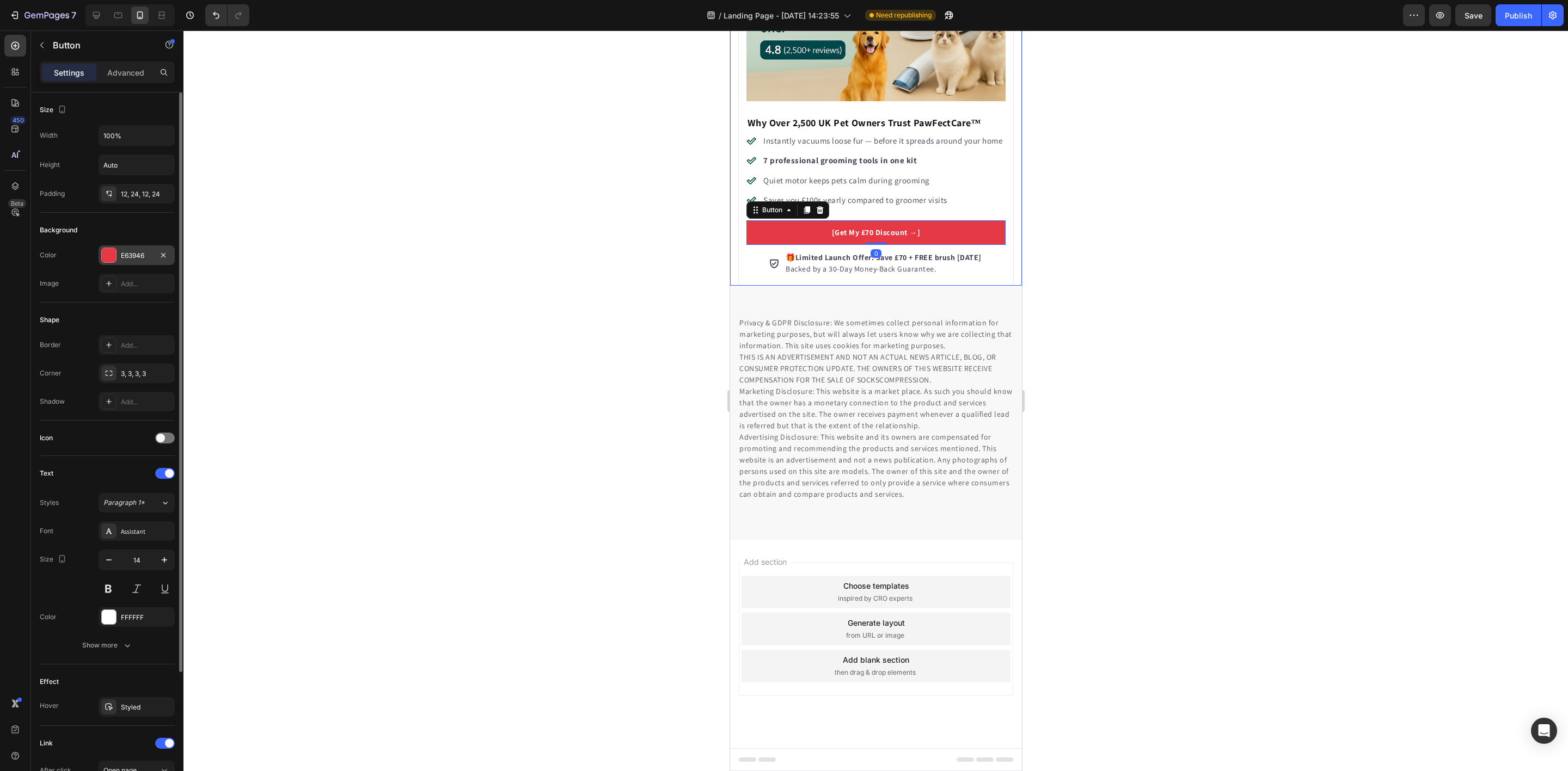
click at [132, 253] on div "E63946" at bounding box center [136, 255] width 31 height 10
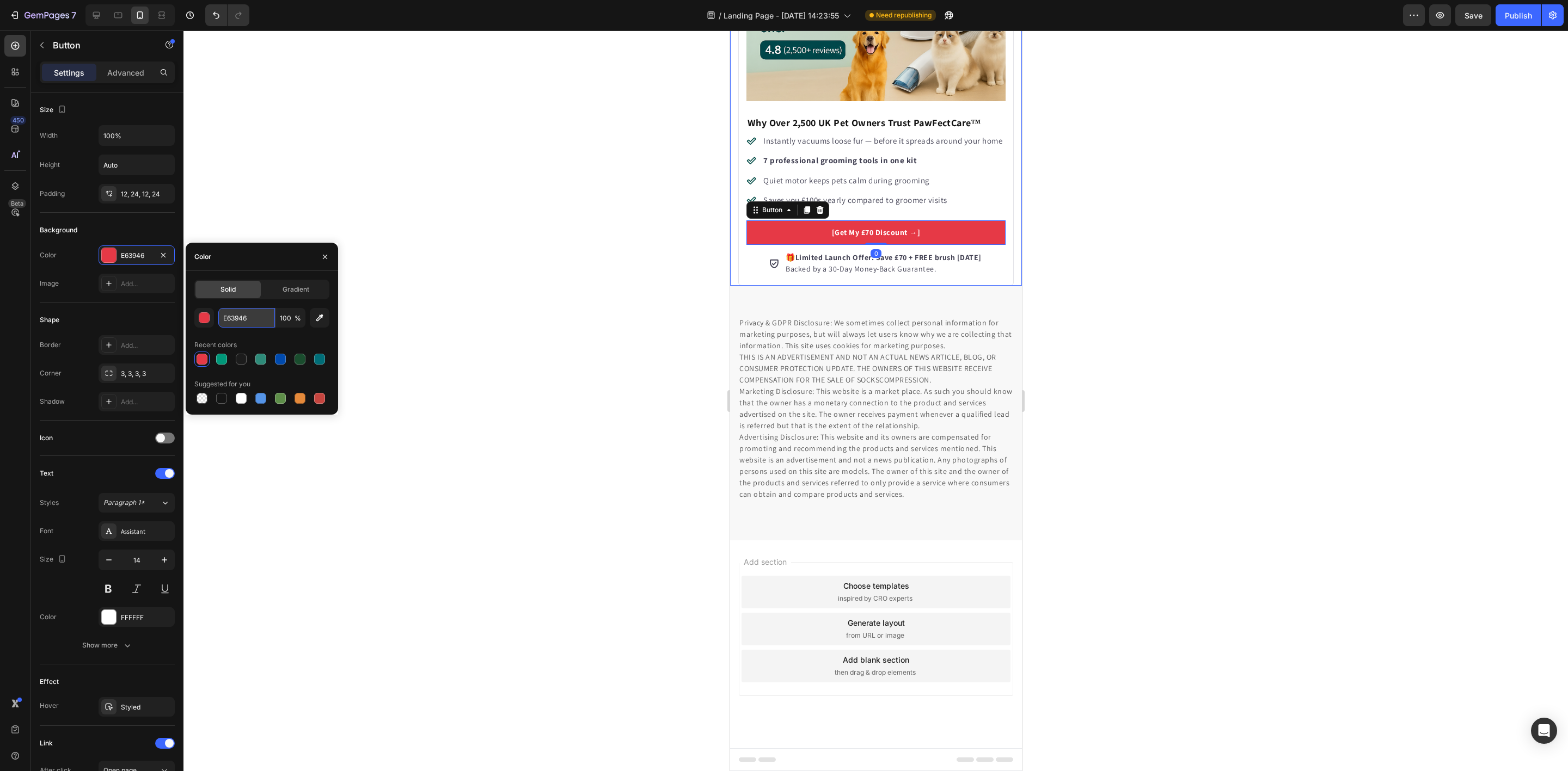
click at [242, 314] on input "E63946" at bounding box center [246, 318] width 56 height 20
paste input "#FF6A00"
type input "FF6A00"
click at [268, 336] on div "Recent colors" at bounding box center [262, 344] width 135 height 17
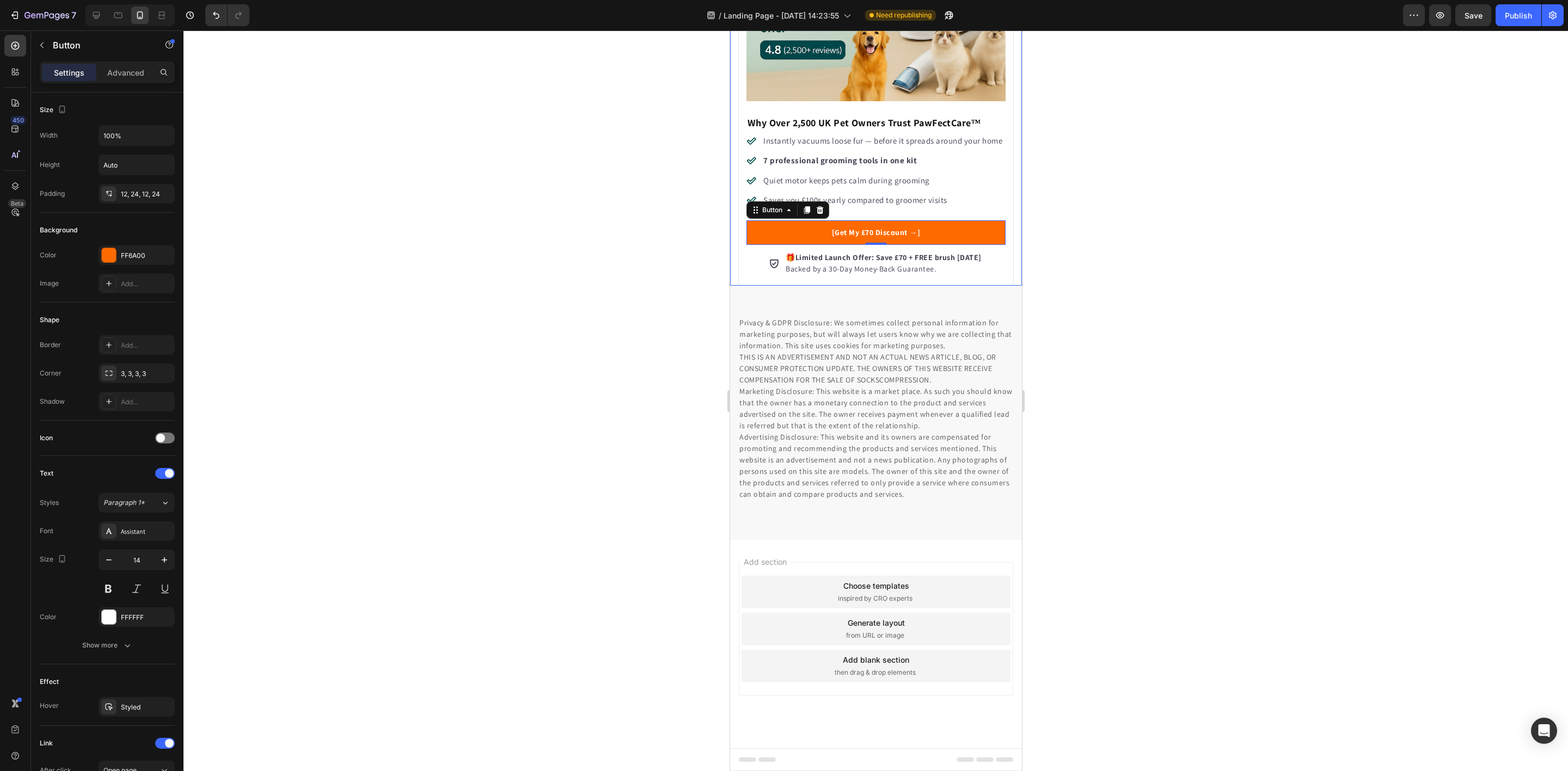
click at [641, 343] on div at bounding box center [875, 401] width 1384 height 740
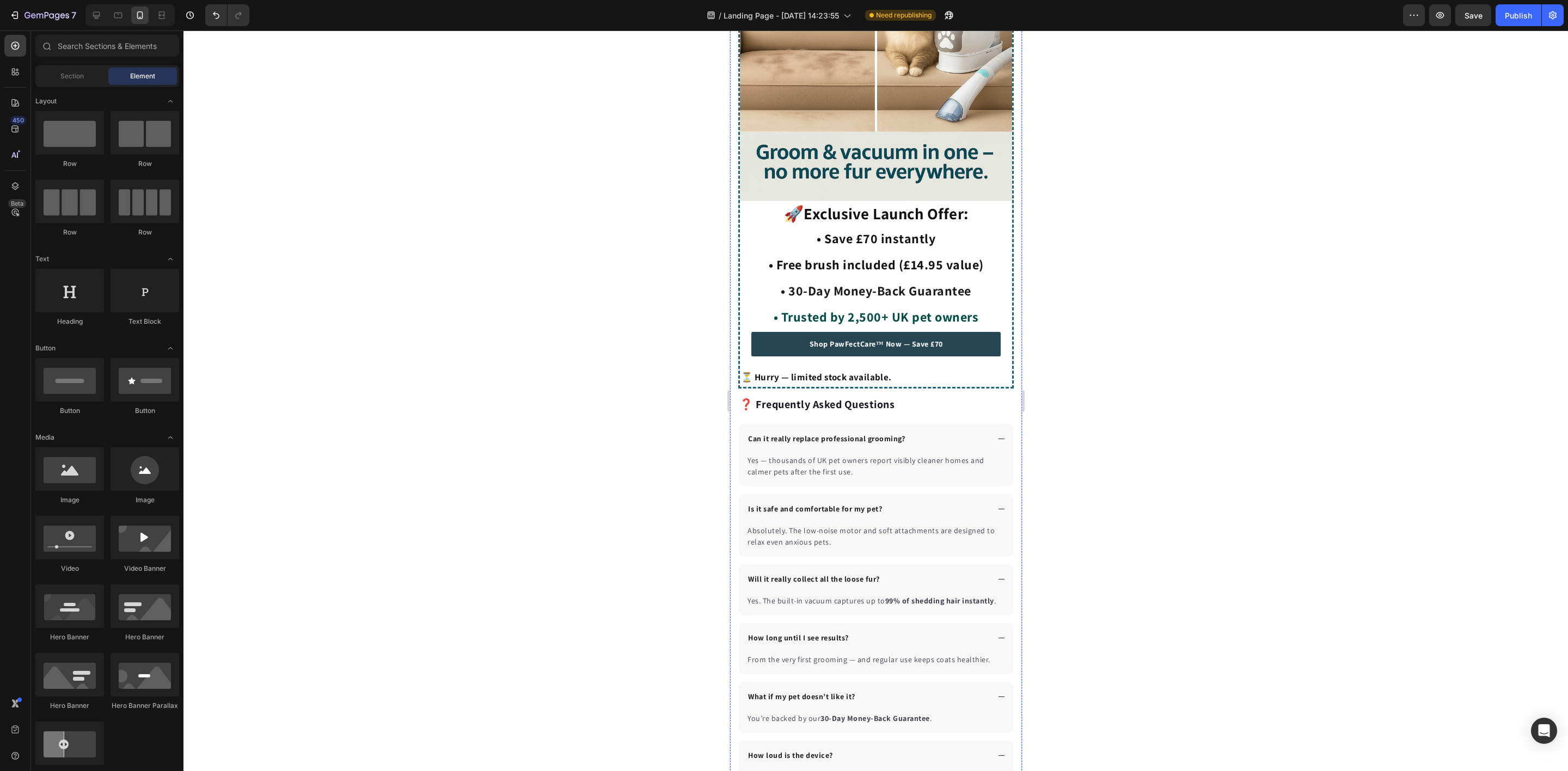
scroll to position [2783, 0]
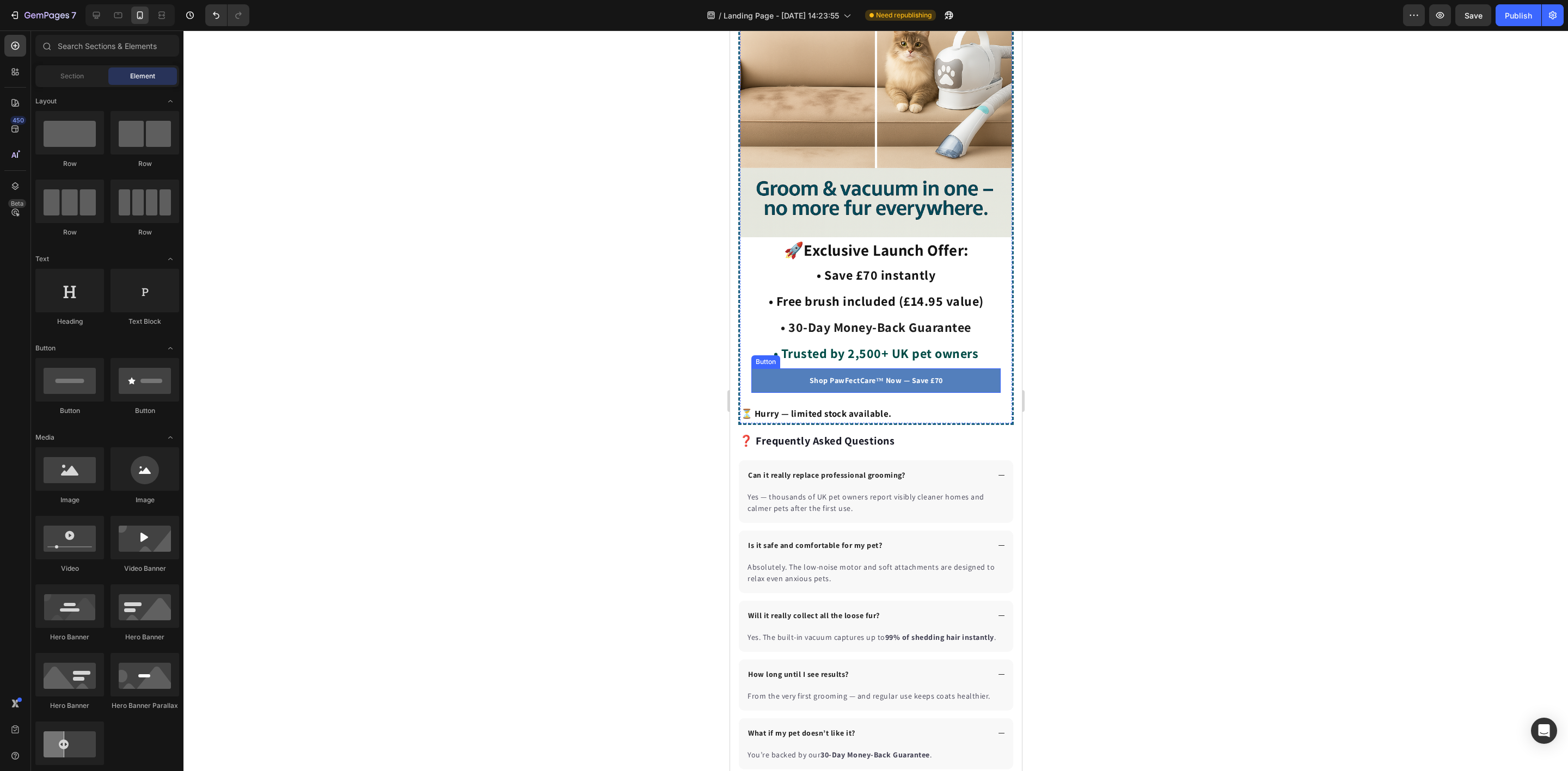
click at [780, 368] on link "Shop PawFectCare™ Now — Save £70" at bounding box center [875, 380] width 249 height 24
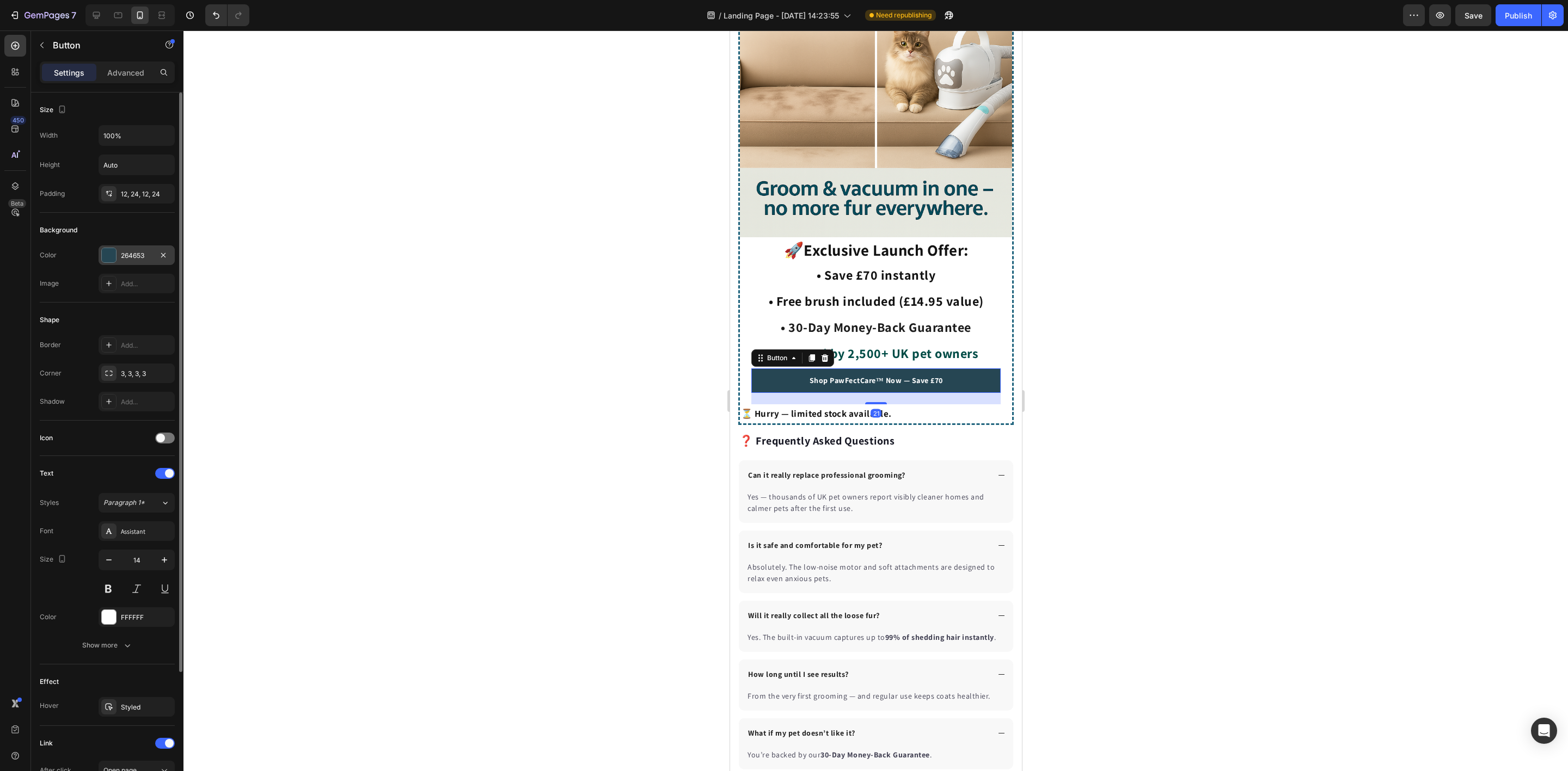
click at [138, 263] on div "264653" at bounding box center [137, 255] width 76 height 20
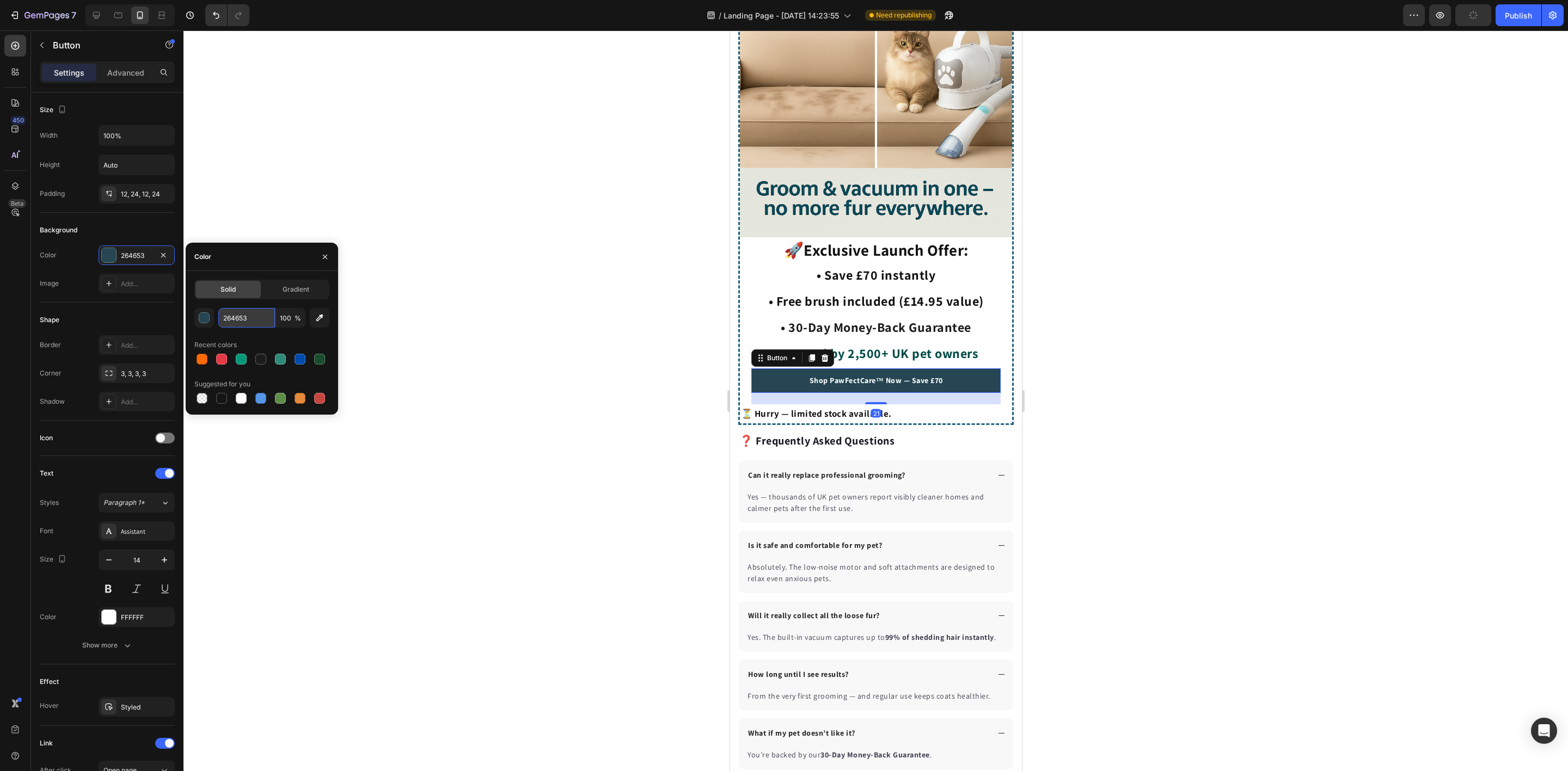
click at [237, 324] on input "264653" at bounding box center [246, 318] width 56 height 20
paste input "#FF6A00"
click at [273, 338] on div "Recent colors" at bounding box center [262, 344] width 135 height 17
type input "FF6A00"
click at [571, 387] on div at bounding box center [875, 401] width 1384 height 740
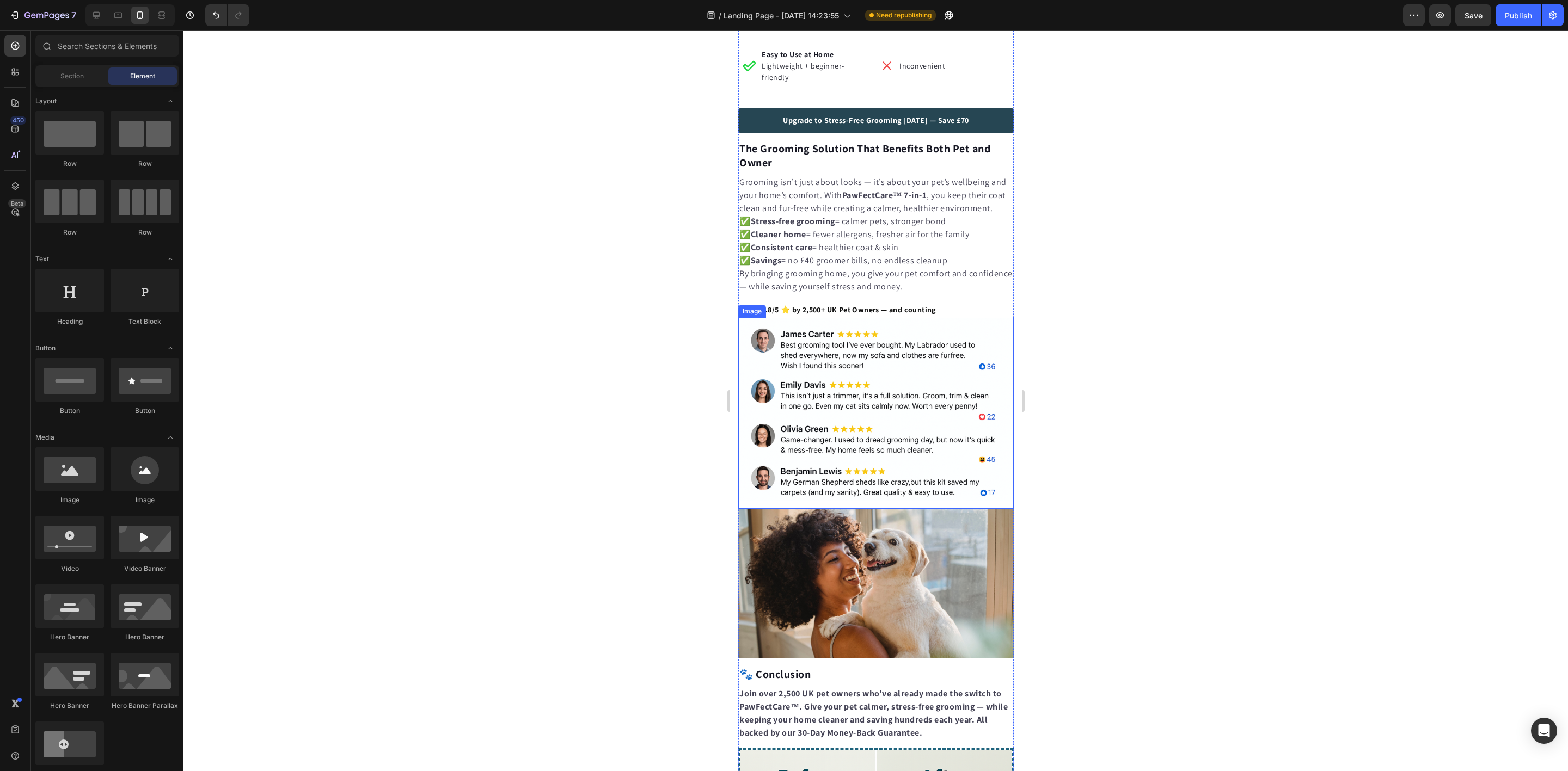
scroll to position [1804, 0]
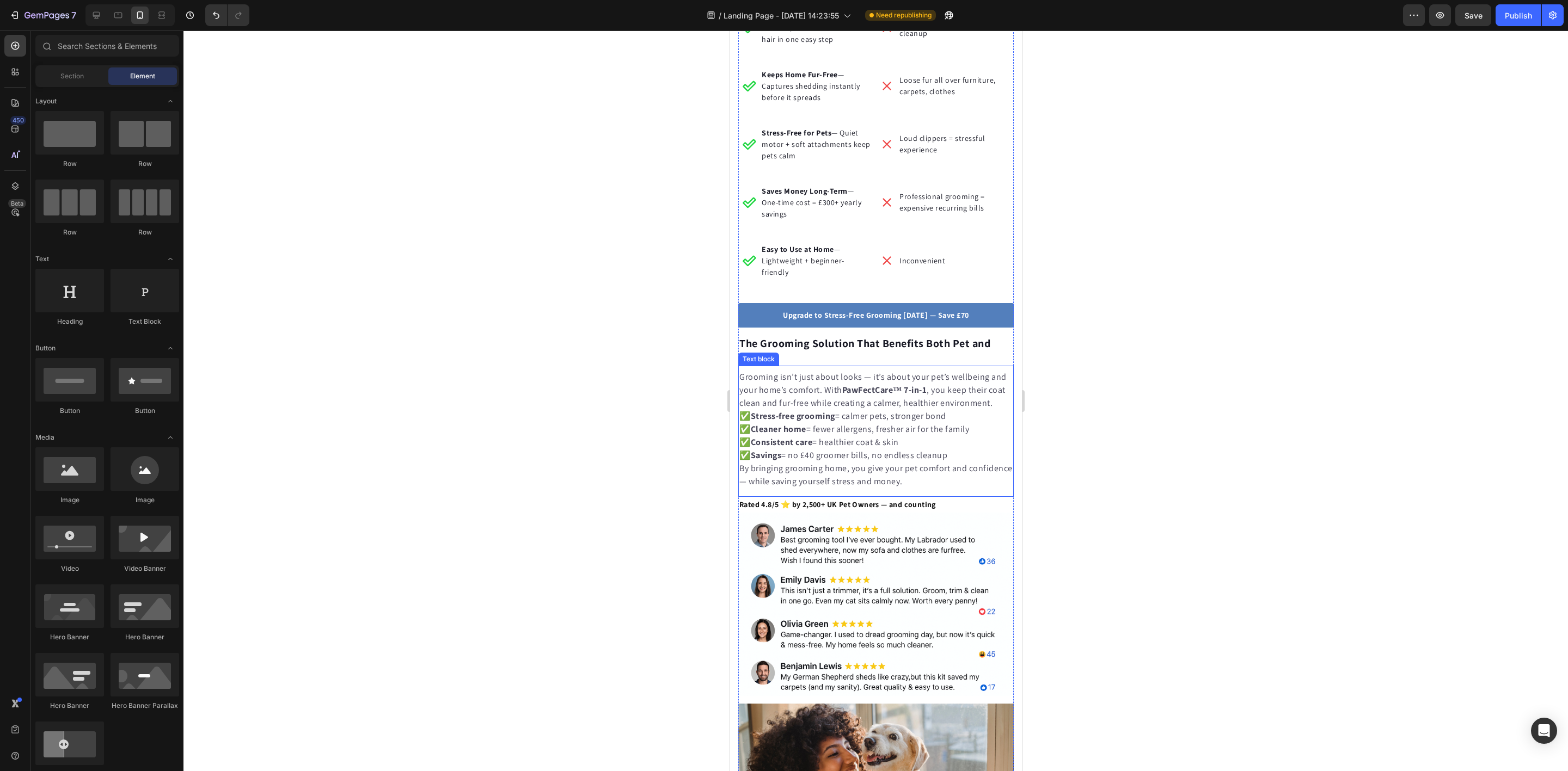
click at [802, 312] on link "Upgrade to Stress-Free Grooming [DATE] — Save £70" at bounding box center [875, 315] width 275 height 24
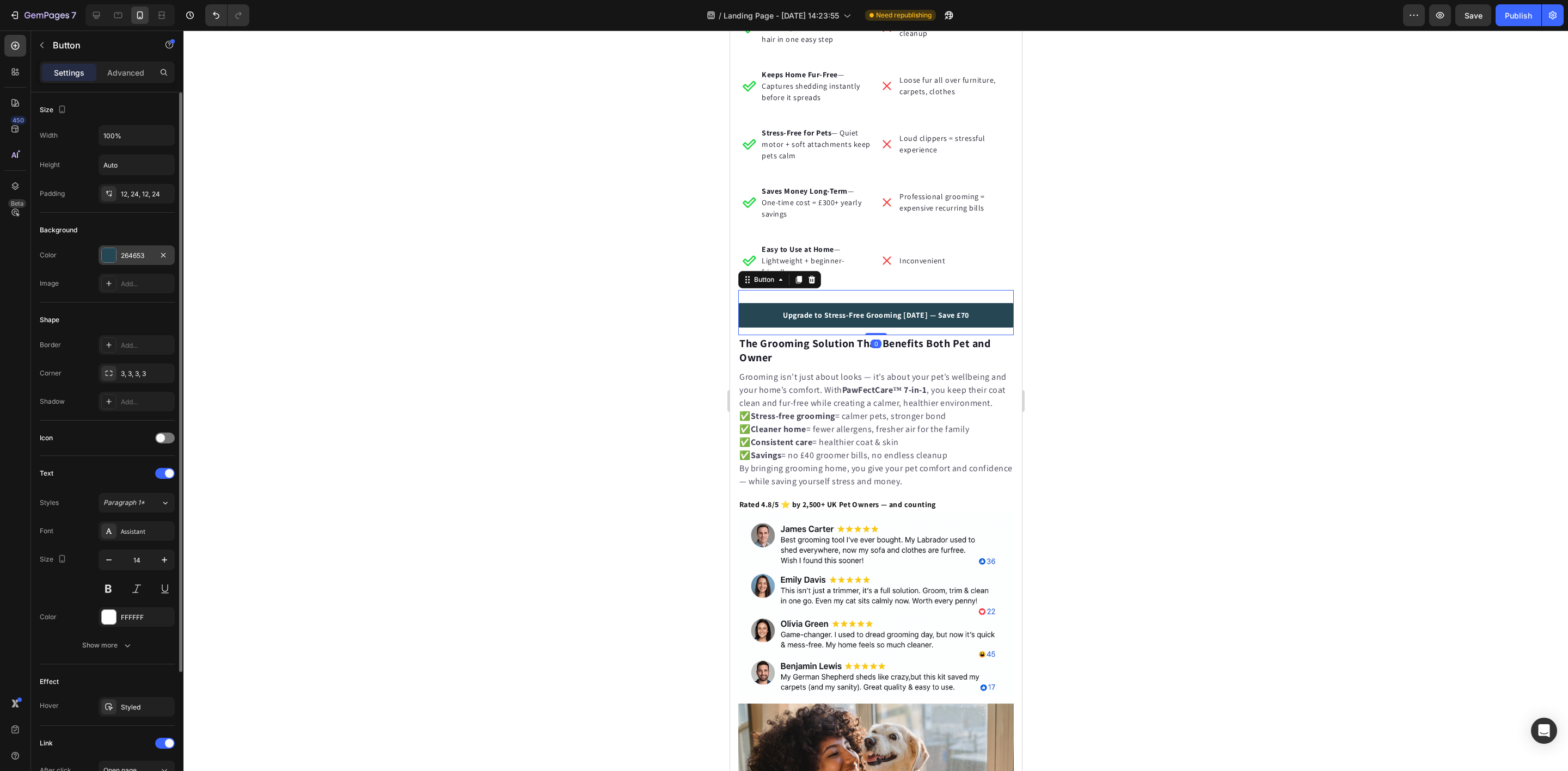
click at [147, 260] on div "264653" at bounding box center [136, 255] width 31 height 10
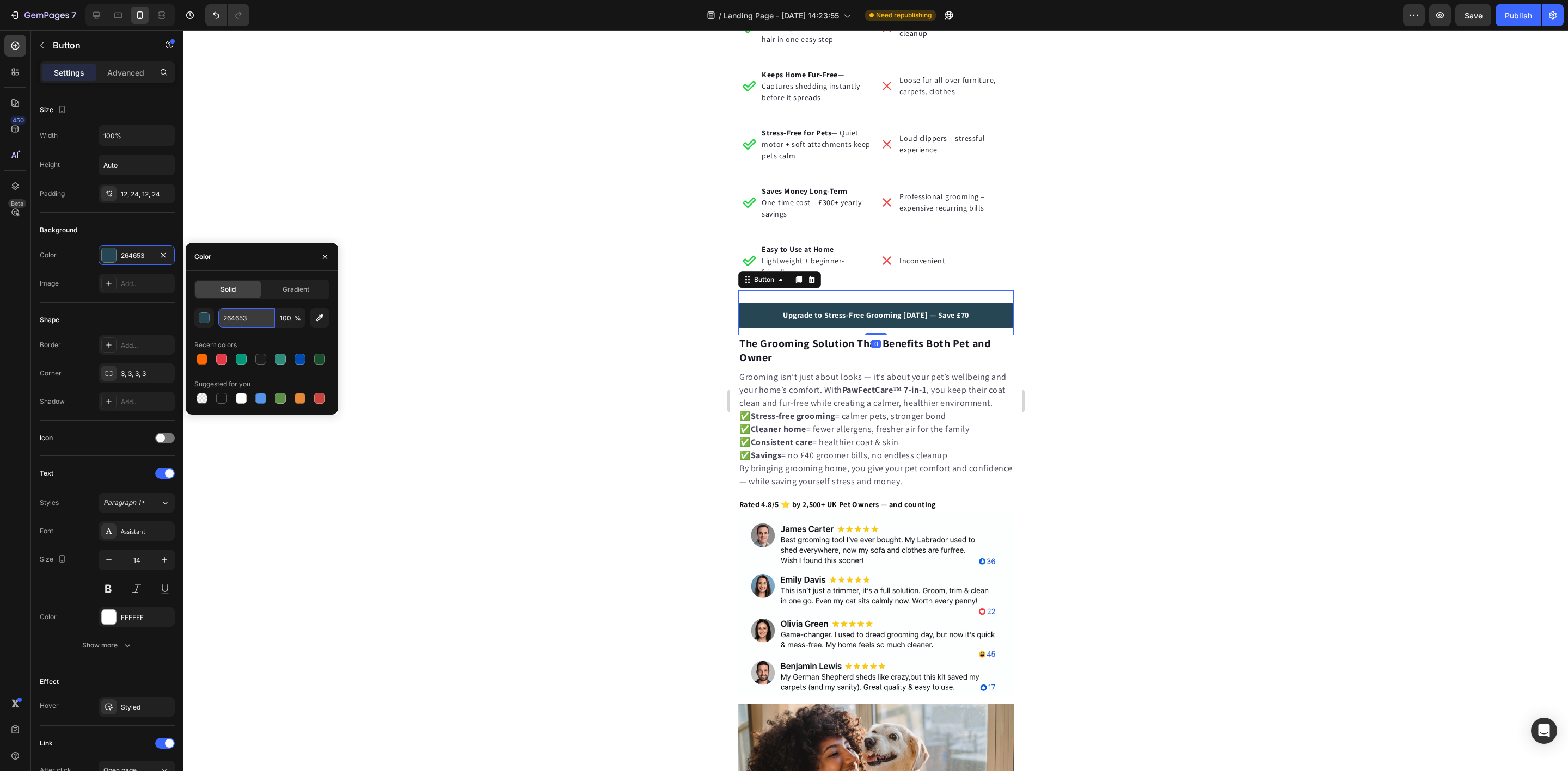
click at [252, 316] on input "264653" at bounding box center [246, 318] width 56 height 20
paste input "#FF6A00"
type input "#FF6A00"
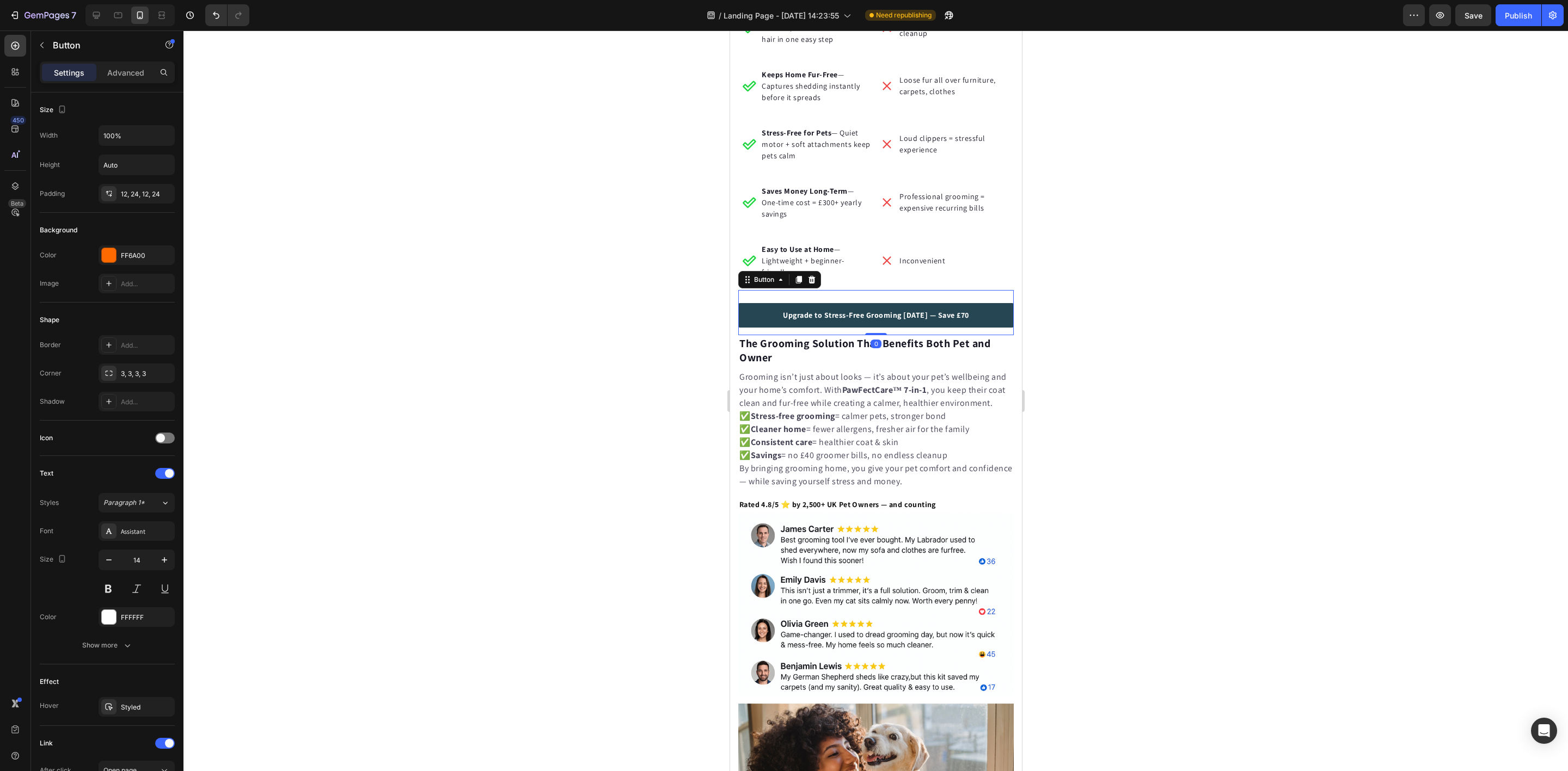
click at [400, 339] on div at bounding box center [875, 401] width 1384 height 740
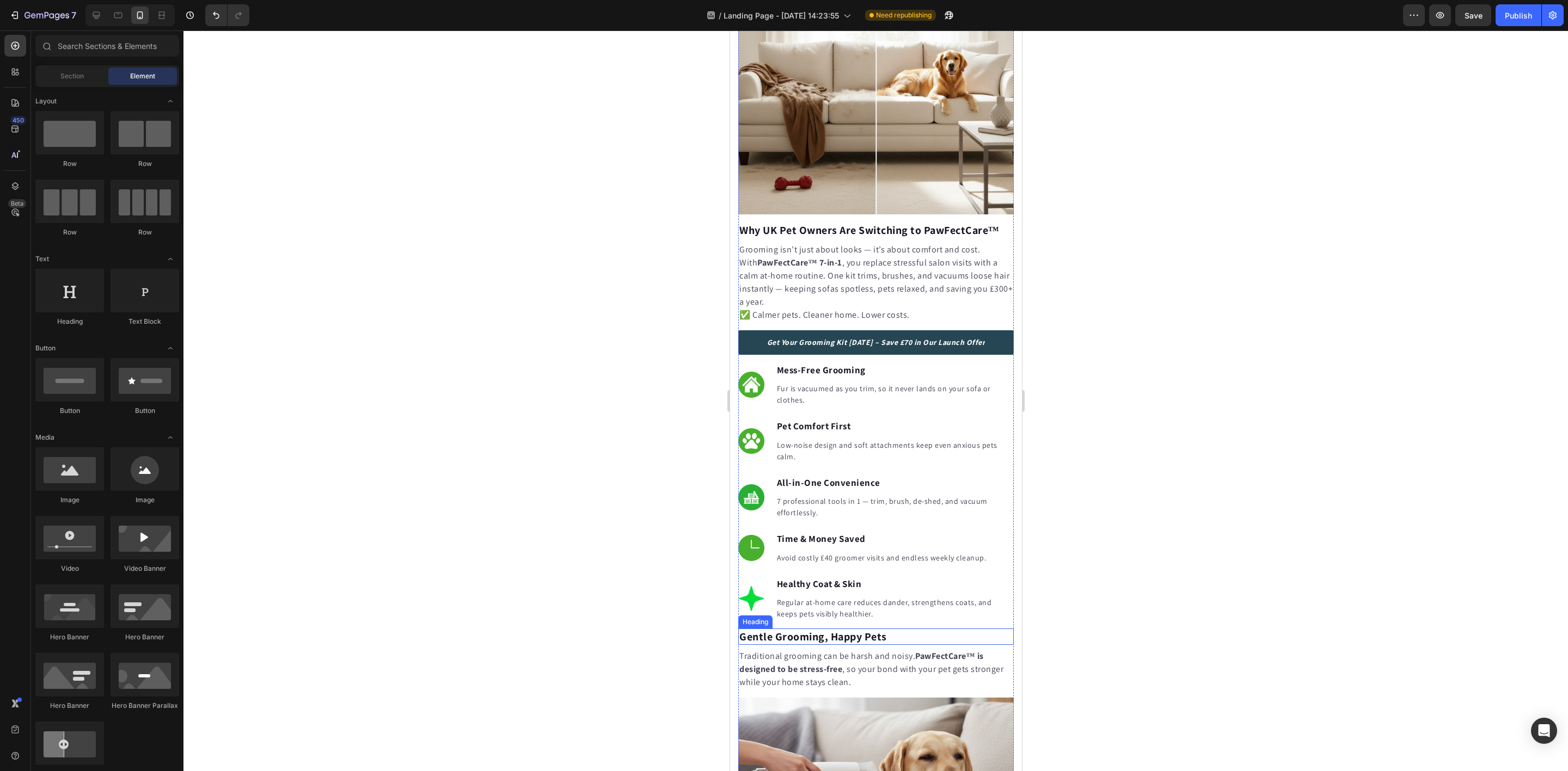
scroll to position [661, 0]
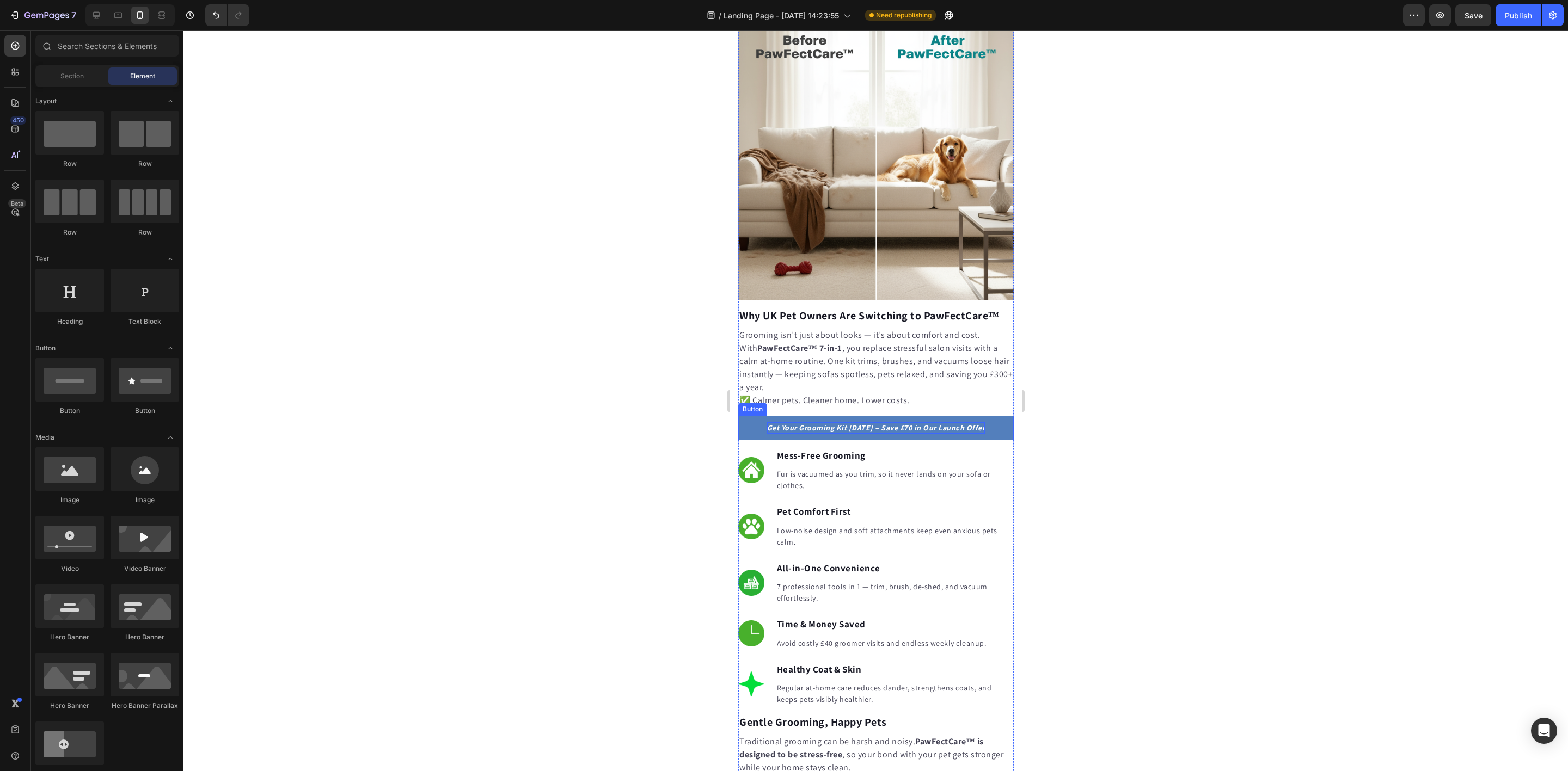
click at [847, 432] on icon "Get Your Grooming Kit [DATE] – Save £70 in Our Launch Offer" at bounding box center [875, 427] width 218 height 10
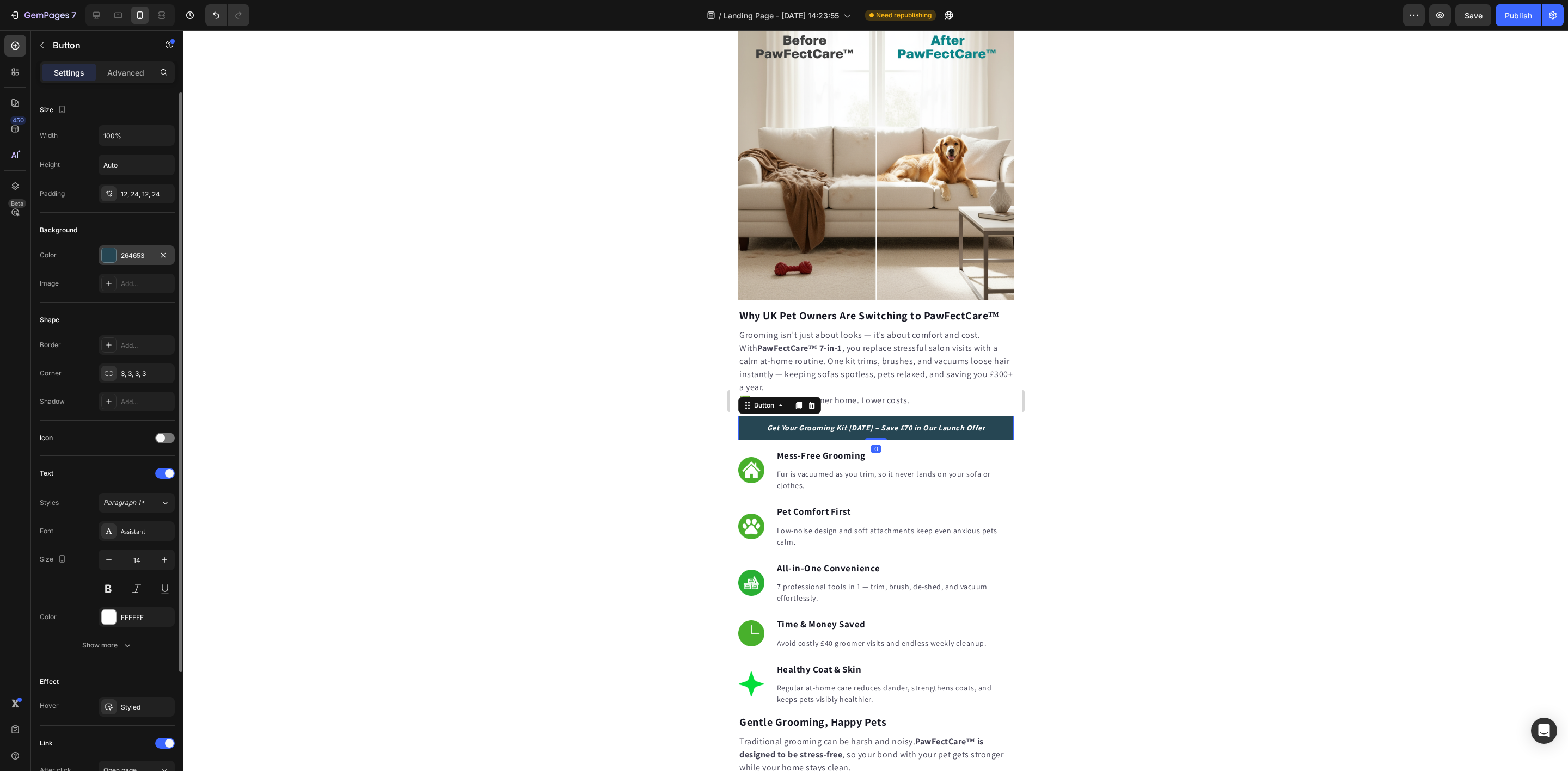
click at [133, 260] on div "264653" at bounding box center [136, 255] width 31 height 10
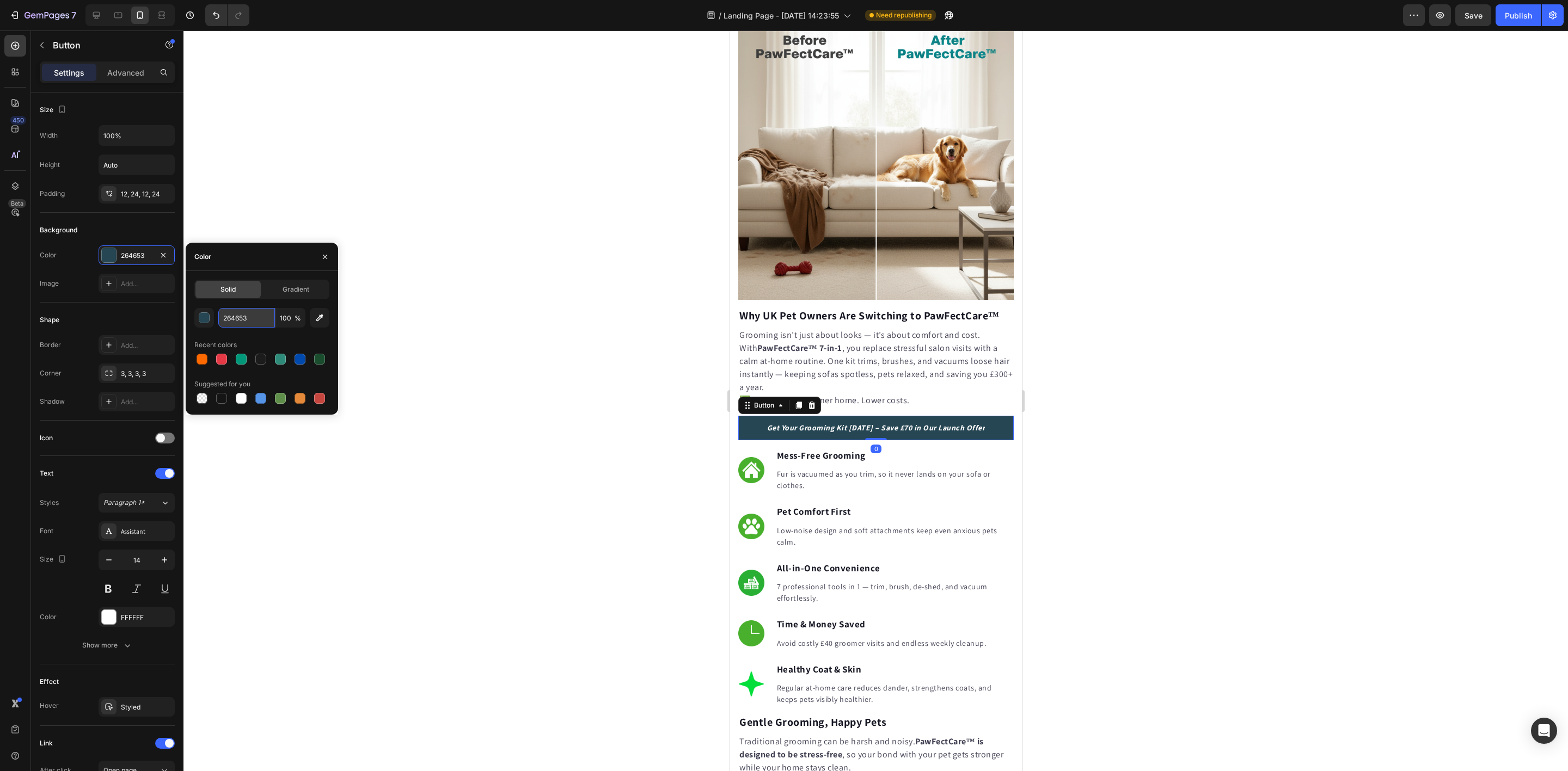
click at [246, 322] on input "264653" at bounding box center [246, 318] width 56 height 20
paste input "#FF6A00"
type input "FF6A00"
click at [275, 339] on div "Recent colors" at bounding box center [262, 344] width 135 height 17
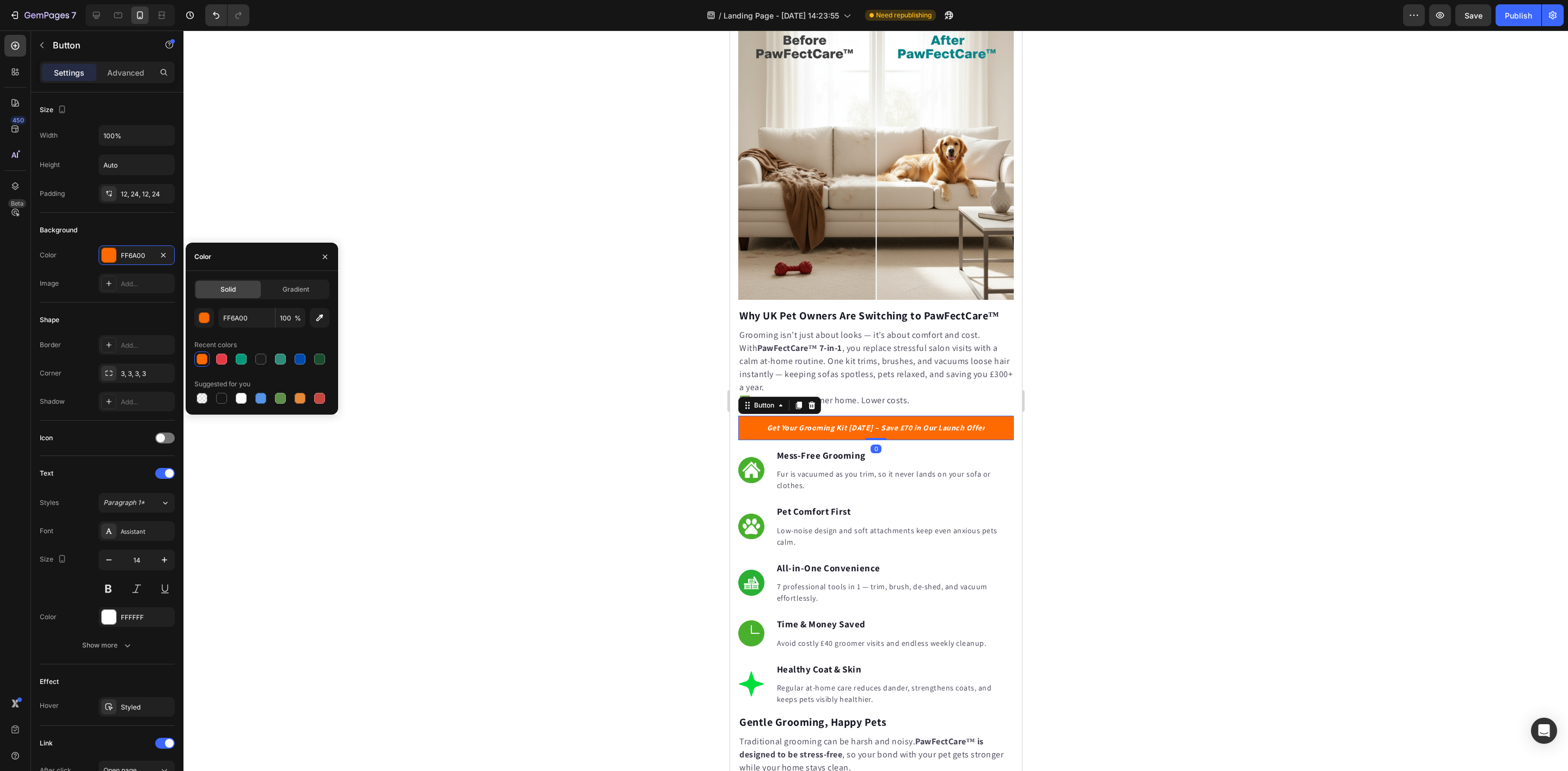
click at [587, 386] on div at bounding box center [875, 401] width 1384 height 740
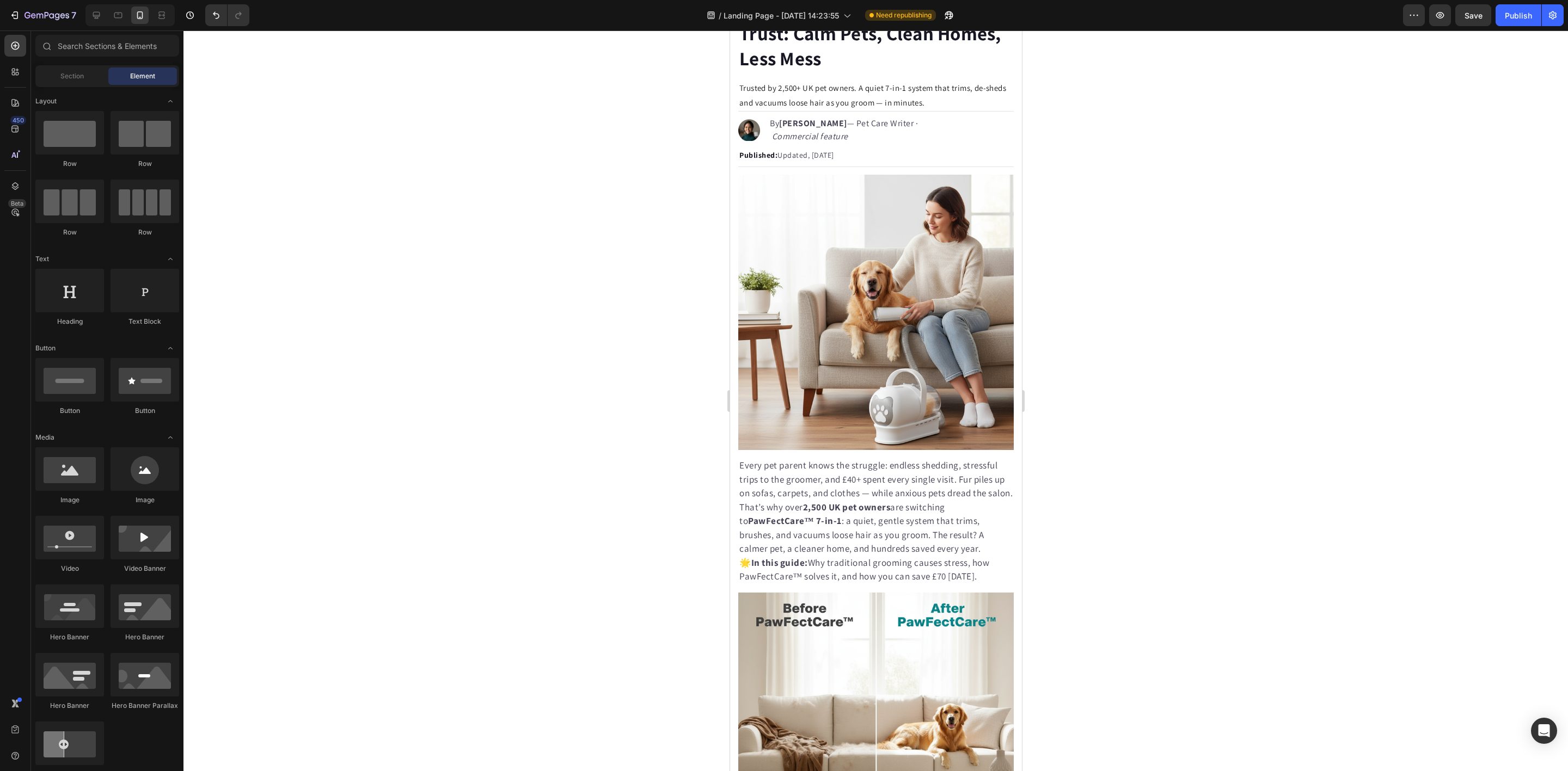
scroll to position [0, 0]
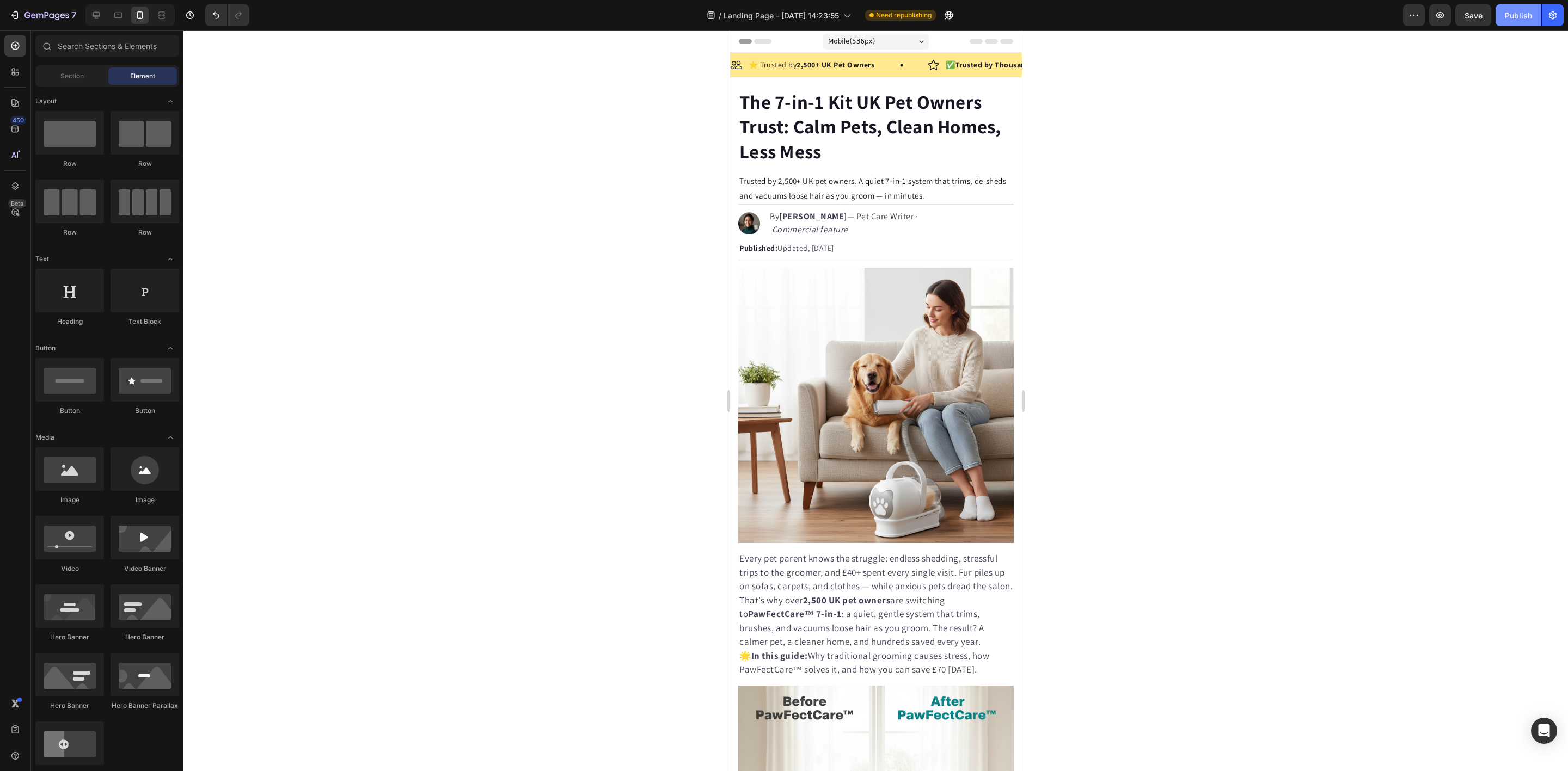
click at [1529, 7] on button "Publish" at bounding box center [1518, 15] width 46 height 22
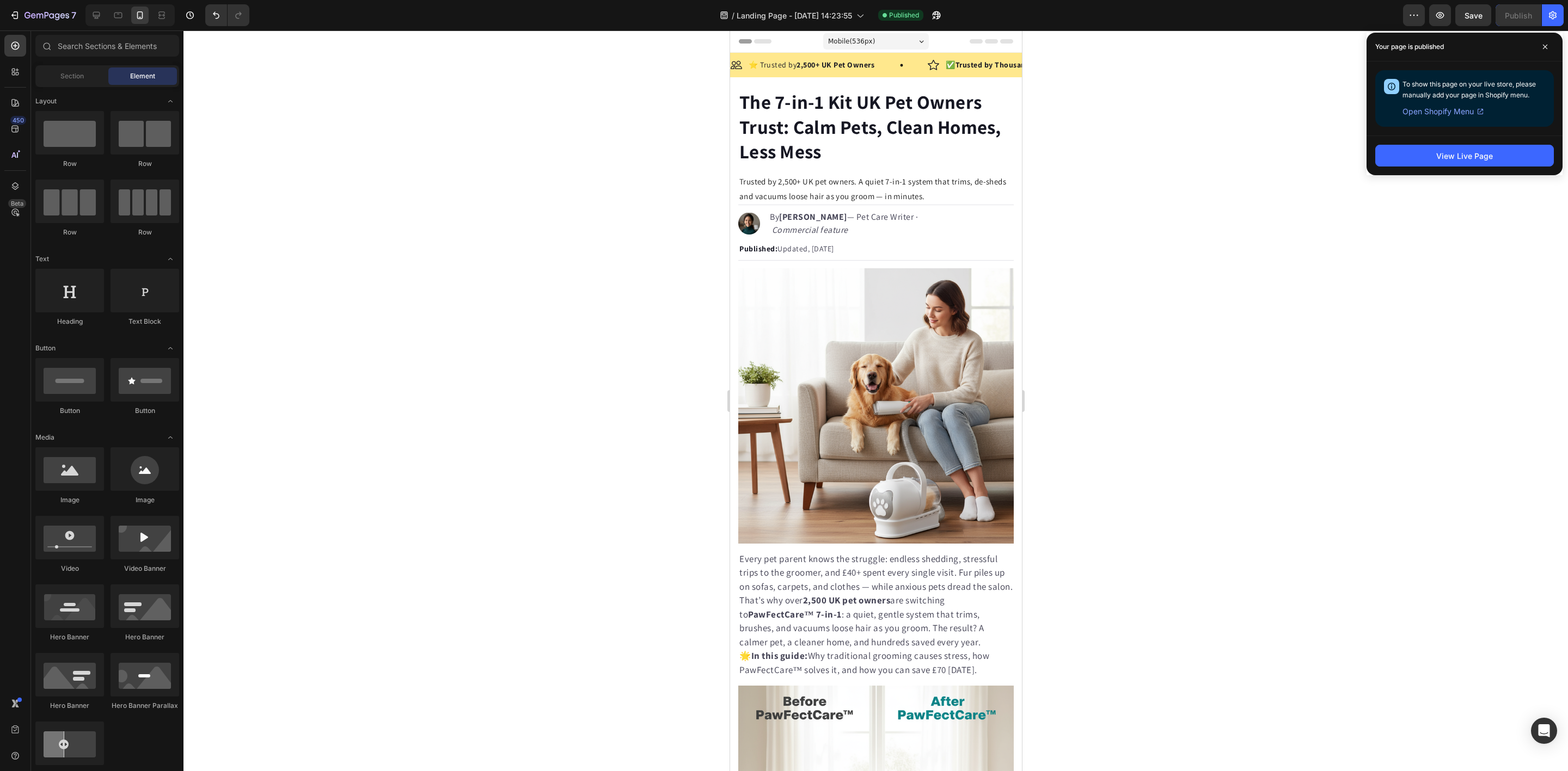
click at [1230, 257] on div at bounding box center [875, 401] width 1384 height 740
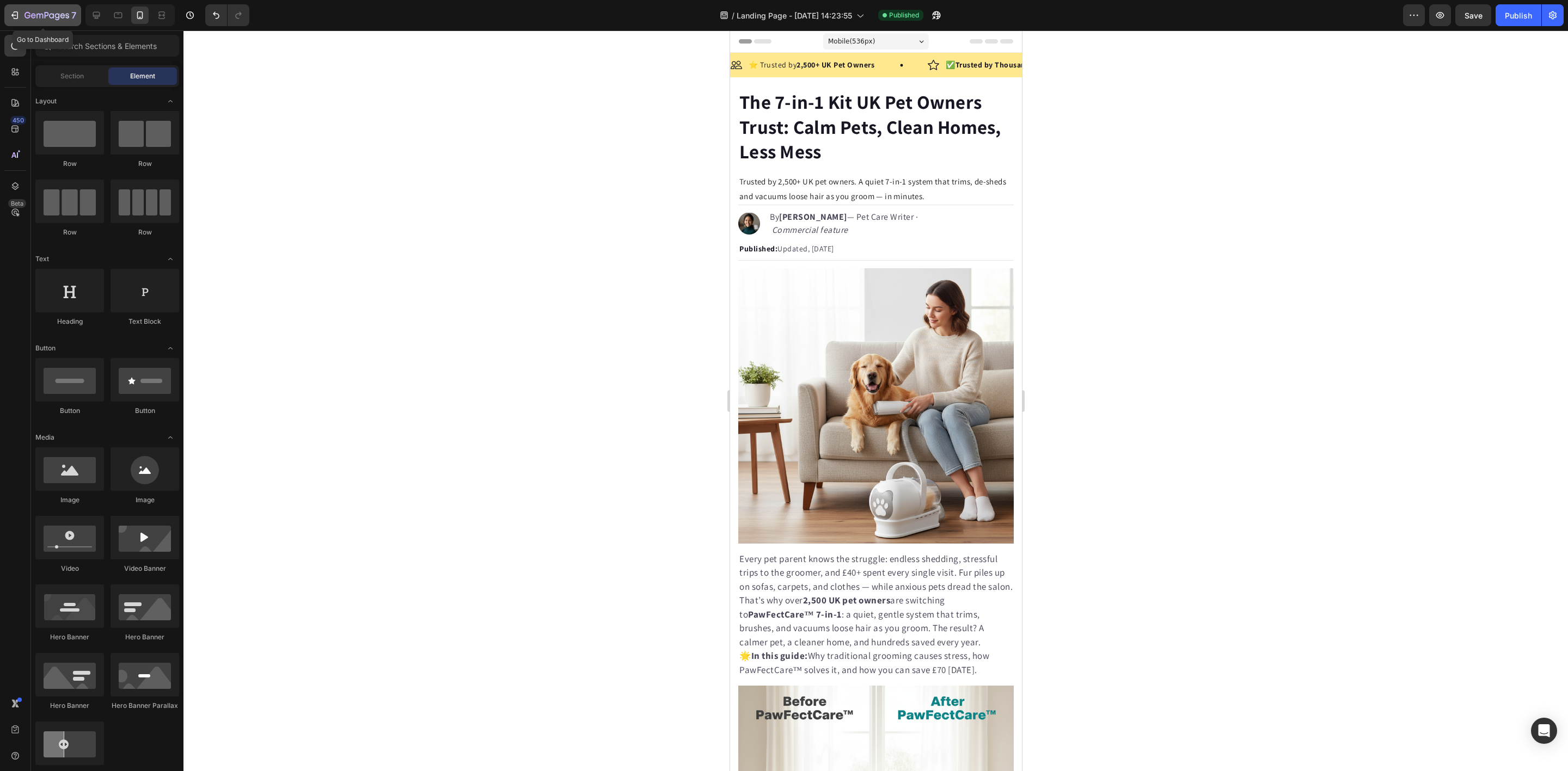
click at [41, 16] on icon "button" at bounding box center [47, 16] width 45 height 9
